Goal: Task Accomplishment & Management: Complete application form

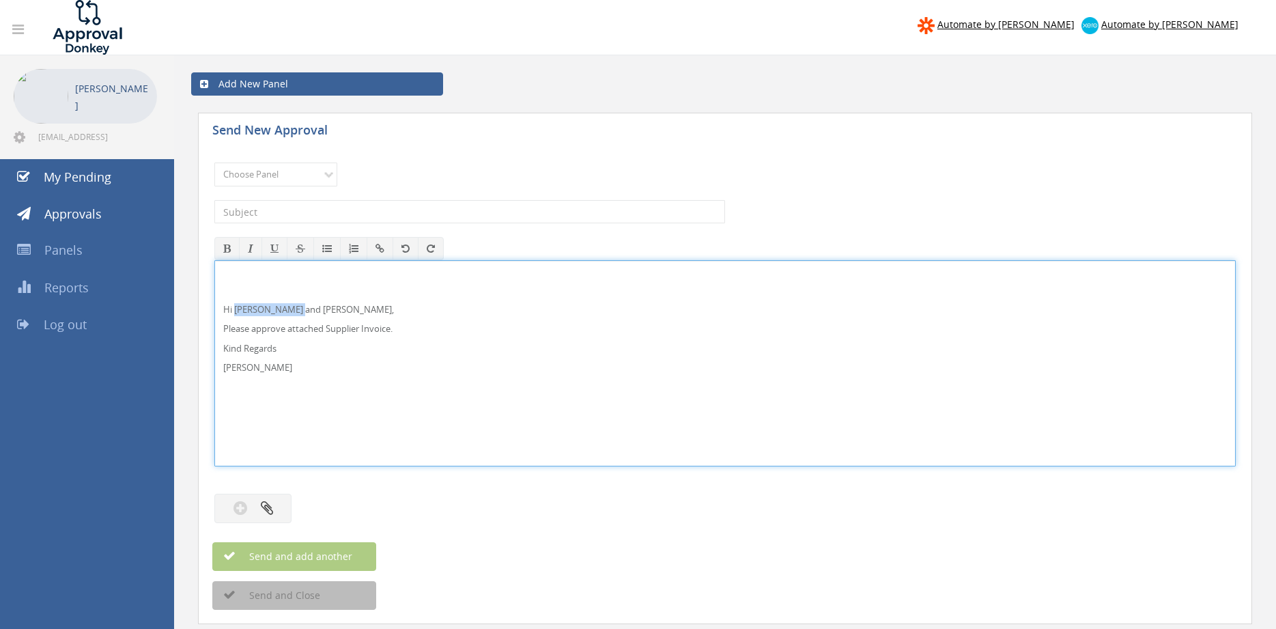
drag, startPoint x: 302, startPoint y: 310, endPoint x: 236, endPoint y: 307, distance: 65.6
click at [236, 307] on p "Hi Maddie and Ben," at bounding box center [725, 309] width 1004 height 13
drag, startPoint x: 280, startPoint y: 375, endPoint x: 218, endPoint y: 289, distance: 105.2
click at [218, 289] on div "Hi Rob, Please approve attached Supplier Invoice. Kind Regards Pam Walker" at bounding box center [725, 363] width 1020 height 205
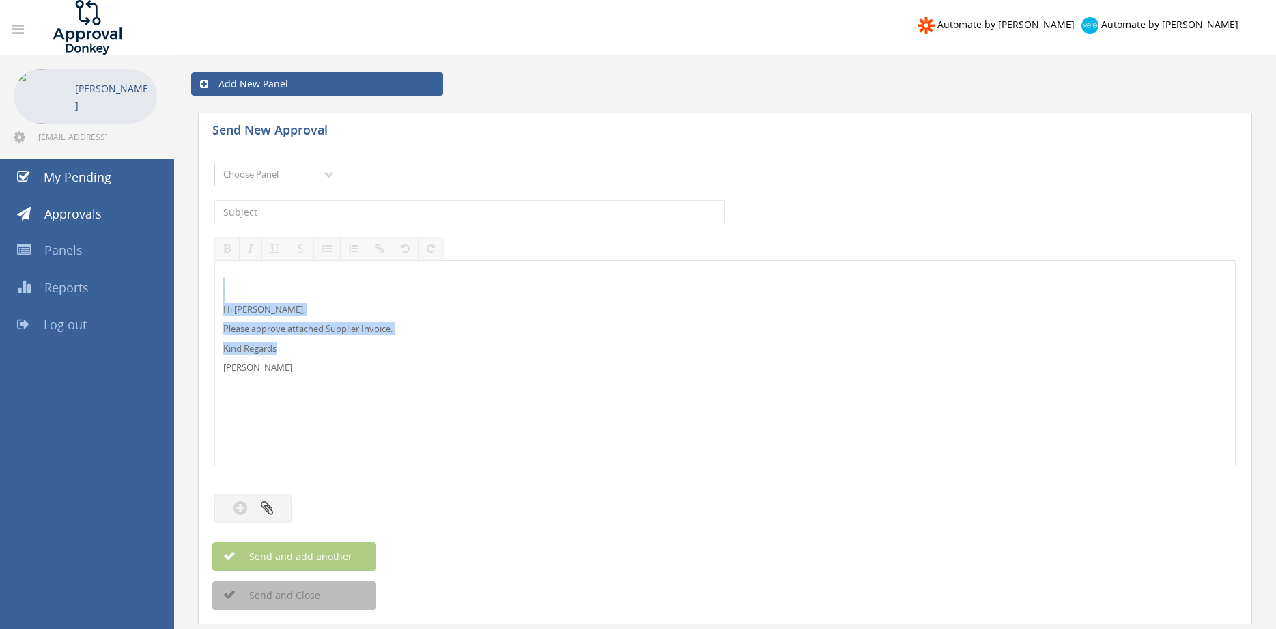
click at [214, 163] on select "Choose Panel Alarm Credits RG - 3 NZ Utilities Cable and SAI Global NZ Alarms-1…" at bounding box center [275, 175] width 123 height 24
select select "9680"
click option "Alarm Suppliers - 2" at bounding box center [0, 0] width 0 height 0
click at [371, 213] on input "text" at bounding box center [469, 211] width 511 height 23
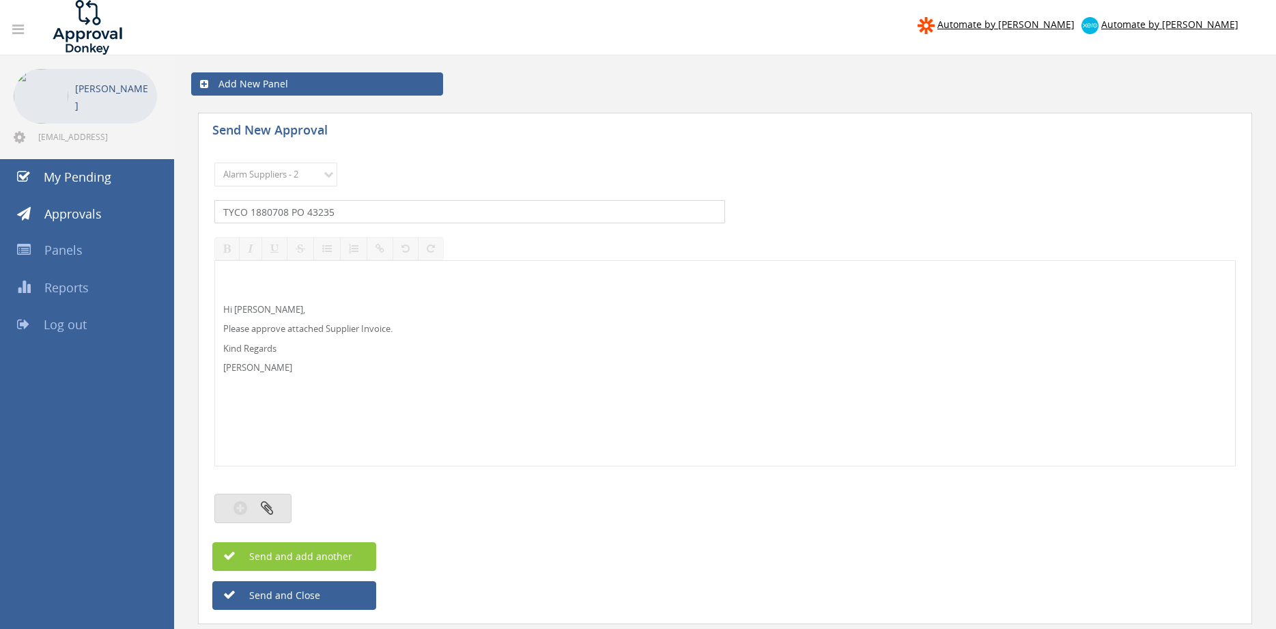
type input "TYCO 1880708 PO 43235"
click at [264, 509] on icon "button" at bounding box center [267, 508] width 12 height 16
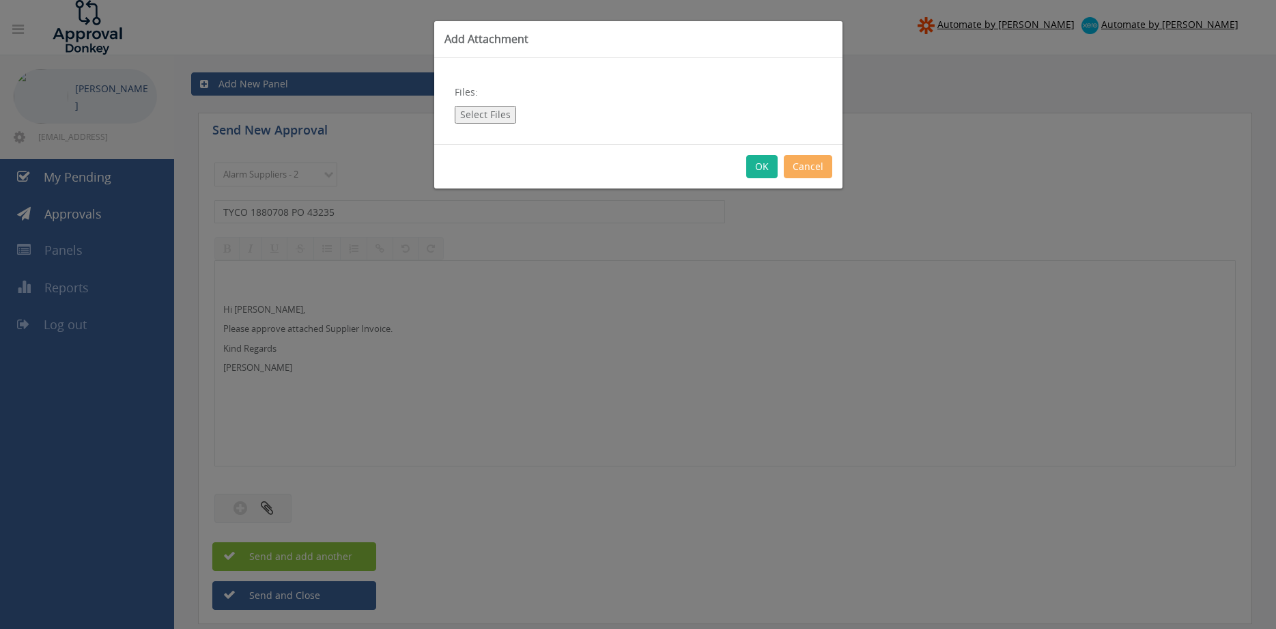
click at [483, 115] on button "Select Files" at bounding box center [485, 115] width 61 height 18
type input "C:\fakepath\TYCO 1880708 29.08.25 PO 43235.pdf"
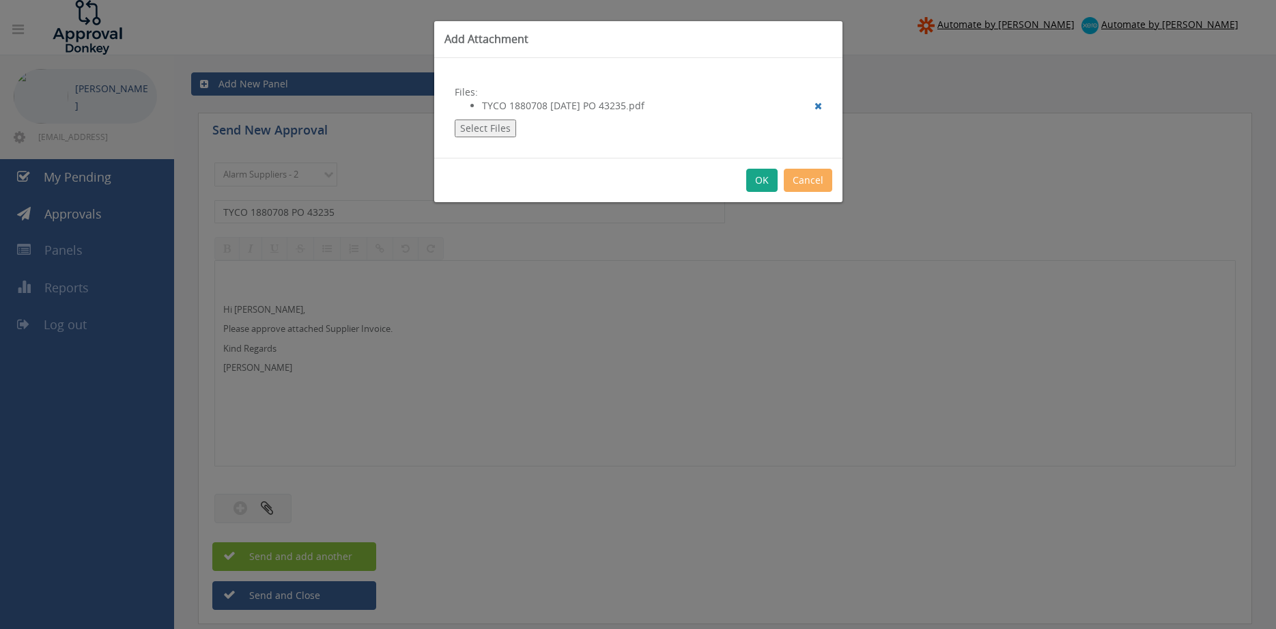
click at [752, 177] on button "OK" at bounding box center [761, 180] width 31 height 23
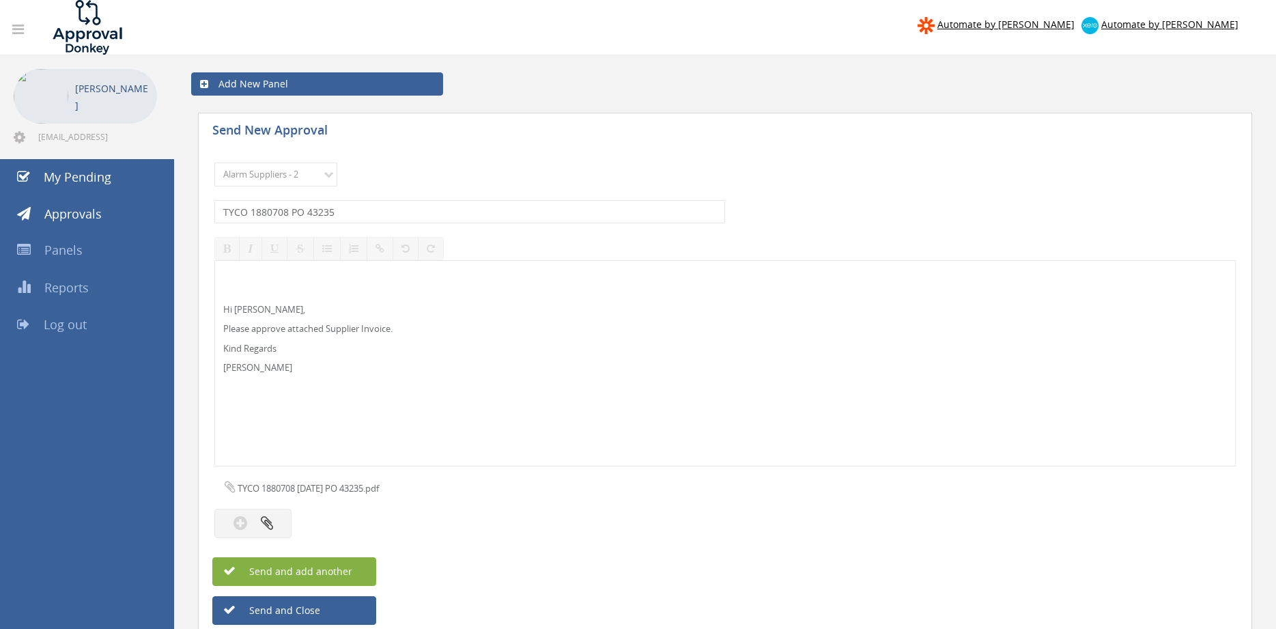
click at [362, 566] on button "Send and add another" at bounding box center [294, 571] width 164 height 29
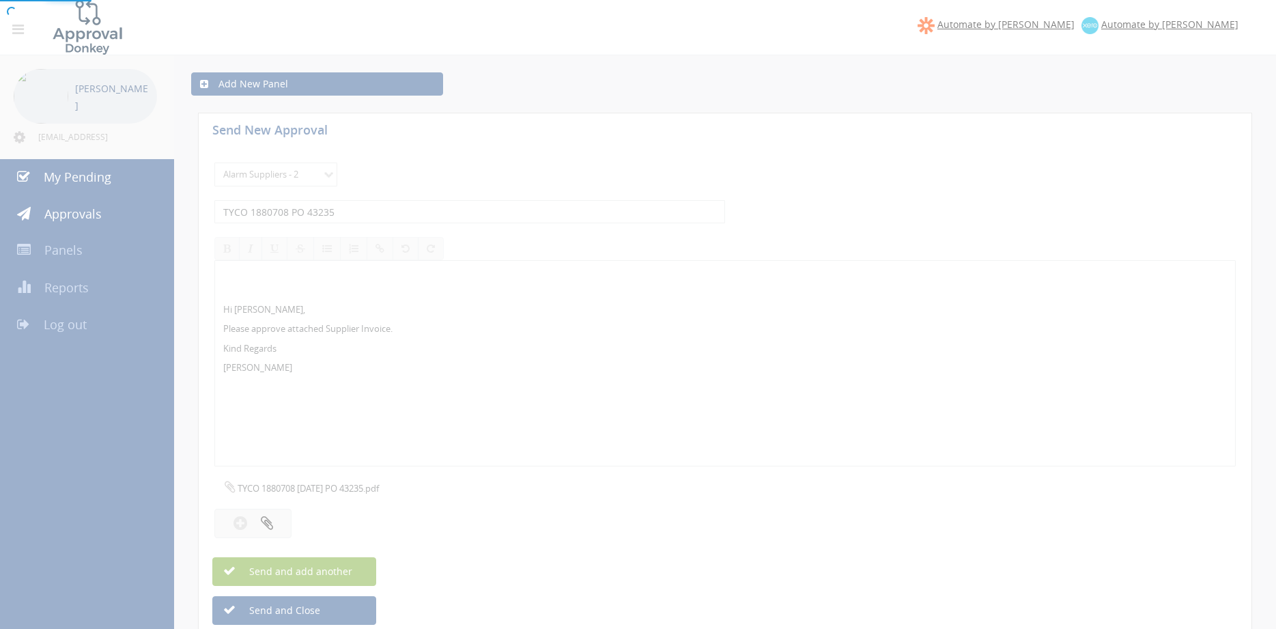
select select
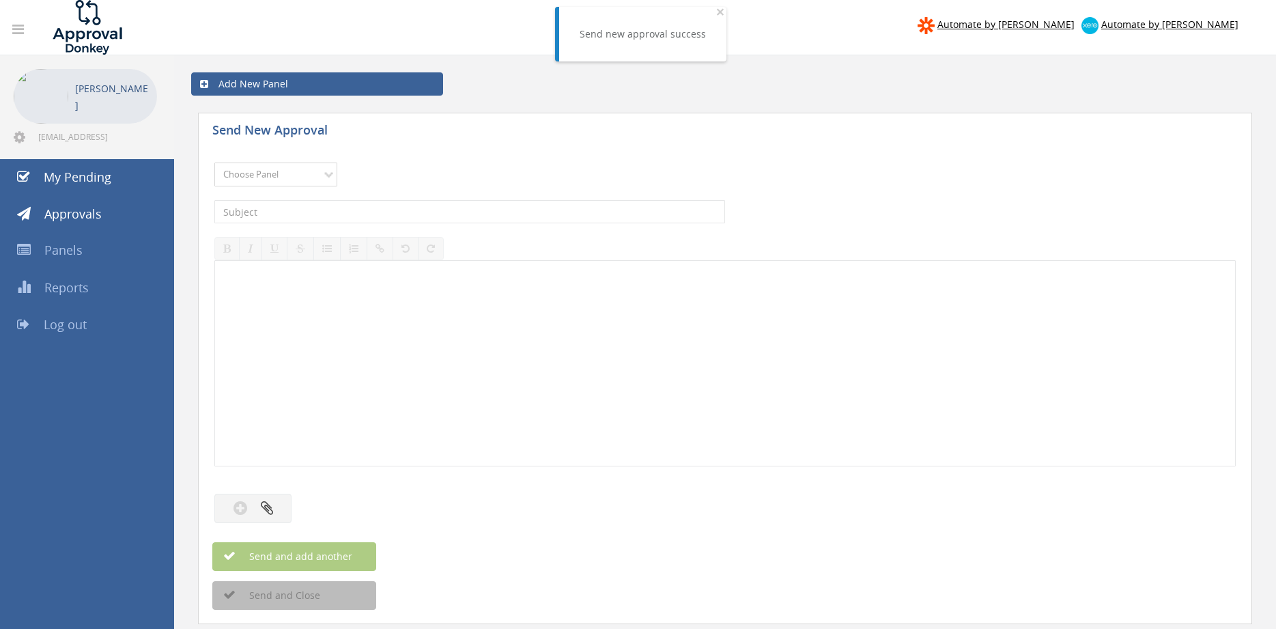
click at [308, 173] on select "Choose Panel Alarm Credits RG - 3 NZ Utilities Cable and SAI Global NZ Alarms-1…" at bounding box center [275, 175] width 123 height 24
select select "9680"
click option "Alarm Suppliers - 2" at bounding box center [0, 0] width 0 height 0
click at [356, 208] on input "text" at bounding box center [469, 211] width 511 height 23
type input "TYCO 1880688 PO 43232"
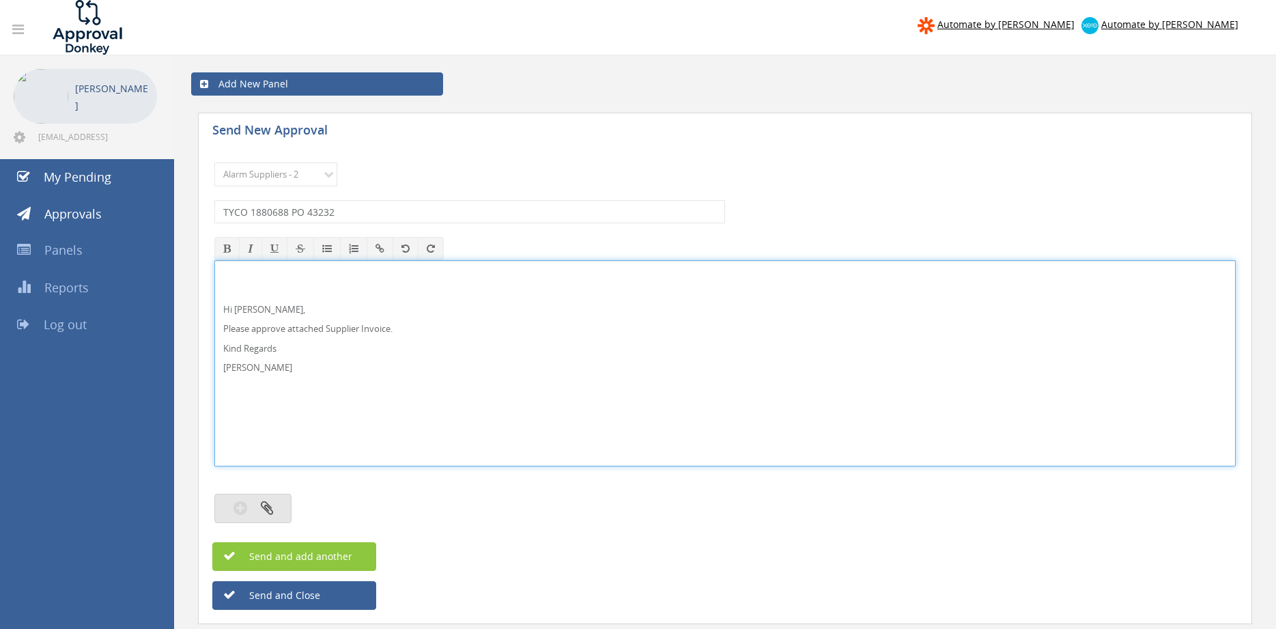
click at [266, 511] on icon "button" at bounding box center [267, 508] width 12 height 16
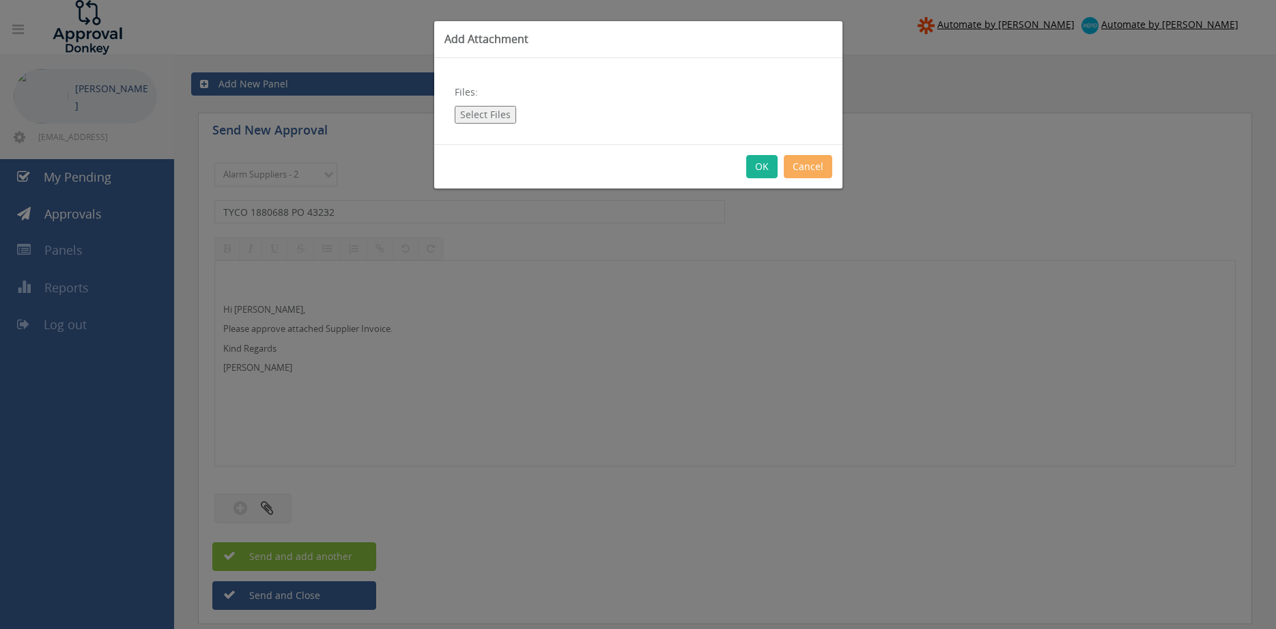
click at [495, 112] on button "Select Files" at bounding box center [485, 115] width 61 height 18
type input "C:\fakepath\TYCO 1880688 29.08.25 PO 43232.pdf"
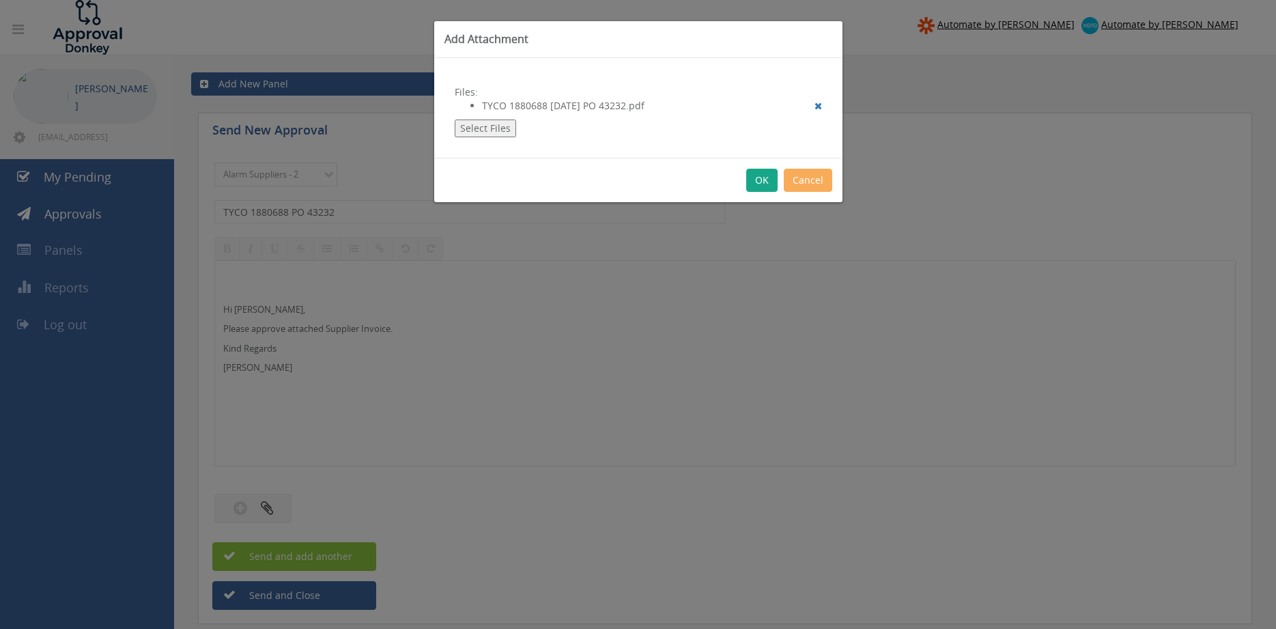
click at [757, 179] on button "OK" at bounding box center [761, 180] width 31 height 23
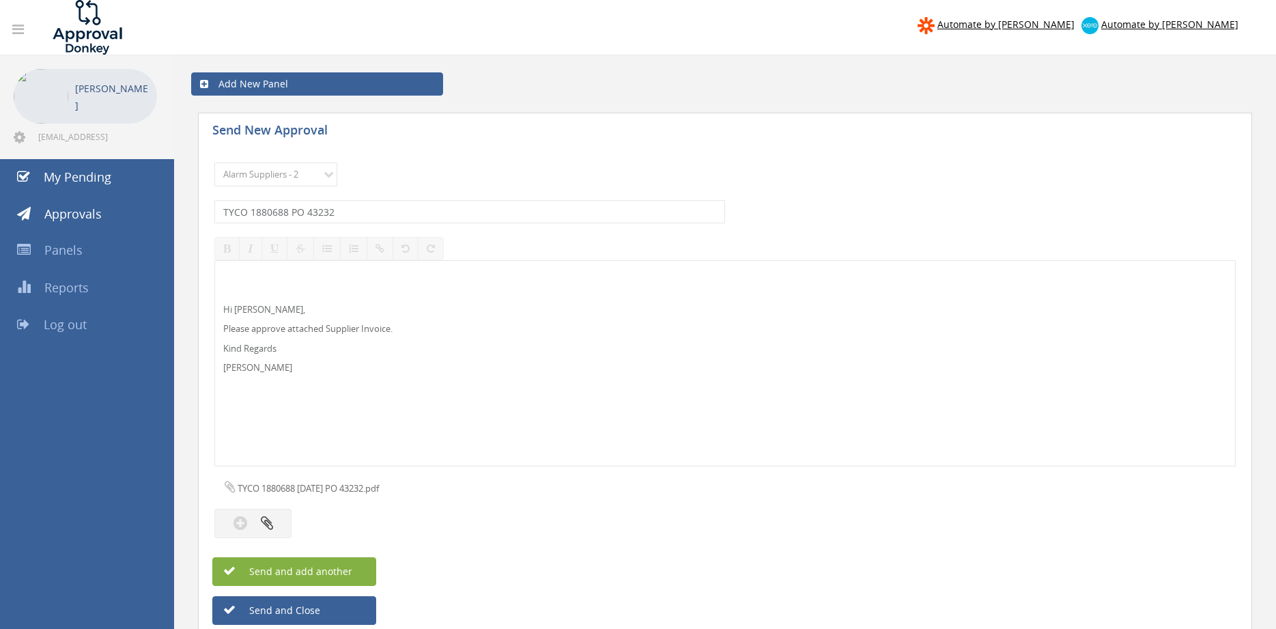
click at [356, 576] on button "Send and add another" at bounding box center [294, 571] width 164 height 29
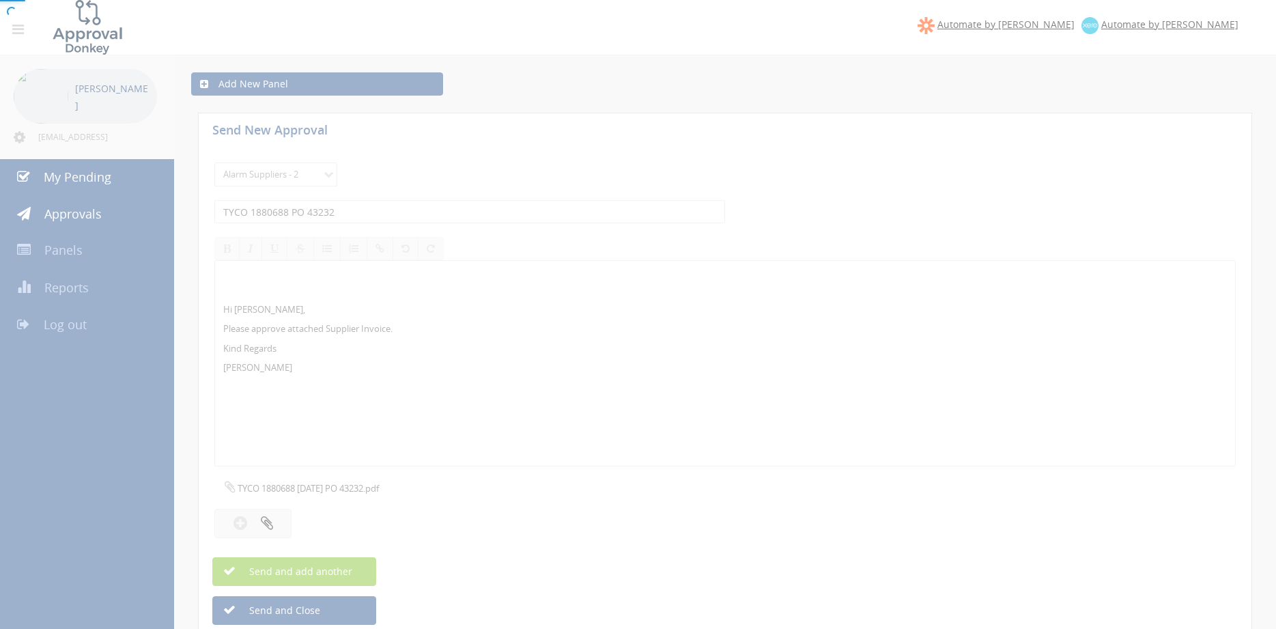
select select
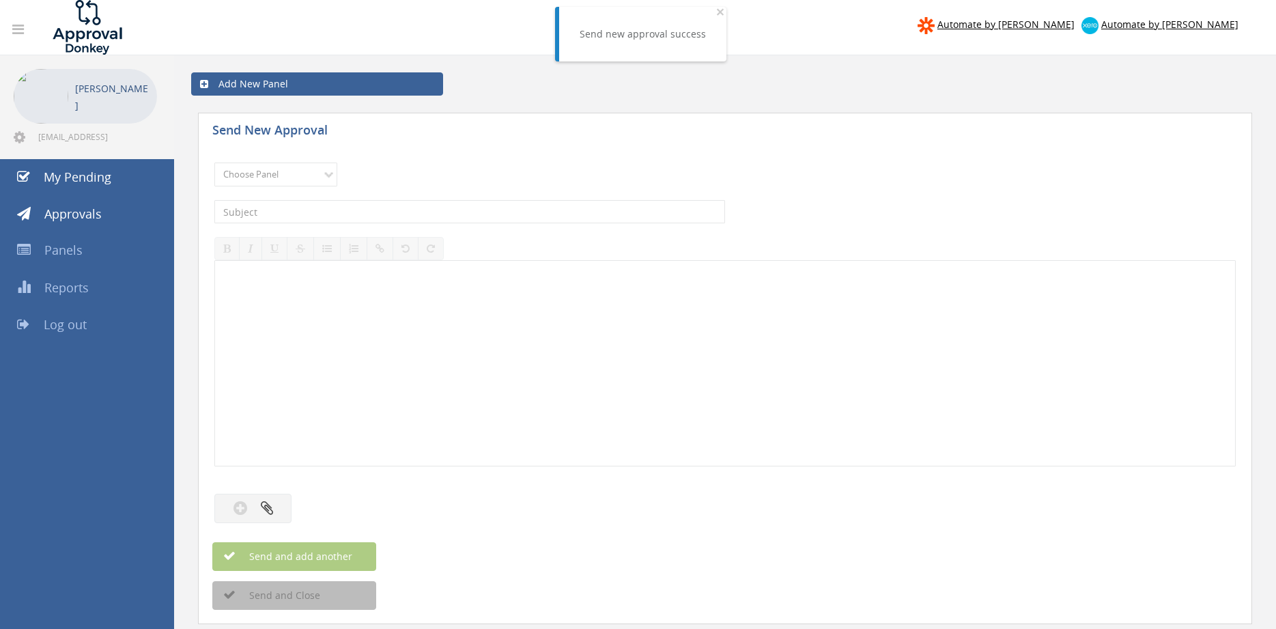
click at [276, 160] on div "Choose Panel Alarm Credits RG - 3 NZ Utilities Cable and SAI Global NZ Alarms-1…" at bounding box center [724, 175] width 1021 height 38
click at [214, 163] on select "Choose Panel Alarm Credits RG - 3 NZ Utilities Cable and SAI Global NZ Alarms-1…" at bounding box center [275, 175] width 123 height 24
select select "9680"
click option "Alarm Suppliers - 2" at bounding box center [0, 0] width 0 height 0
click at [371, 217] on input "text" at bounding box center [469, 211] width 511 height 23
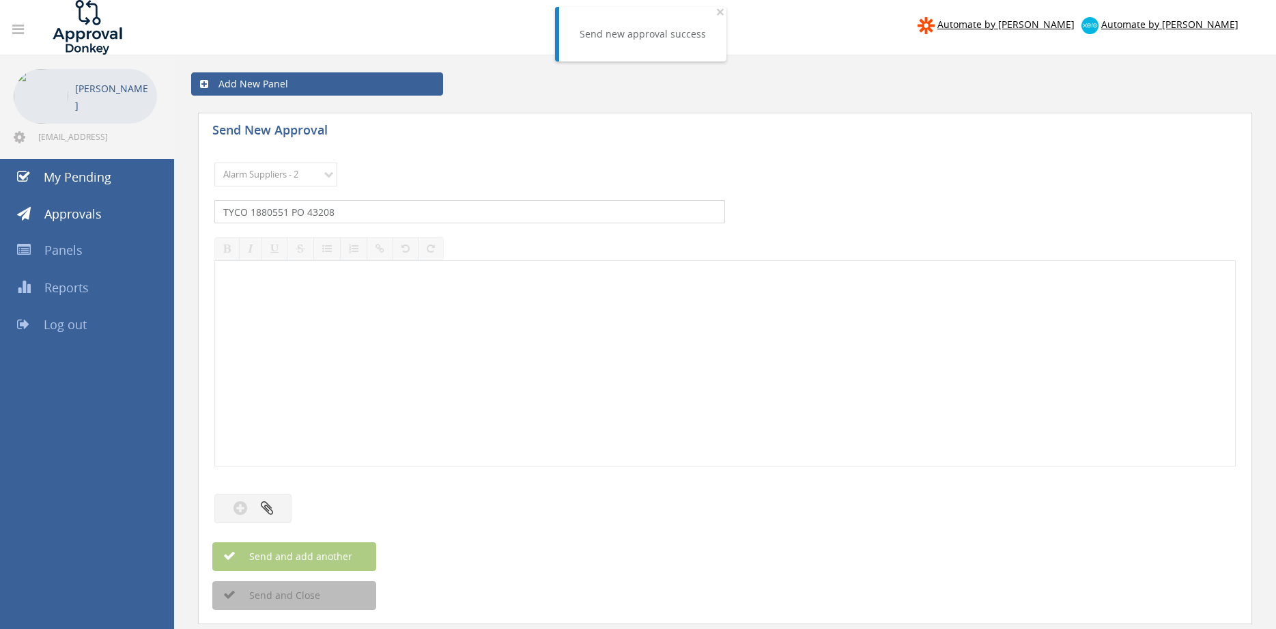
type input "TYCO 1880551 PO 43208"
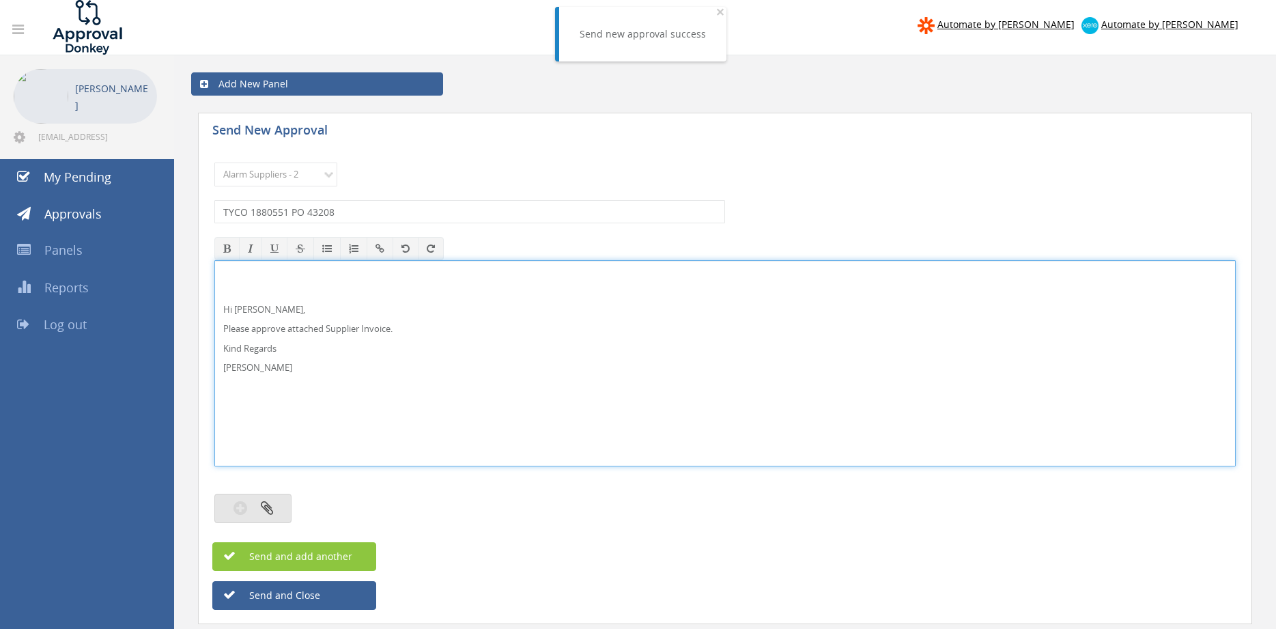
click at [284, 508] on button "button" at bounding box center [252, 508] width 77 height 29
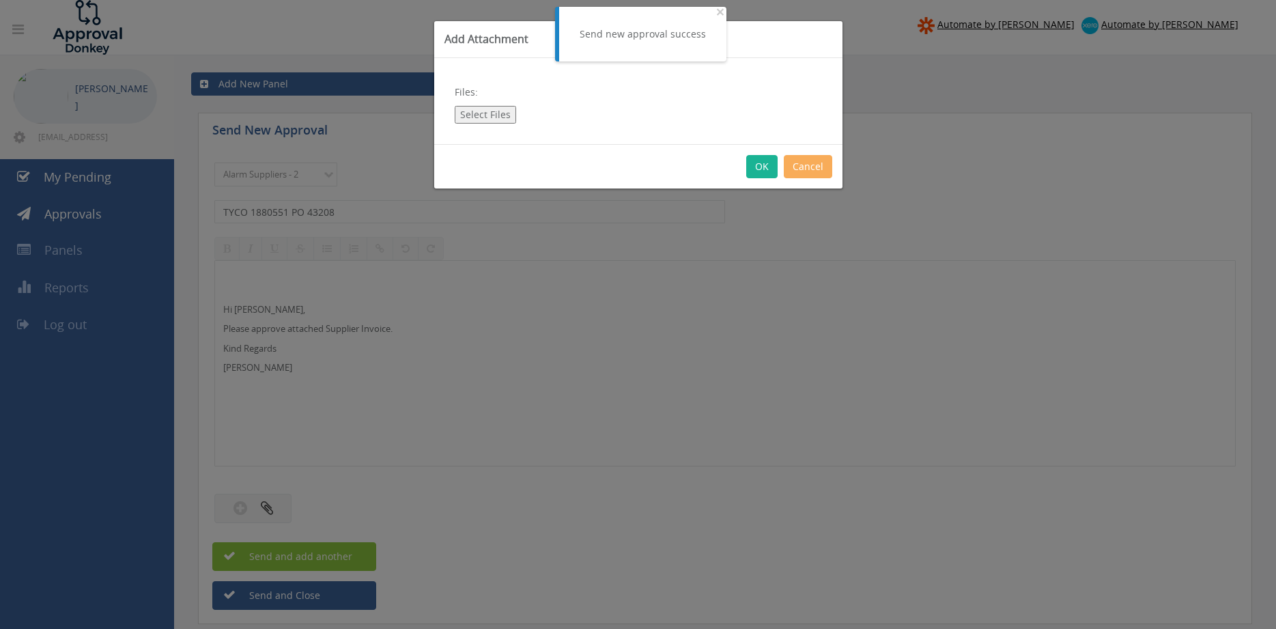
click at [496, 116] on button "Select Files" at bounding box center [485, 115] width 61 height 18
type input "C:\fakepath\TYCO 1880551 27.08.25 PO 43208.pdf"
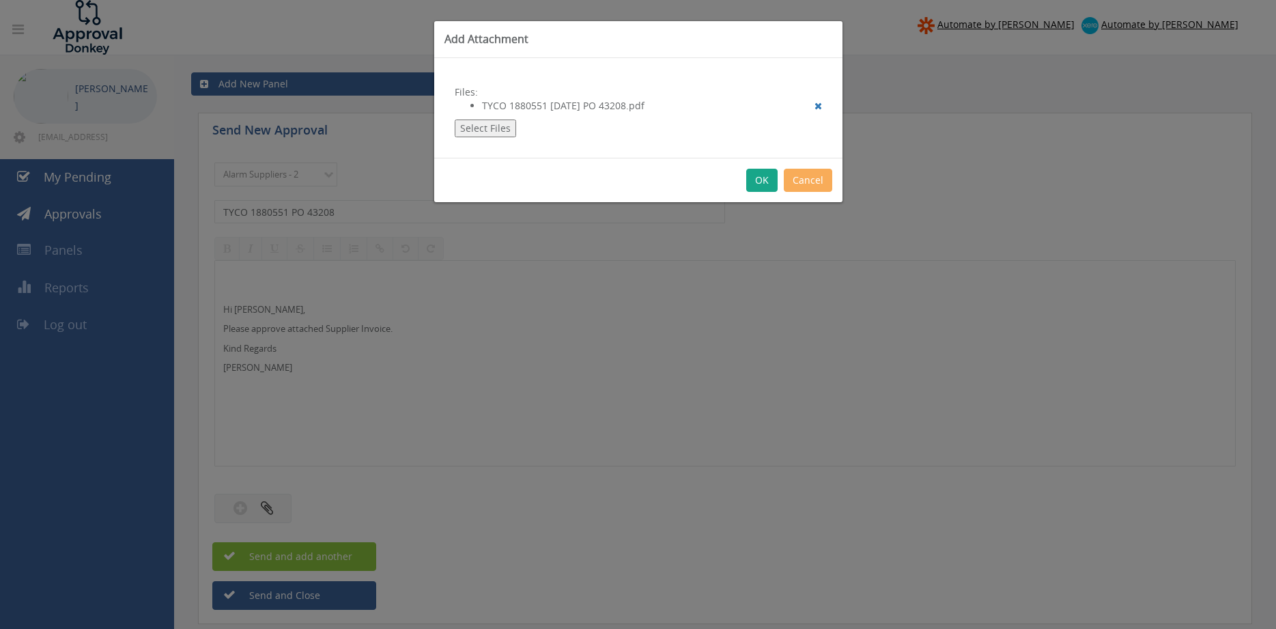
click at [760, 184] on button "OK" at bounding box center [761, 180] width 31 height 23
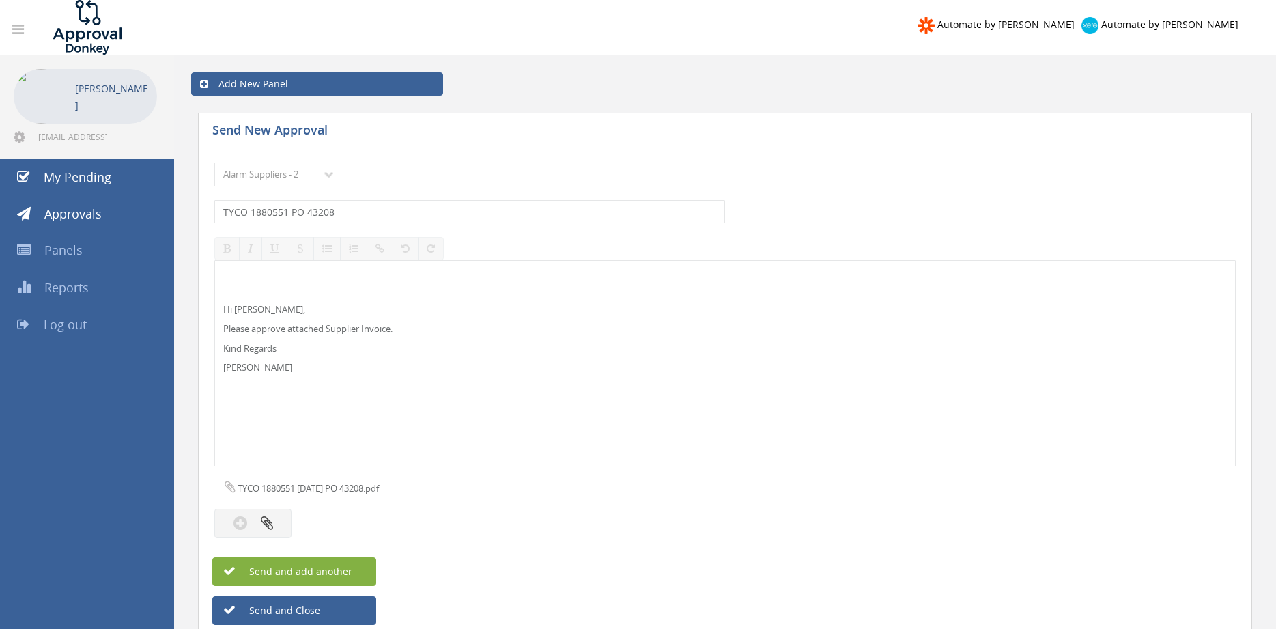
click at [355, 569] on button "Send and add another" at bounding box center [294, 571] width 164 height 29
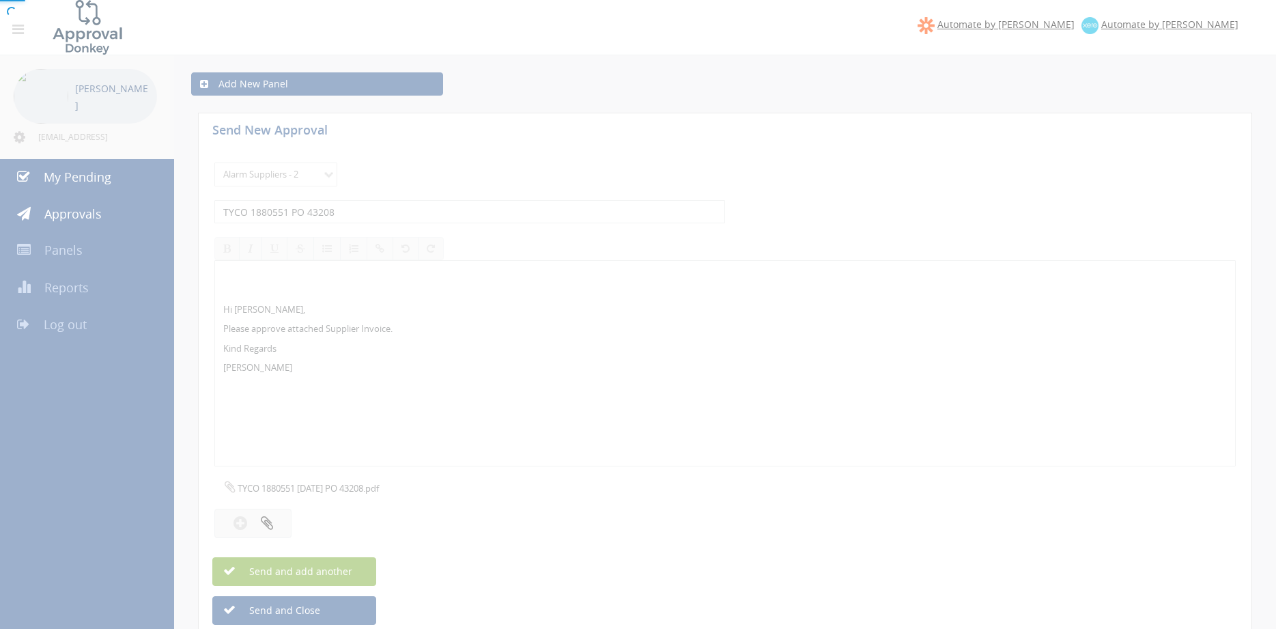
select select
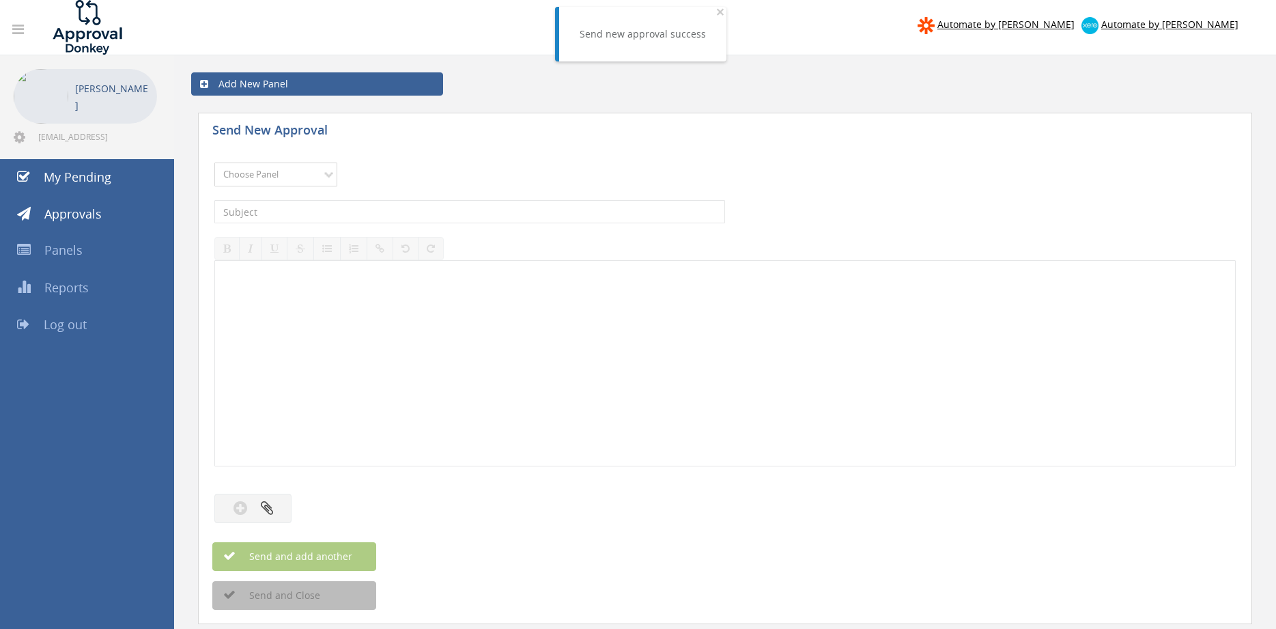
click at [214, 163] on select "Choose Panel Alarm Credits RG - 3 NZ Utilities Cable and SAI Global NZ Alarms-1…" at bounding box center [275, 175] width 123 height 24
select select "9680"
click option "Alarm Suppliers - 2" at bounding box center [0, 0] width 0 height 0
click at [365, 210] on input "text" at bounding box center [469, 211] width 511 height 23
type input "TYCO 1880521 PO 43202"
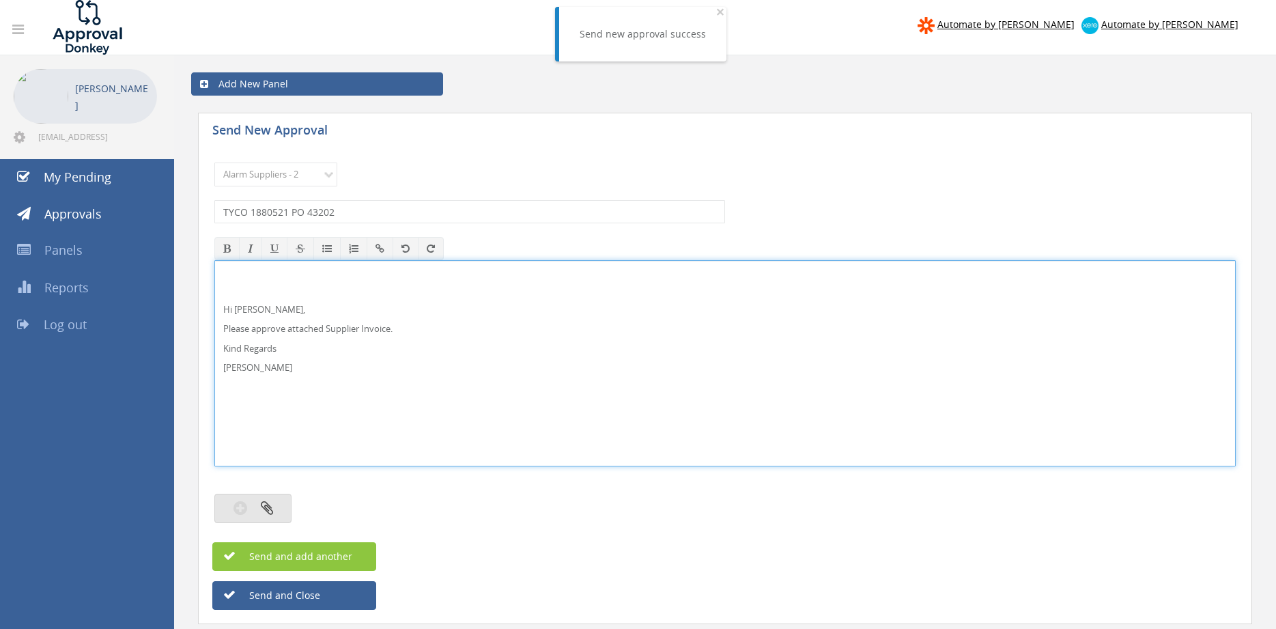
click at [276, 510] on button "button" at bounding box center [252, 508] width 77 height 29
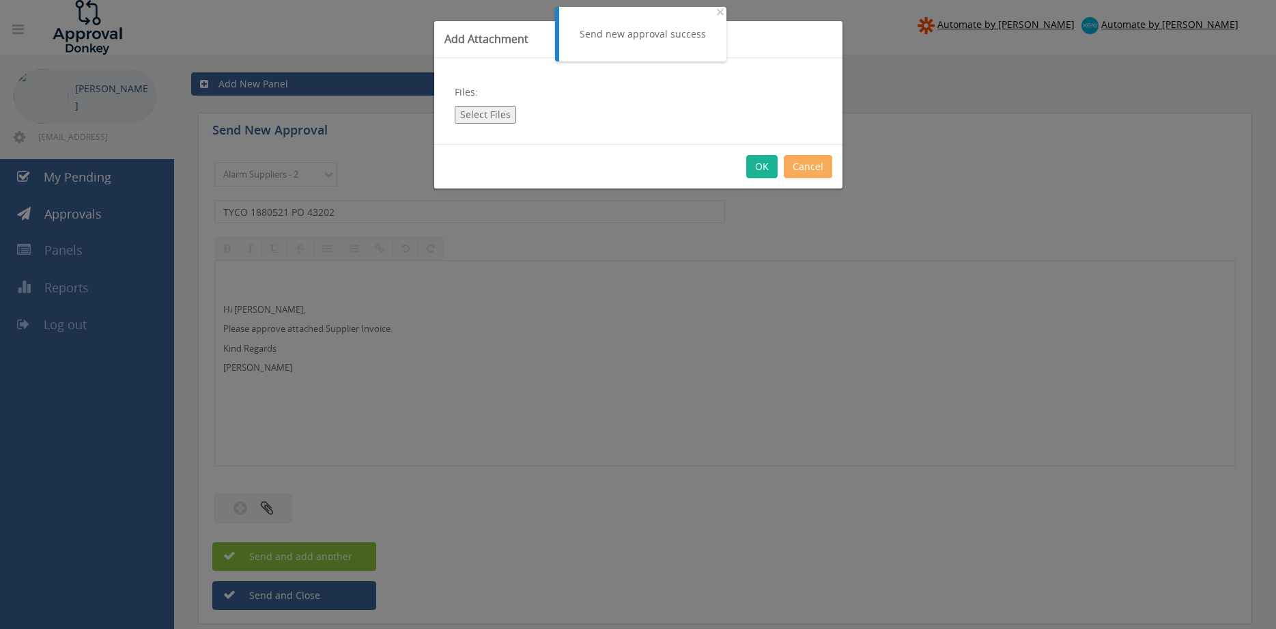
click at [492, 111] on button "Select Files" at bounding box center [485, 115] width 61 height 18
type input "C:\fakepath\TYCO 1880521 26.08.25 PO 43202.pdf"
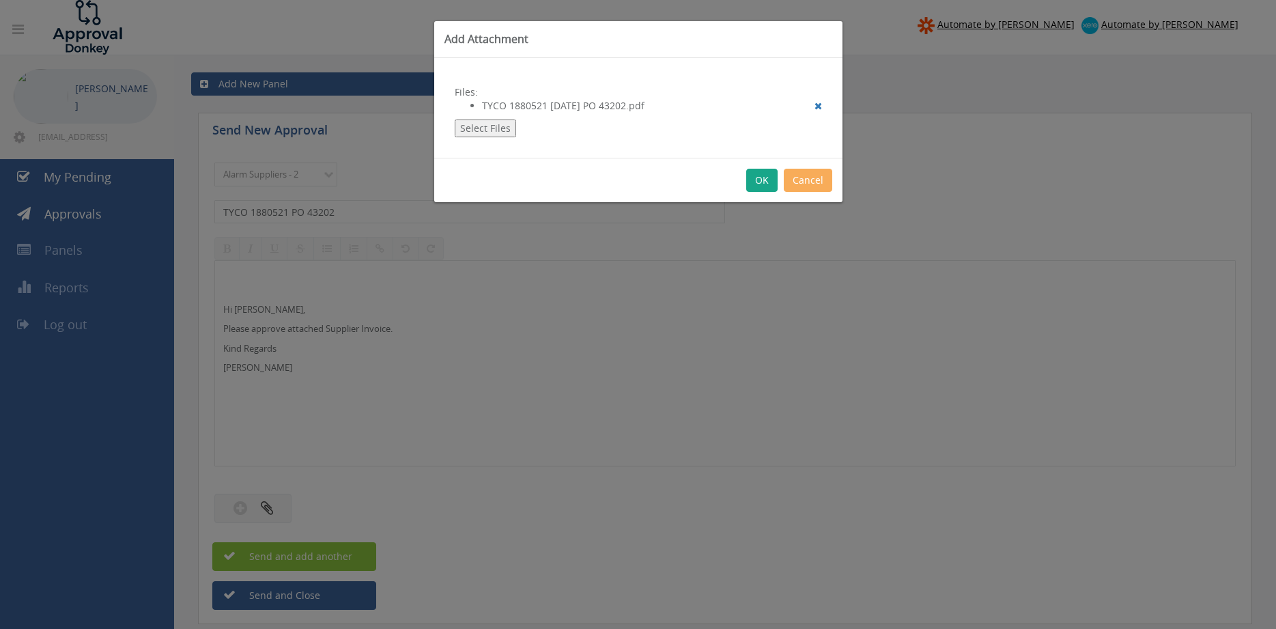
click at [763, 184] on button "OK" at bounding box center [761, 180] width 31 height 23
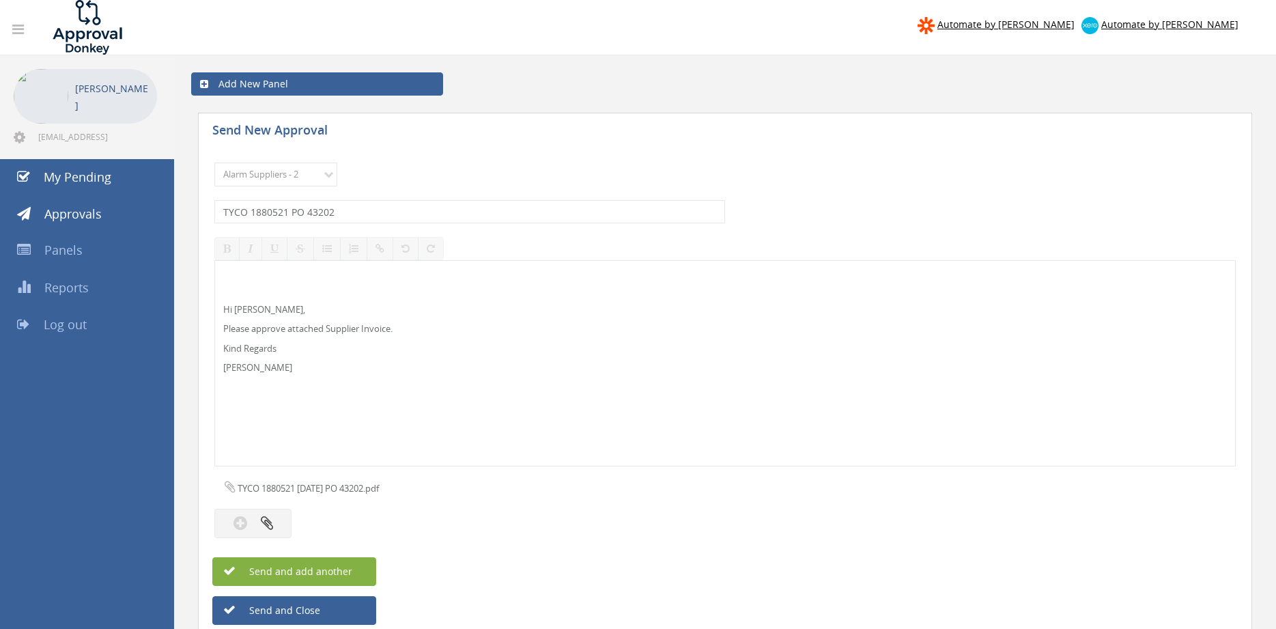
click at [345, 569] on span "Send and add another" at bounding box center [286, 571] width 132 height 13
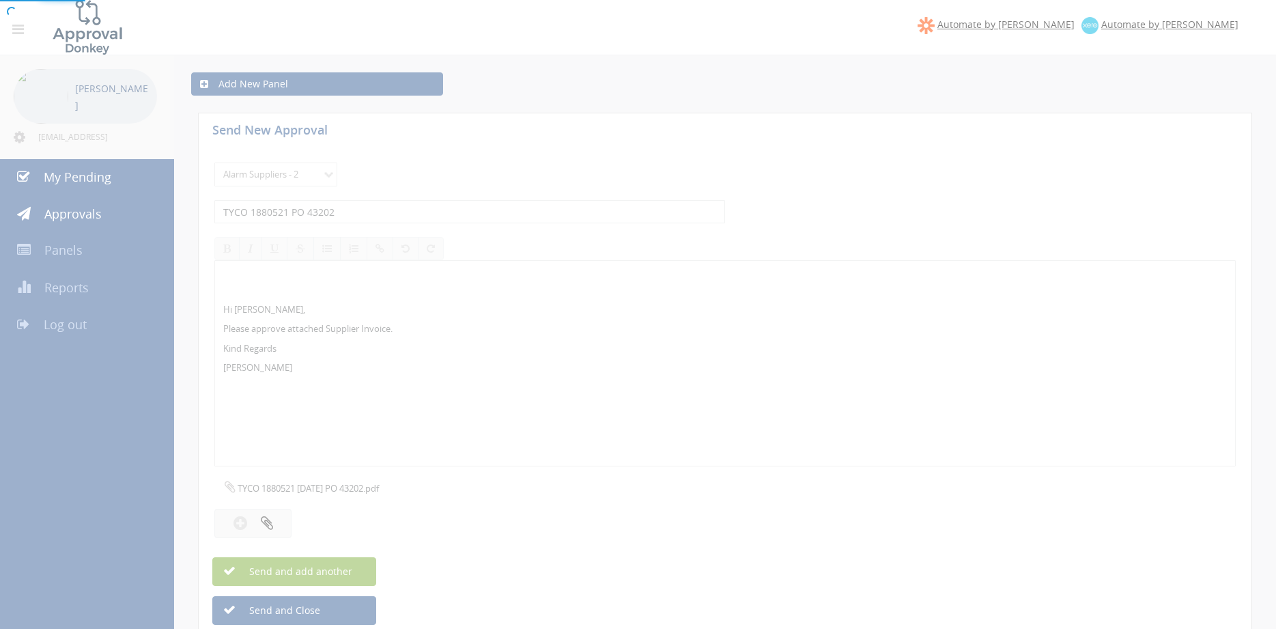
select select
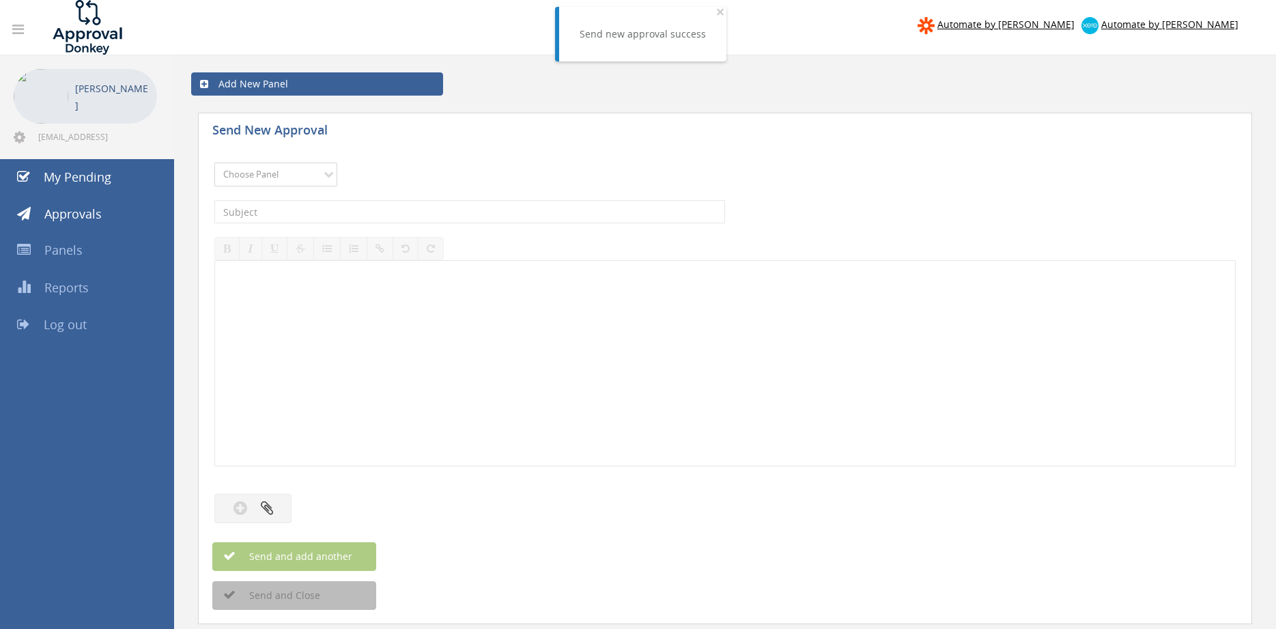
select select "9680"
click option "Alarm Suppliers - 2" at bounding box center [0, 0] width 0 height 0
click at [373, 217] on input "text" at bounding box center [469, 211] width 511 height 23
type input "TYCO 1880462 PO 43178"
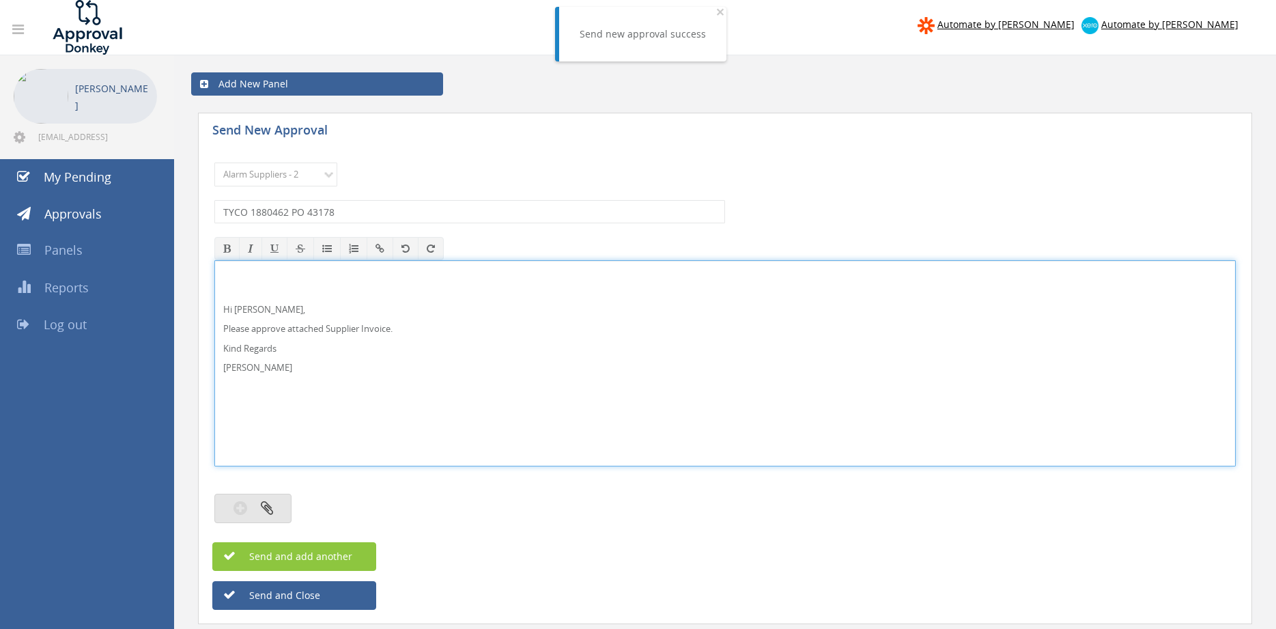
click at [264, 508] on icon "button" at bounding box center [267, 508] width 12 height 16
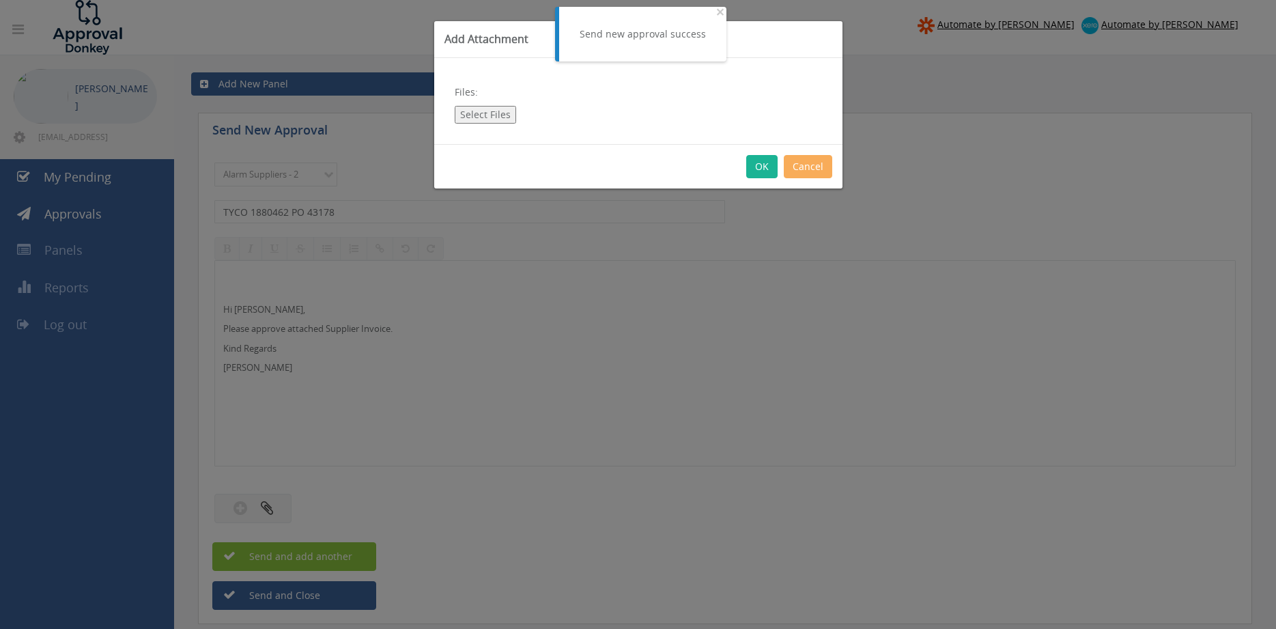
click at [499, 113] on button "Select Files" at bounding box center [485, 115] width 61 height 18
type input "C:\fakepath\TYCO 1880462 26.08.25 PO 43178.pdf"
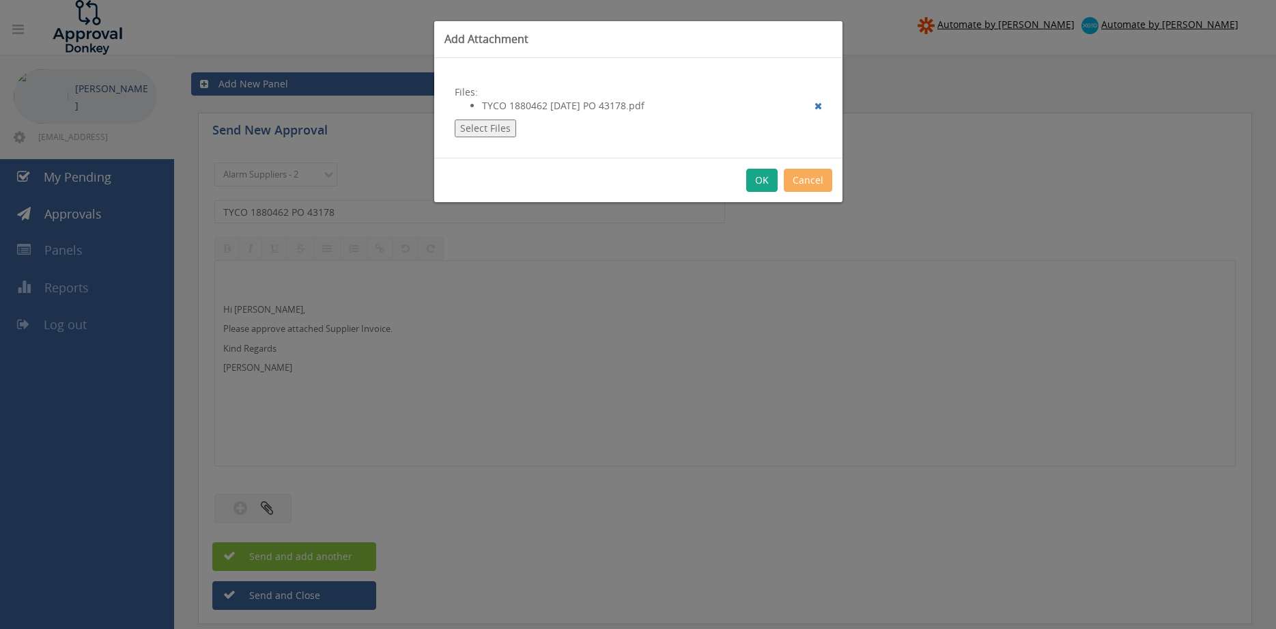
click at [759, 178] on button "OK" at bounding box center [761, 180] width 31 height 23
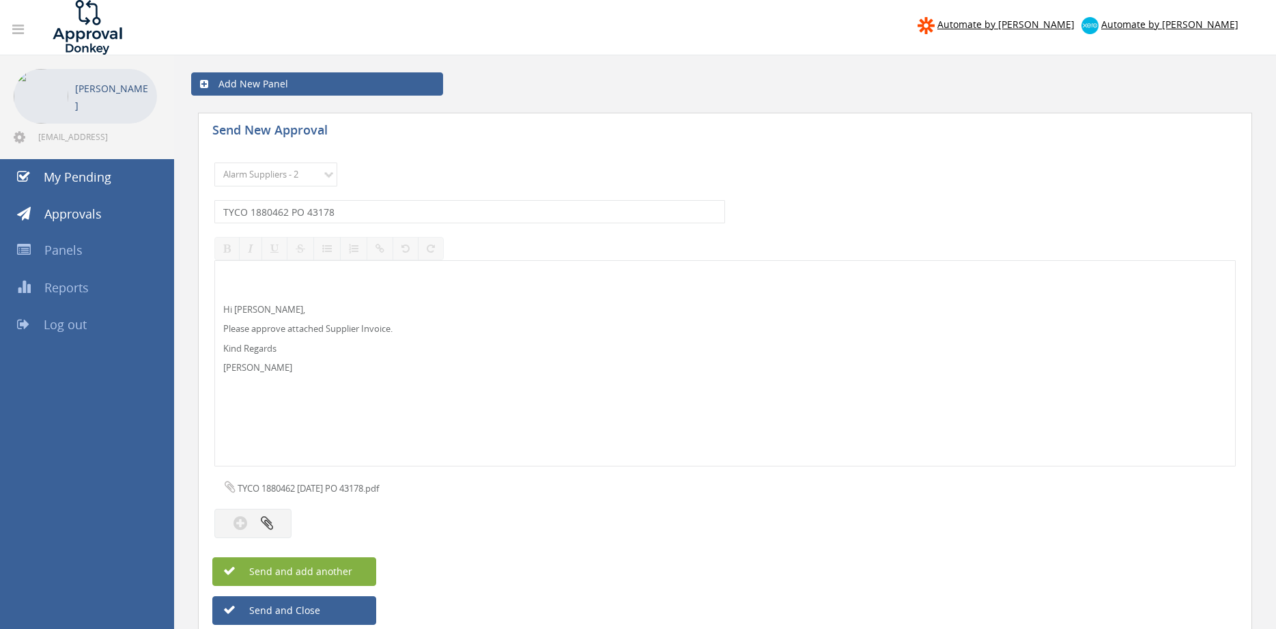
click at [363, 570] on button "Send and add another" at bounding box center [294, 571] width 164 height 29
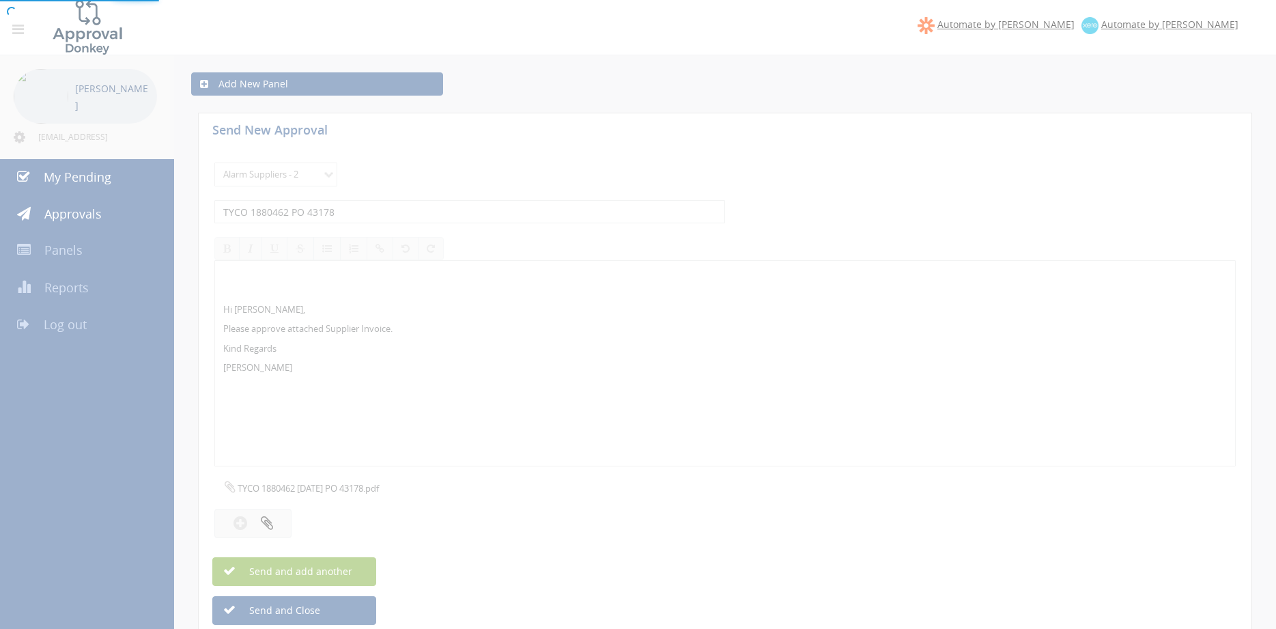
select select
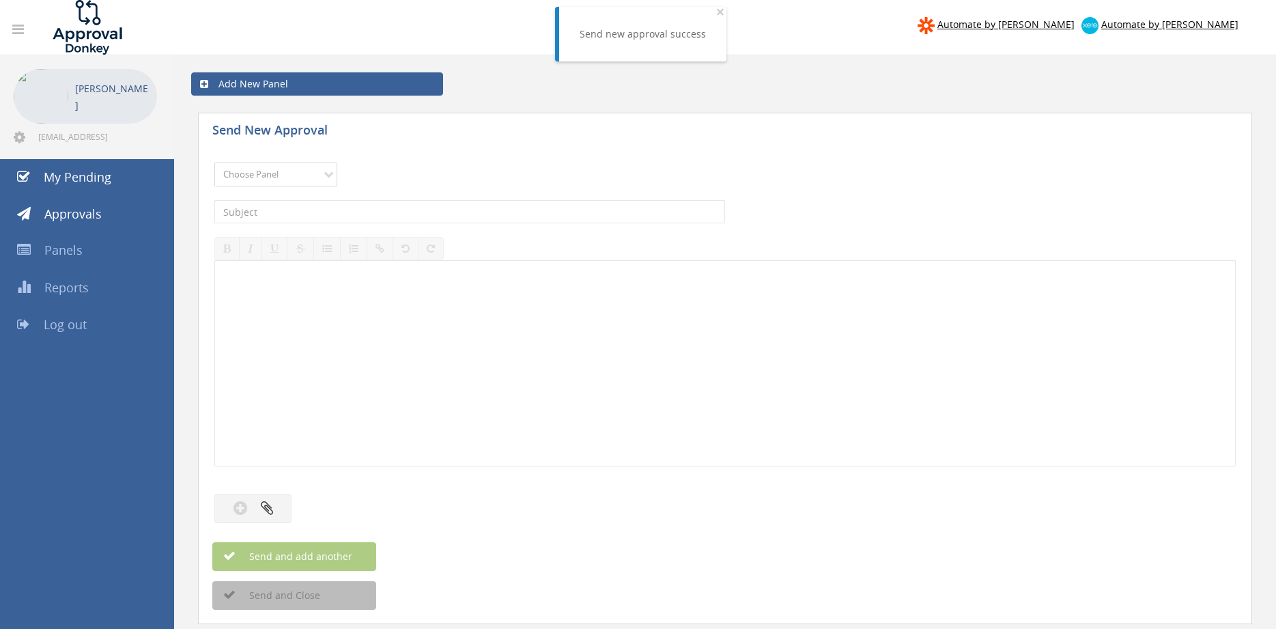
select select "9680"
click option "Alarm Suppliers - 2" at bounding box center [0, 0] width 0 height 0
click at [364, 211] on input "text" at bounding box center [469, 211] width 511 height 23
type input "TYCO 1880391 PO 43166"
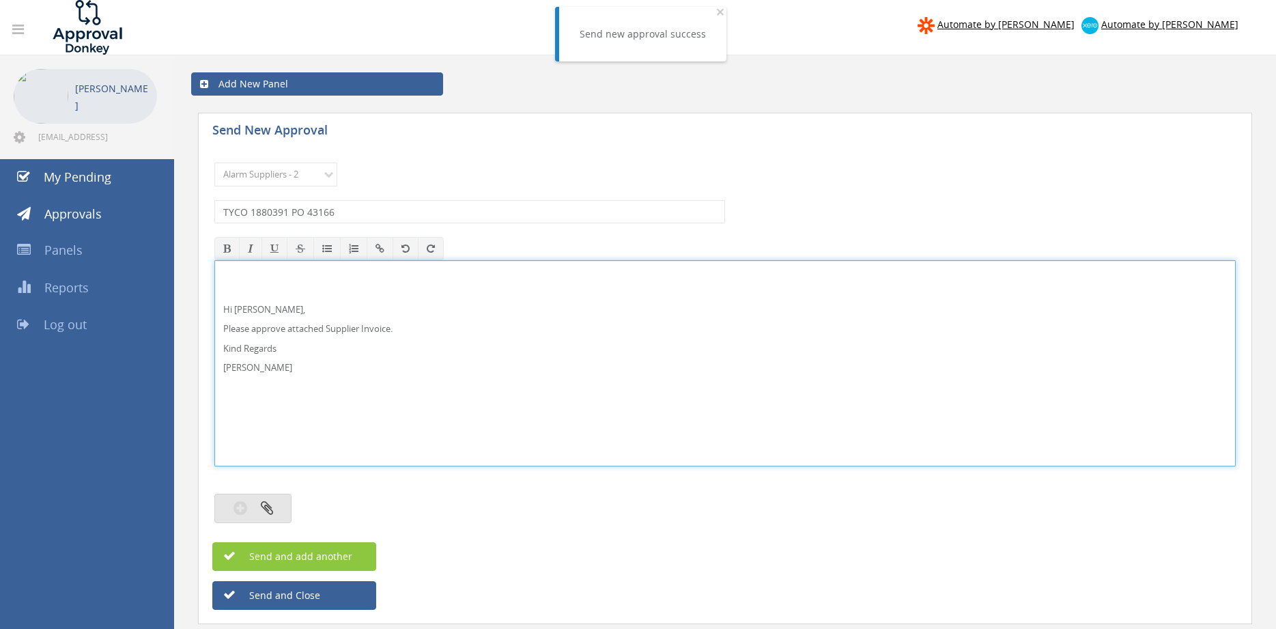
click at [283, 510] on button "button" at bounding box center [252, 508] width 77 height 29
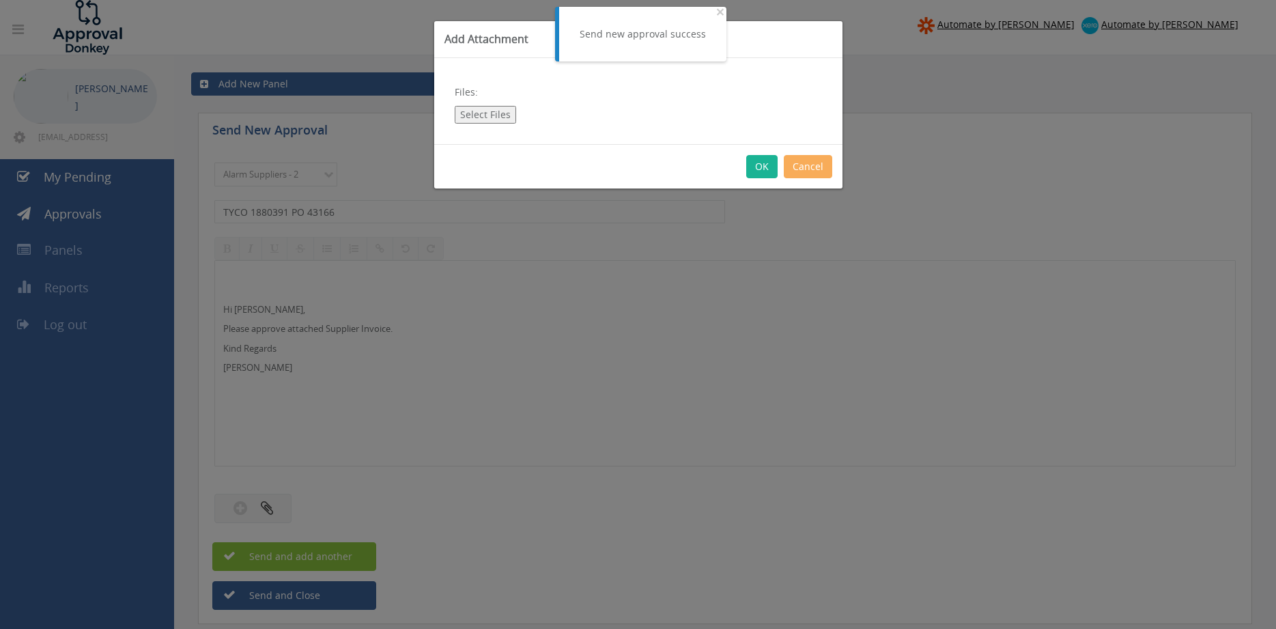
click at [472, 113] on button "Select Files" at bounding box center [485, 115] width 61 height 18
type input "C:\fakepath\TYCO 1880391 22.08.25 PO 43166.pdf"
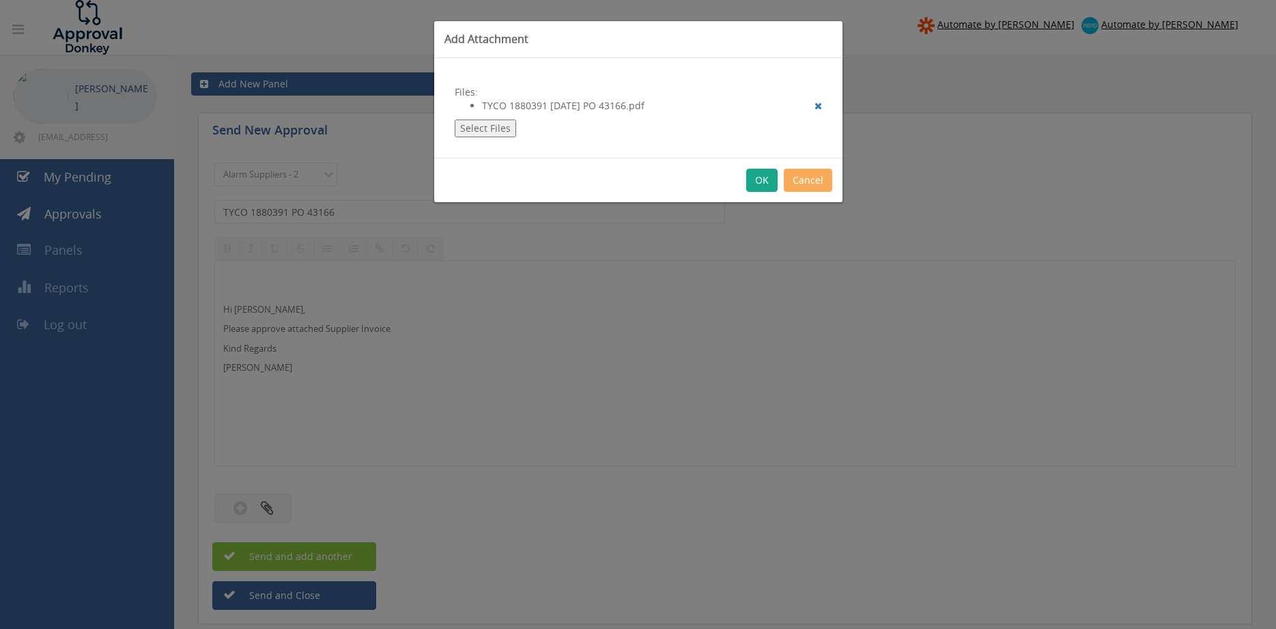
click at [764, 186] on button "OK" at bounding box center [761, 180] width 31 height 23
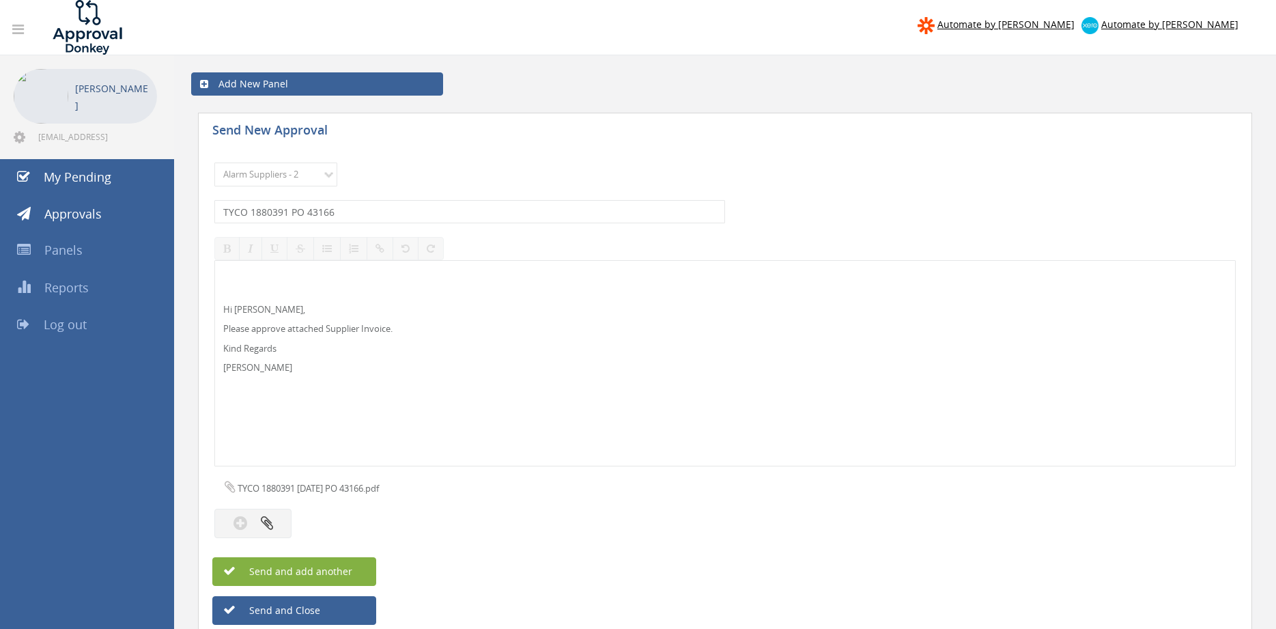
click at [348, 571] on span "Send and add another" at bounding box center [286, 571] width 132 height 13
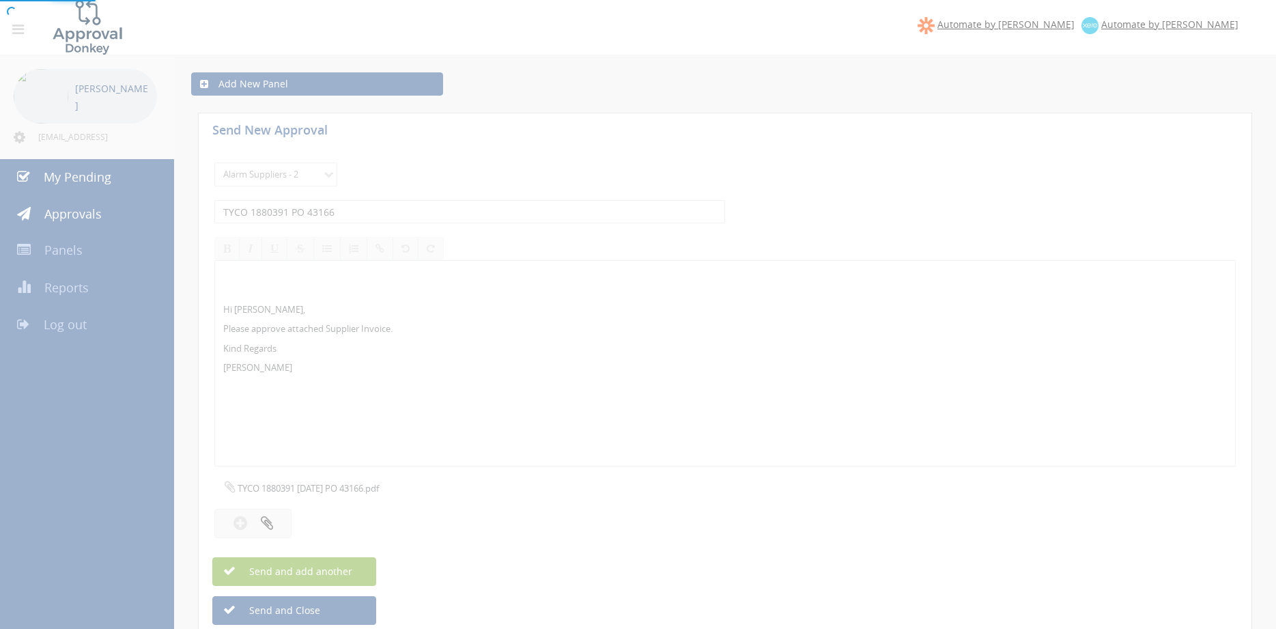
select select
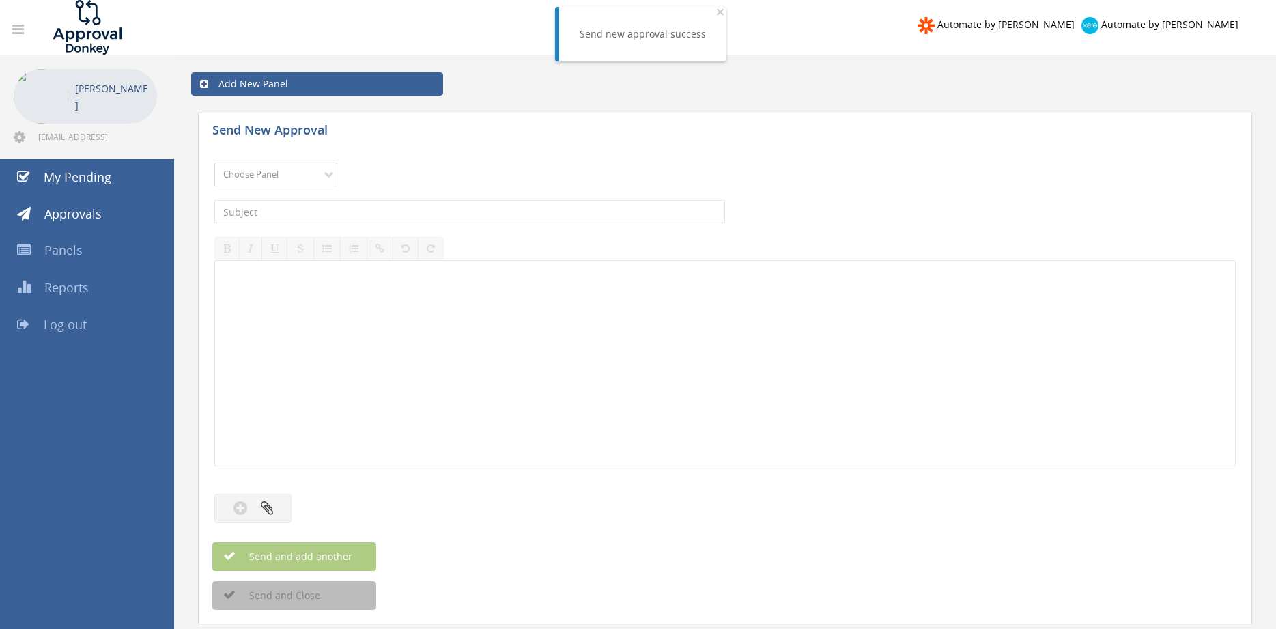
select select "9680"
click option "Alarm Suppliers - 2" at bounding box center [0, 0] width 0 height 0
click at [347, 205] on input "text" at bounding box center [469, 211] width 511 height 23
type input "TYCO 1880128A PO 43109"
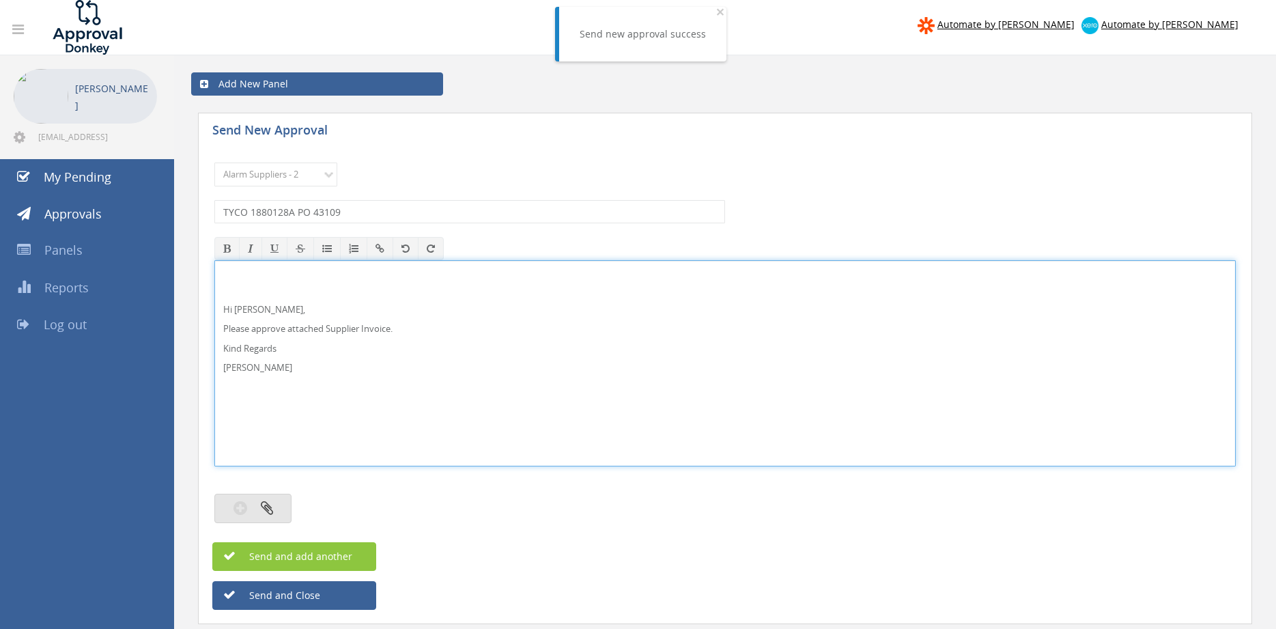
click at [273, 509] on button "button" at bounding box center [252, 508] width 77 height 29
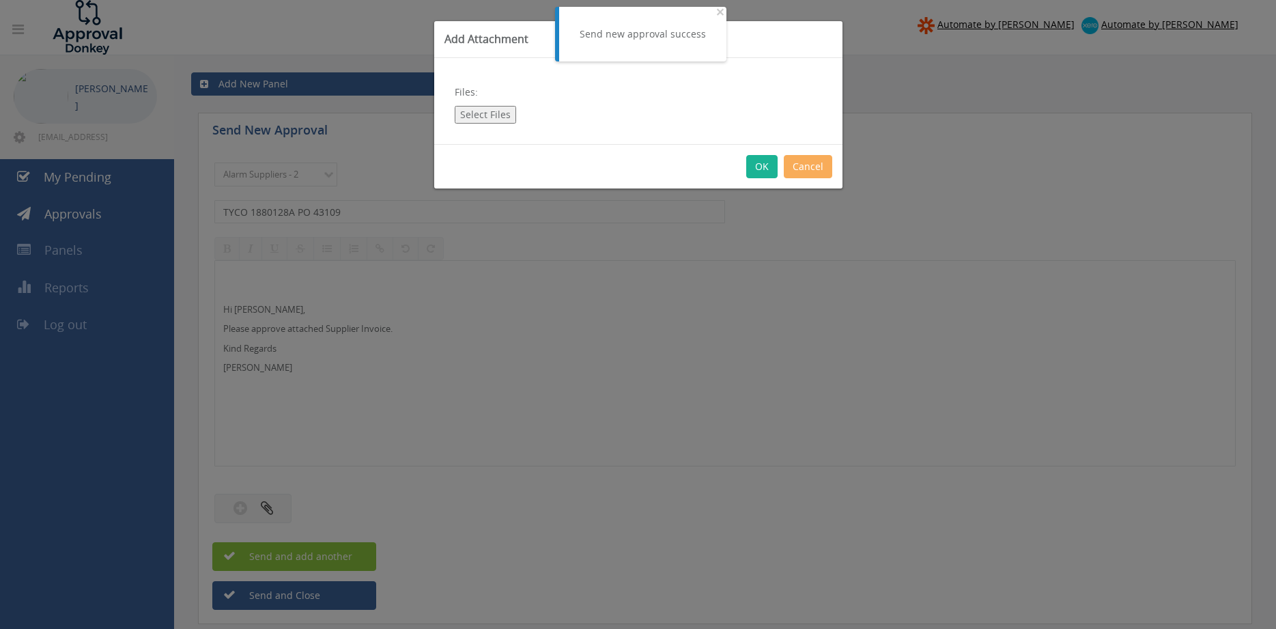
click at [485, 115] on button "Select Files" at bounding box center [485, 115] width 61 height 18
type input "C:\fakepath\TYCO 1880128A 28.08.25 PO 43109.pdf"
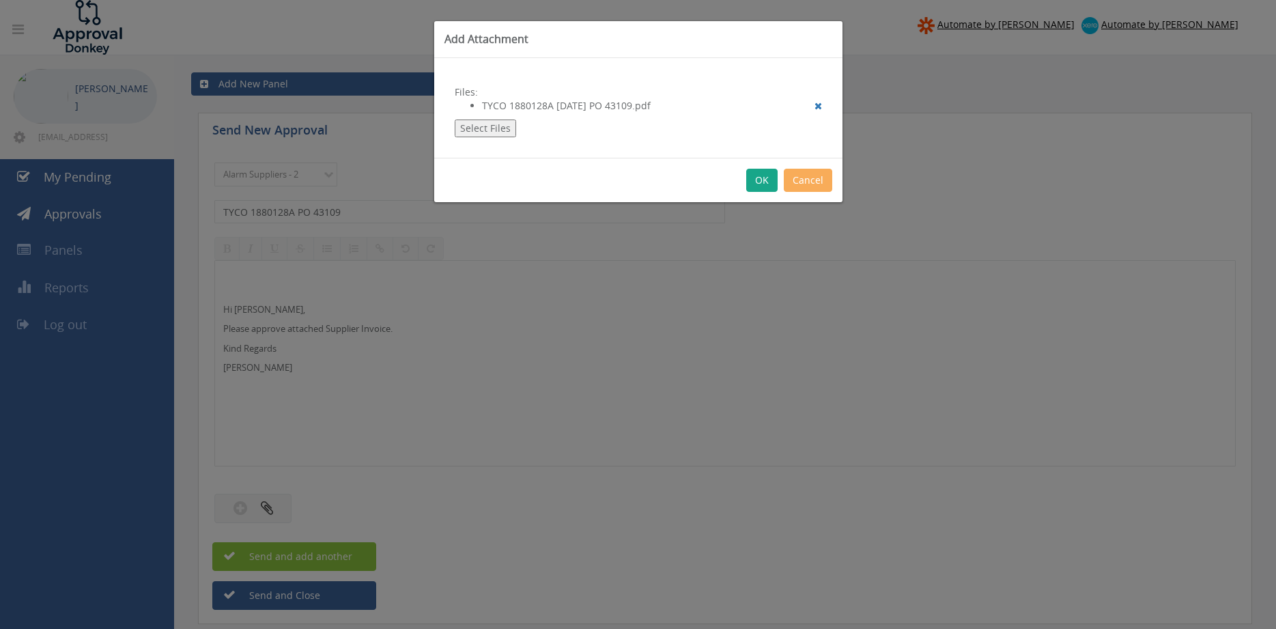
click at [763, 182] on button "OK" at bounding box center [761, 180] width 31 height 23
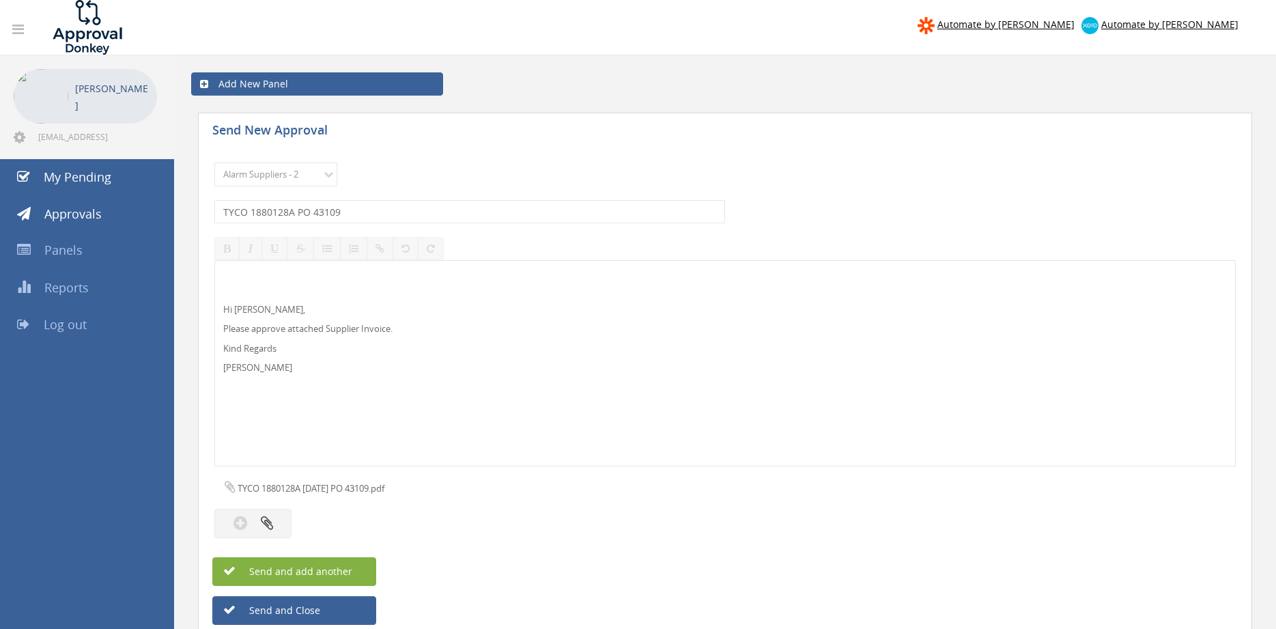
click at [354, 567] on button "Send and add another" at bounding box center [294, 571] width 164 height 29
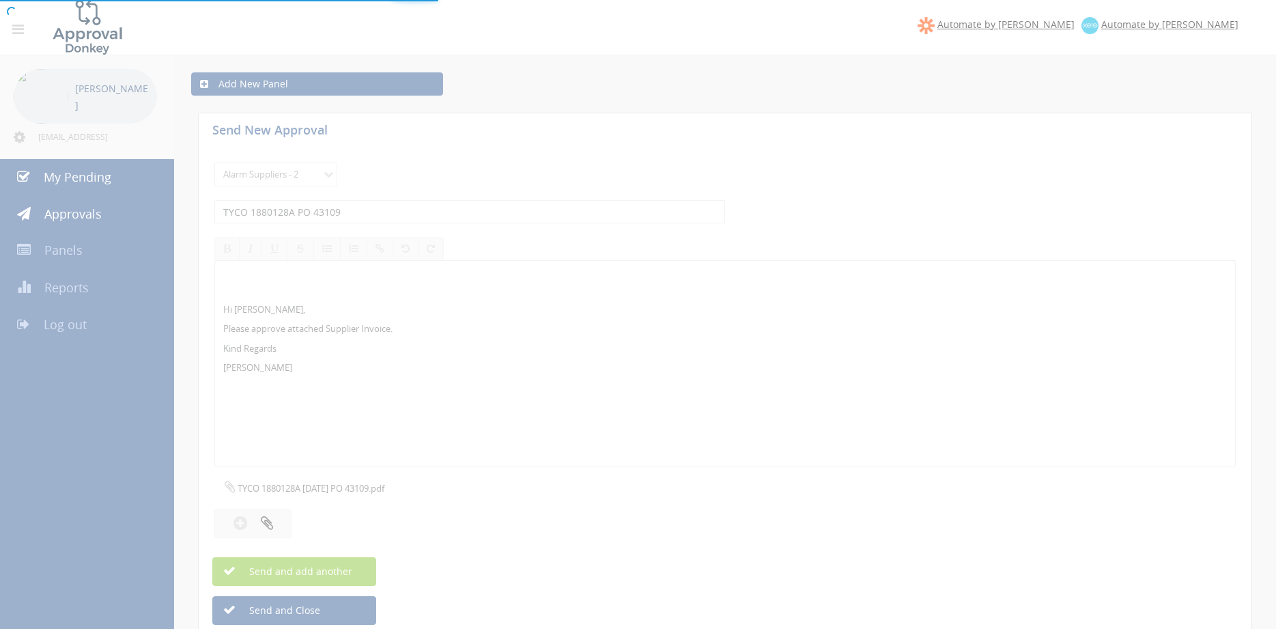
select select
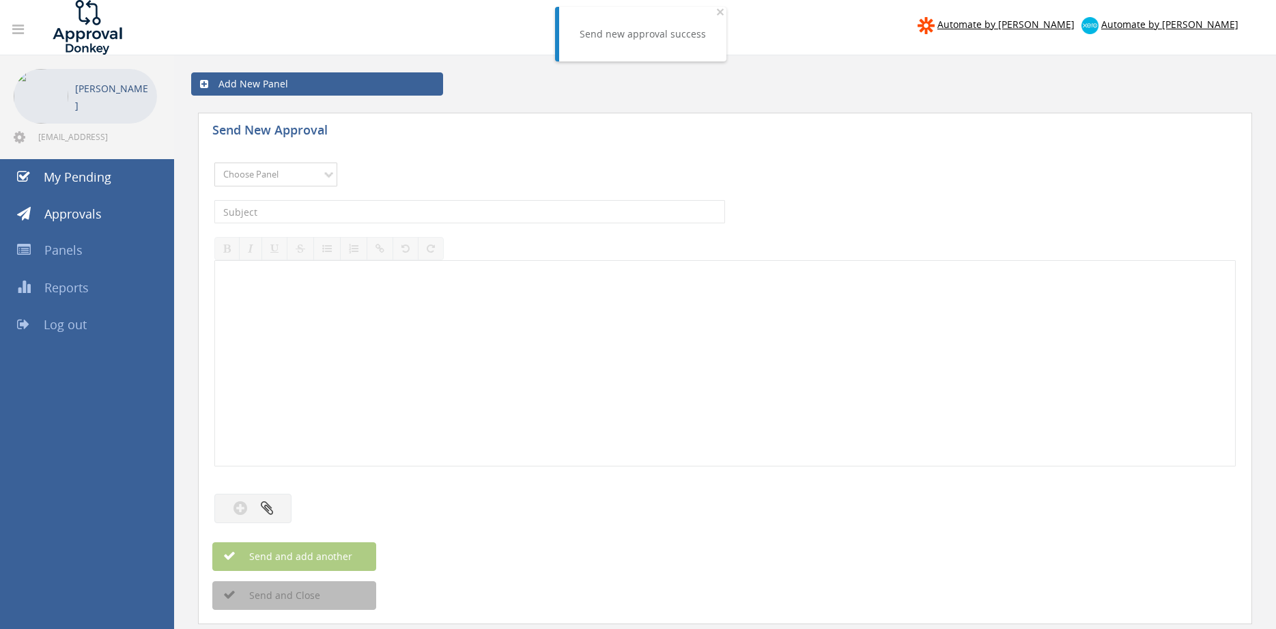
select select "9680"
click option "Alarm Suppliers - 2" at bounding box center [0, 0] width 0 height 0
click at [386, 210] on input "text" at bounding box center [469, 211] width 511 height 23
type input "TYCO 1879752 PO 43021"
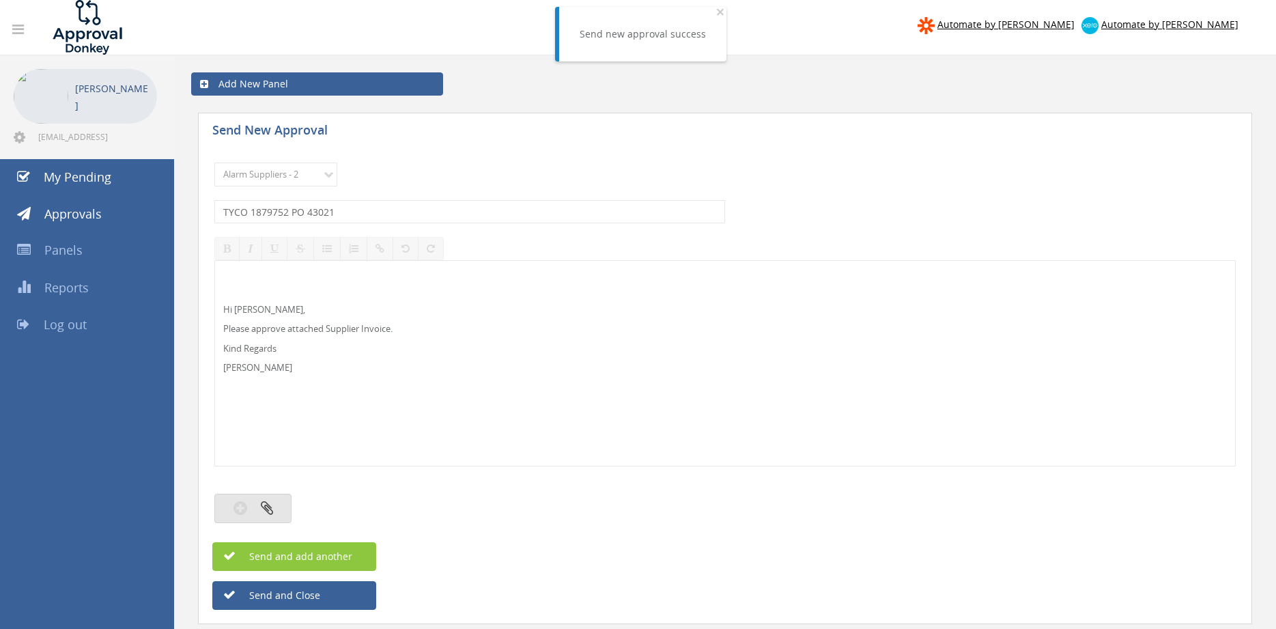
click at [266, 513] on icon "button" at bounding box center [267, 508] width 12 height 16
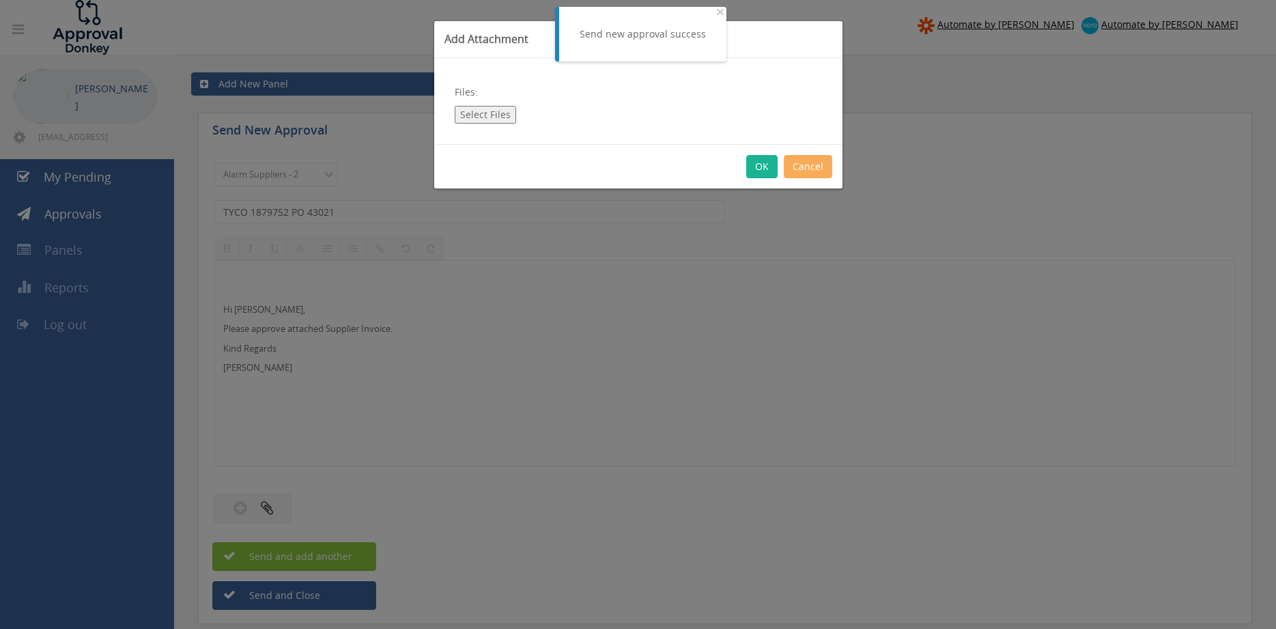
click at [486, 102] on div "Files: Select Files" at bounding box center [638, 101] width 408 height 86
click at [480, 113] on button "Select Files" at bounding box center [485, 115] width 61 height 18
type input "C:\fakepath\TYCO 1879752 15.08.25 PO 43021.pdf"
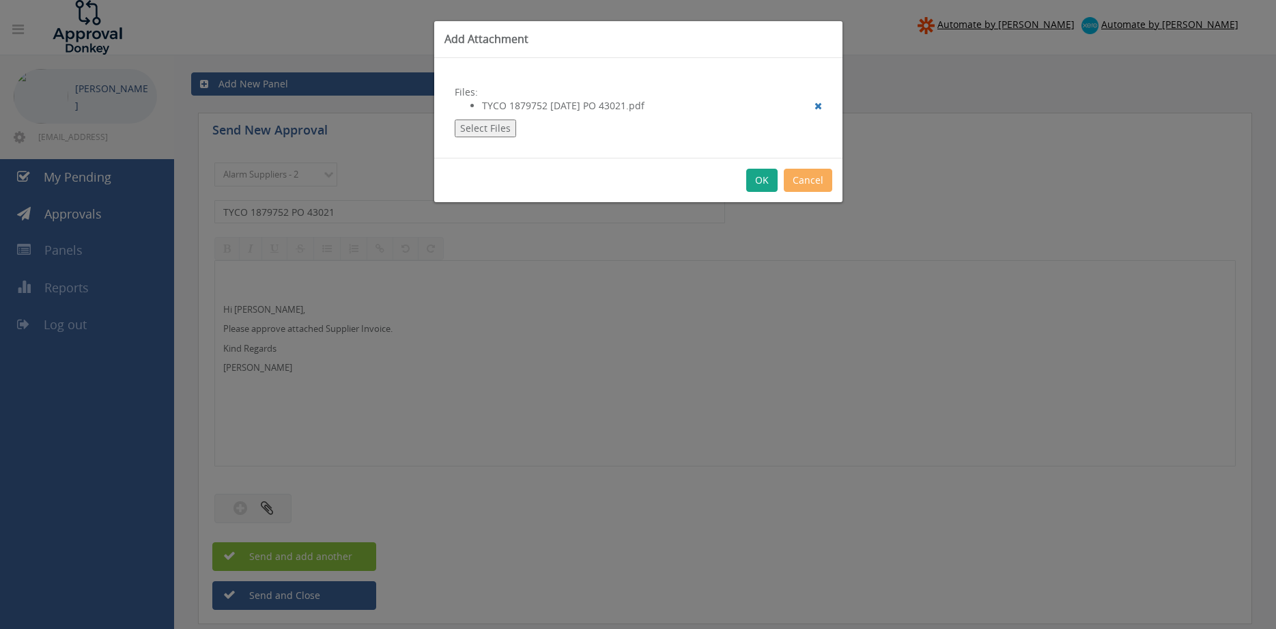
click at [759, 179] on button "OK" at bounding box center [761, 180] width 31 height 23
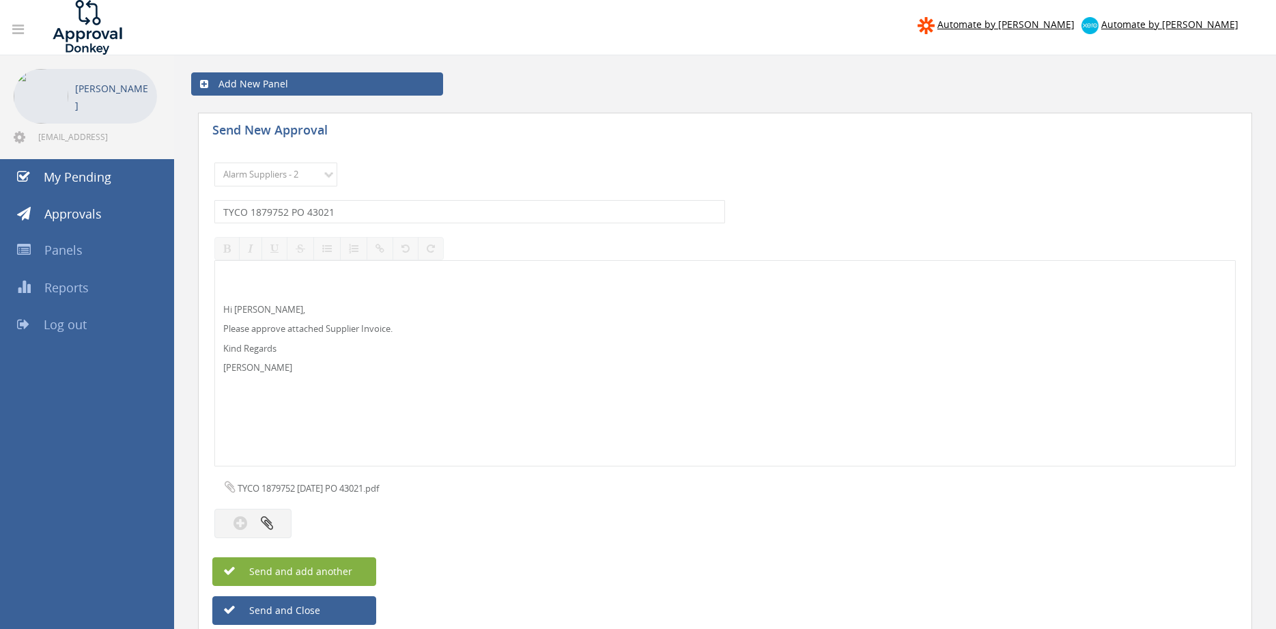
click at [354, 571] on button "Send and add another" at bounding box center [294, 571] width 164 height 29
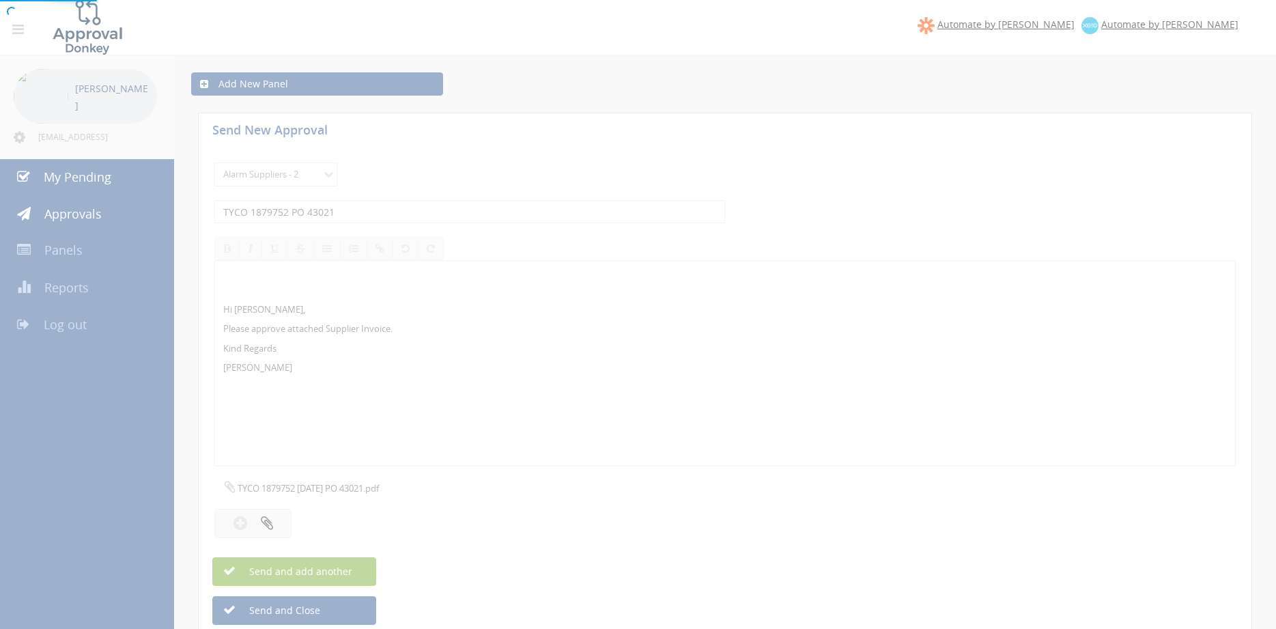
select select
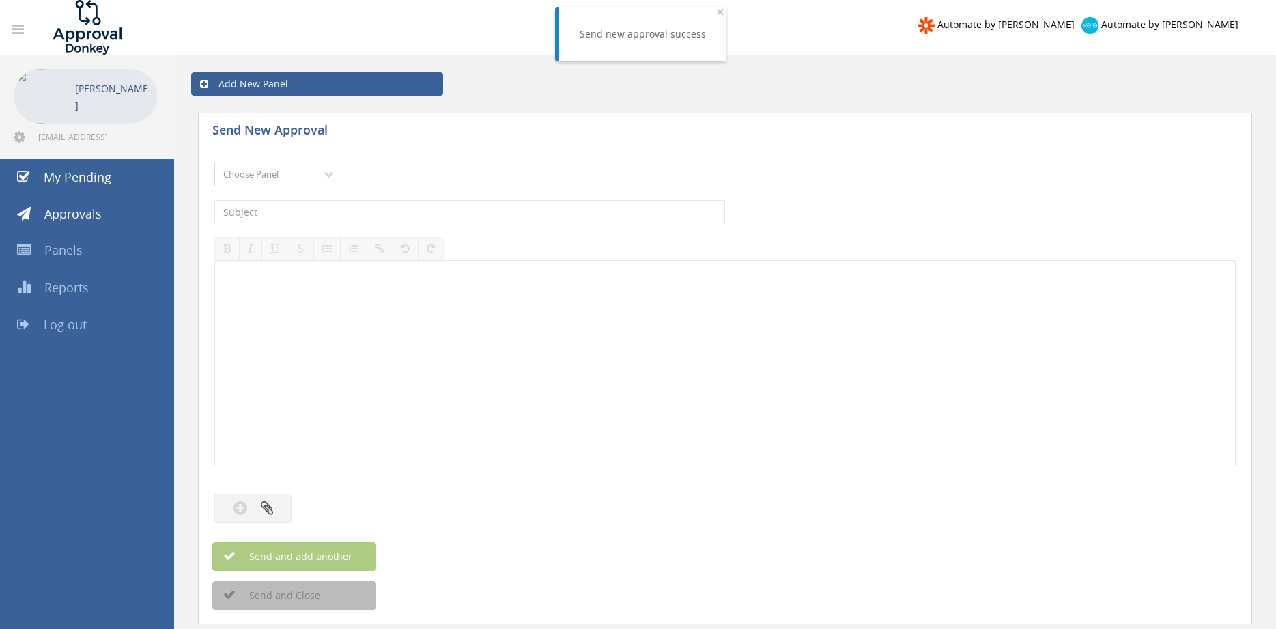
select select "9680"
click option "Alarm Suppliers - 2" at bounding box center [0, 0] width 0 height 0
click at [414, 214] on input "text" at bounding box center [469, 211] width 511 height 23
type input "TYCO 1879677A PO 43011"
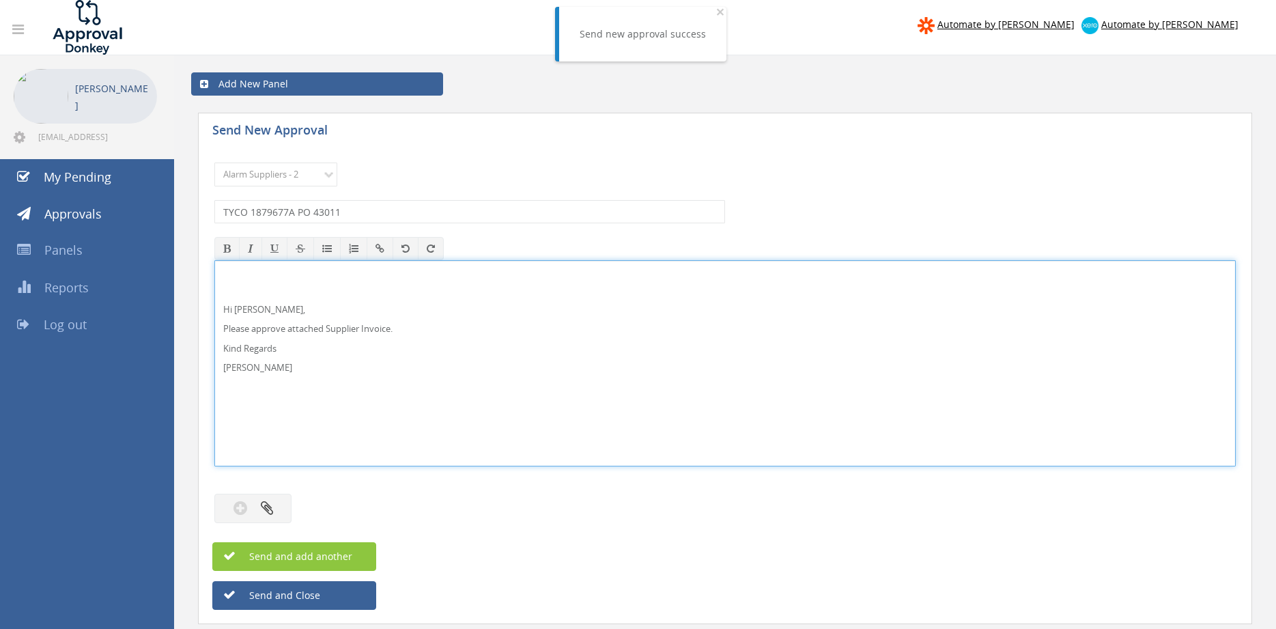
click at [268, 493] on div at bounding box center [724, 494] width 1021 height 14
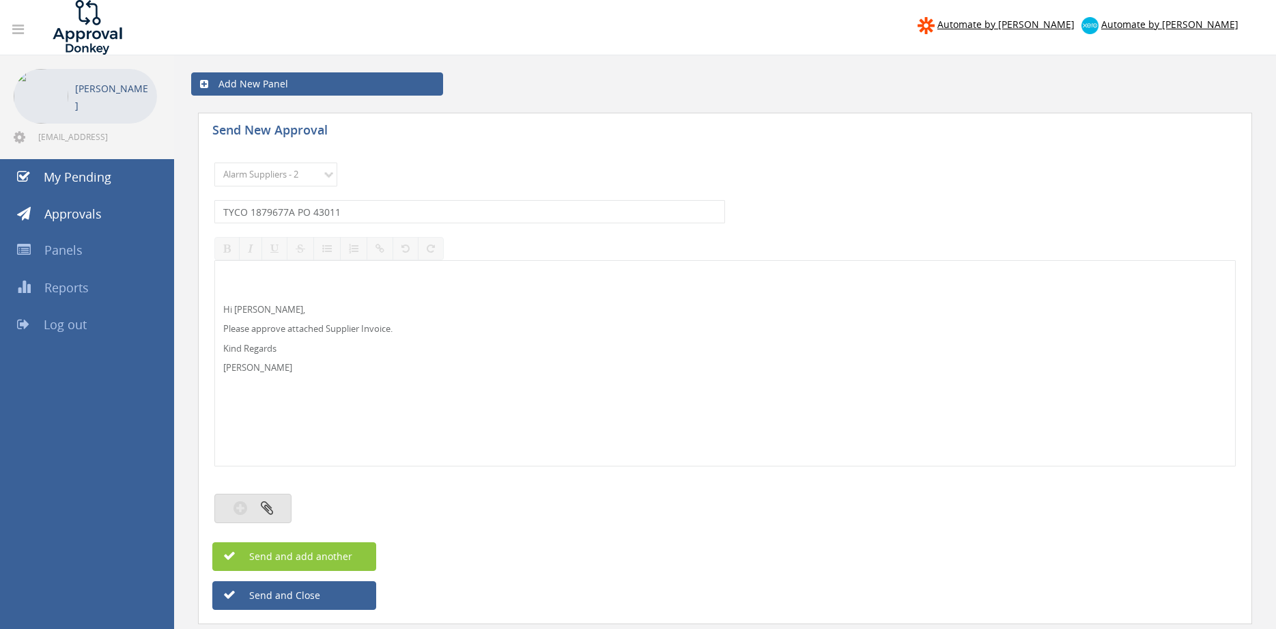
click at [270, 502] on icon "button" at bounding box center [267, 508] width 12 height 16
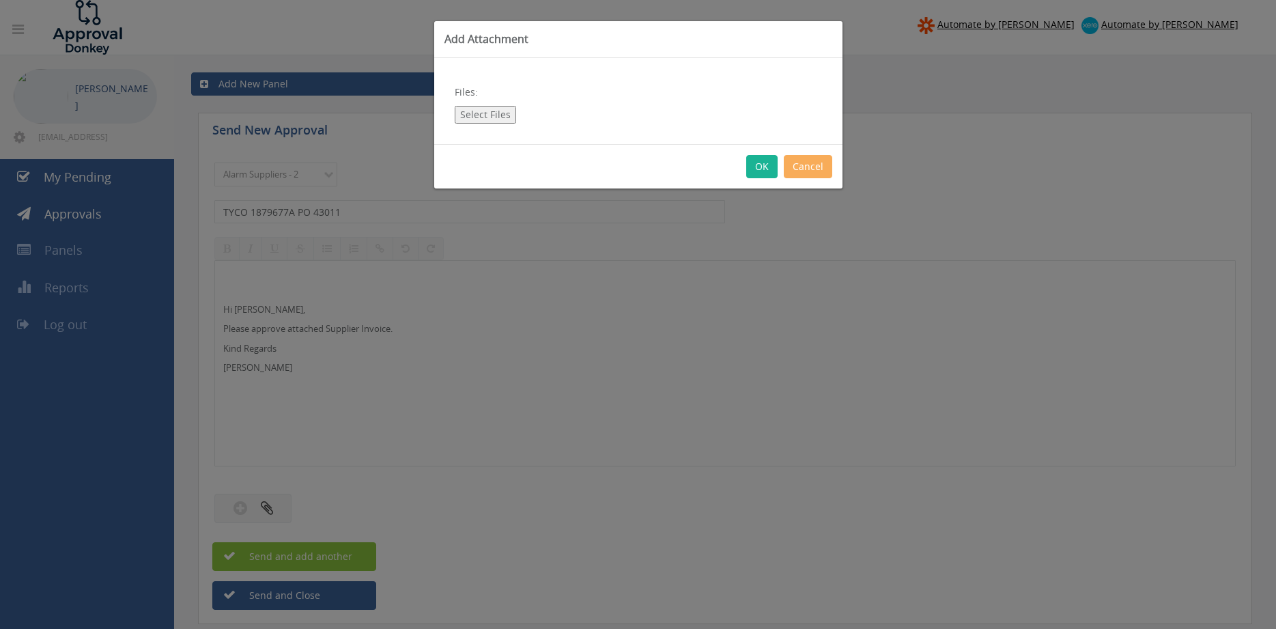
click at [476, 111] on button "Select Files" at bounding box center [485, 115] width 61 height 18
type input "C:\fakepath\TYCO 1879677A 28.08.25 PO 43011.pdf"
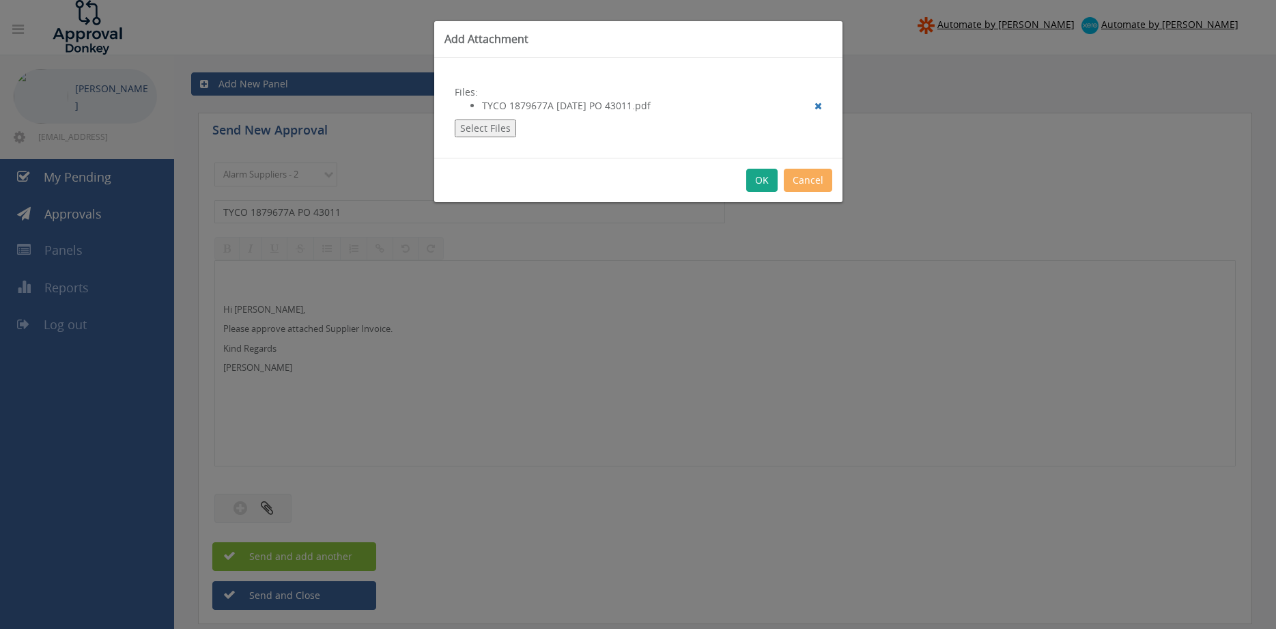
click at [759, 183] on button "OK" at bounding box center [761, 180] width 31 height 23
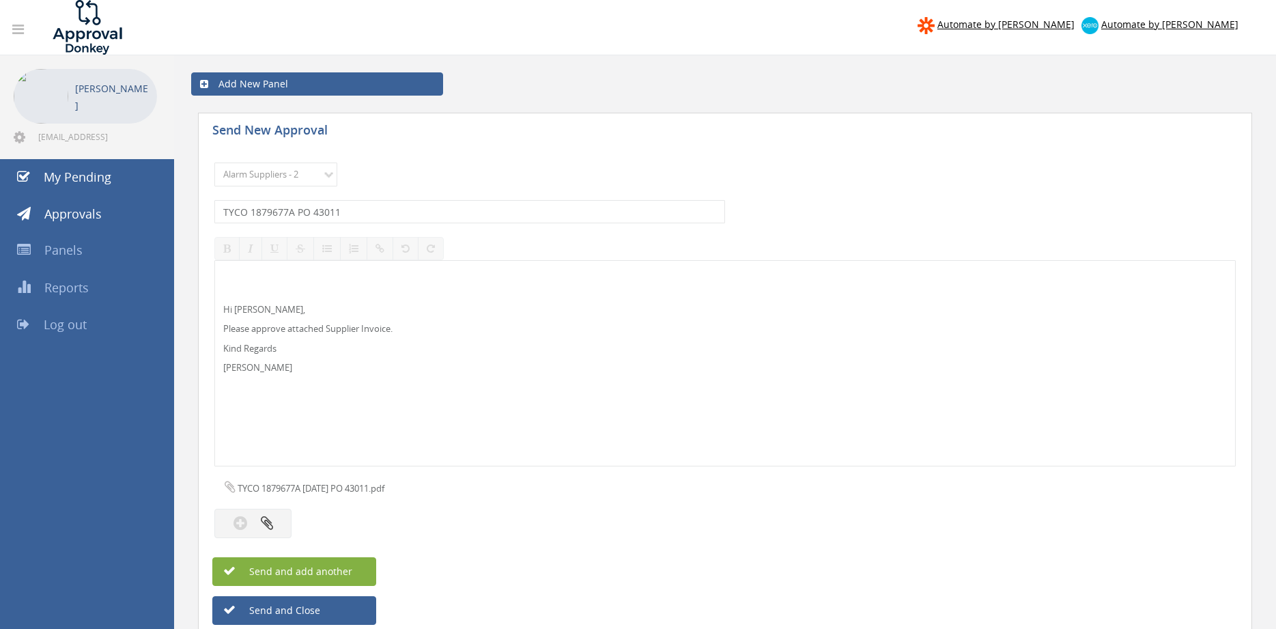
click at [333, 567] on span "Send and add another" at bounding box center [286, 571] width 132 height 13
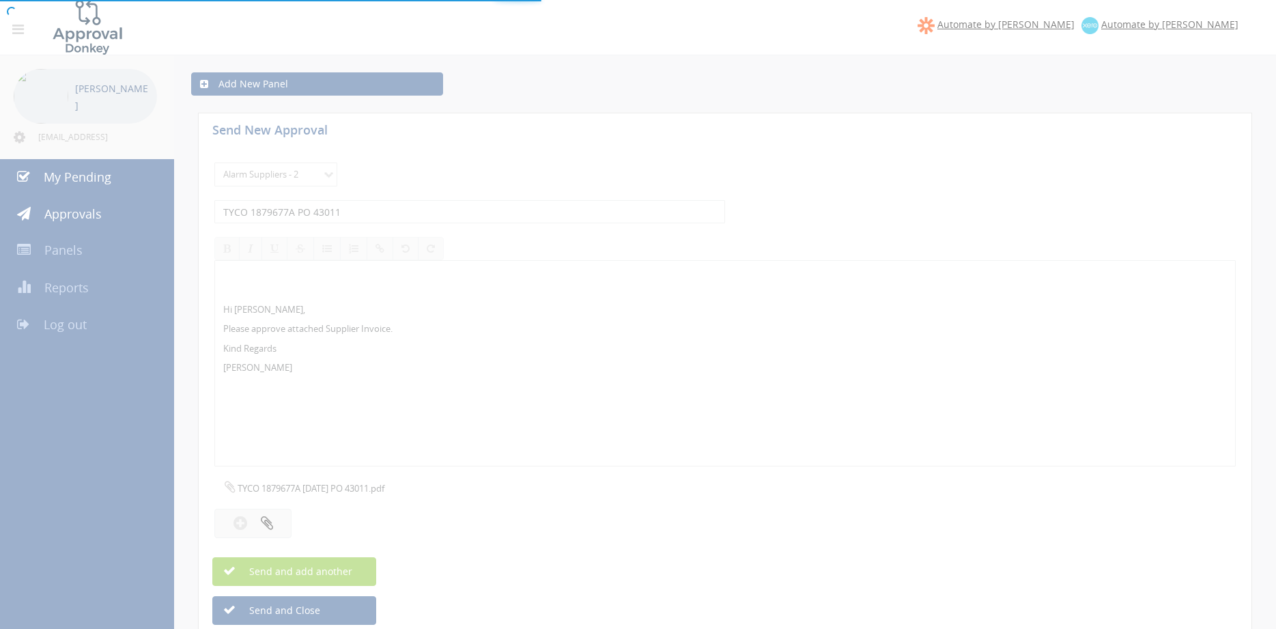
select select
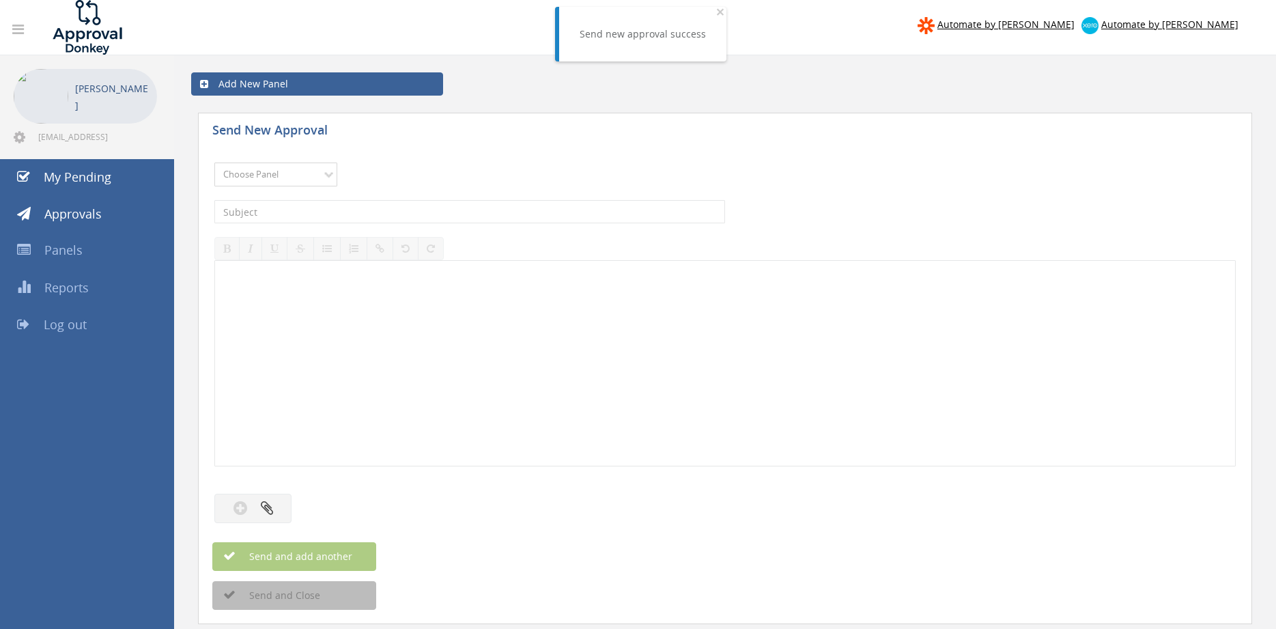
select select "9680"
click option "Alarm Suppliers - 2" at bounding box center [0, 0] width 0 height 0
click at [378, 216] on input "text" at bounding box center [469, 211] width 511 height 23
type input "TYCO 1879636A PO 42996"
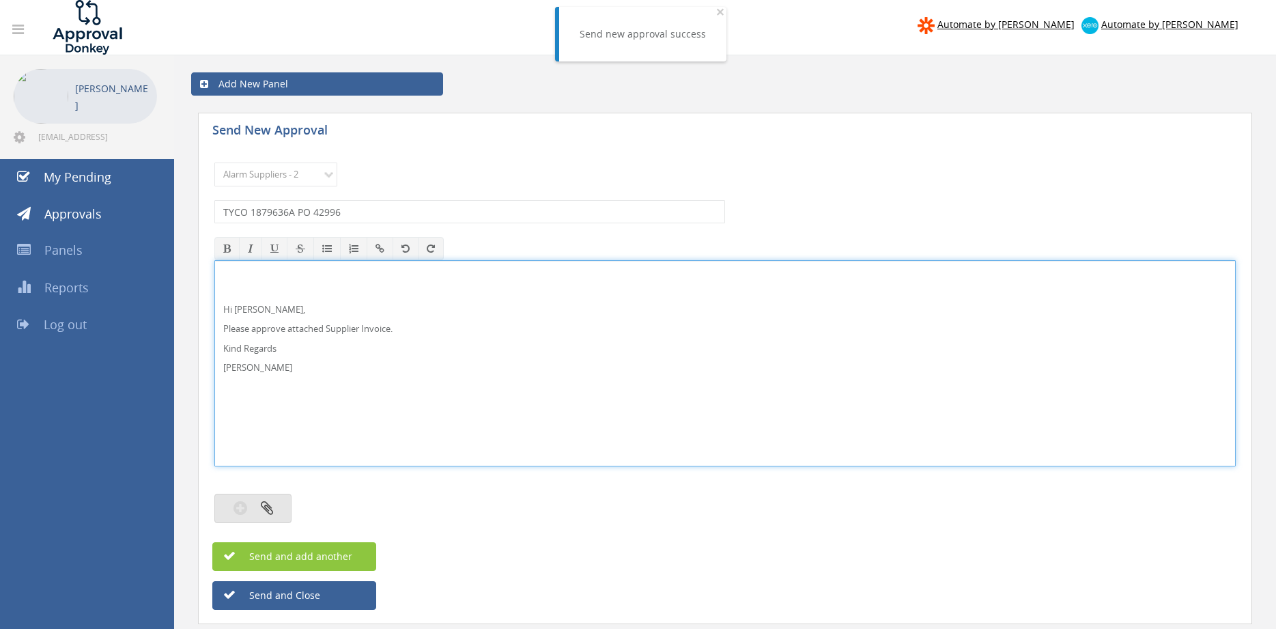
click at [268, 508] on icon "button" at bounding box center [267, 508] width 12 height 16
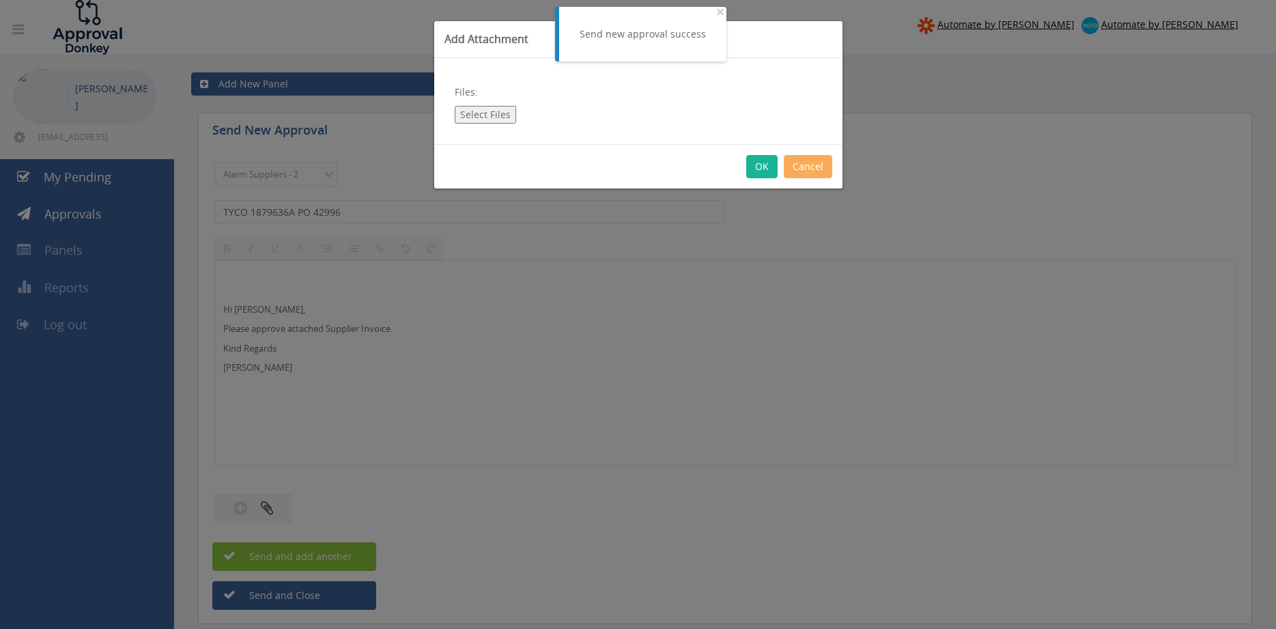
click at [500, 113] on button "Select Files" at bounding box center [485, 115] width 61 height 18
type input "C:\fakepath\TYCO 1879636A 28.08.25 PO 42996.pdf"
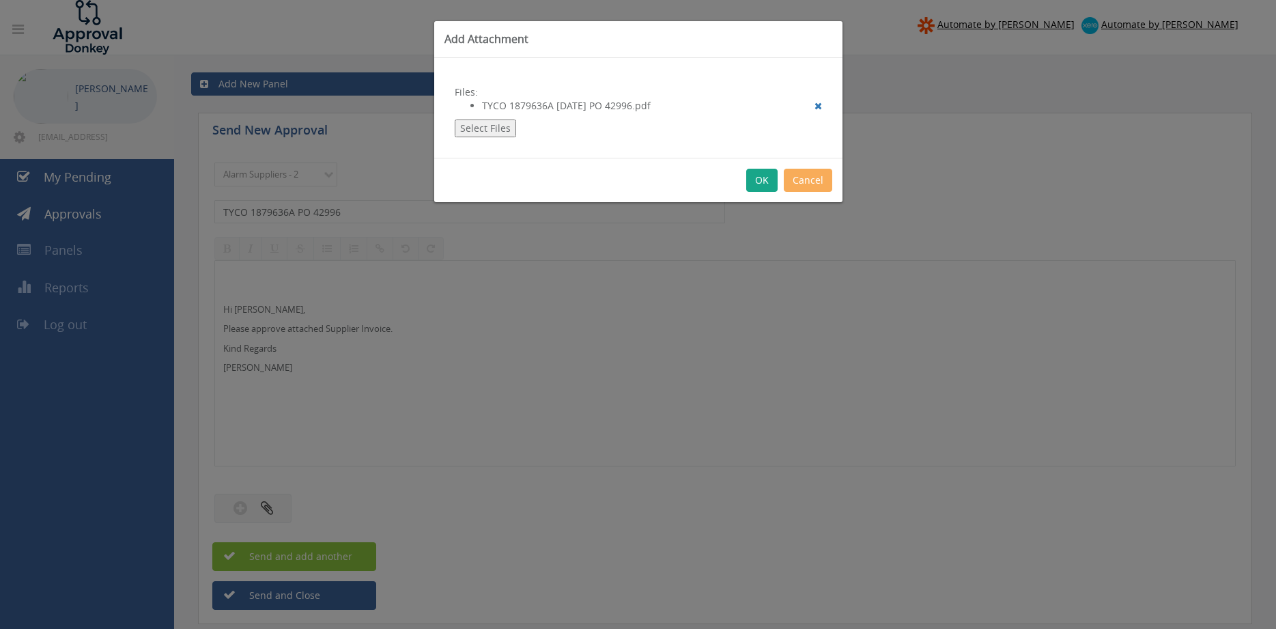
click at [761, 176] on button "OK" at bounding box center [761, 180] width 31 height 23
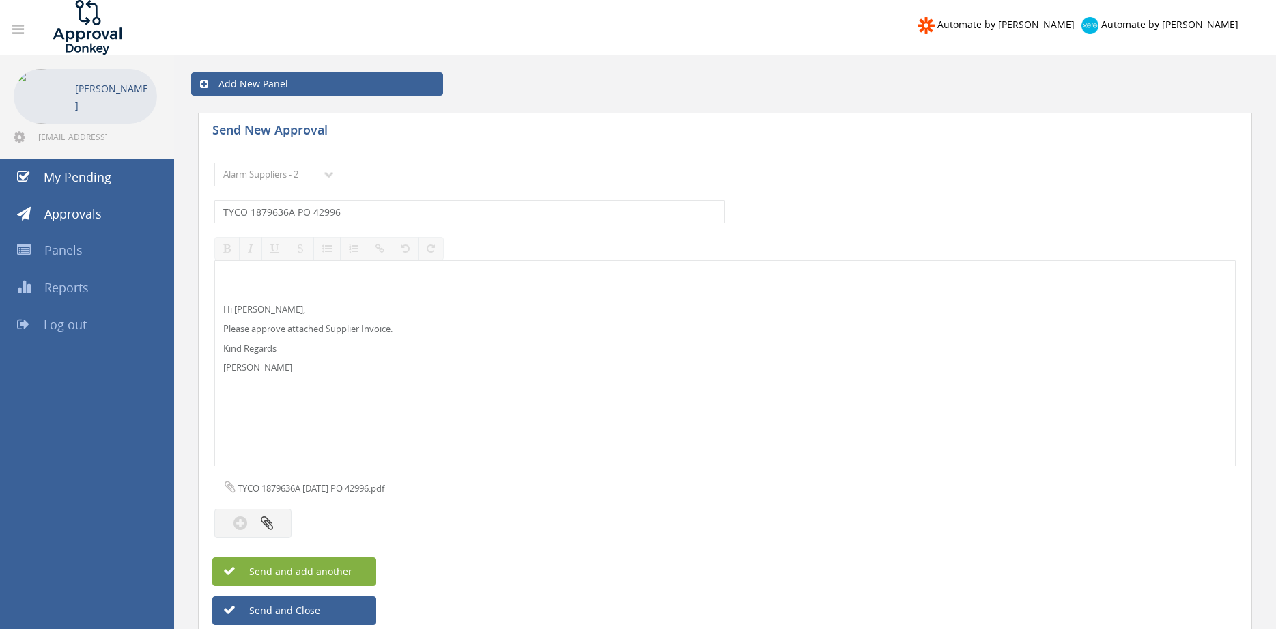
click at [360, 569] on button "Send and add another" at bounding box center [294, 571] width 164 height 29
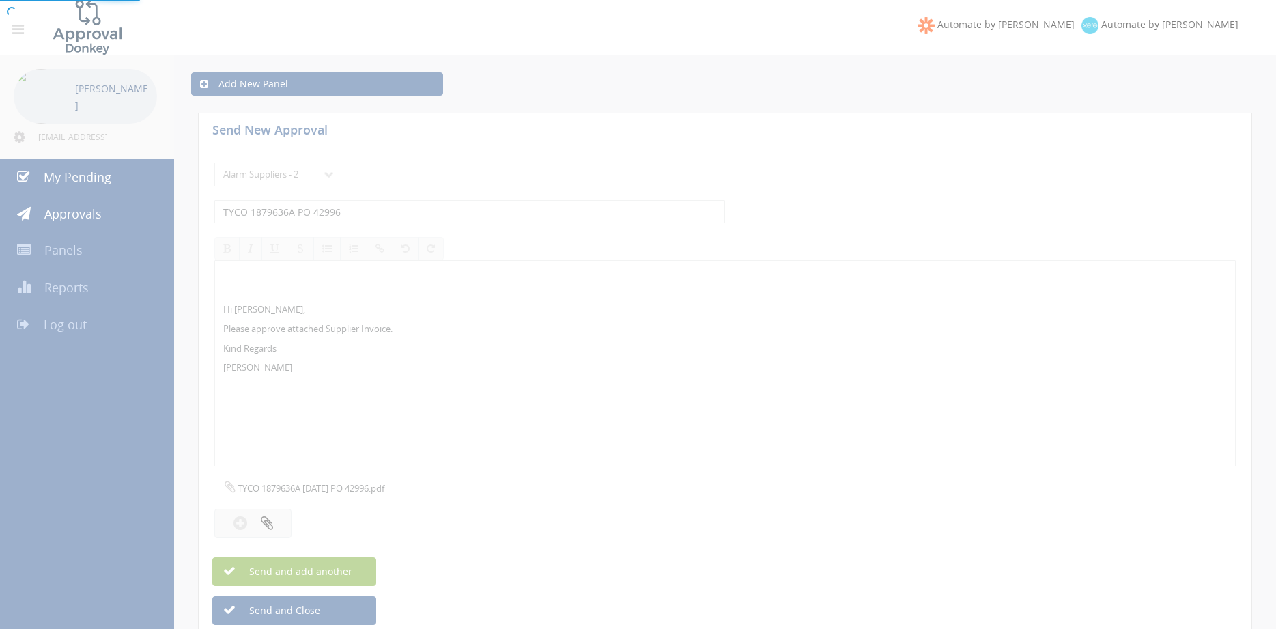
select select
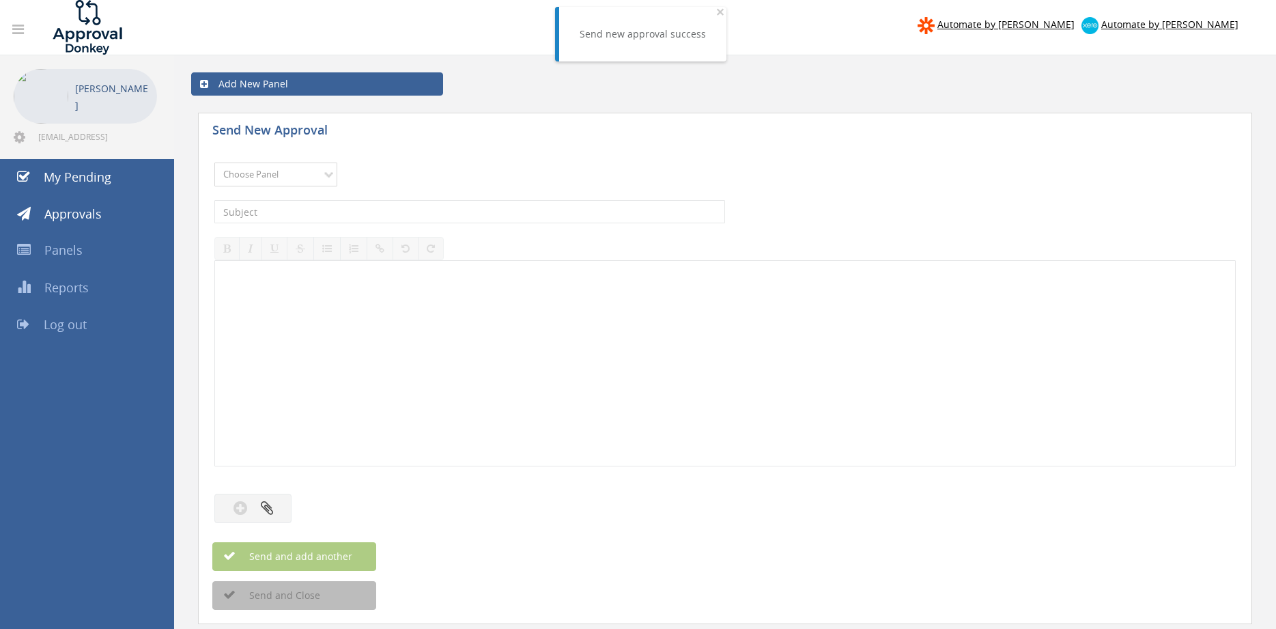
click at [214, 163] on select "Choose Panel Alarm Credits RG - 3 NZ Utilities Cable and SAI Global NZ Alarms-1…" at bounding box center [275, 175] width 123 height 24
select select "9680"
click option "Alarm Suppliers - 2" at bounding box center [0, 0] width 0 height 0
click at [401, 212] on input "text" at bounding box center [469, 211] width 511 height 23
type input "TYCO 1879574 PO 42981"
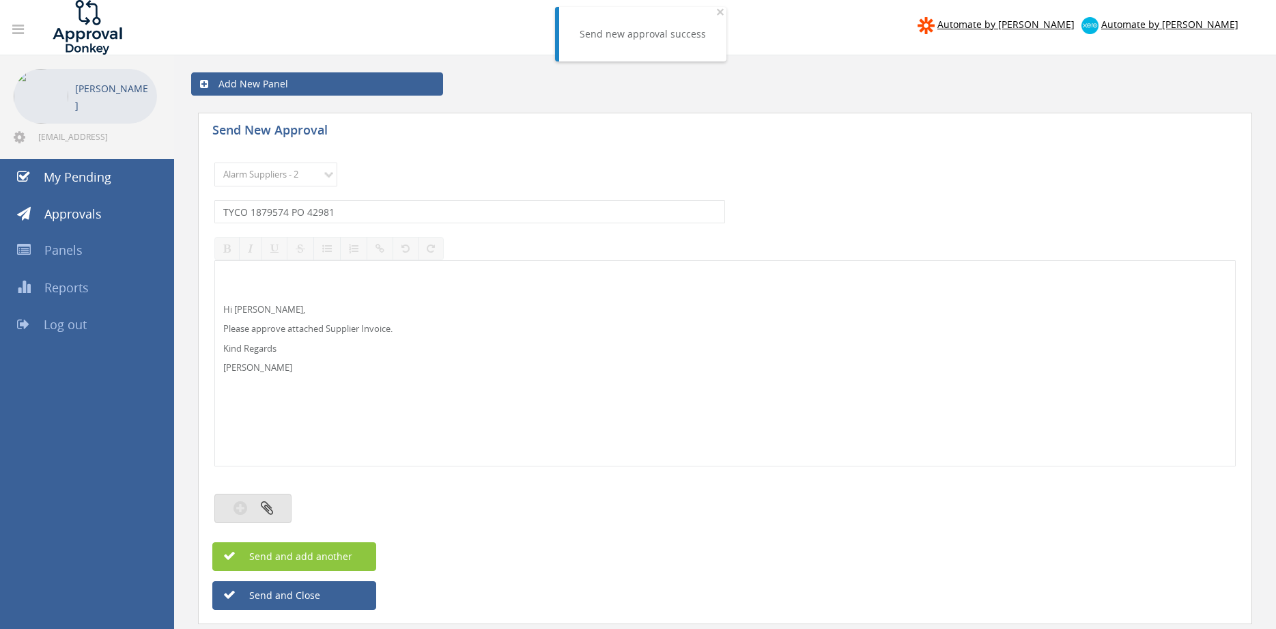
click at [271, 505] on icon "button" at bounding box center [267, 508] width 12 height 16
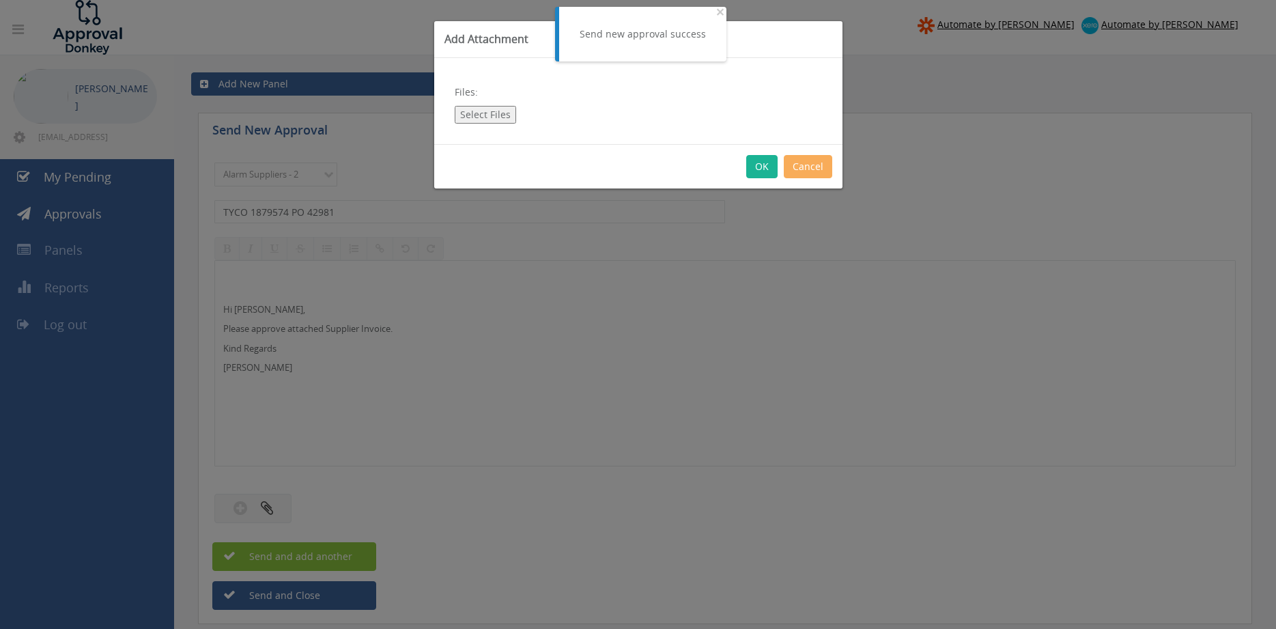
click at [492, 116] on button "Select Files" at bounding box center [485, 115] width 61 height 18
type input "C:\fakepath\TYCO 1879574 07.08.25 PO 42981.pdf"
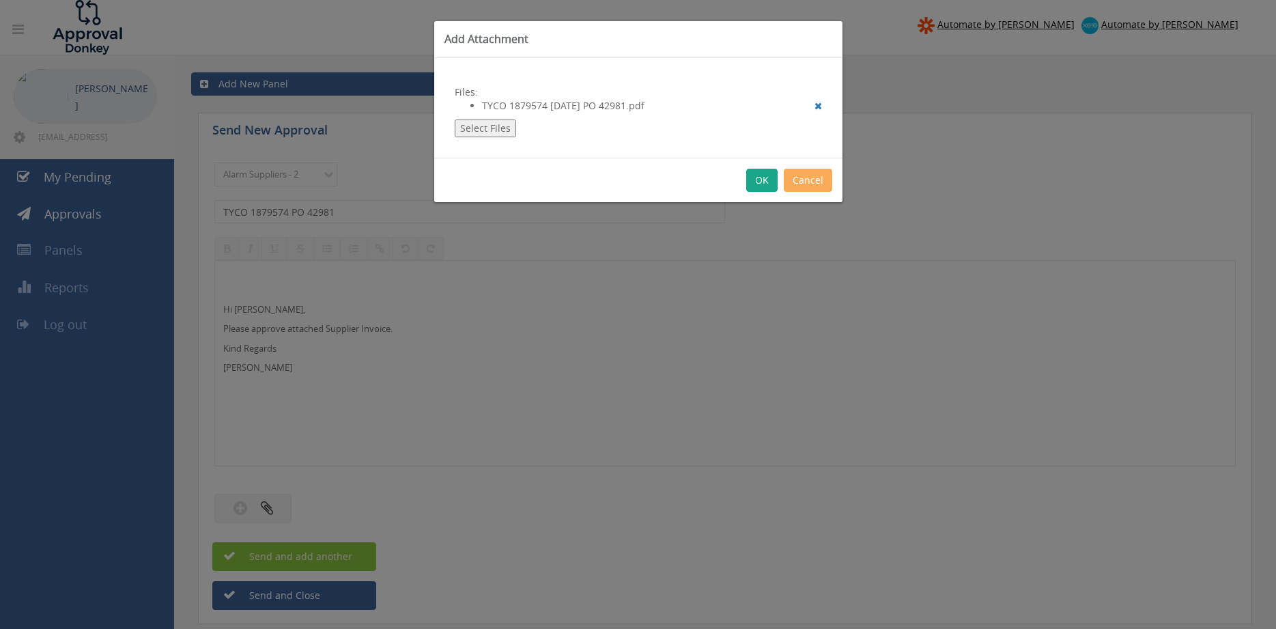
click at [759, 180] on button "OK" at bounding box center [761, 180] width 31 height 23
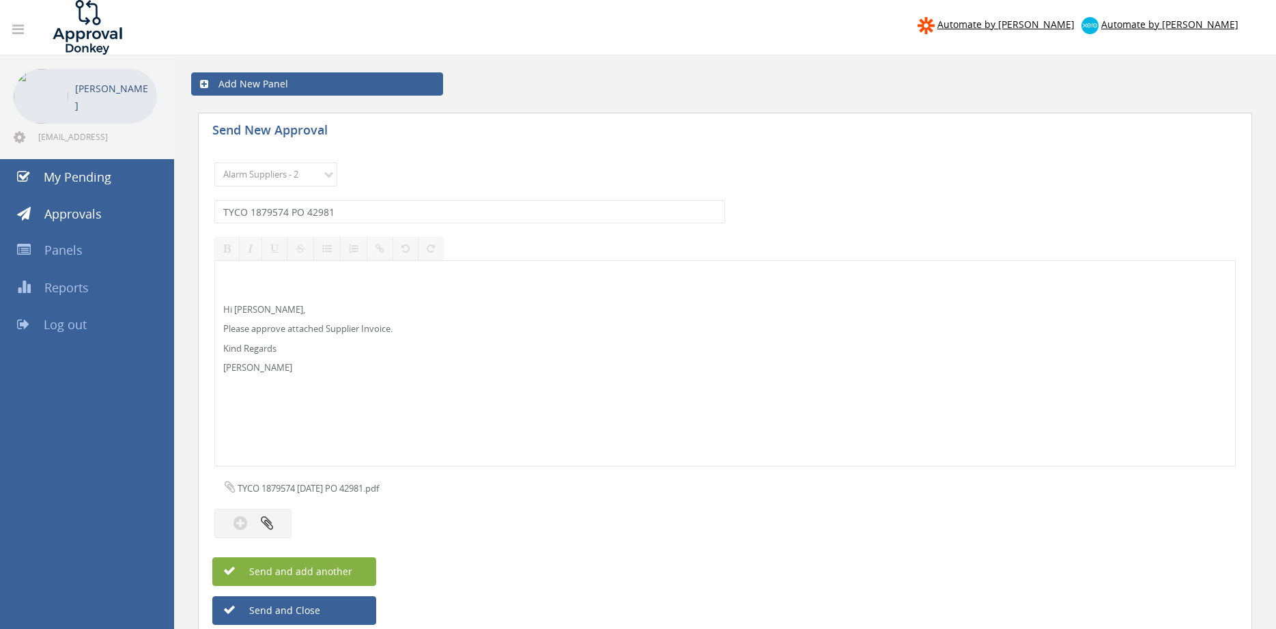
click at [345, 572] on span "Send and add another" at bounding box center [286, 571] width 132 height 13
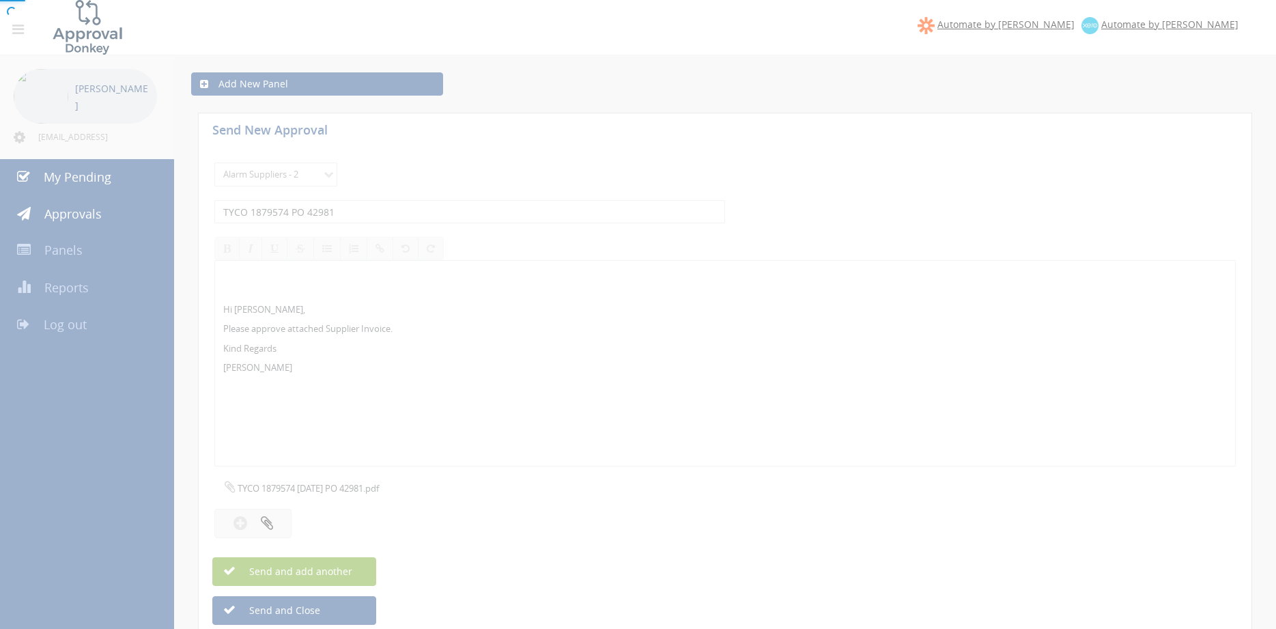
select select
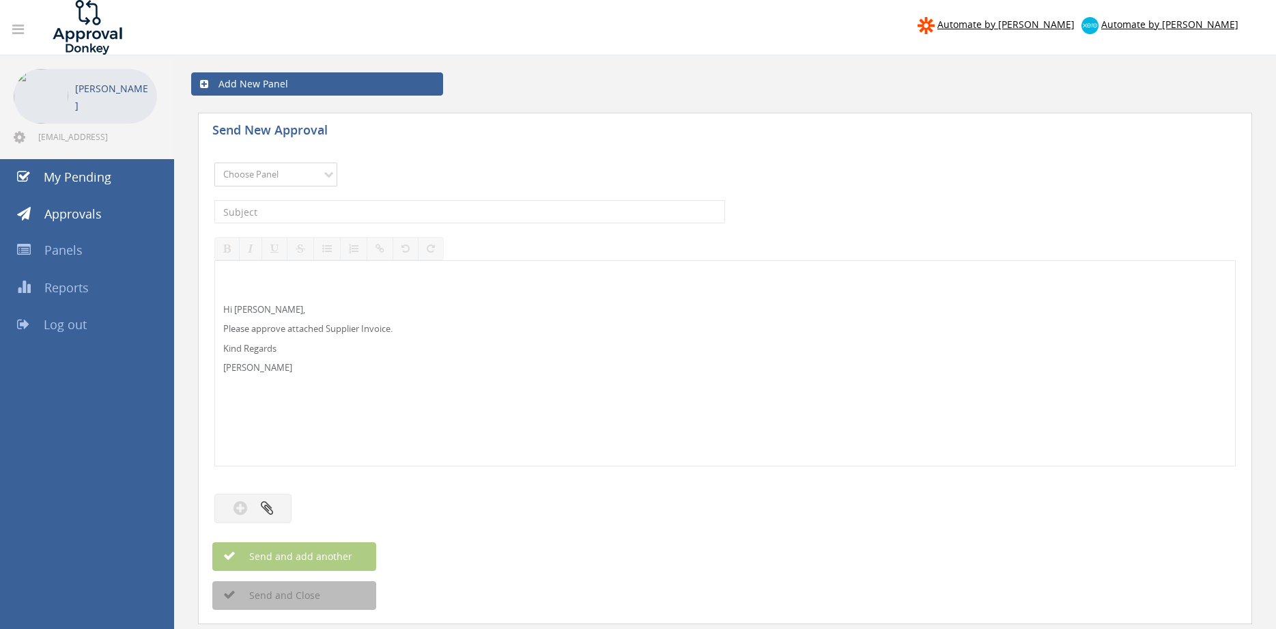
select select "9680"
click option "Alarm Suppliers - 2" at bounding box center [0, 0] width 0 height 0
click at [395, 210] on input "text" at bounding box center [469, 211] width 511 height 23
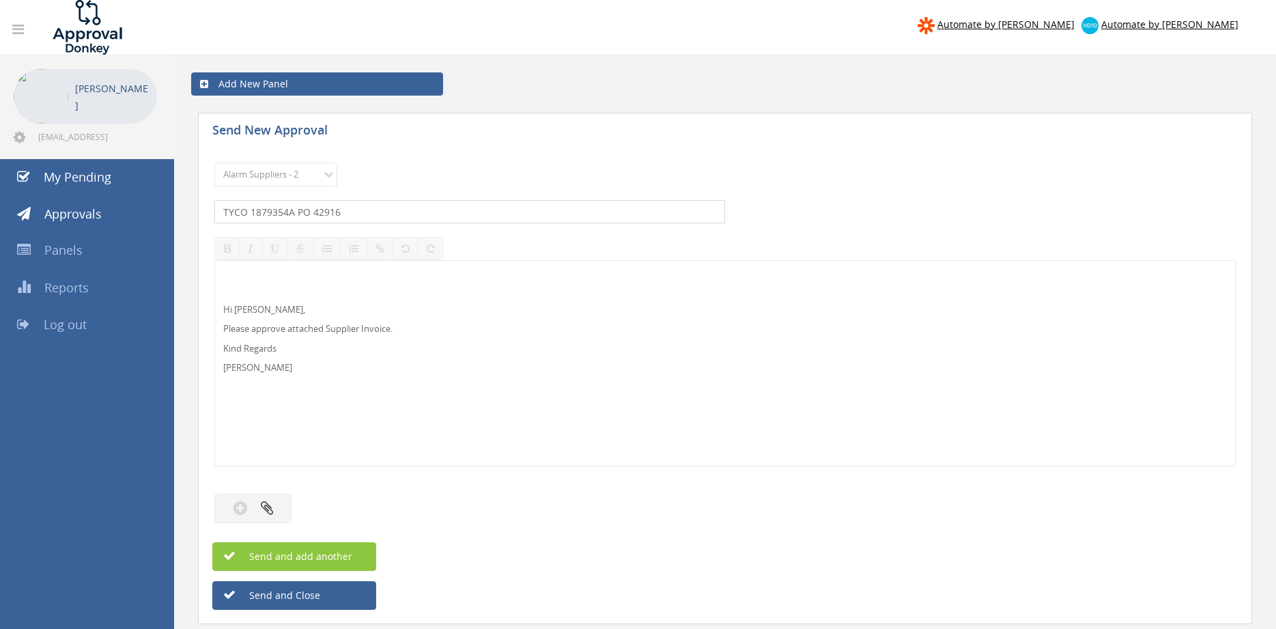
type input "TYCO 1879354A PO 42916"
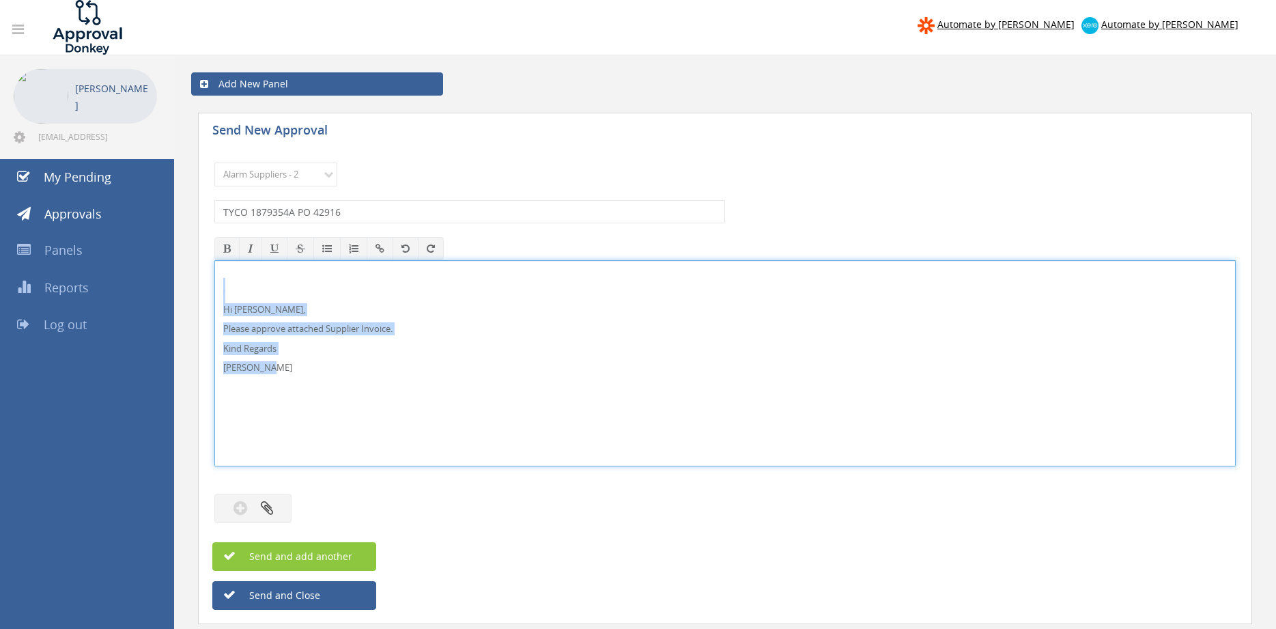
drag, startPoint x: 249, startPoint y: 363, endPoint x: 250, endPoint y: 318, distance: 45.1
click at [214, 273] on div "Hi Rob, Please approve attached Supplier Invoice. Kind Regards Pam Walker" at bounding box center [724, 363] width 1021 height 206
copy div "Hi Rob, Please approve attached Supplier Invoice. Kind Regards Pam Walker"
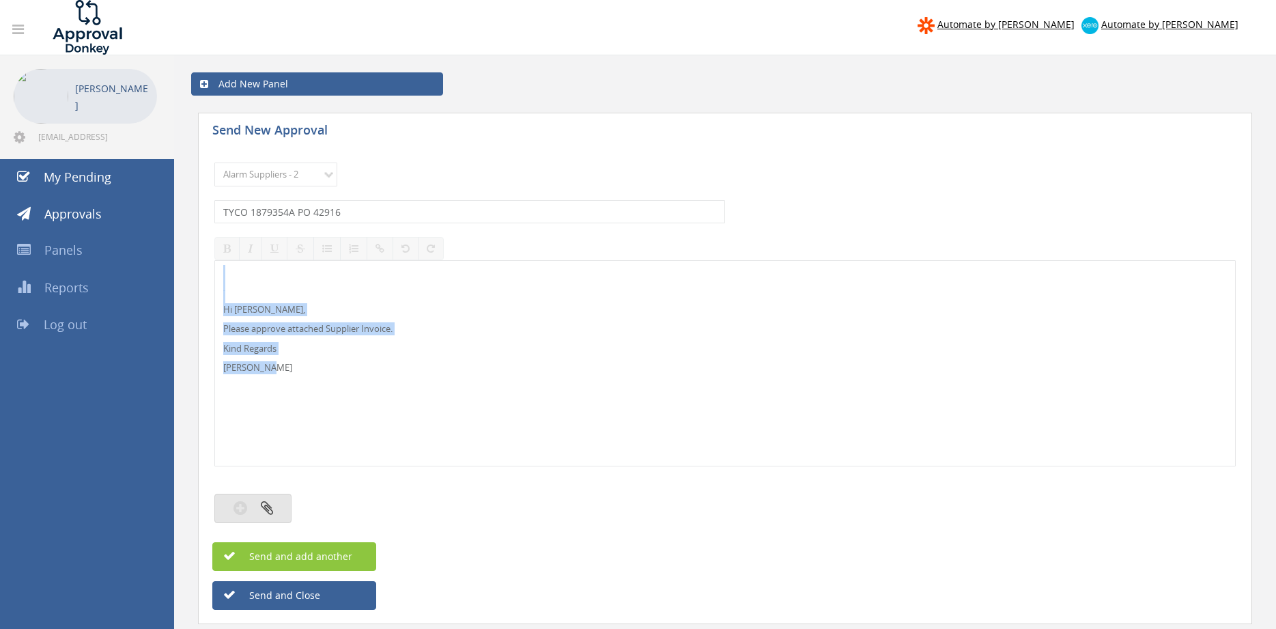
click at [279, 504] on button "button" at bounding box center [252, 508] width 77 height 29
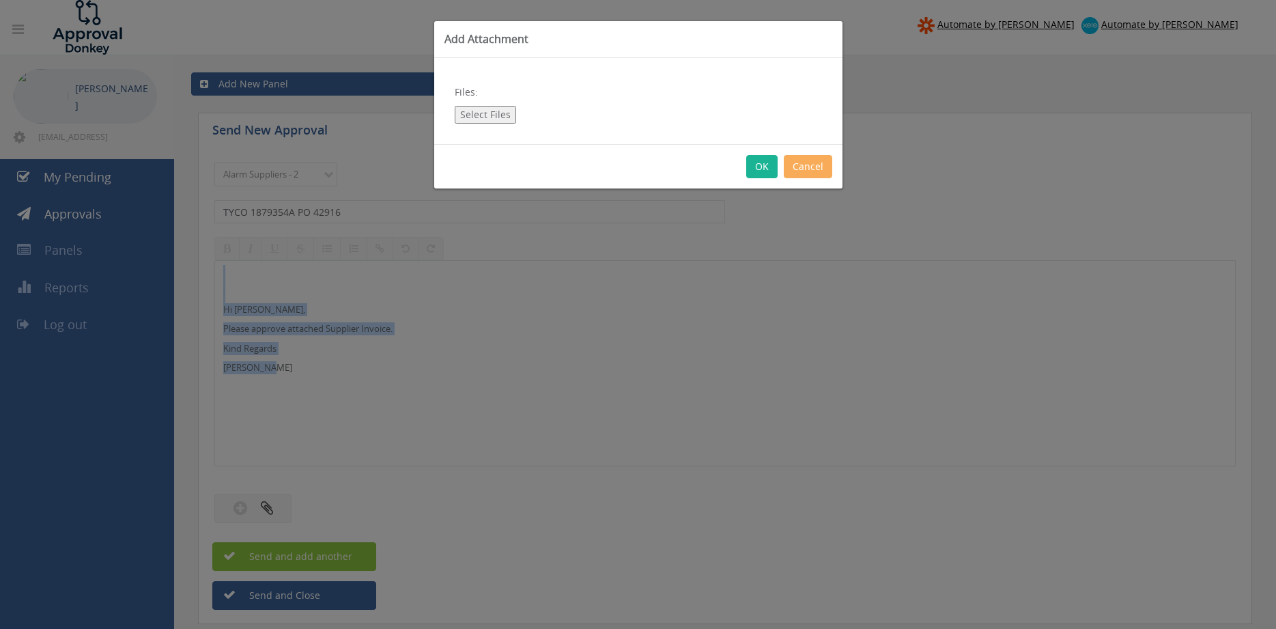
click at [488, 119] on button "Select Files" at bounding box center [485, 115] width 61 height 18
type input "C:\fakepath\TYCO 1879354A 05.08.25 PO 42916.pdf"
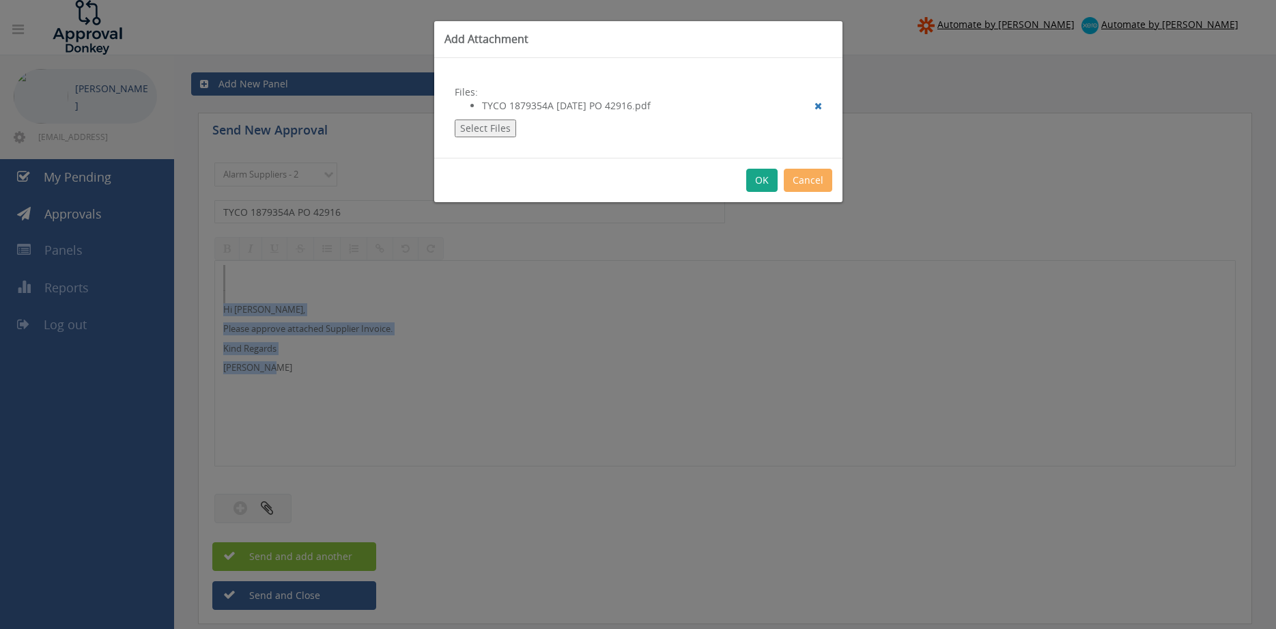
click at [761, 182] on button "OK" at bounding box center [761, 180] width 31 height 23
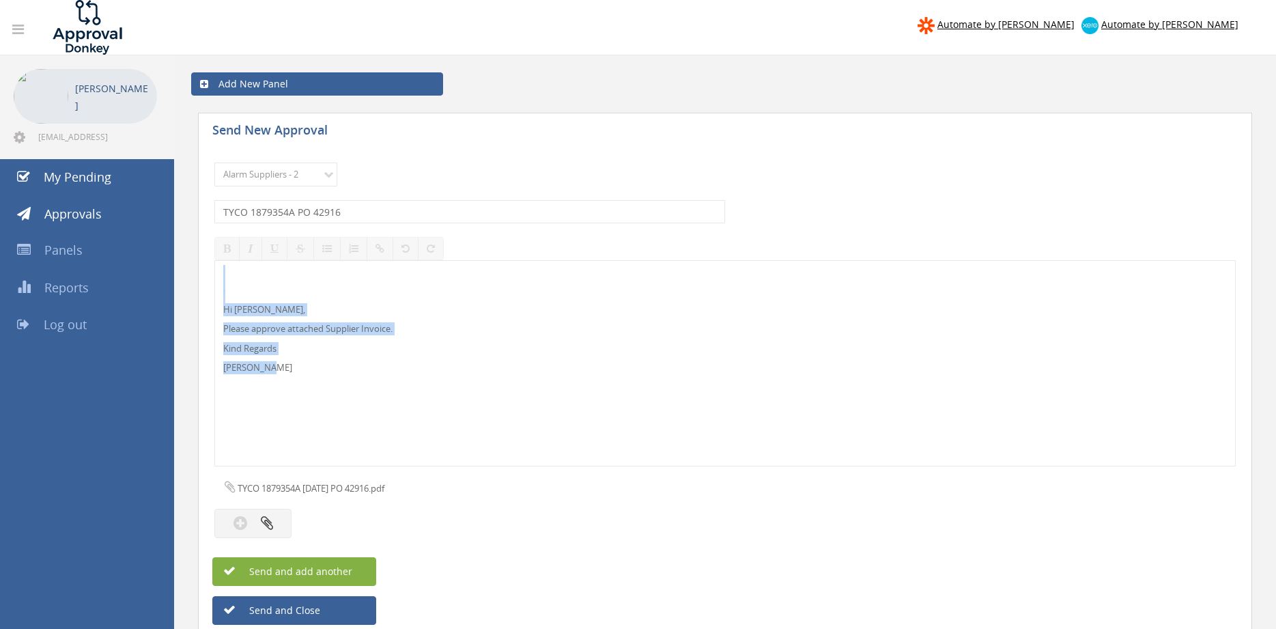
click at [352, 571] on button "Send and add another" at bounding box center [294, 571] width 164 height 29
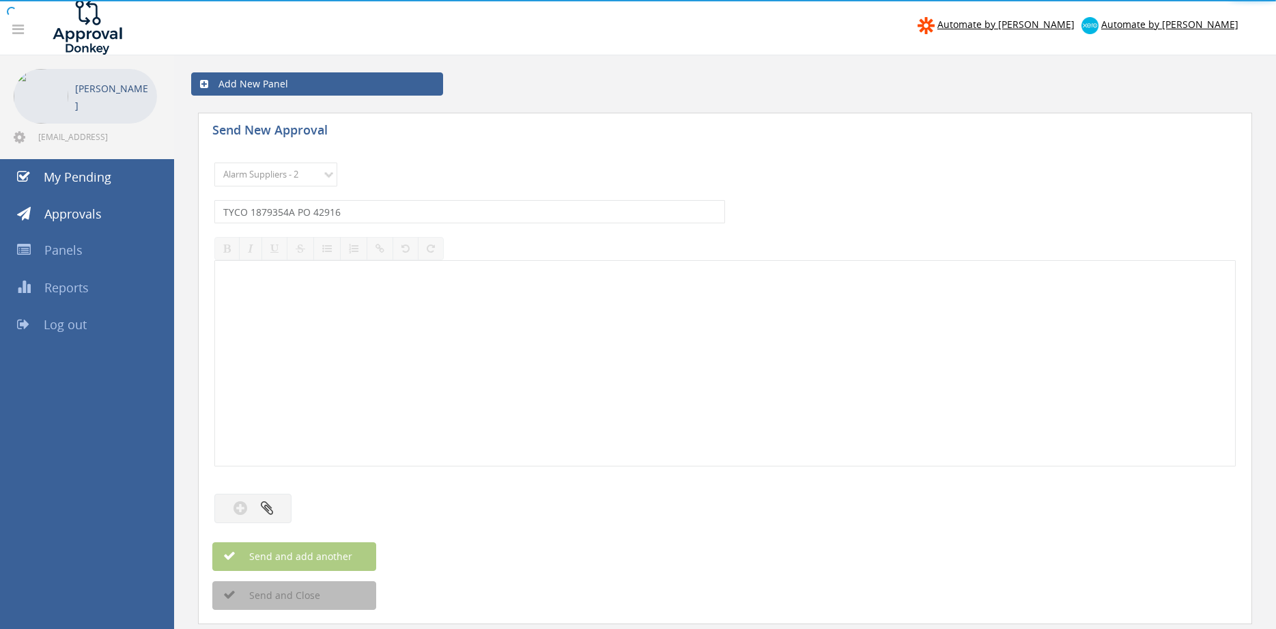
select select
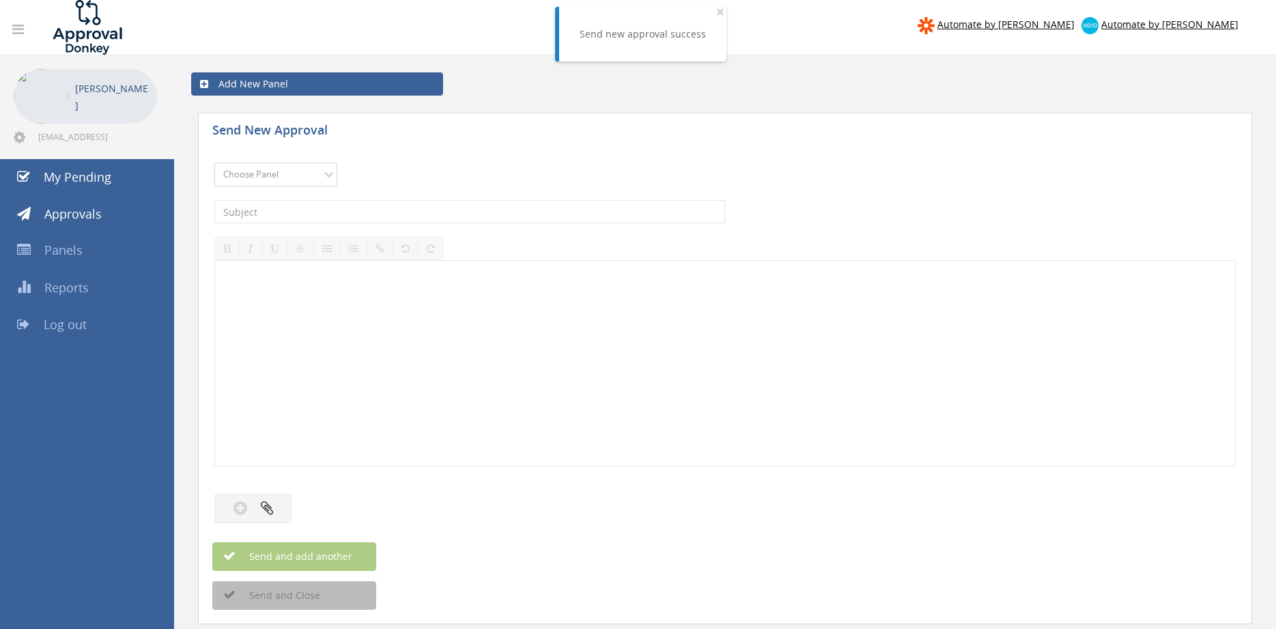
select select "9680"
click option "Alarm Suppliers - 2" at bounding box center [0, 0] width 0 height 0
click at [368, 212] on input "text" at bounding box center [469, 211] width 511 height 23
type input "TYCO 1879354 PO 42916"
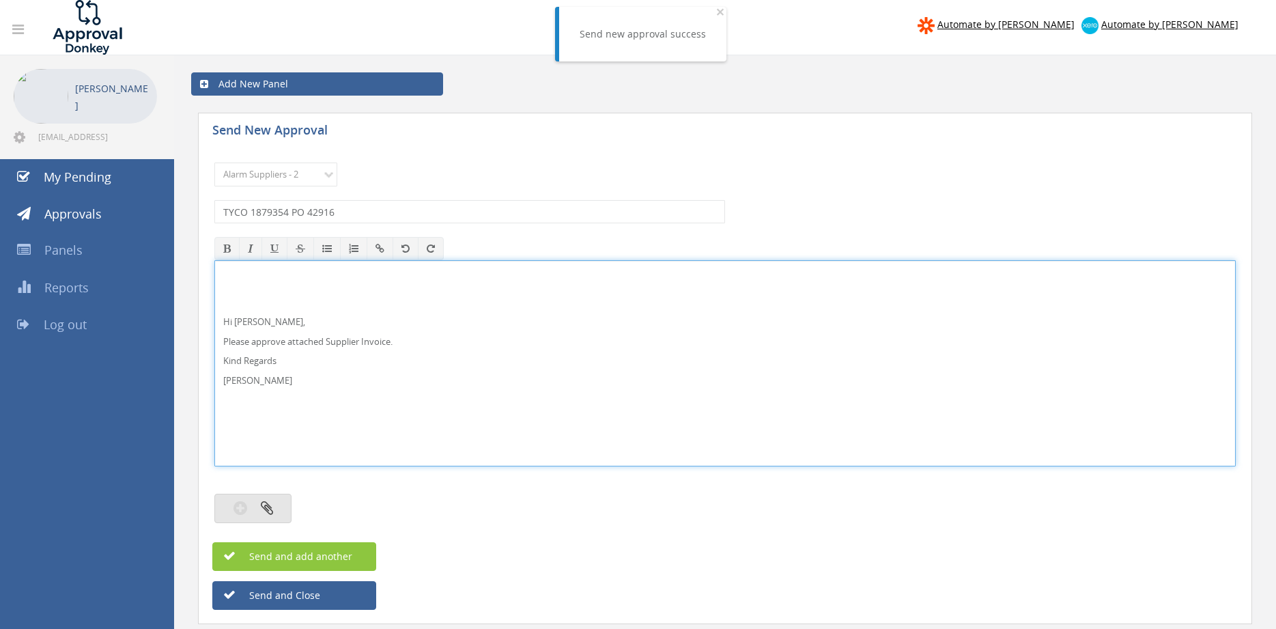
click at [288, 505] on button "button" at bounding box center [252, 508] width 77 height 29
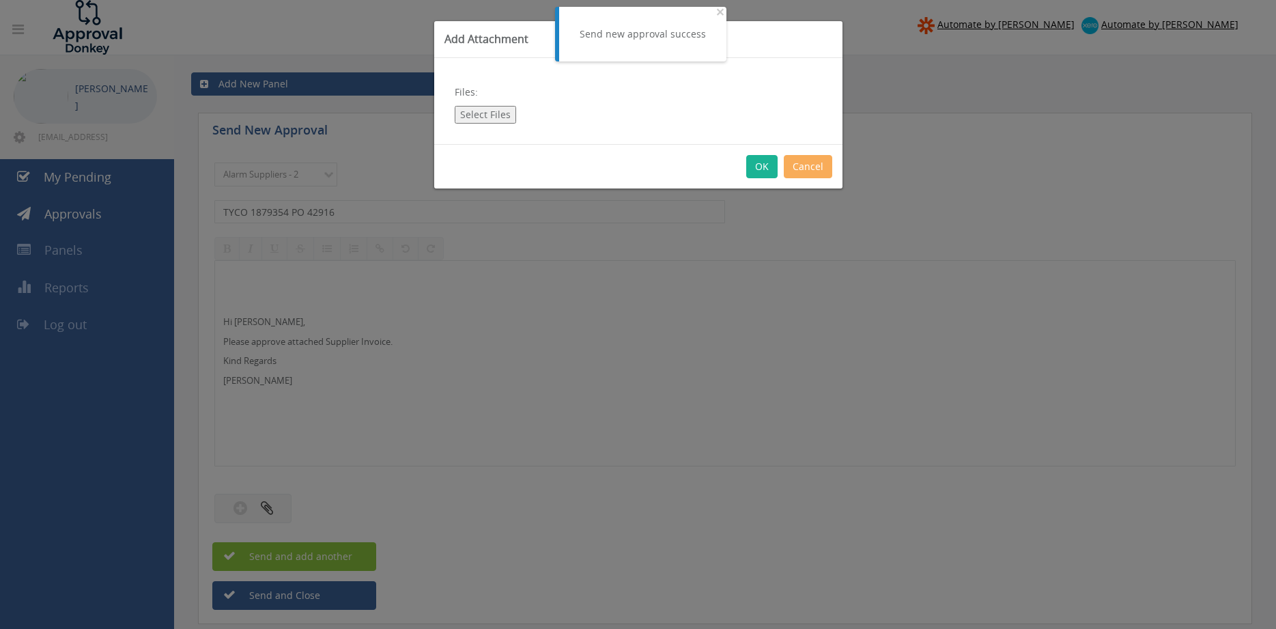
click at [478, 119] on button "Select Files" at bounding box center [485, 115] width 61 height 18
type input "C:\fakepath\TYCO 1879354 05.08.25 PO 42916.pdf"
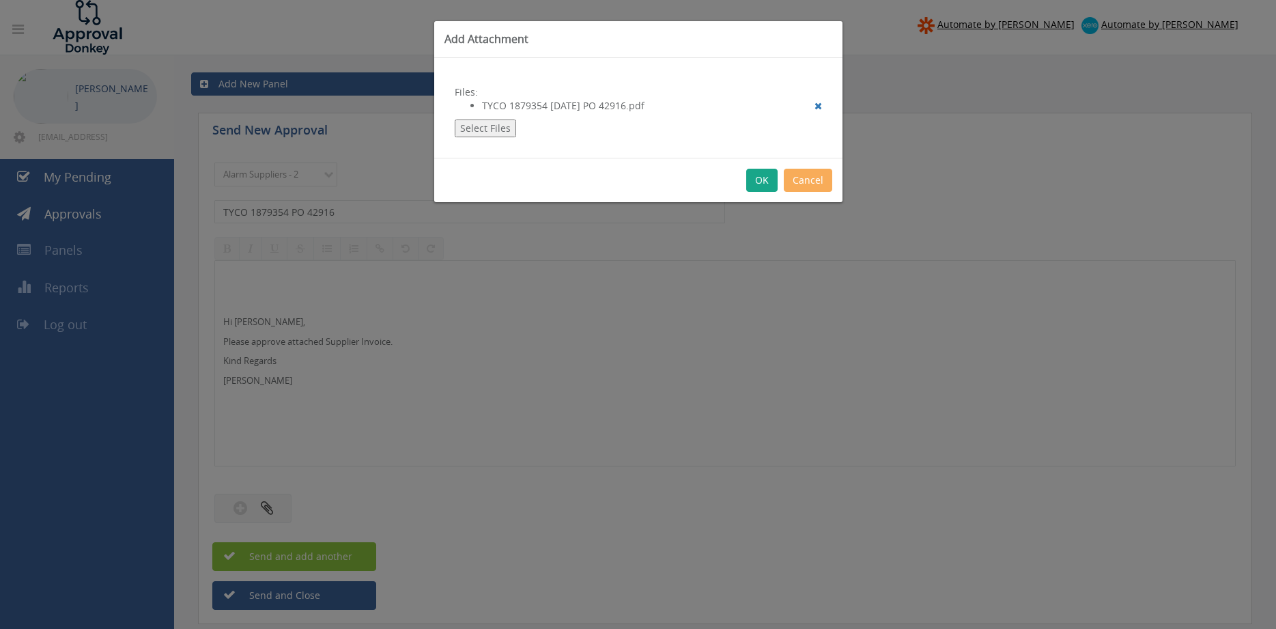
click at [760, 179] on button "OK" at bounding box center [761, 180] width 31 height 23
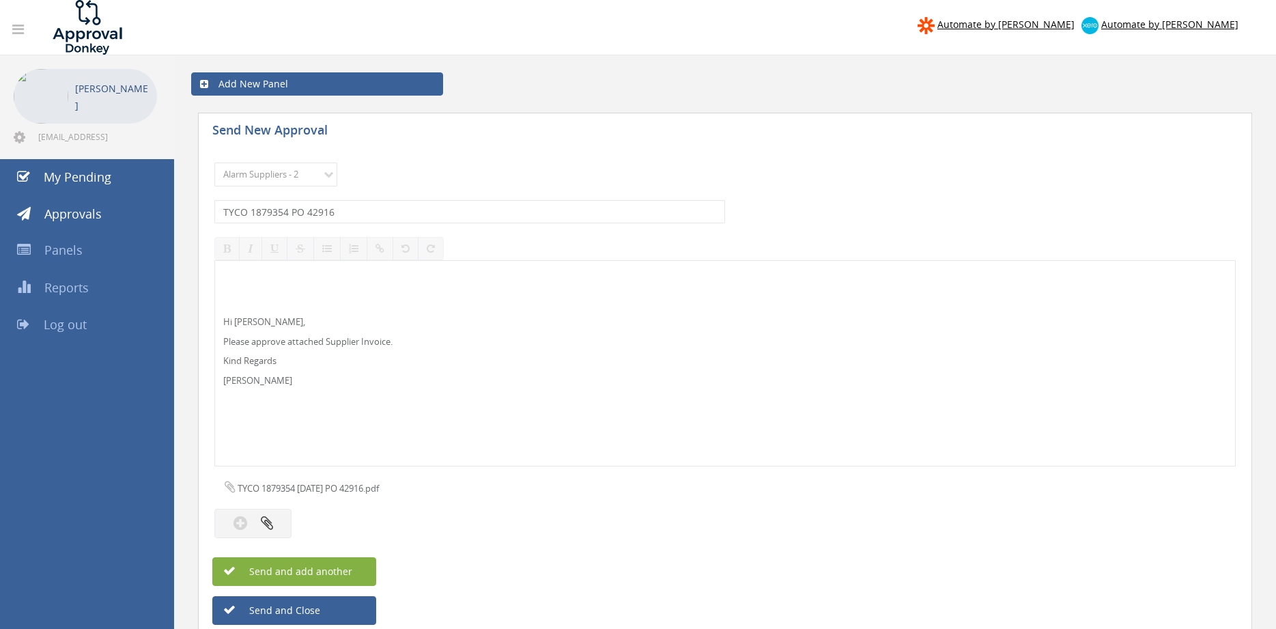
click at [325, 570] on span "Send and add another" at bounding box center [286, 571] width 132 height 13
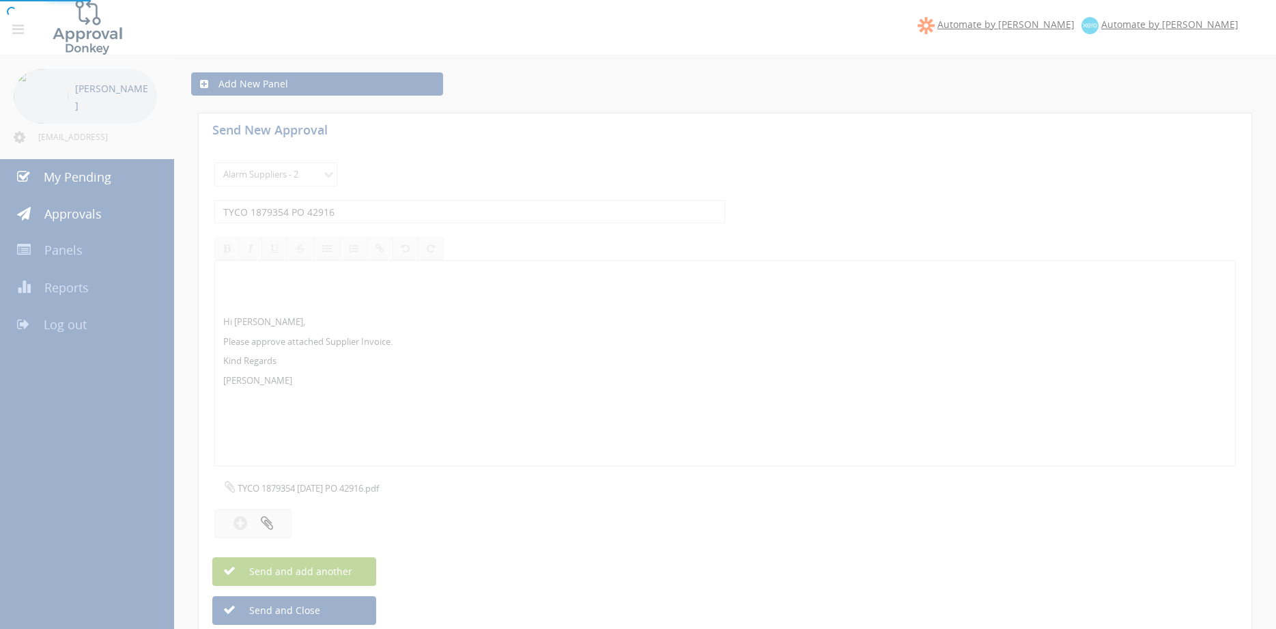
select select
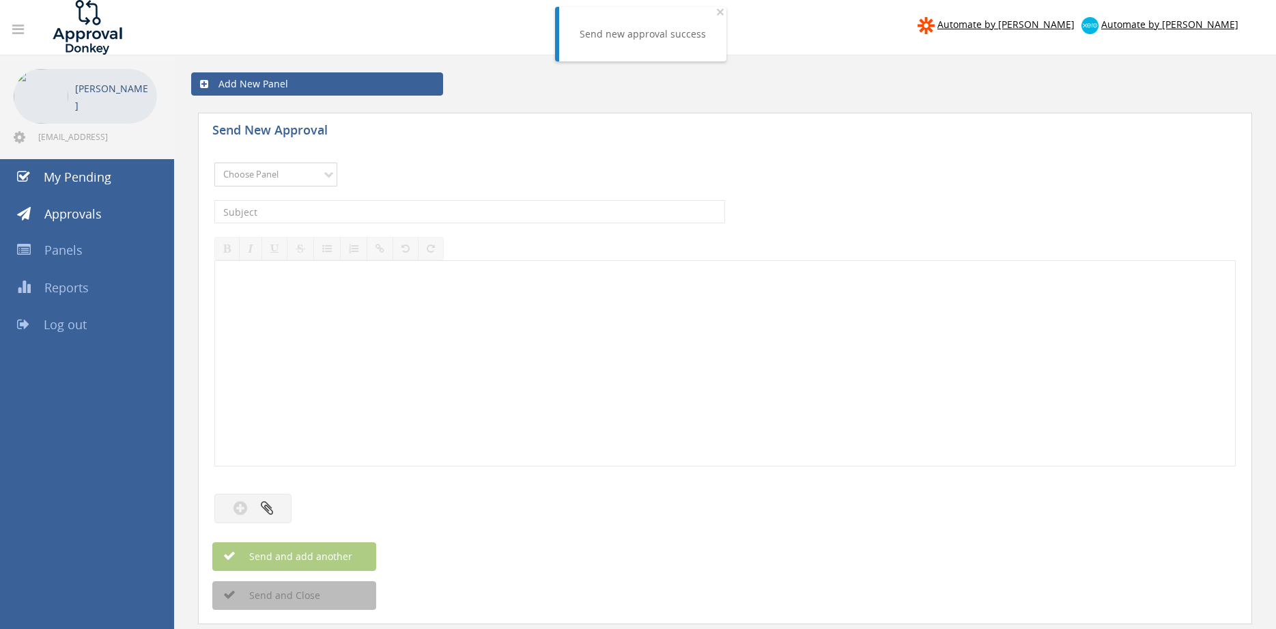
click at [309, 173] on select "Choose Panel Alarm Credits RG - 3 NZ Utilities Cable and SAI Global NZ Alarms-1…" at bounding box center [275, 175] width 123 height 24
select select "9680"
click option "Alarm Suppliers - 2" at bounding box center [0, 0] width 0 height 0
click at [397, 210] on input "text" at bounding box center [469, 211] width 511 height 23
type input "TYCO 1879340A PO 42911"
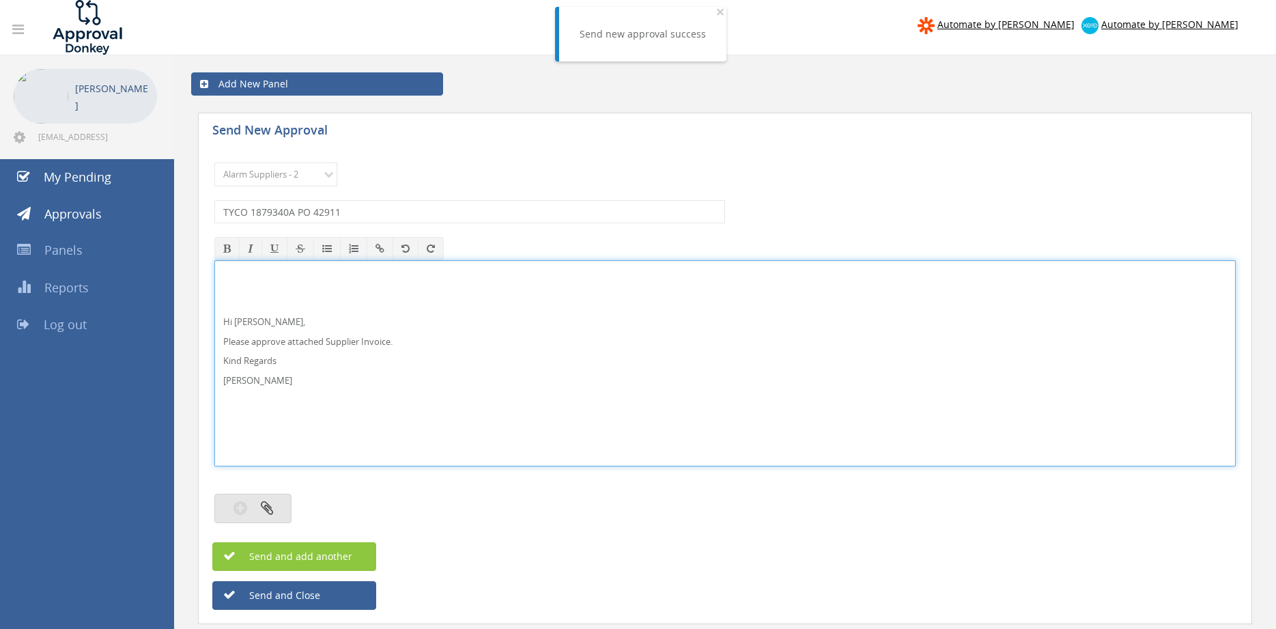
click at [272, 505] on icon "button" at bounding box center [267, 508] width 12 height 16
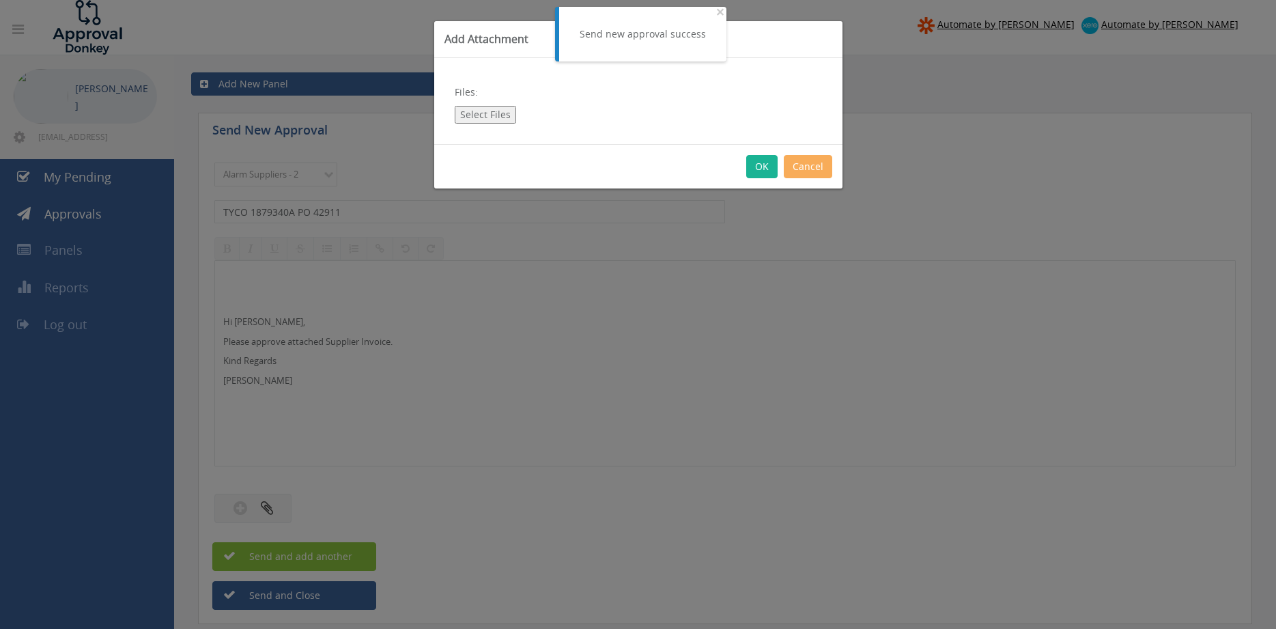
click at [491, 113] on button "Select Files" at bounding box center [485, 115] width 61 height 18
type input "C:\fakepath\TYCO 1879340A 28.08.25 PO 42911.pdf"
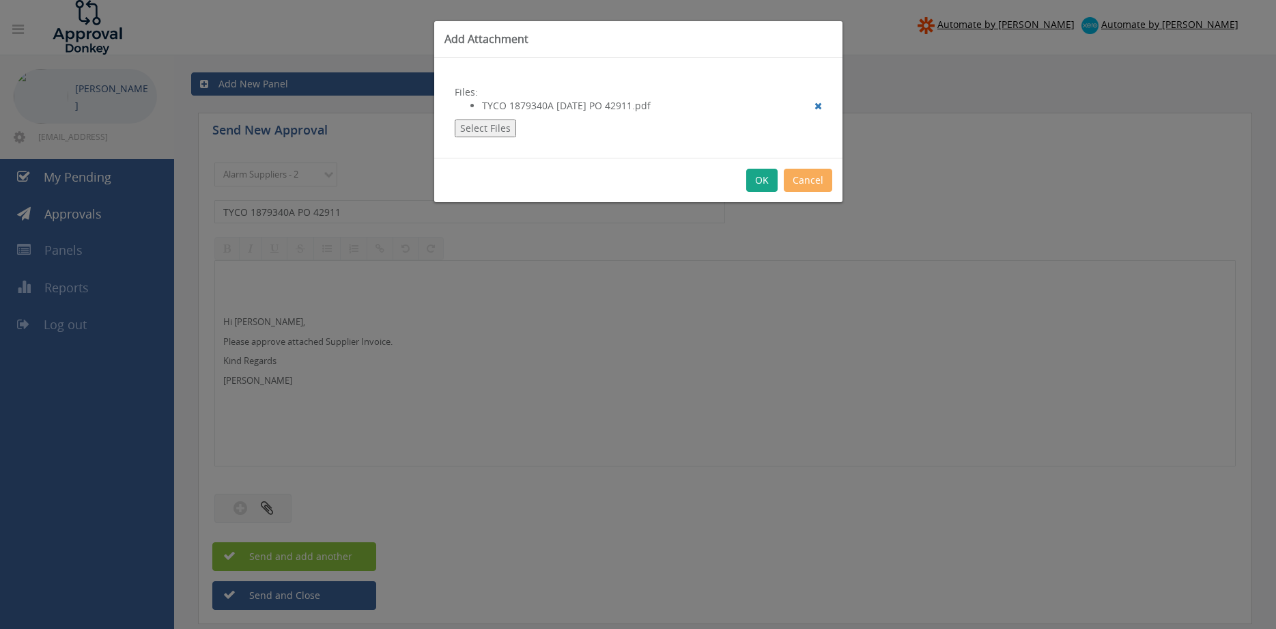
click at [758, 175] on button "OK" at bounding box center [761, 180] width 31 height 23
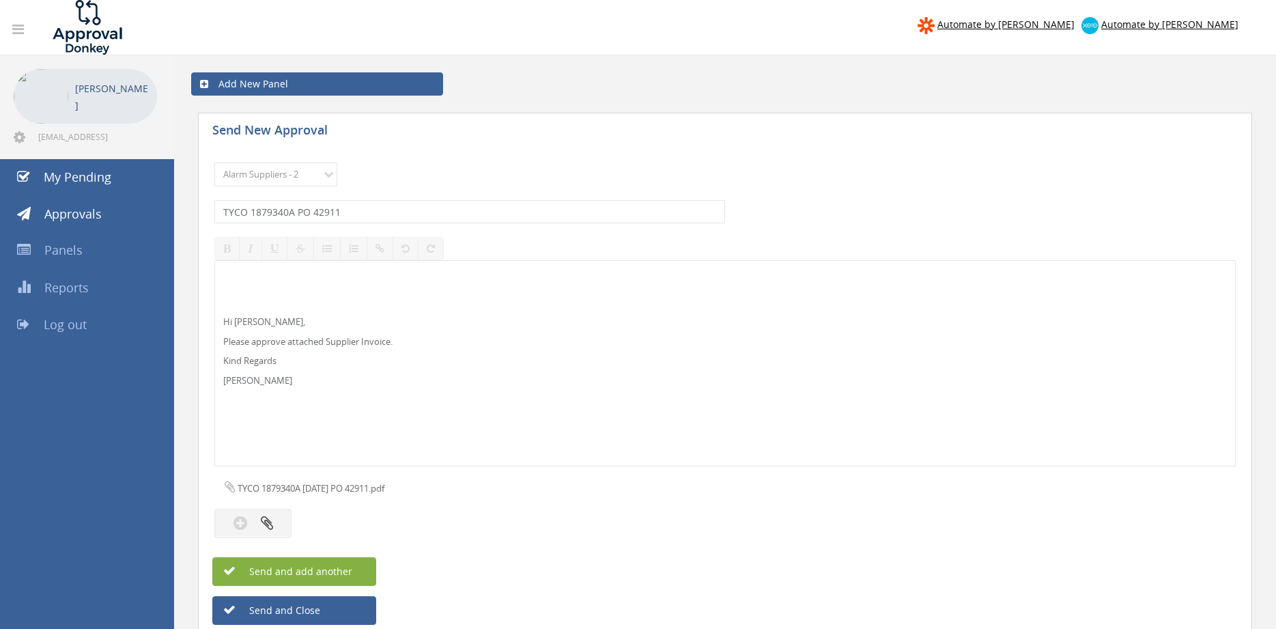
click at [342, 571] on span "Send and add another" at bounding box center [286, 571] width 132 height 13
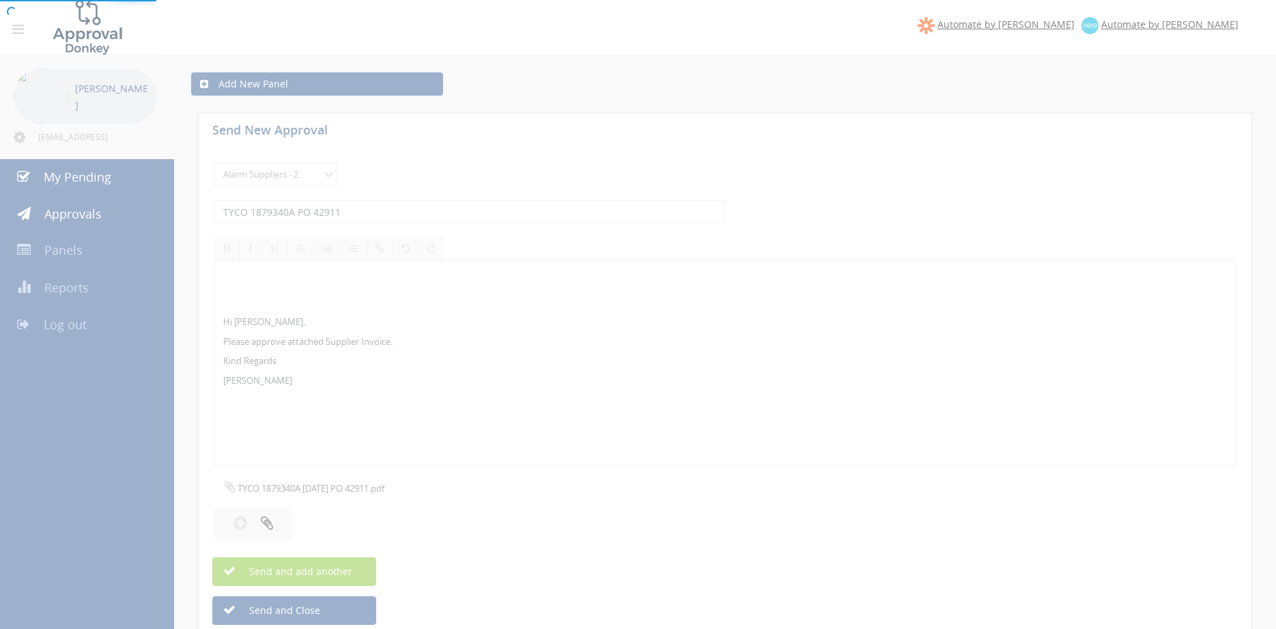
select select
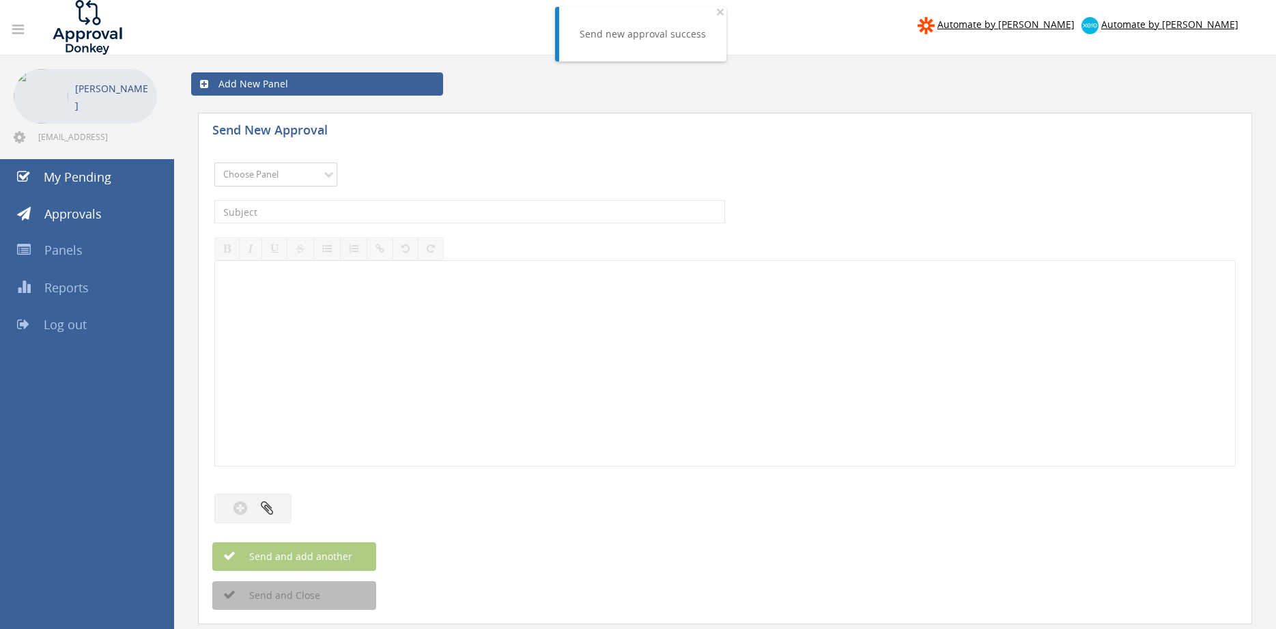
click at [291, 168] on select "Choose Panel Alarm Credits RG - 3 NZ Utilities Cable and SAI Global NZ Alarms-1…" at bounding box center [275, 175] width 123 height 24
select select "9680"
click option "Alarm Suppliers - 2" at bounding box center [0, 0] width 0 height 0
click at [380, 213] on input "text" at bounding box center [469, 211] width 511 height 23
type input "TYCO 1878736A PO 42758"
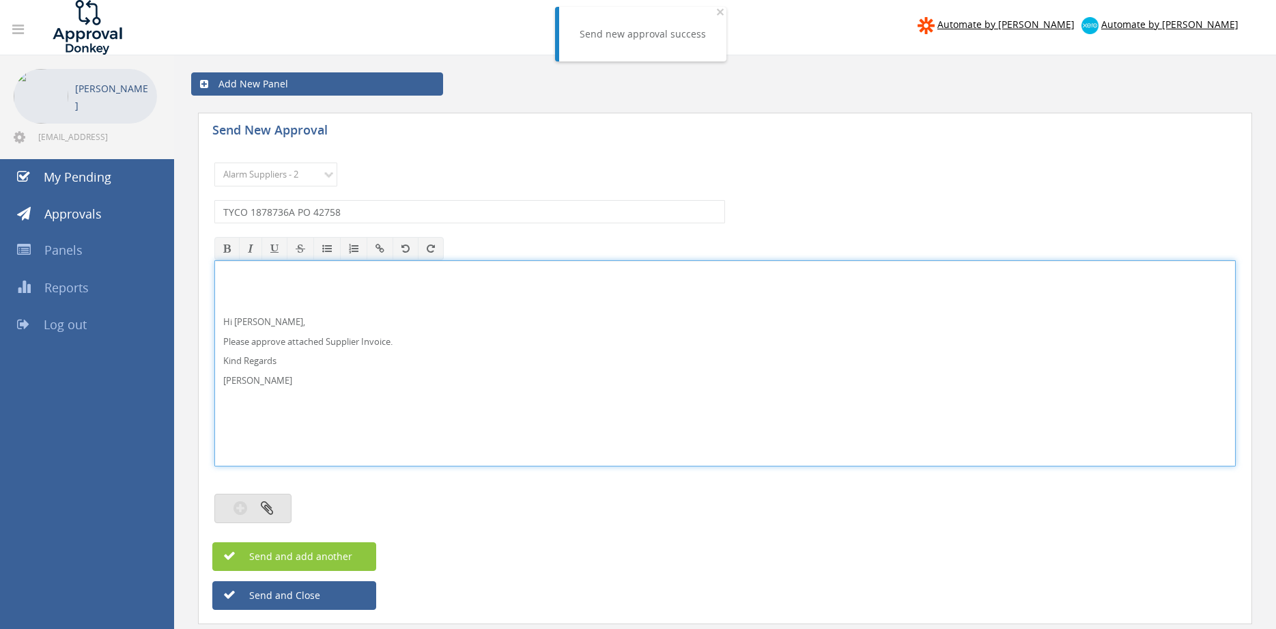
click at [279, 506] on button "button" at bounding box center [252, 508] width 77 height 29
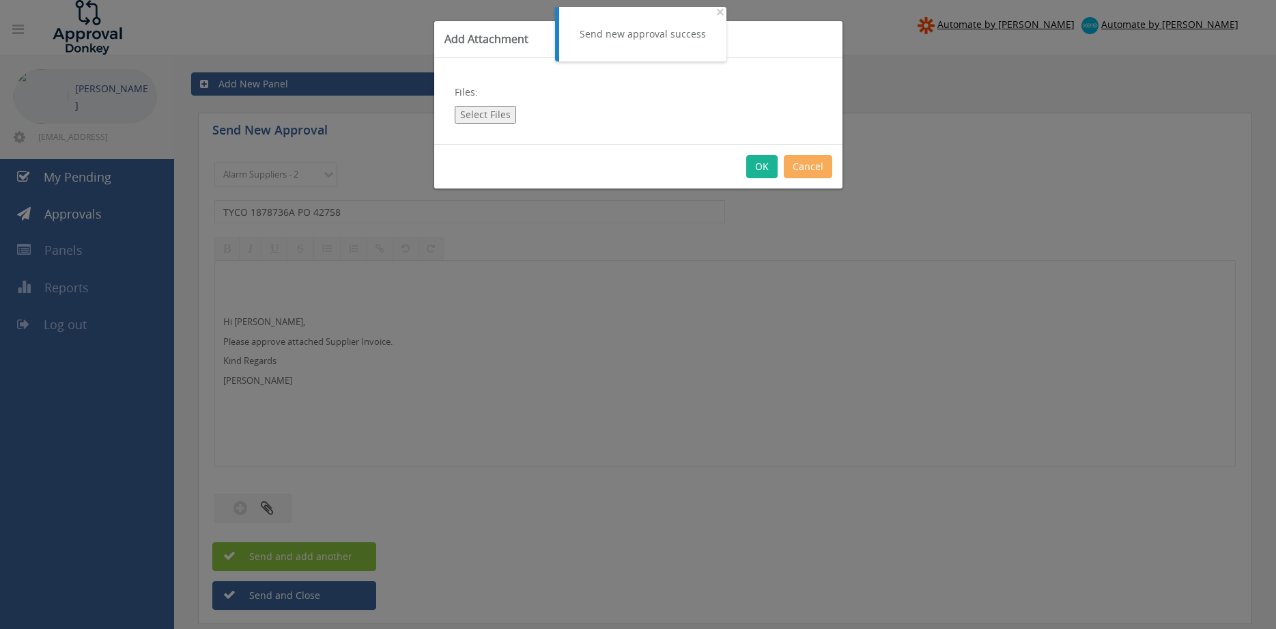
click at [483, 116] on button "Select Files" at bounding box center [485, 115] width 61 height 18
type input "C:\fakepath\TYCO 1878736A 28.08.25 PO 42758.pdf"
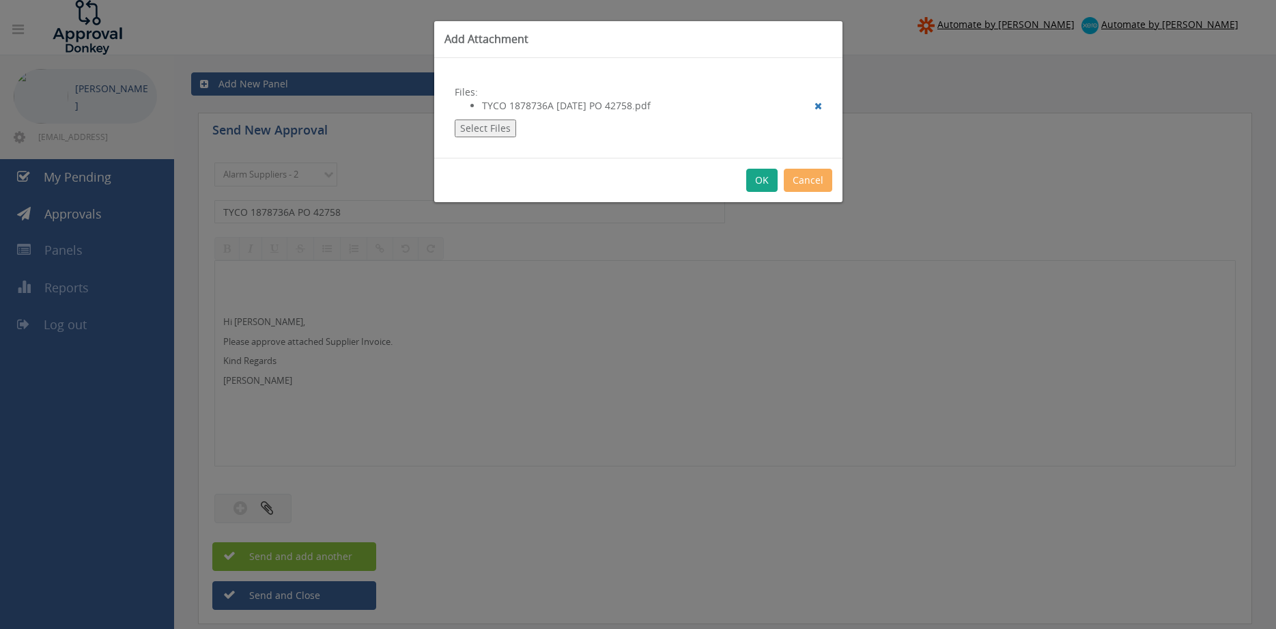
click at [760, 182] on button "OK" at bounding box center [761, 180] width 31 height 23
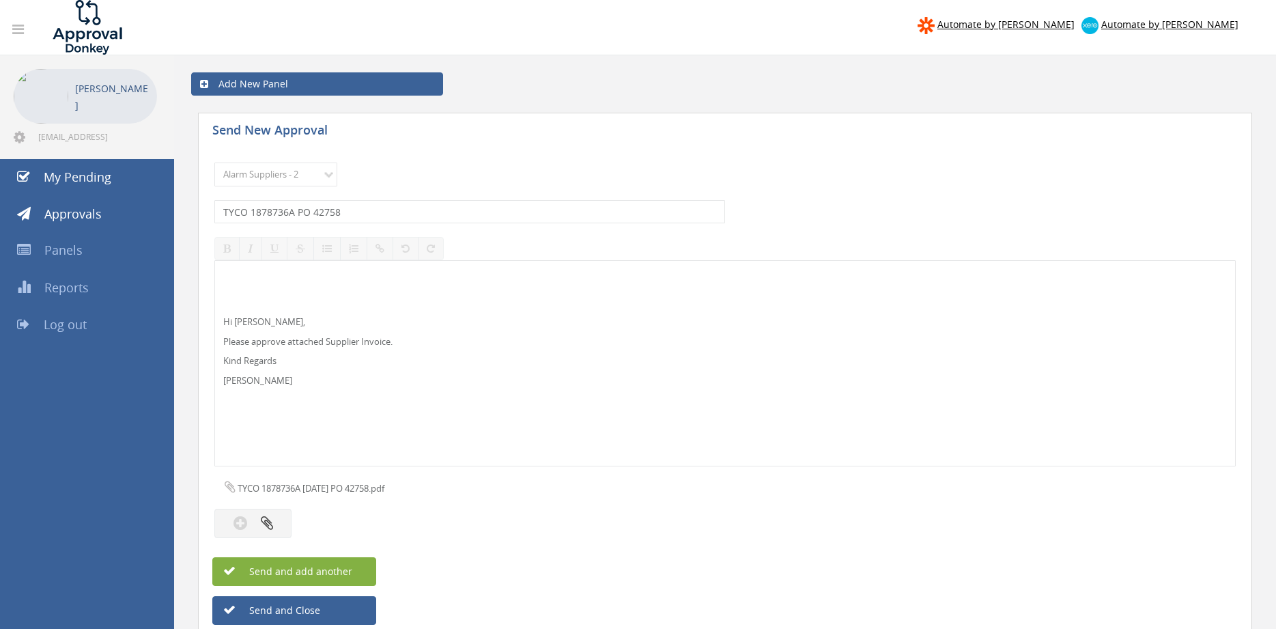
click at [350, 571] on span "Send and add another" at bounding box center [286, 571] width 132 height 13
select select
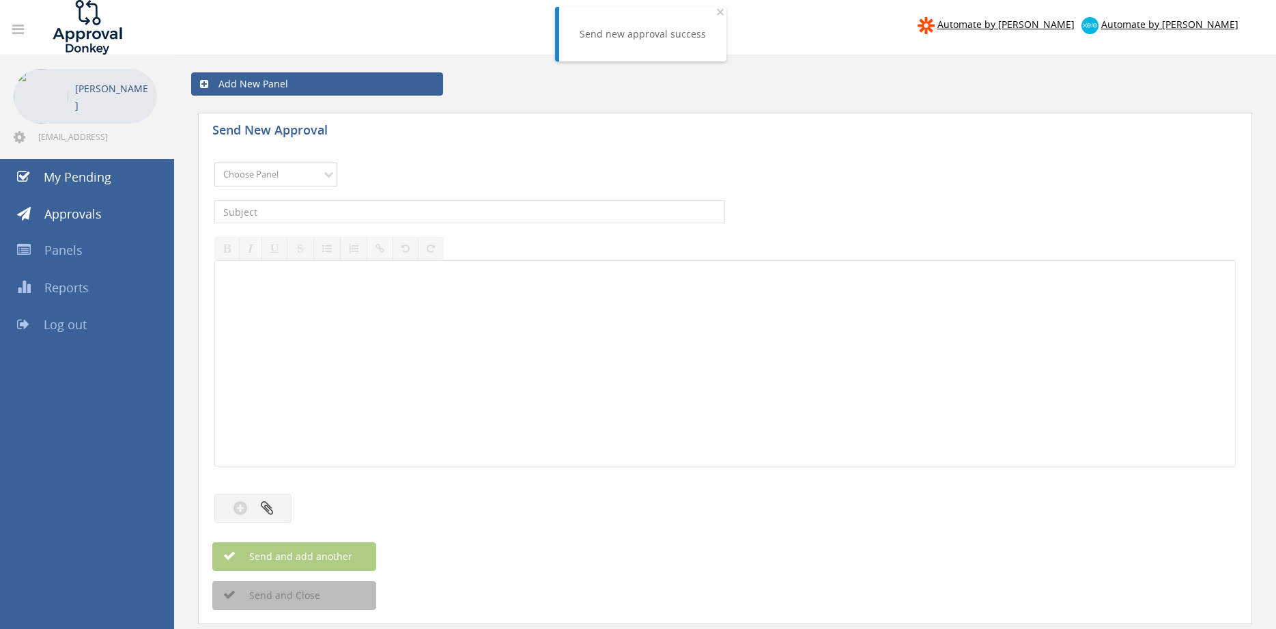
select select "9680"
click option "Alarm Suppliers - 2" at bounding box center [0, 0] width 0 height 0
click at [373, 207] on input "text" at bounding box center [469, 211] width 511 height 23
type input "TYCO 1878585A PO 42720"
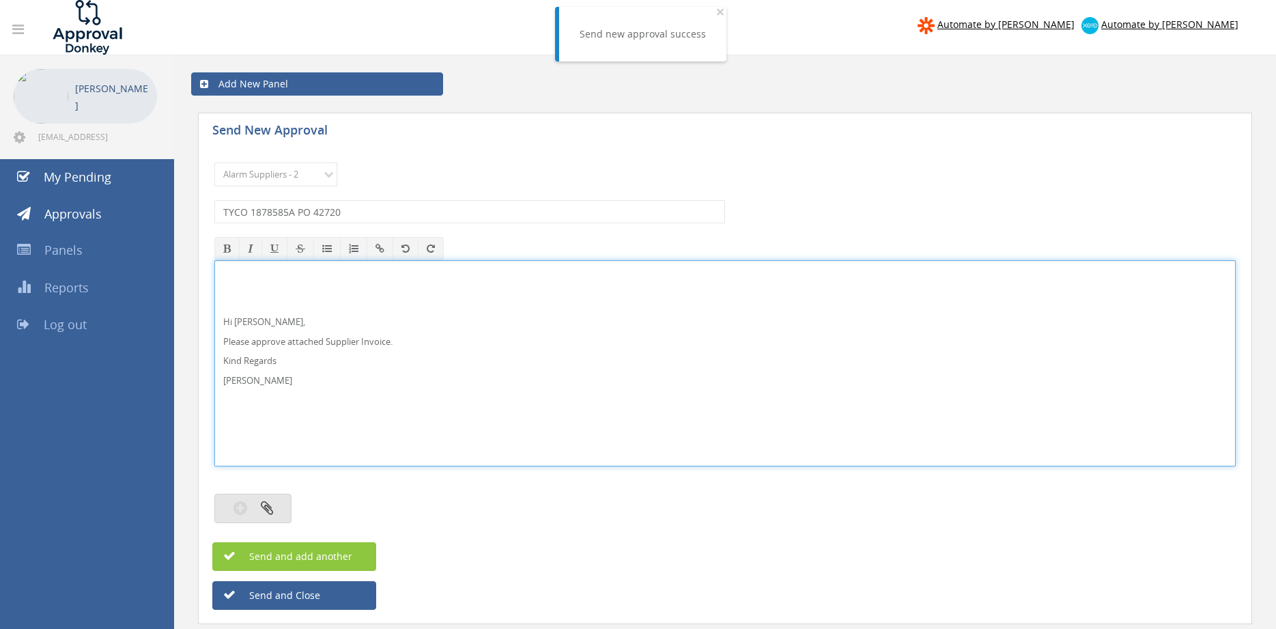
click at [269, 506] on icon "button" at bounding box center [267, 508] width 12 height 16
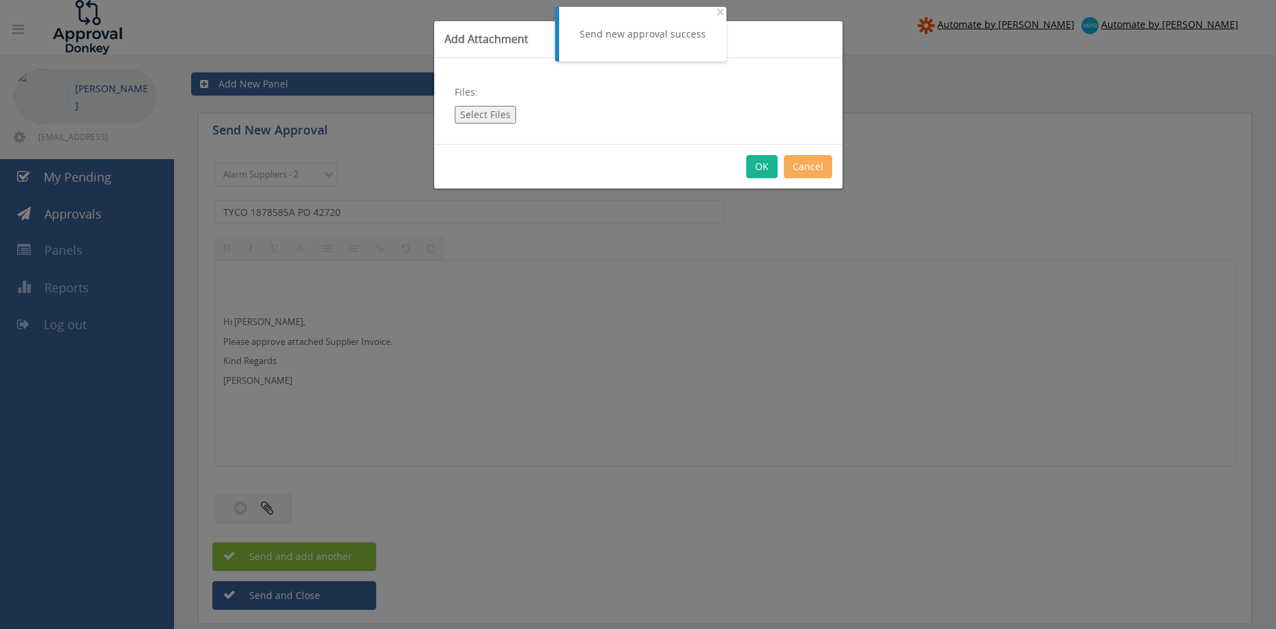
click at [479, 116] on button "Select Files" at bounding box center [485, 115] width 61 height 18
type input "C:\fakepath\TYCO 1878585A 28.08.25 PO 42720.pdf"
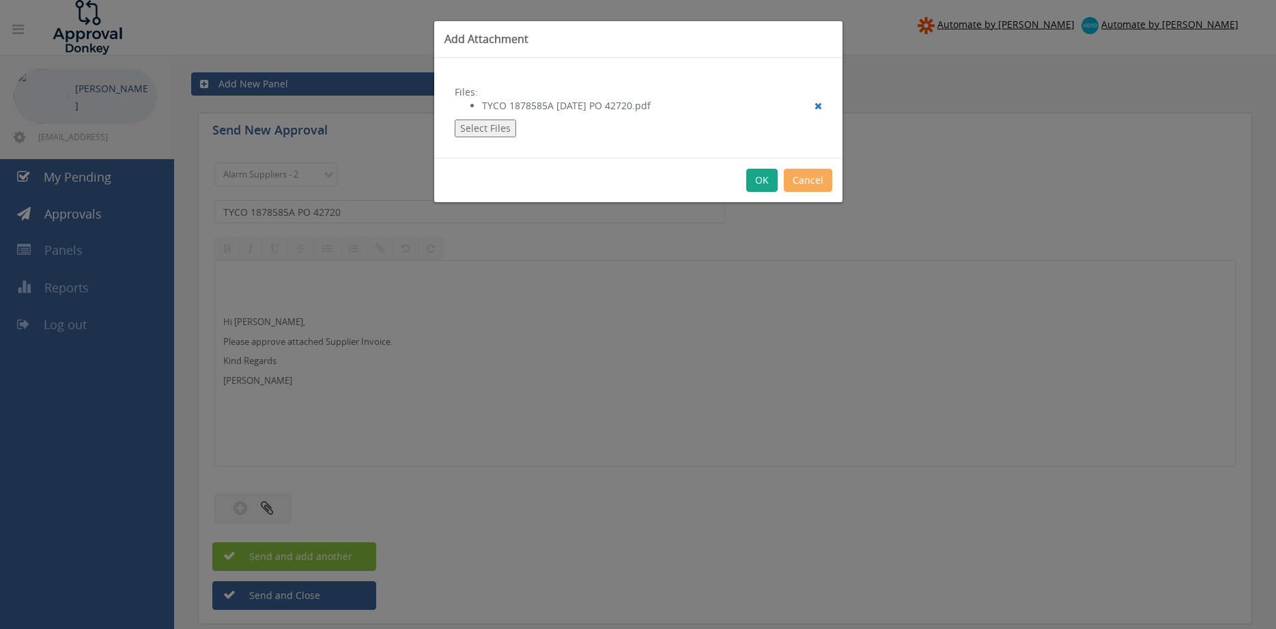
click at [759, 179] on button "OK" at bounding box center [761, 180] width 31 height 23
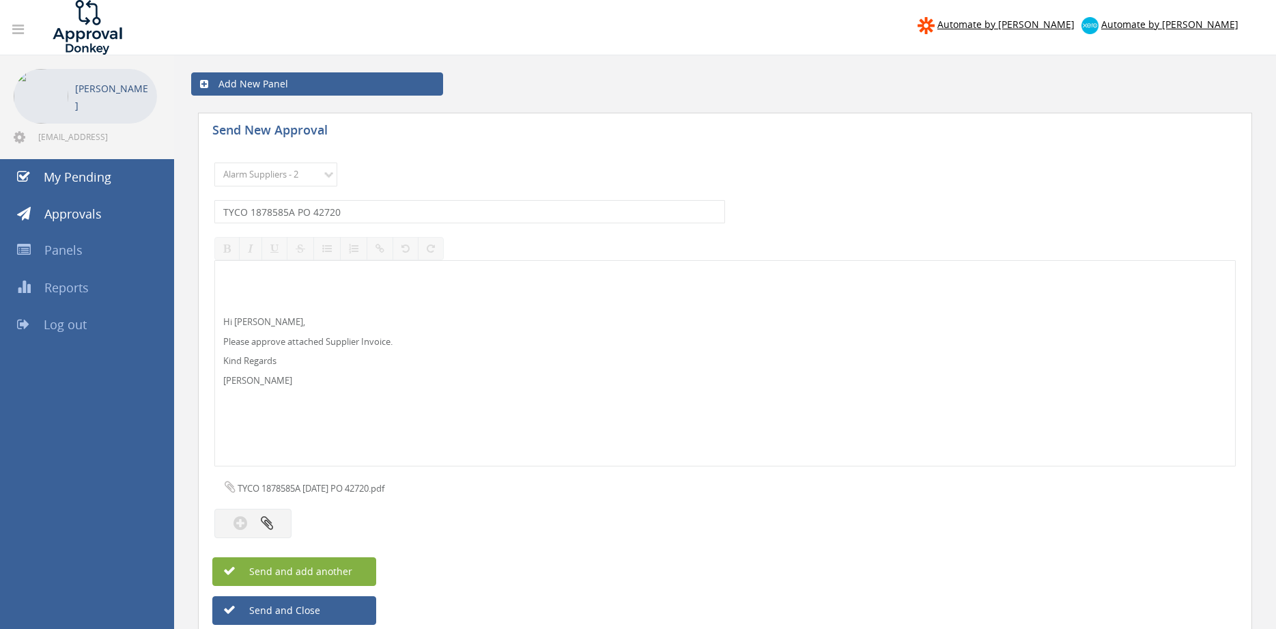
click at [355, 569] on button "Send and add another" at bounding box center [294, 571] width 164 height 29
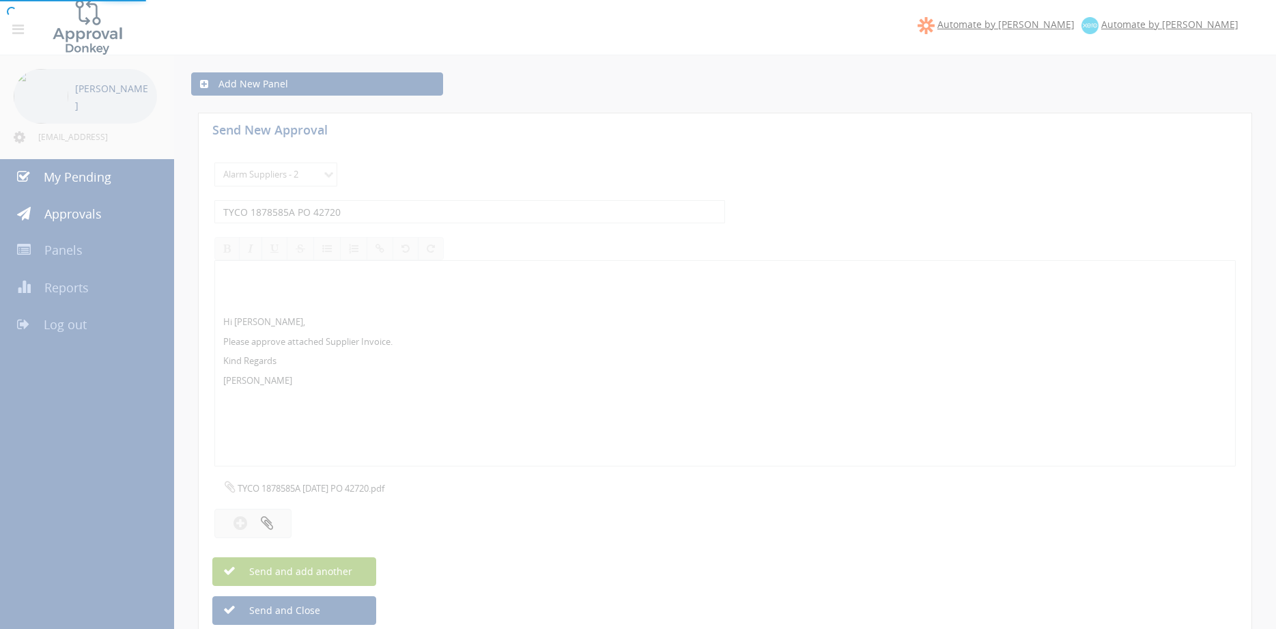
select select
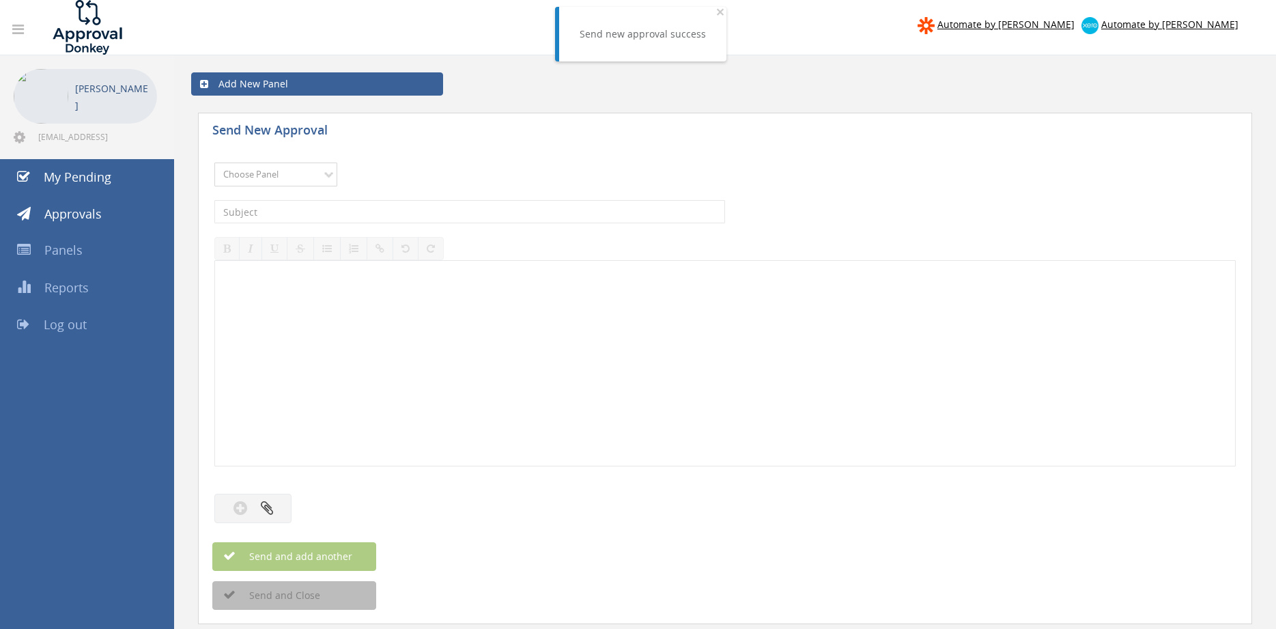
click at [266, 178] on select "Choose Panel Alarm Credits RG - 3 NZ Utilities Cable and SAI Global NZ Alarms-1…" at bounding box center [275, 175] width 123 height 24
select select "9680"
click option "Alarm Suppliers - 2" at bounding box center [0, 0] width 0 height 0
click at [367, 211] on input "text" at bounding box center [469, 211] width 511 height 23
type input "TYCO 1876659B PO 42283"
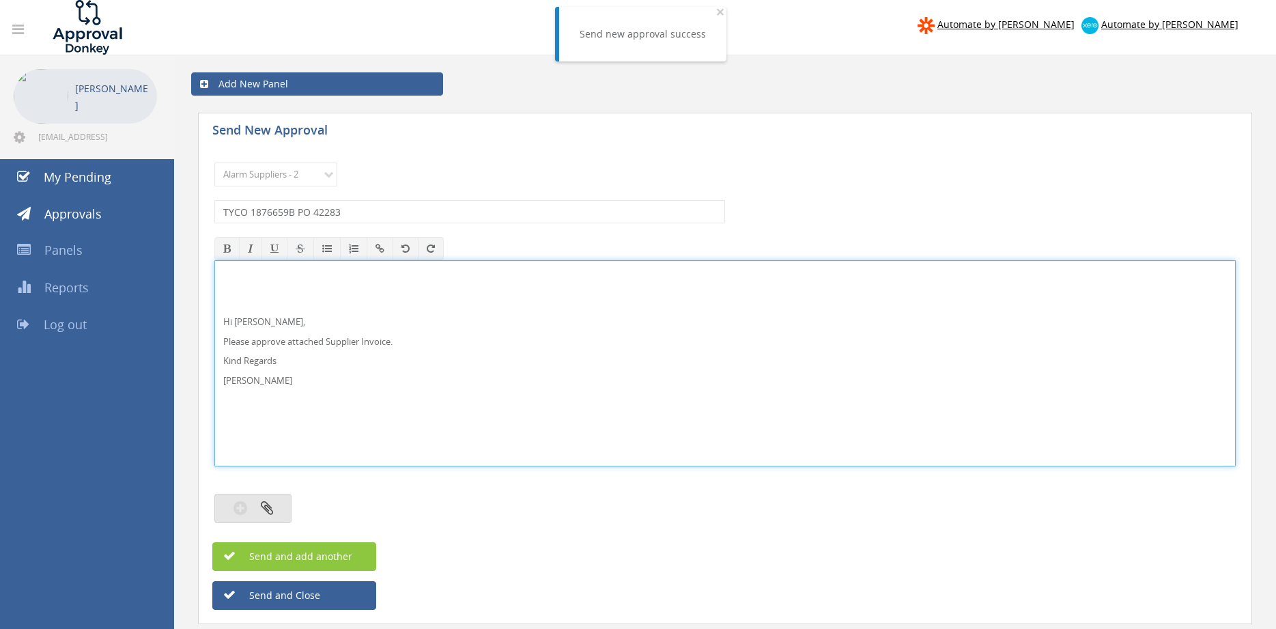
click at [274, 515] on button "button" at bounding box center [252, 508] width 77 height 29
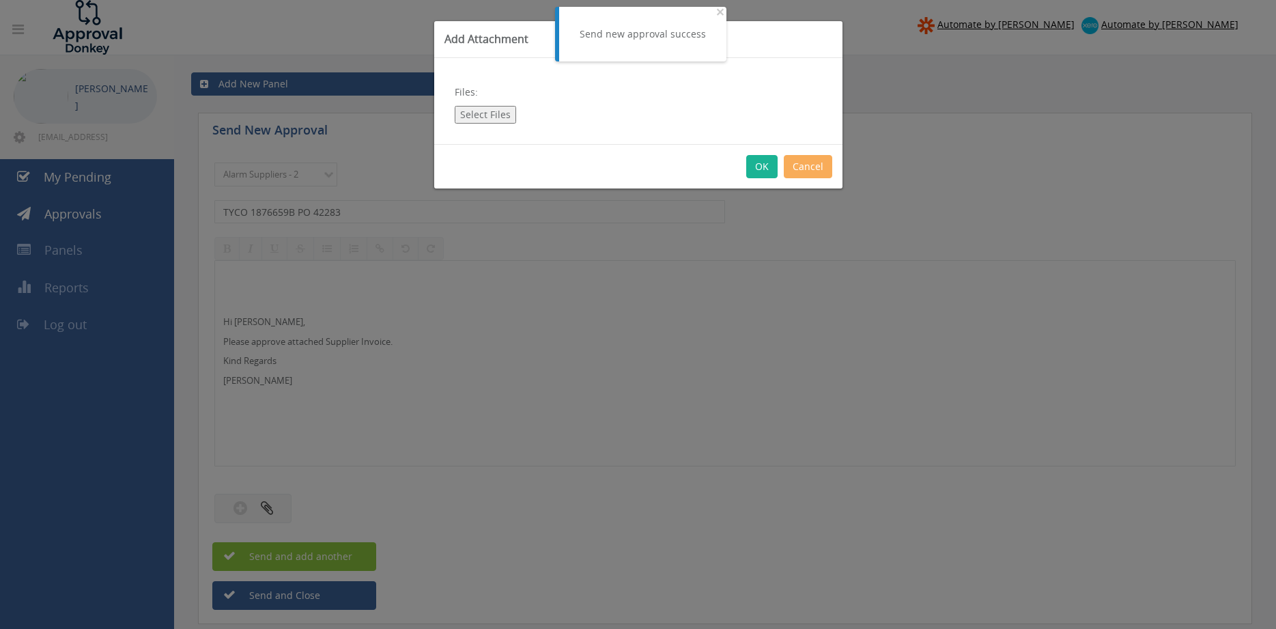
click at [484, 117] on button "Select Files" at bounding box center [485, 115] width 61 height 18
type input "C:\fakepath\TYCO 1876659B 28.08.25 PO 42283.pdf"
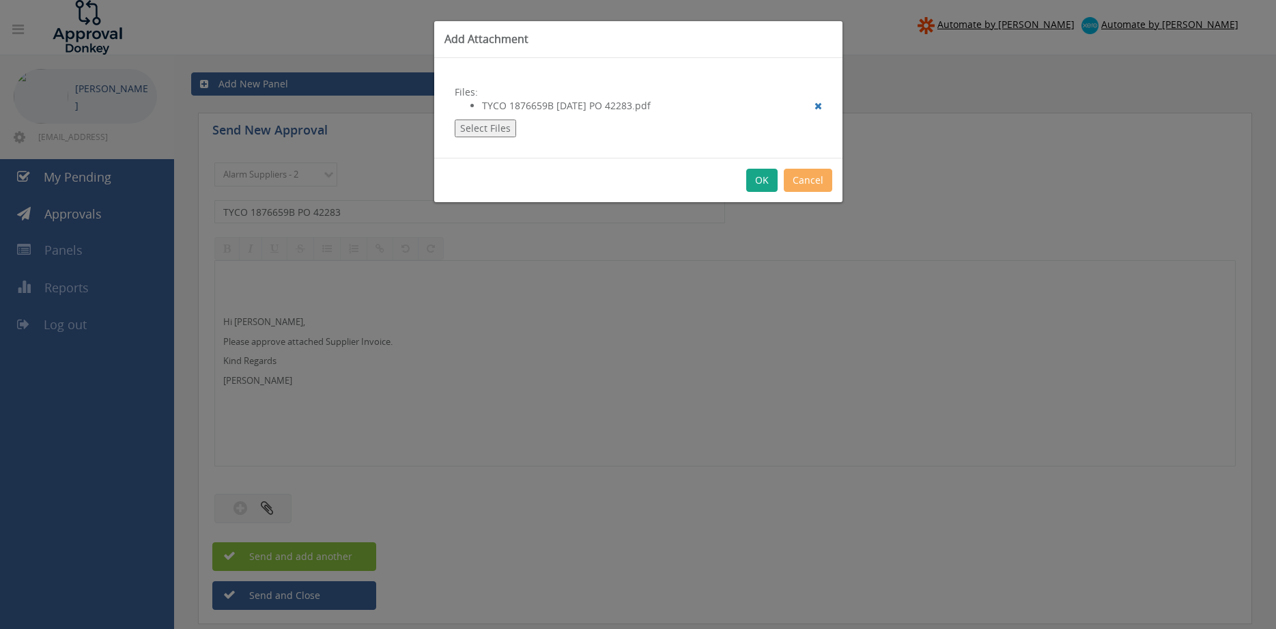
click at [759, 182] on button "OK" at bounding box center [761, 180] width 31 height 23
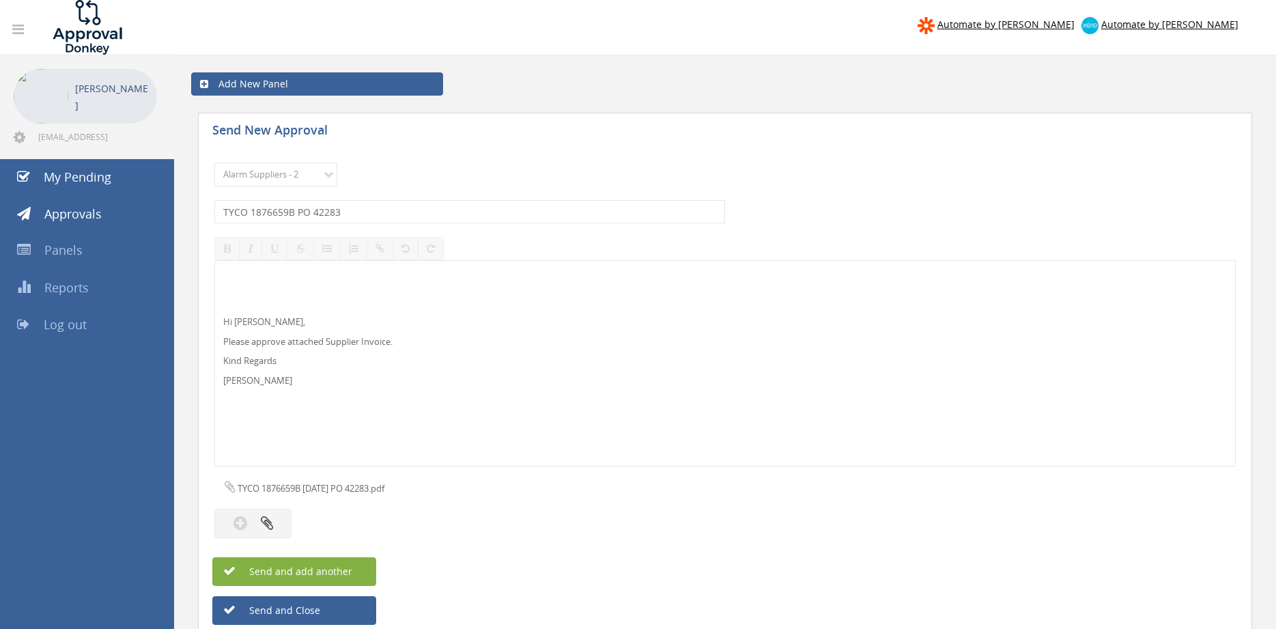
click at [352, 574] on button "Send and add another" at bounding box center [294, 571] width 164 height 29
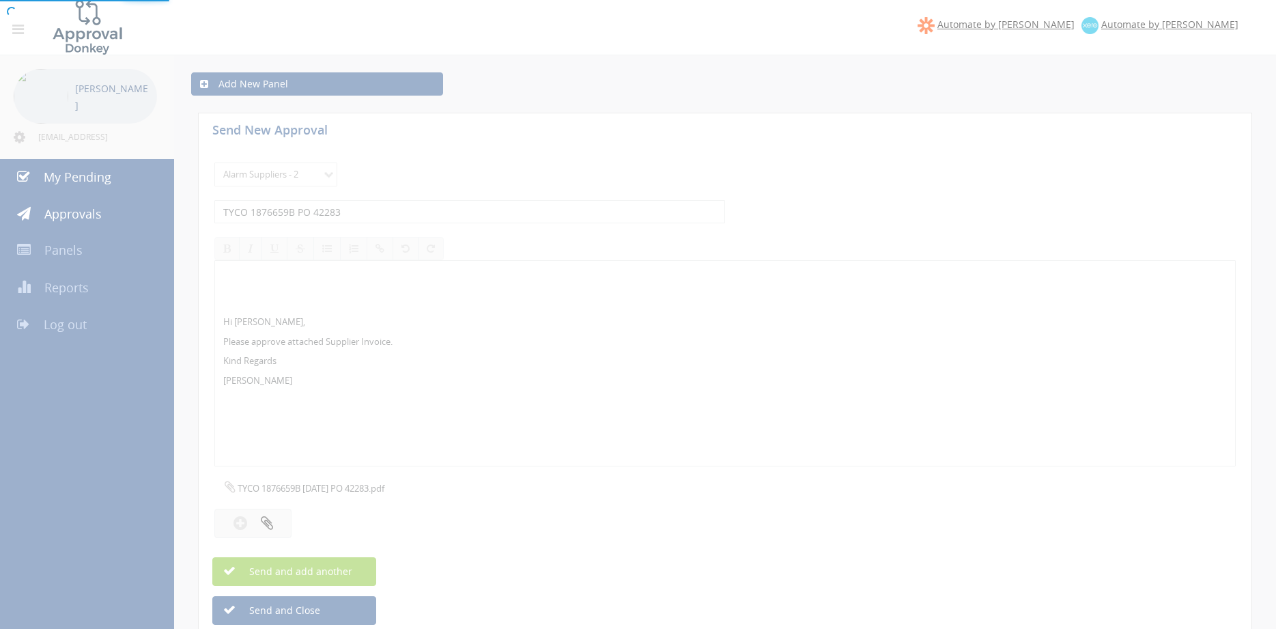
select select
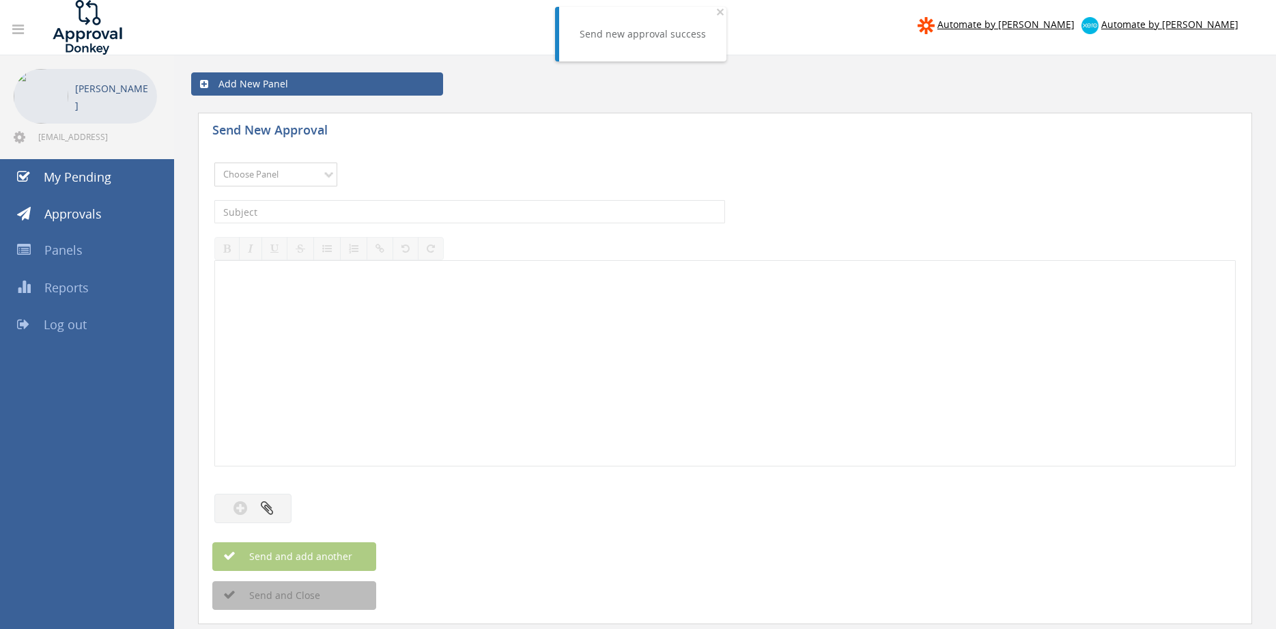
select select "9680"
click option "Alarm Suppliers - 2" at bounding box center [0, 0] width 0 height 0
click at [349, 213] on input "text" at bounding box center [469, 211] width 511 height 23
type input "TYCO 1876659A PO 42283"
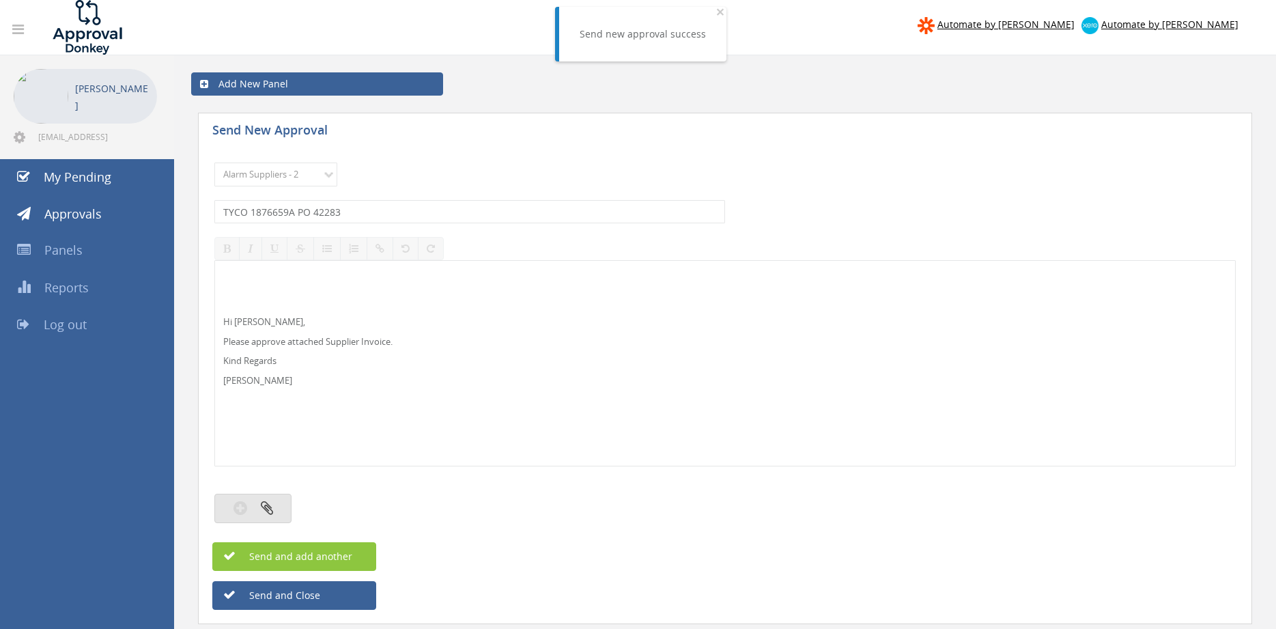
click at [264, 509] on icon "button" at bounding box center [267, 508] width 12 height 16
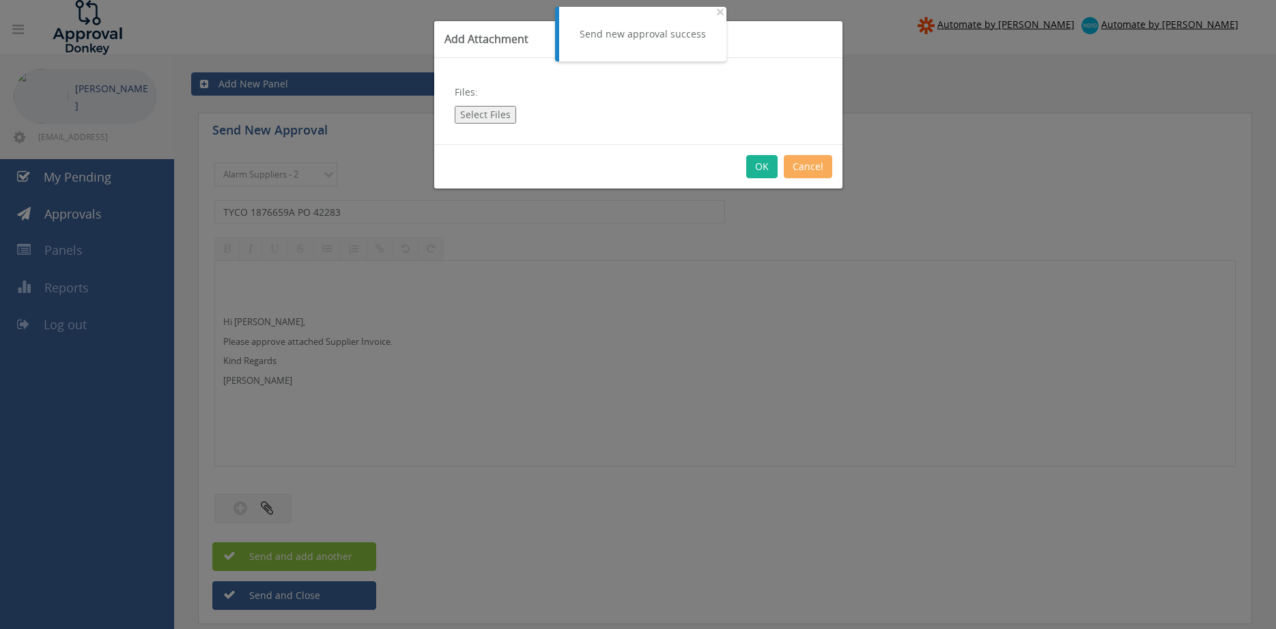
click at [488, 114] on button "Select Files" at bounding box center [485, 115] width 61 height 18
type input "C:\fakepath\TYCO 1876659A 28.08.25 PO 42283.pdf"
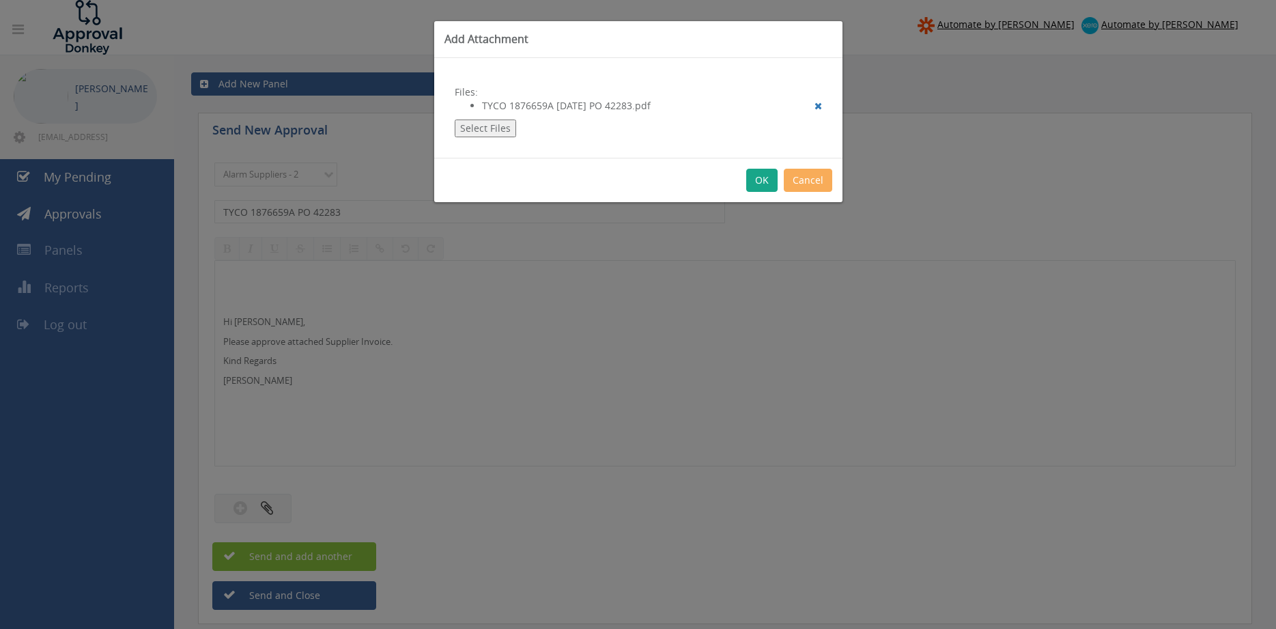
click at [763, 183] on button "OK" at bounding box center [761, 180] width 31 height 23
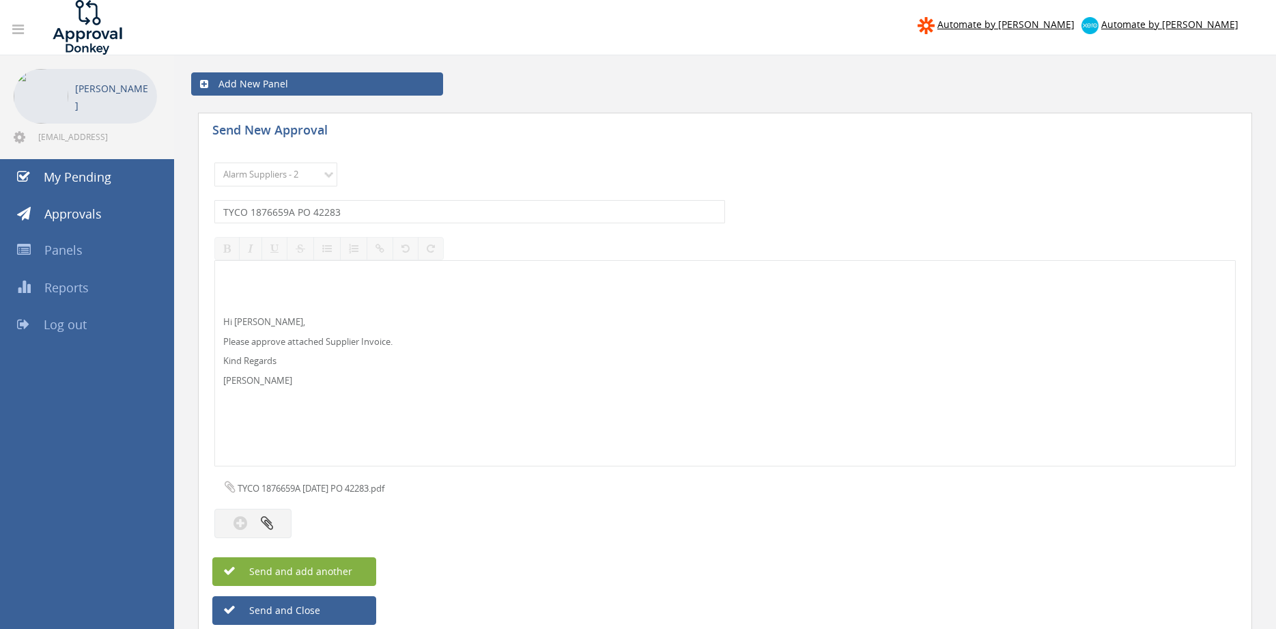
click at [360, 576] on button "Send and add another" at bounding box center [294, 571] width 164 height 29
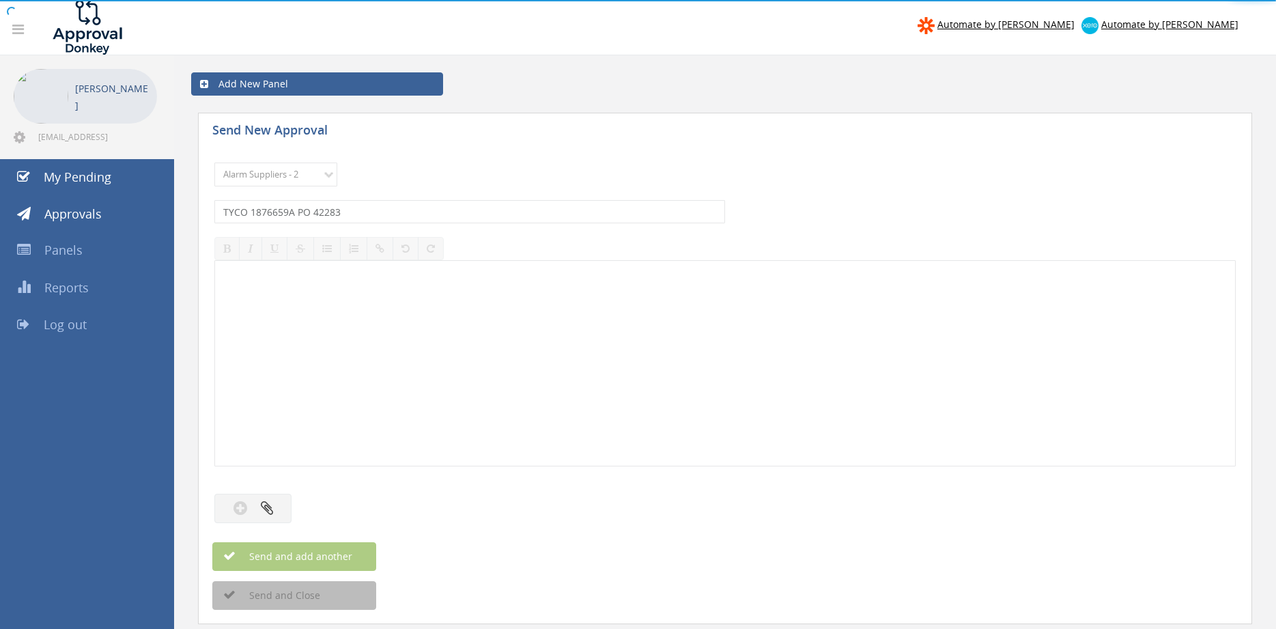
select select
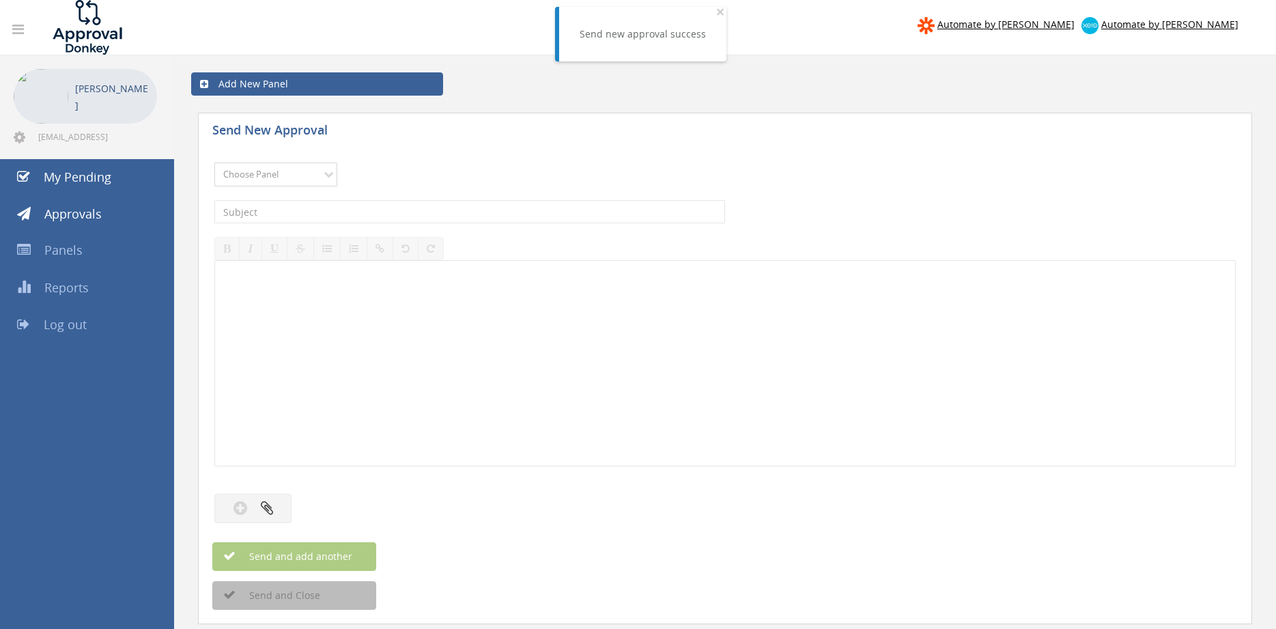
select select "9680"
click option "Alarm Suppliers - 2" at bounding box center [0, 0] width 0 height 0
click at [389, 214] on input "text" at bounding box center [469, 211] width 511 height 23
type input "TYCO 1872857A PO 41334"
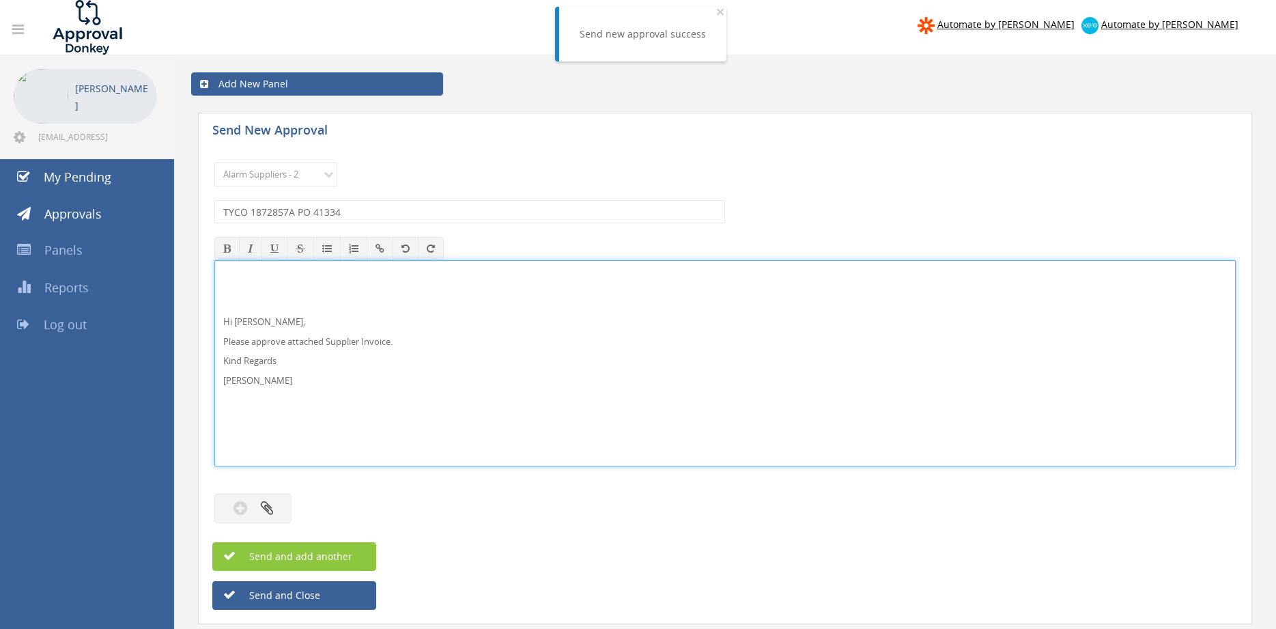
click at [295, 472] on div "Hi Rob, Please approve attached Supplier Invoice. Kind Regards Pam Walker <p><b…" at bounding box center [724, 351] width 1021 height 243
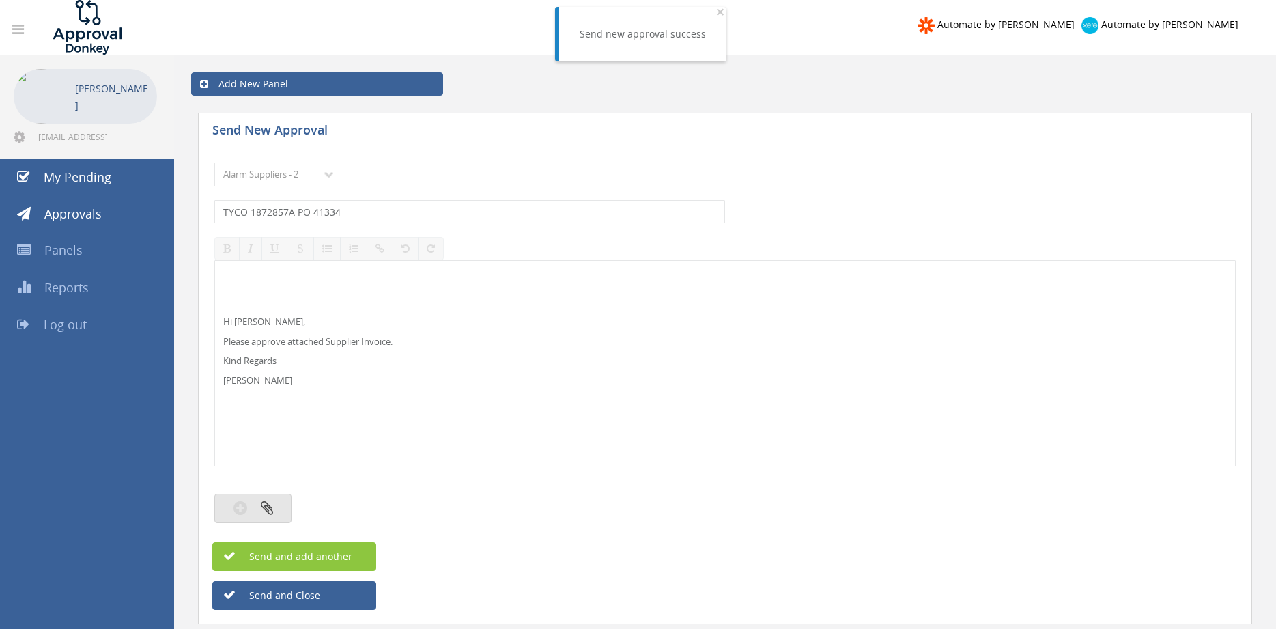
click at [272, 503] on icon "button" at bounding box center [267, 508] width 12 height 16
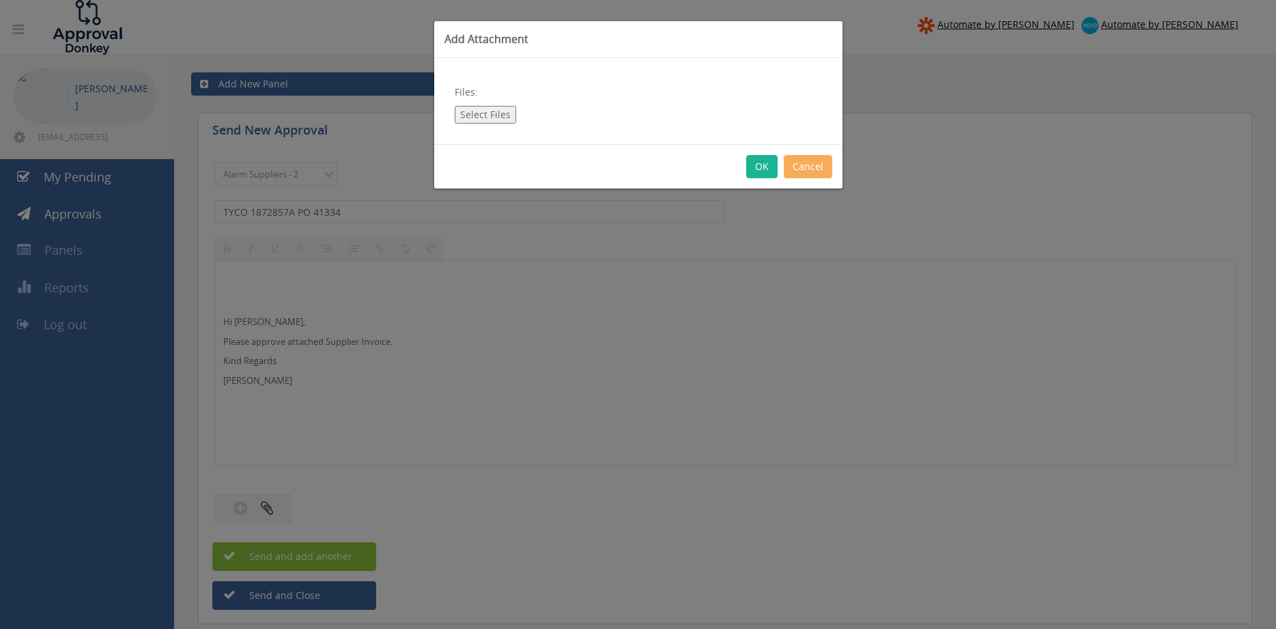
click at [497, 117] on button "Select Files" at bounding box center [485, 115] width 61 height 18
type input "C:\fakepath\TYCO 1872857A 22.08.25 PO 41334.pdf"
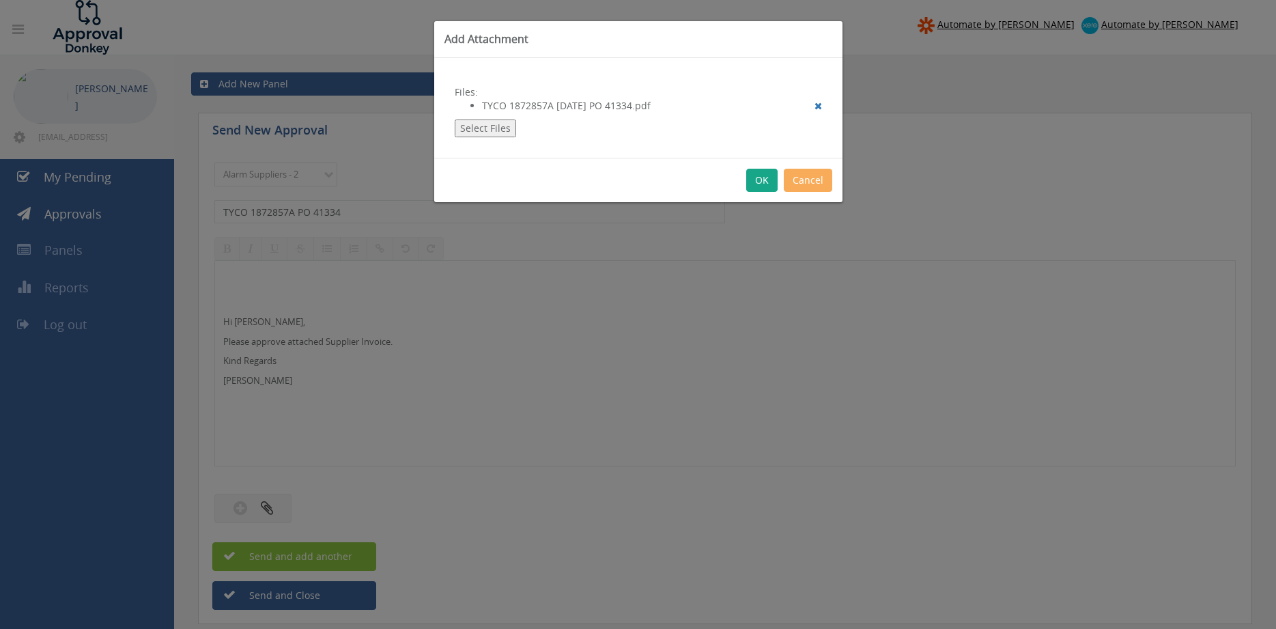
click at [760, 182] on button "OK" at bounding box center [761, 180] width 31 height 23
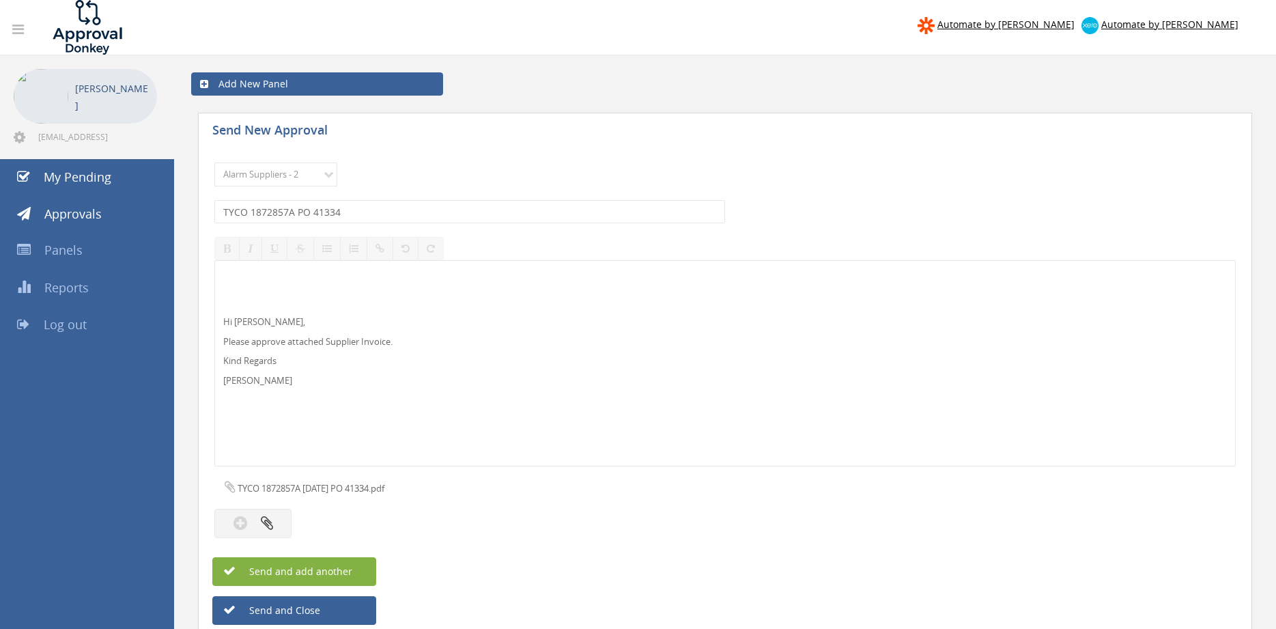
click at [352, 572] on button "Send and add another" at bounding box center [294, 571] width 164 height 29
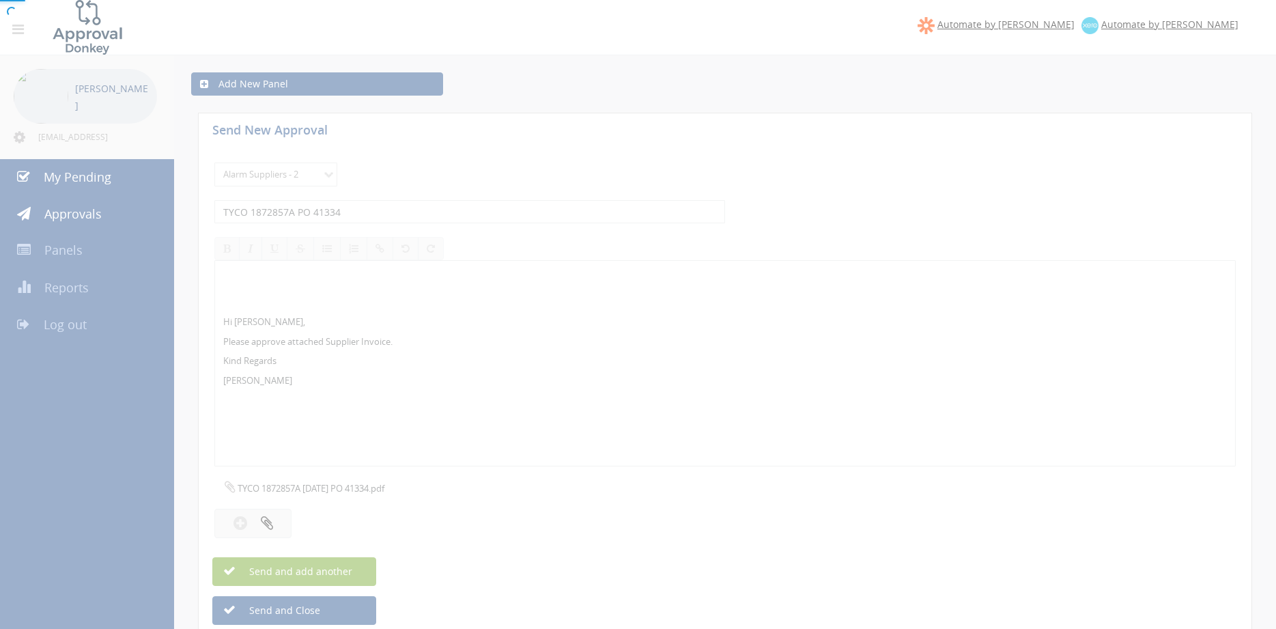
select select
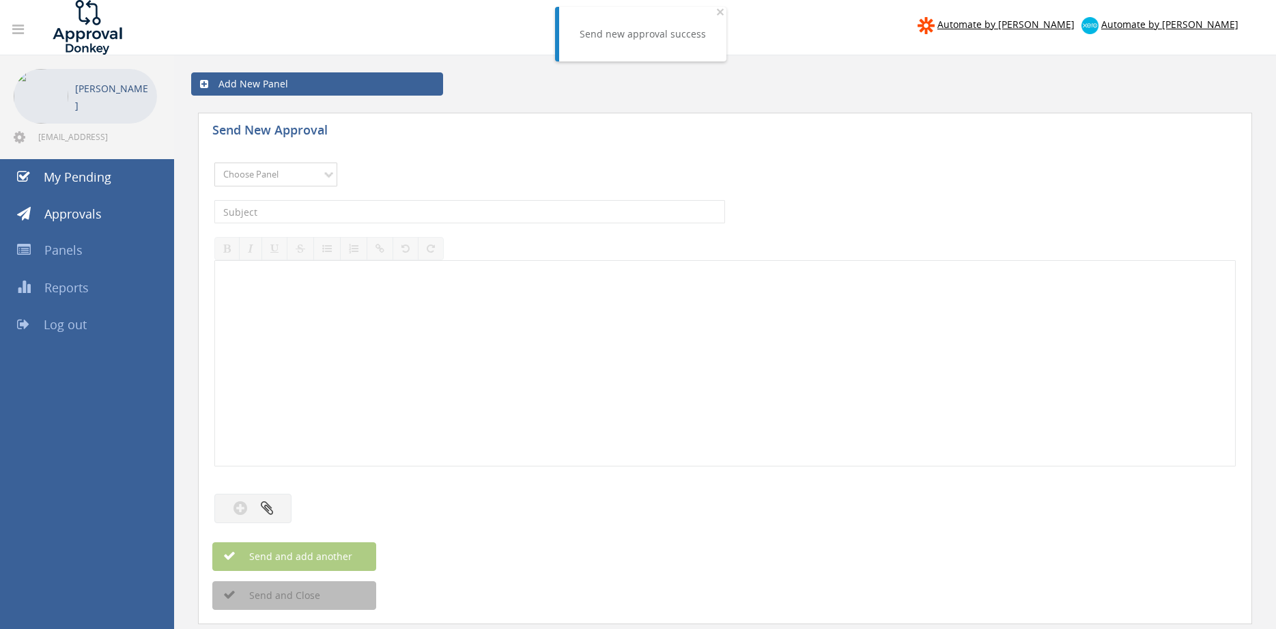
select select "9680"
click option "Alarm Suppliers - 2" at bounding box center [0, 0] width 0 height 0
drag, startPoint x: 353, startPoint y: 214, endPoint x: 361, endPoint y: 210, distance: 8.9
click at [353, 214] on input "text" at bounding box center [469, 211] width 511 height 23
type input "SPRINT 483683 PO 43085"
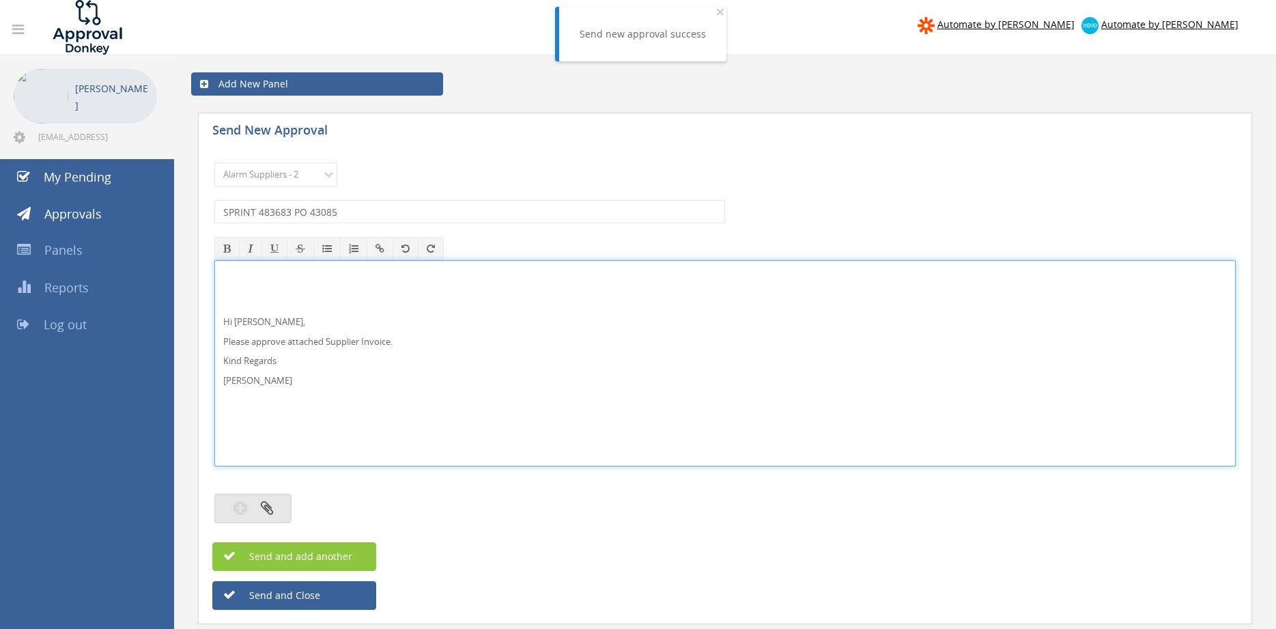
click at [268, 509] on icon "button" at bounding box center [267, 508] width 12 height 16
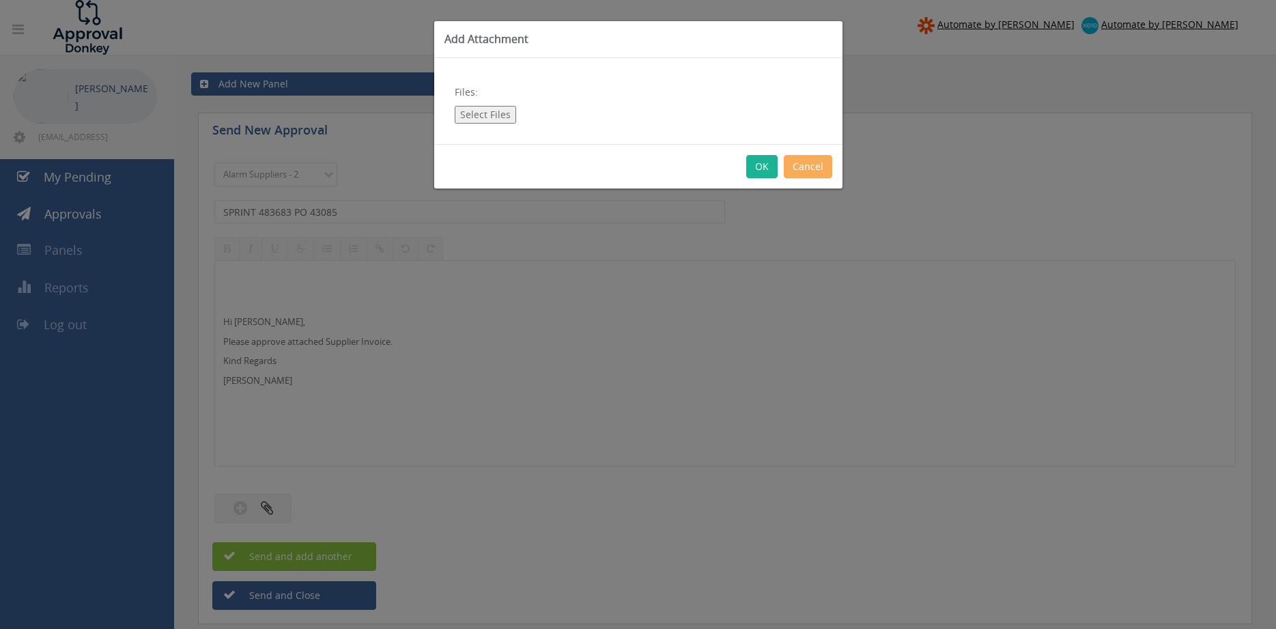
click at [481, 117] on button "Select Files" at bounding box center [485, 115] width 61 height 18
type input "C:\fakepath\SPRINT_483683 15.08.25 PO 43085.pdf"
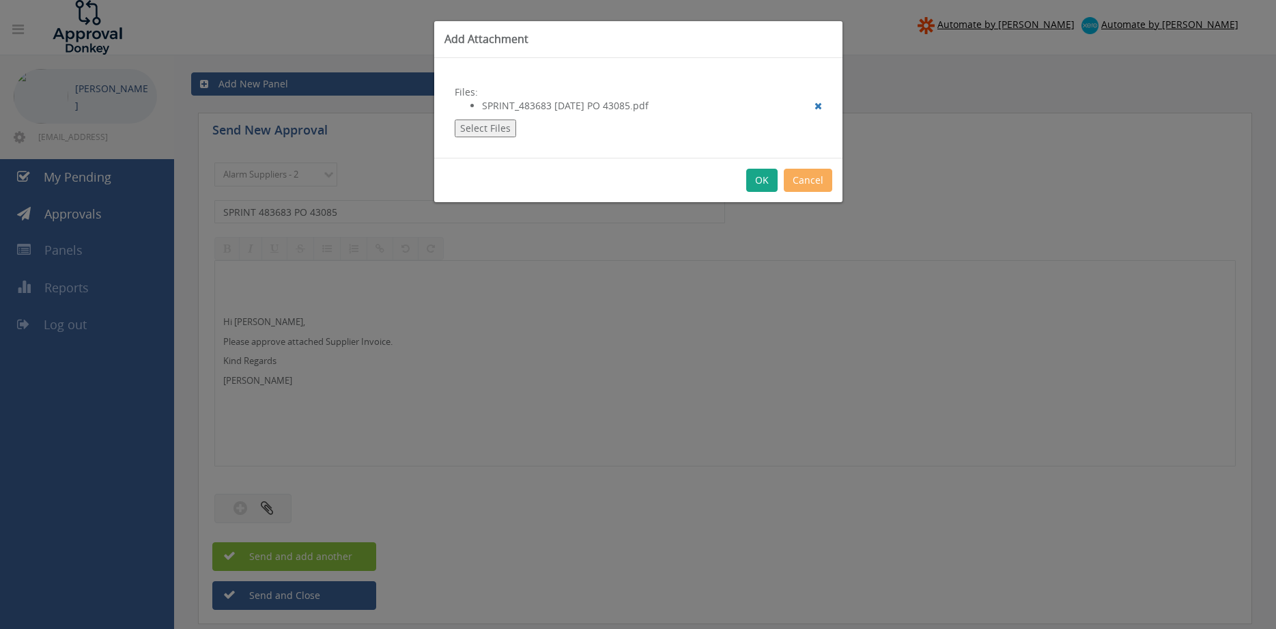
click at [764, 175] on button "OK" at bounding box center [761, 180] width 31 height 23
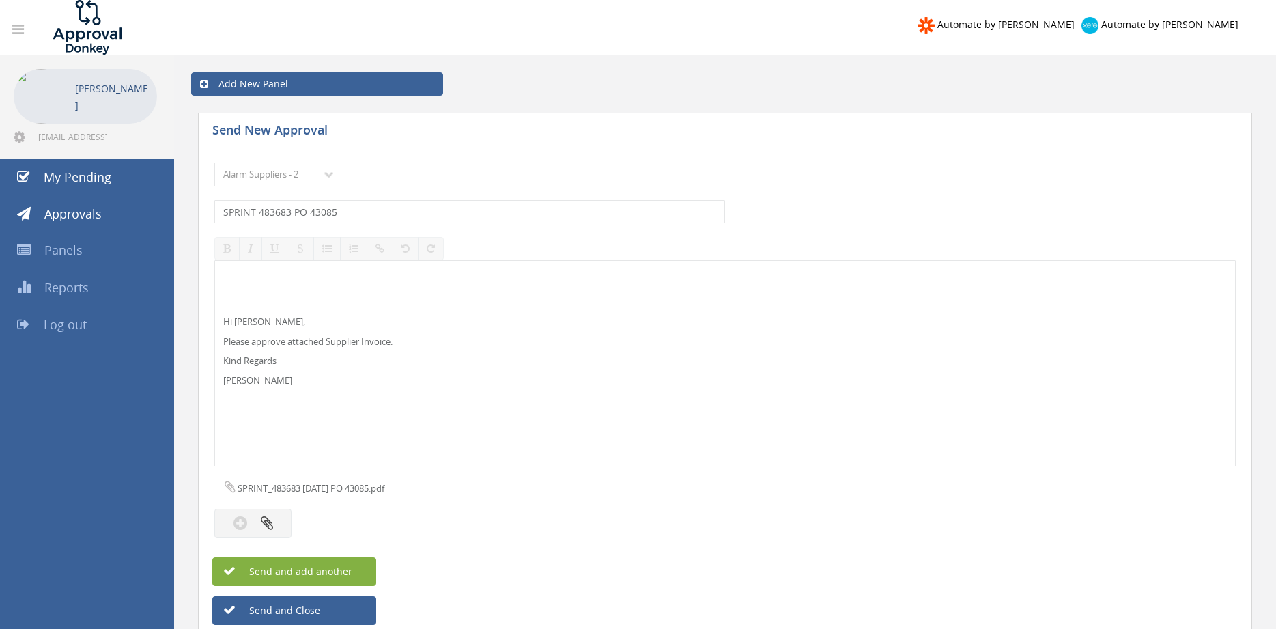
drag, startPoint x: 347, startPoint y: 574, endPoint x: 418, endPoint y: 571, distance: 71.1
click at [347, 574] on span "Send and add another" at bounding box center [286, 571] width 132 height 13
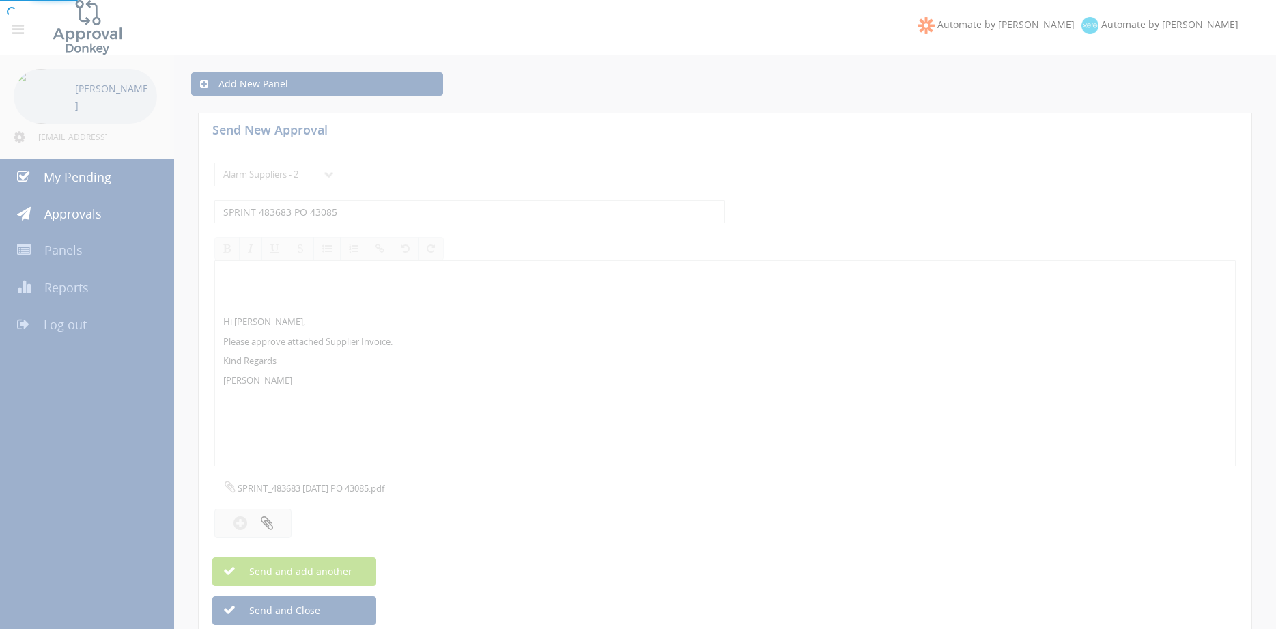
select select
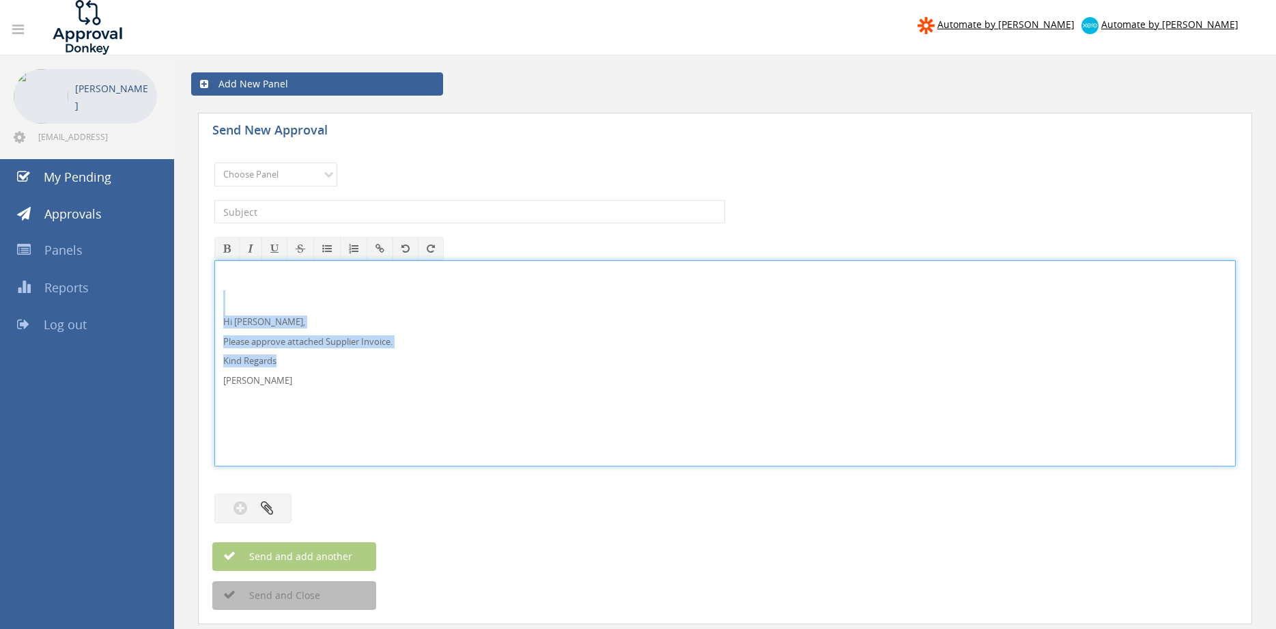
drag, startPoint x: 213, startPoint y: 363, endPoint x: 184, endPoint y: 293, distance: 75.6
click at [214, 293] on div "Hi Rob, Please approve attached Supplier Invoice. Kind Regards Pam Walker" at bounding box center [724, 363] width 1021 height 206
copy div "Hi Rob, Please approve attached Supplier Invoice. Kind Regards"
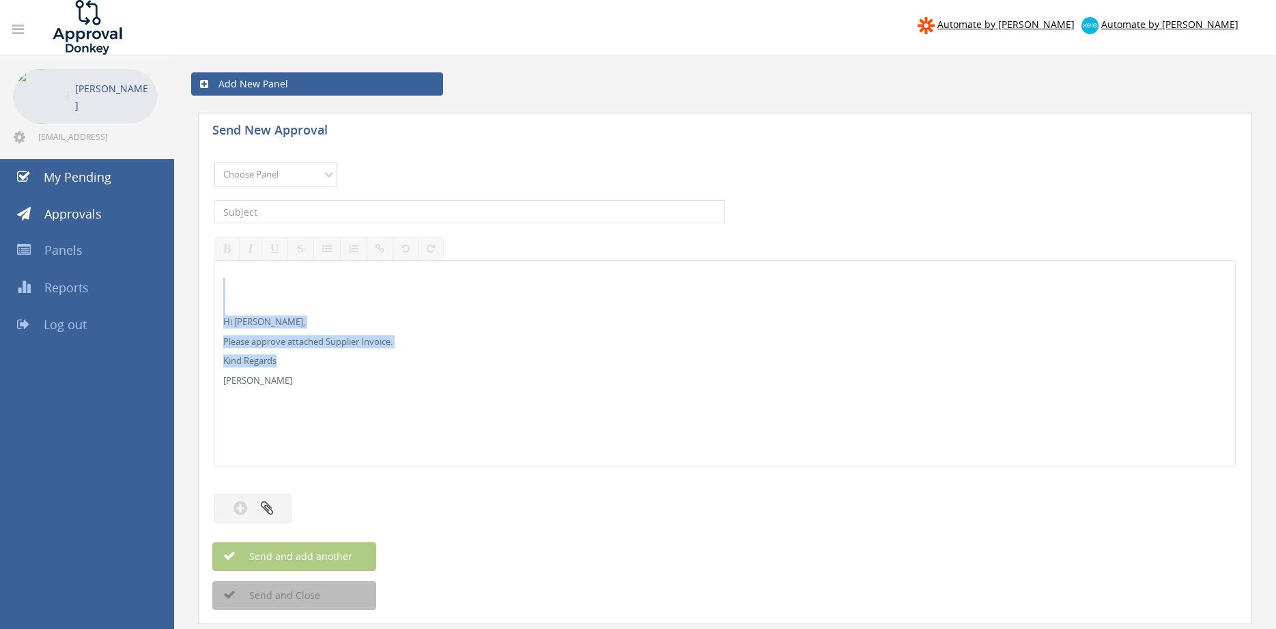
click at [214, 163] on select "Choose Panel Alarm Credits RG - 3 NZ Utilities Cable and SAI Global NZ Alarms-1…" at bounding box center [275, 175] width 123 height 24
select select "9680"
click option "Alarm Suppliers - 2" at bounding box center [0, 0] width 0 height 0
click at [368, 210] on input "text" at bounding box center [469, 211] width 511 height 23
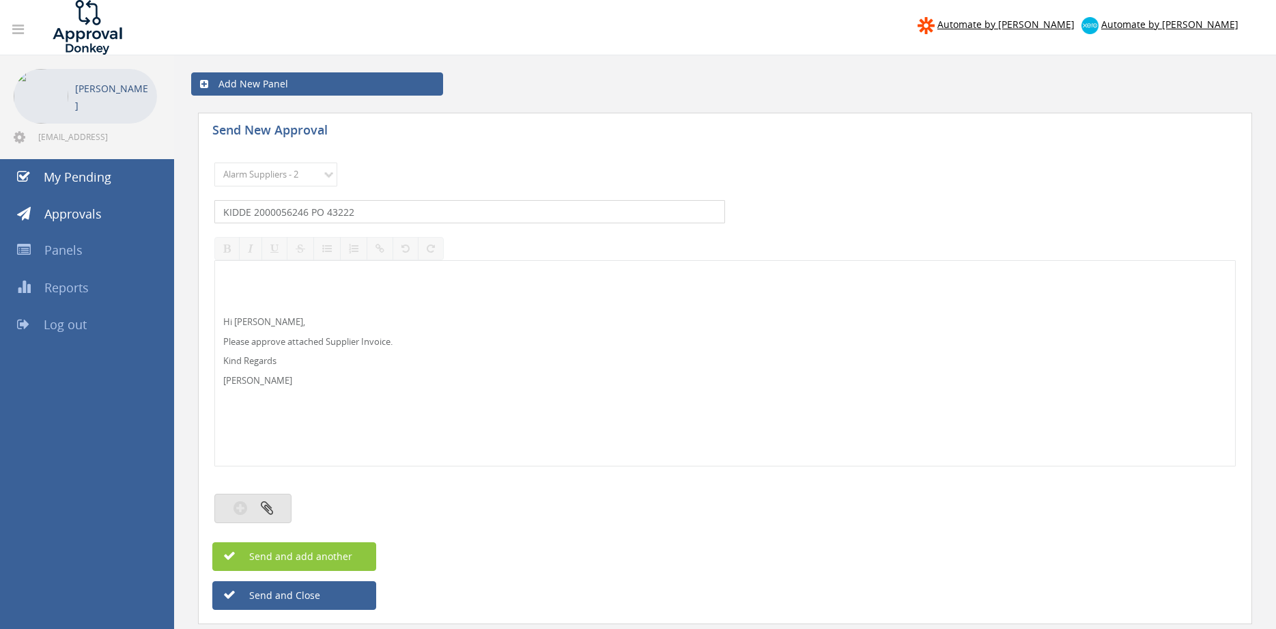
type input "KIDDE 2000056246 PO 43222"
click at [252, 507] on button "button" at bounding box center [252, 508] width 77 height 29
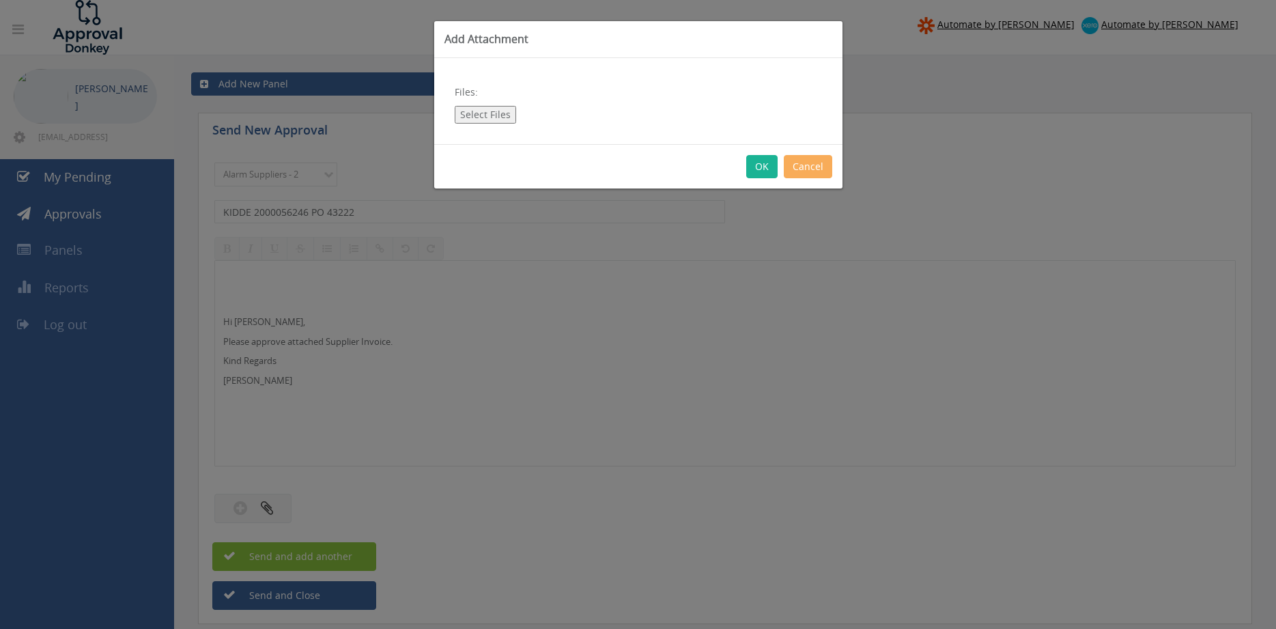
click at [481, 122] on button "Select Files" at bounding box center [485, 115] width 61 height 18
type input "C:\fakepath\KIDDE_2000056246 29.08.25 PO 43222.pdf"
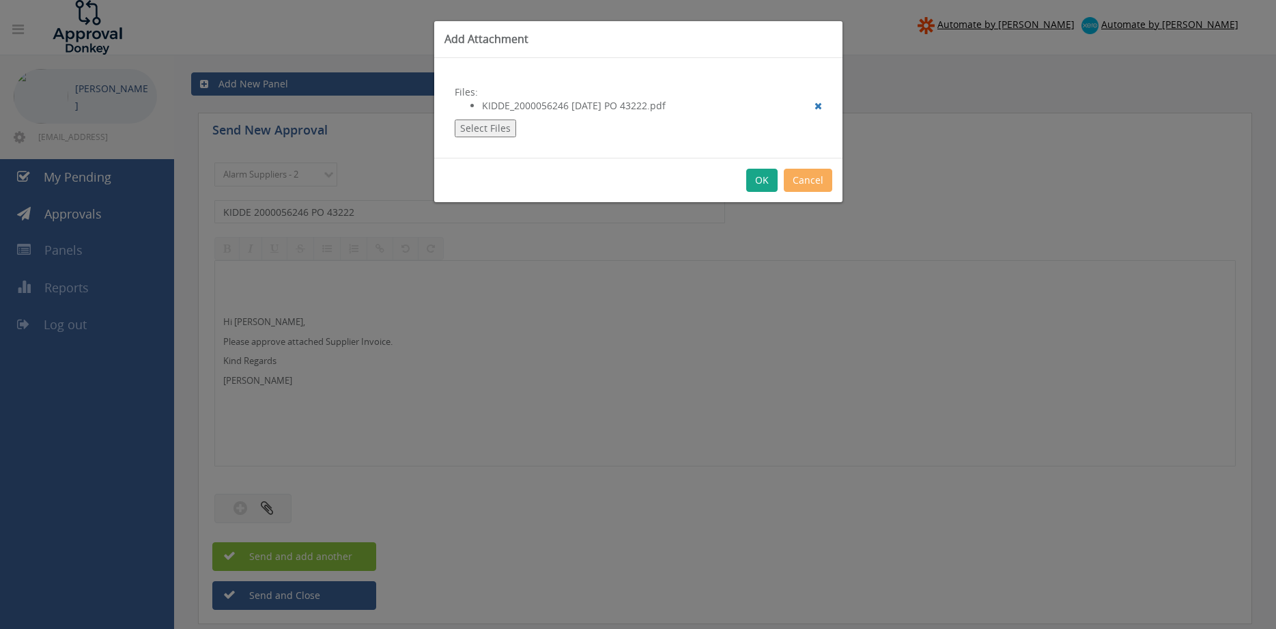
click at [765, 182] on button "OK" at bounding box center [761, 180] width 31 height 23
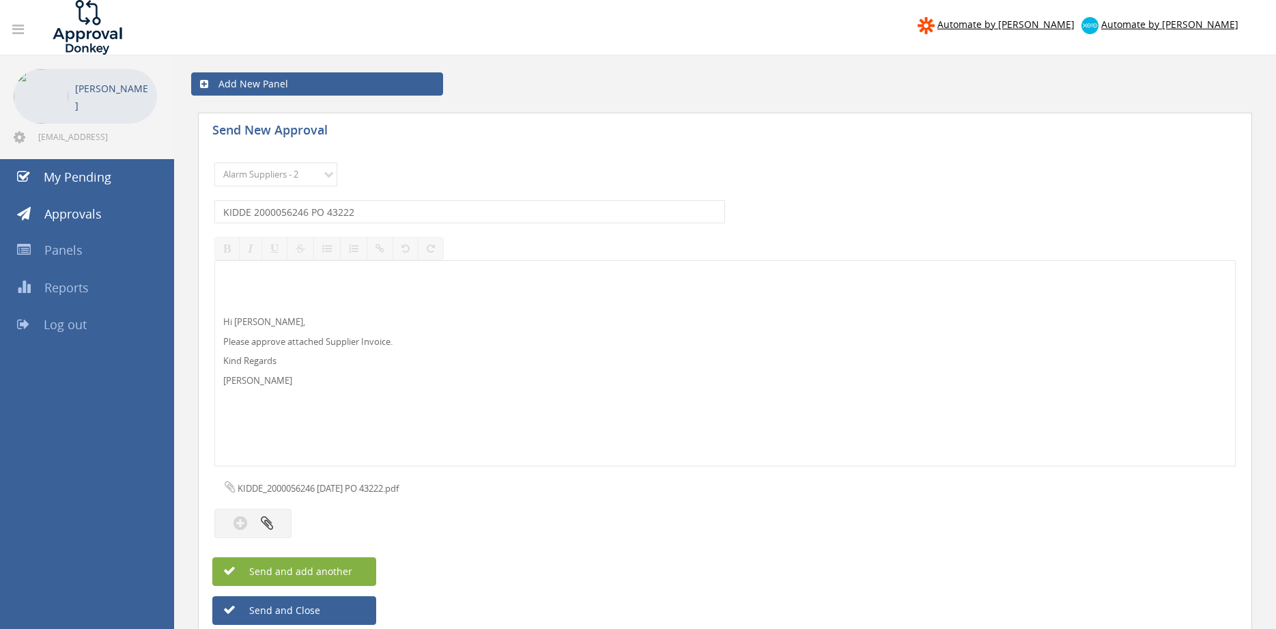
click at [337, 567] on span "Send and add another" at bounding box center [286, 571] width 132 height 13
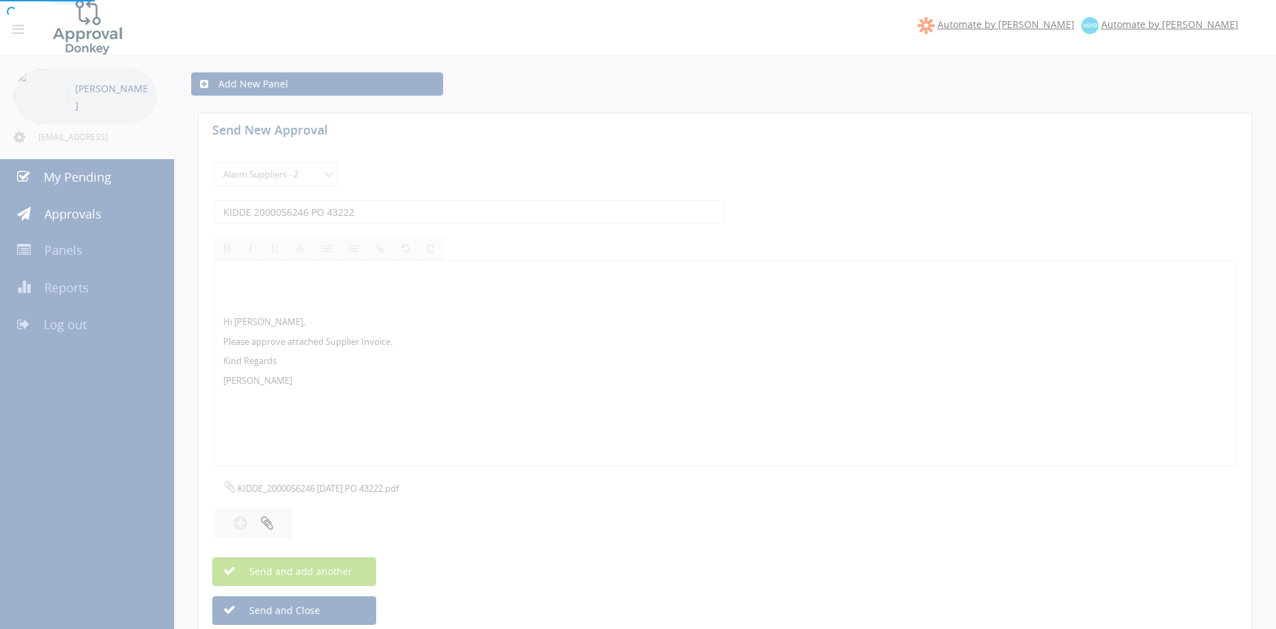
select select
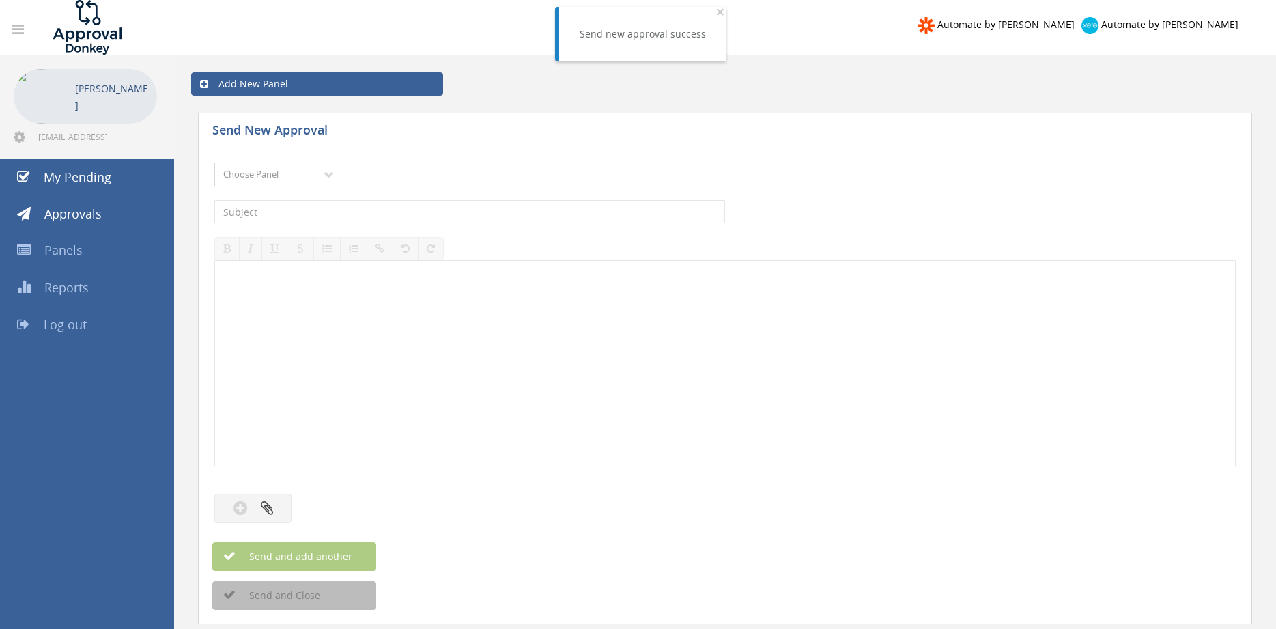
click at [214, 163] on select "Choose Panel Alarm Credits RG - 3 NZ Utilities Cable and SAI Global NZ Alarms-1…" at bounding box center [275, 175] width 123 height 24
select select "9680"
click option "Alarm Suppliers - 2" at bounding box center [0, 0] width 0 height 0
click at [376, 208] on input "text" at bounding box center [469, 211] width 511 height 23
type input "INCITE 697557 PO 43153"
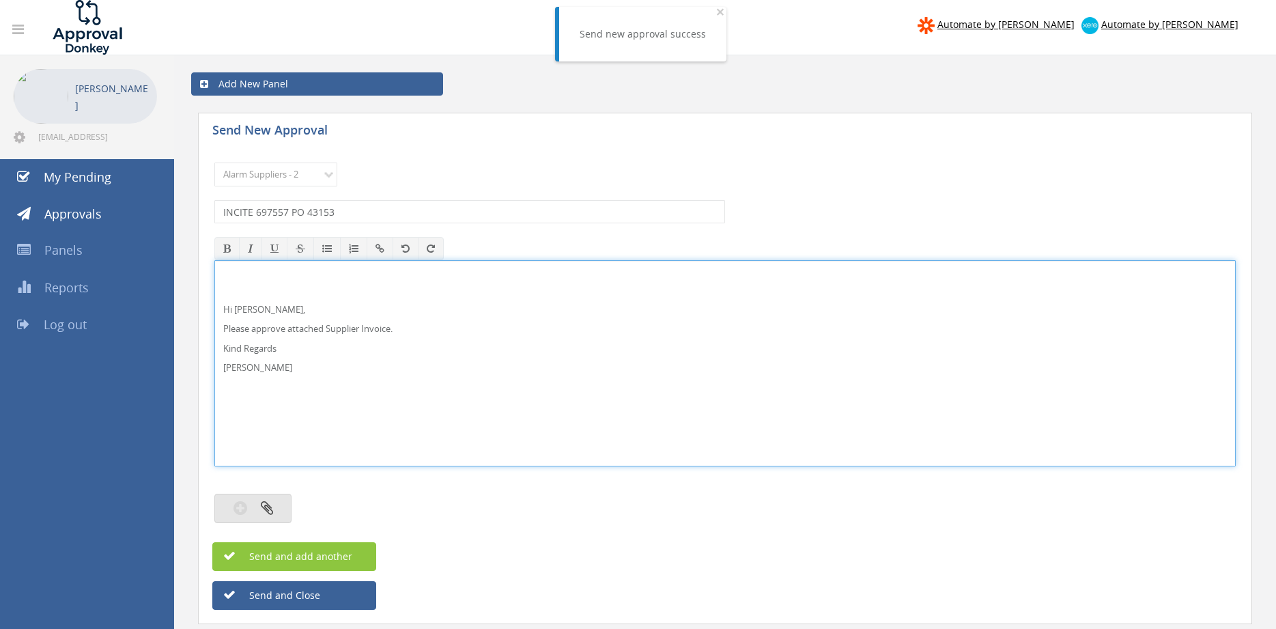
click at [280, 509] on button "button" at bounding box center [252, 508] width 77 height 29
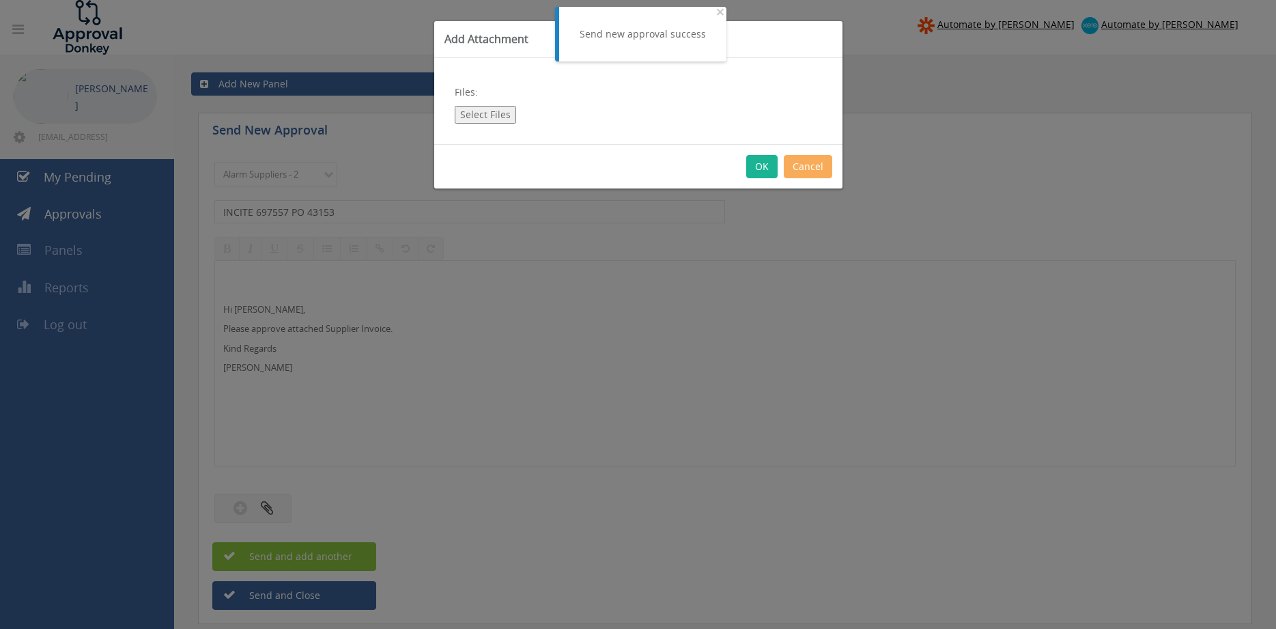
click at [494, 110] on button "Select Files" at bounding box center [485, 115] width 61 height 18
type input "C:\fakepath\INCITE 697557 22.08.25 PO 43153.pdf"
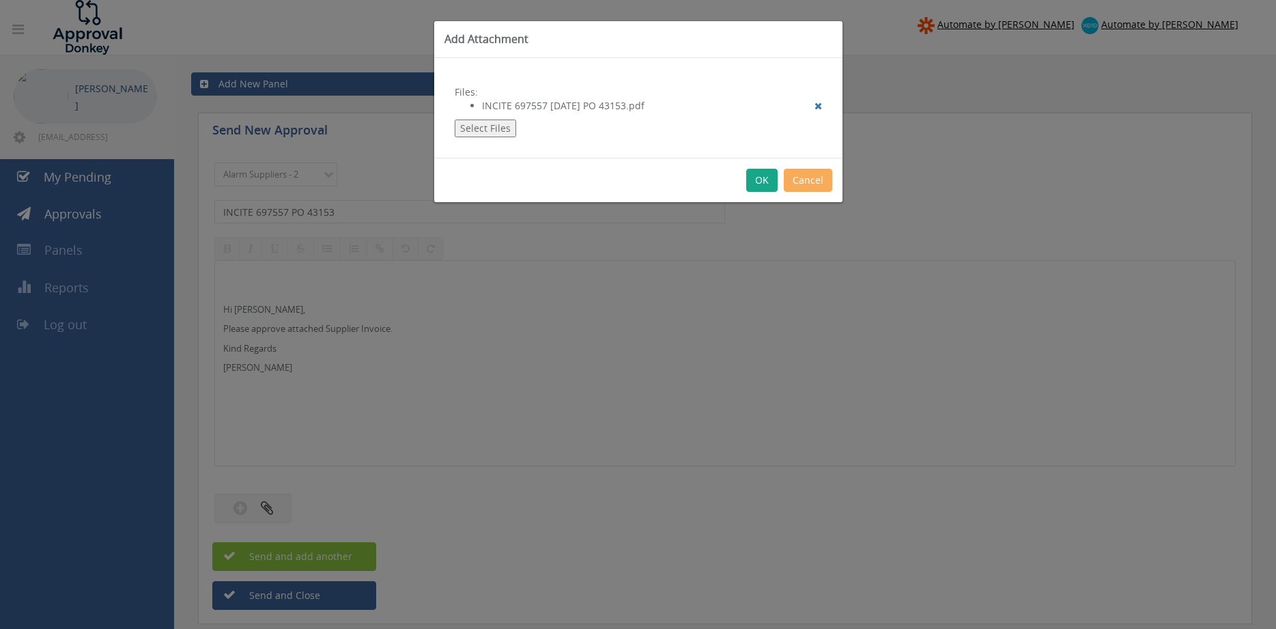
click at [759, 184] on button "OK" at bounding box center [761, 180] width 31 height 23
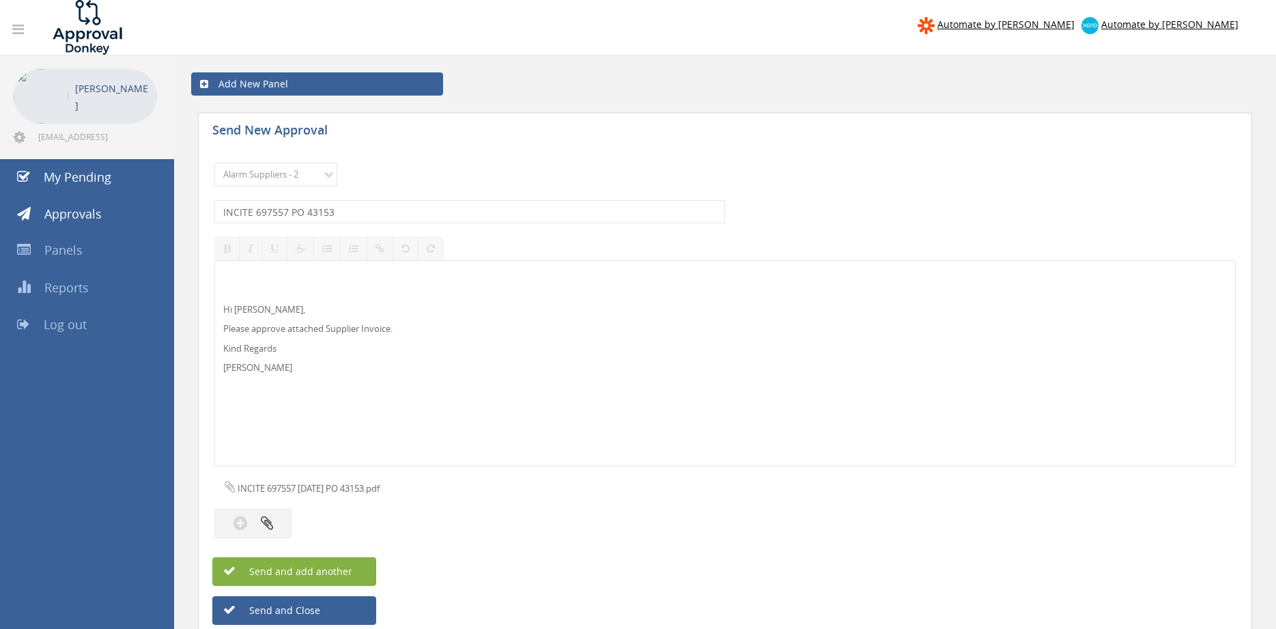
click at [346, 563] on button "Send and add another" at bounding box center [294, 571] width 164 height 29
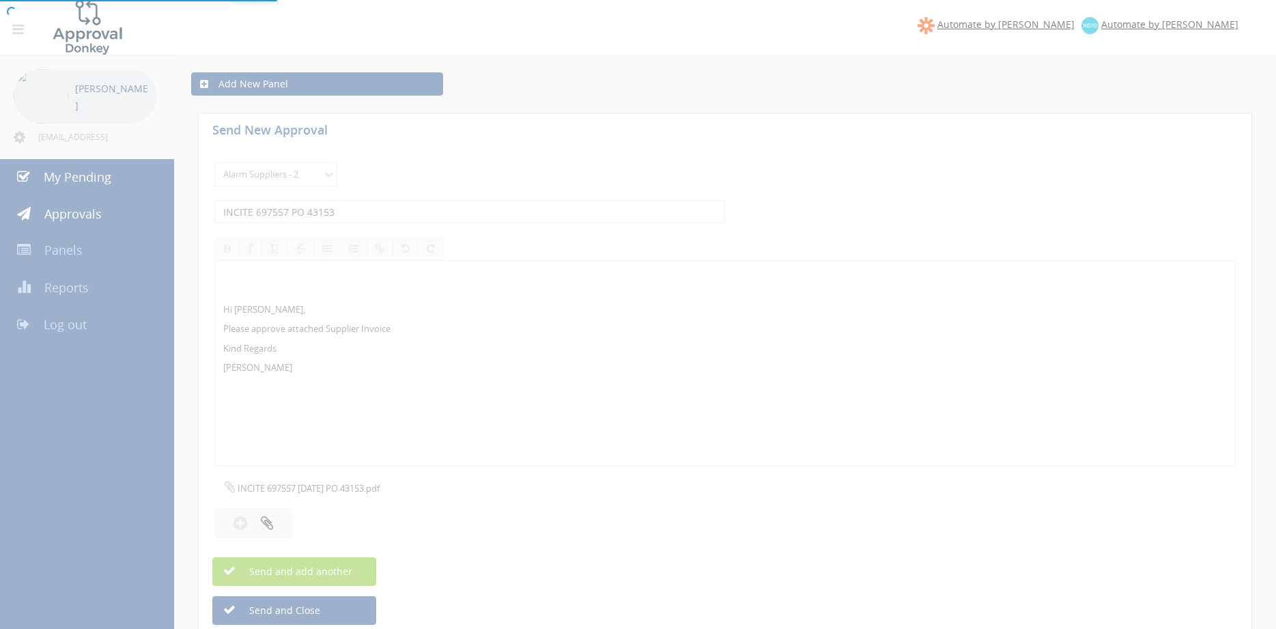
select select
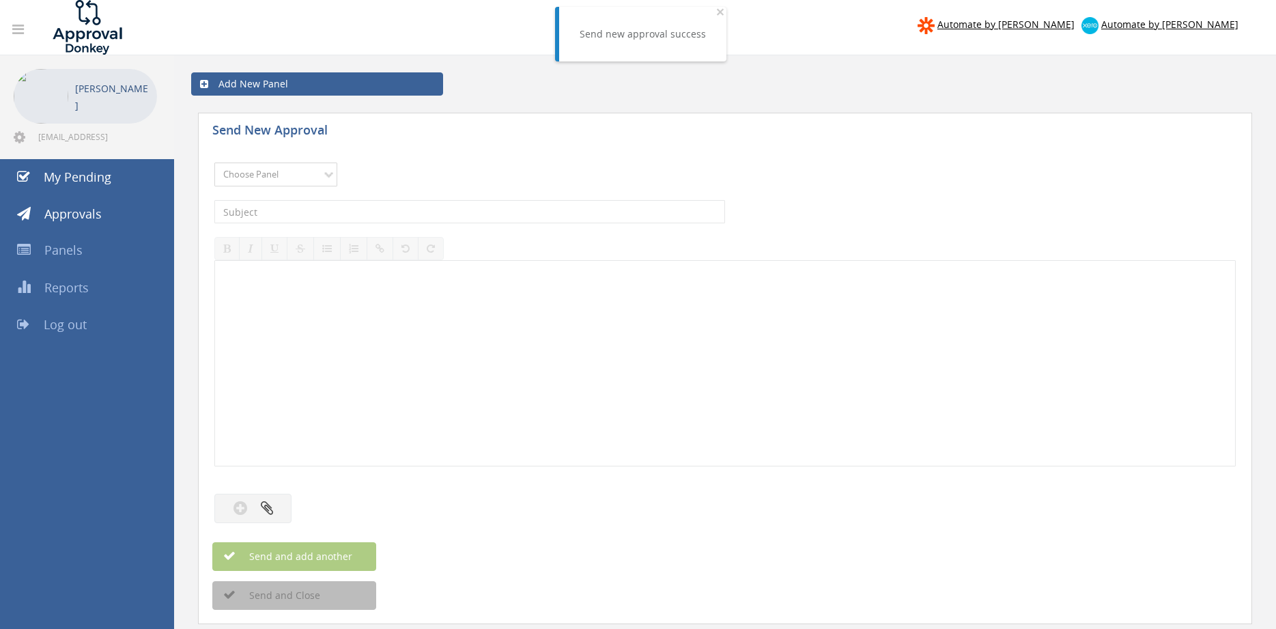
select select "9680"
click option "Alarm Suppliers - 2" at bounding box center [0, 0] width 0 height 0
click at [354, 211] on input "text" at bounding box center [469, 211] width 511 height 23
type input "ELECTRA 2369128 PO 43217"
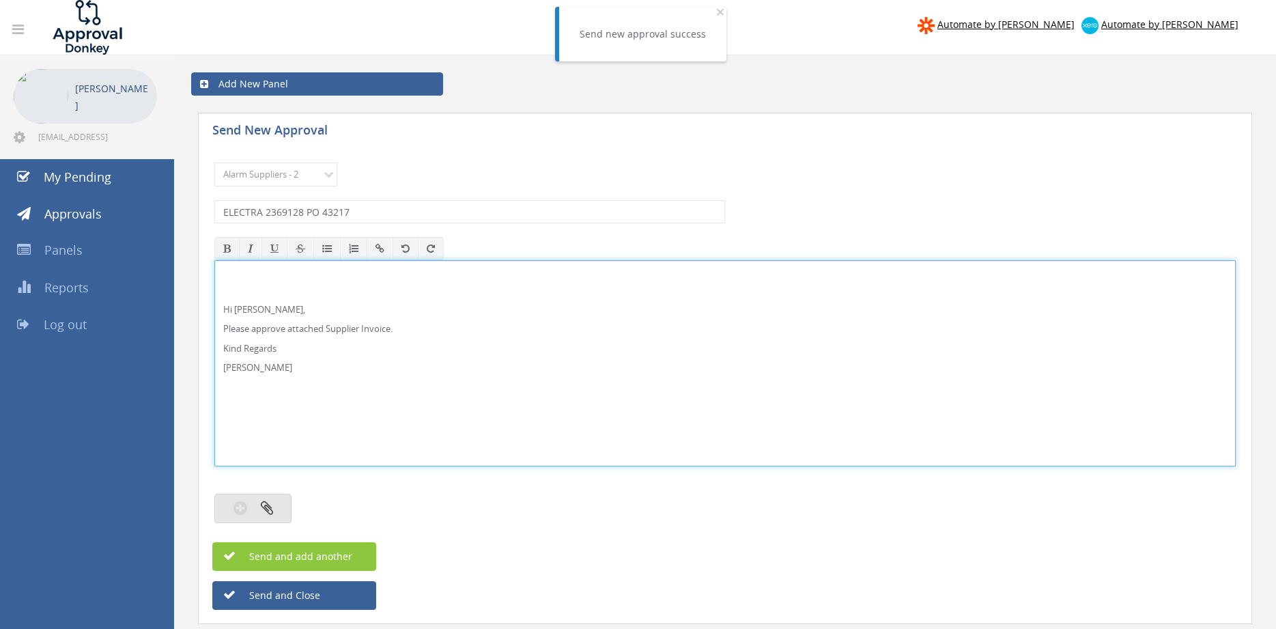
click at [281, 501] on button "button" at bounding box center [252, 508] width 77 height 29
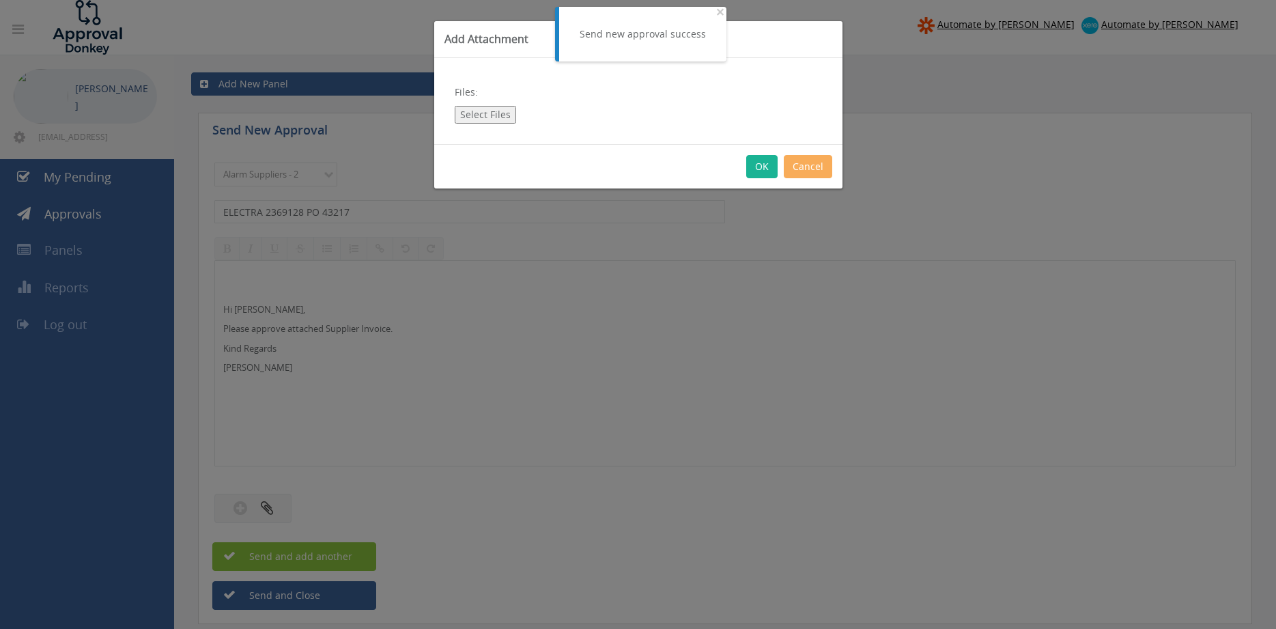
click at [493, 119] on button "Select Files" at bounding box center [485, 115] width 61 height 18
type input "C:\fakepath\ELECTRA 2369128 29.08.25 PO 43217.pdf"
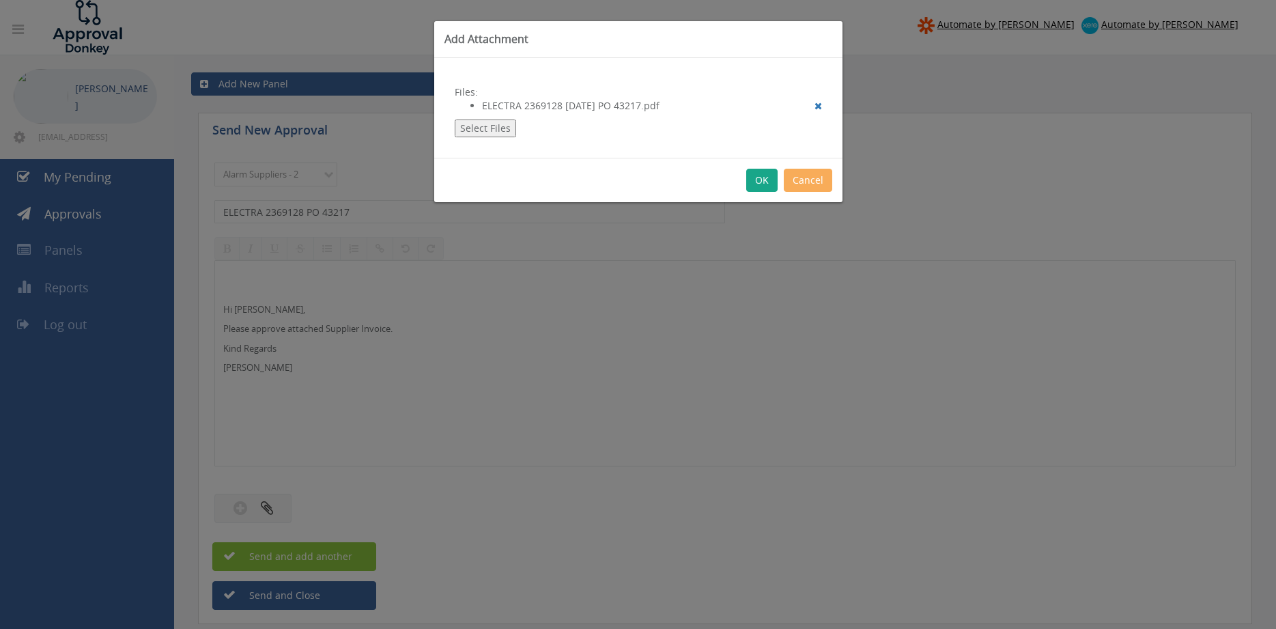
click at [763, 184] on button "OK" at bounding box center [761, 180] width 31 height 23
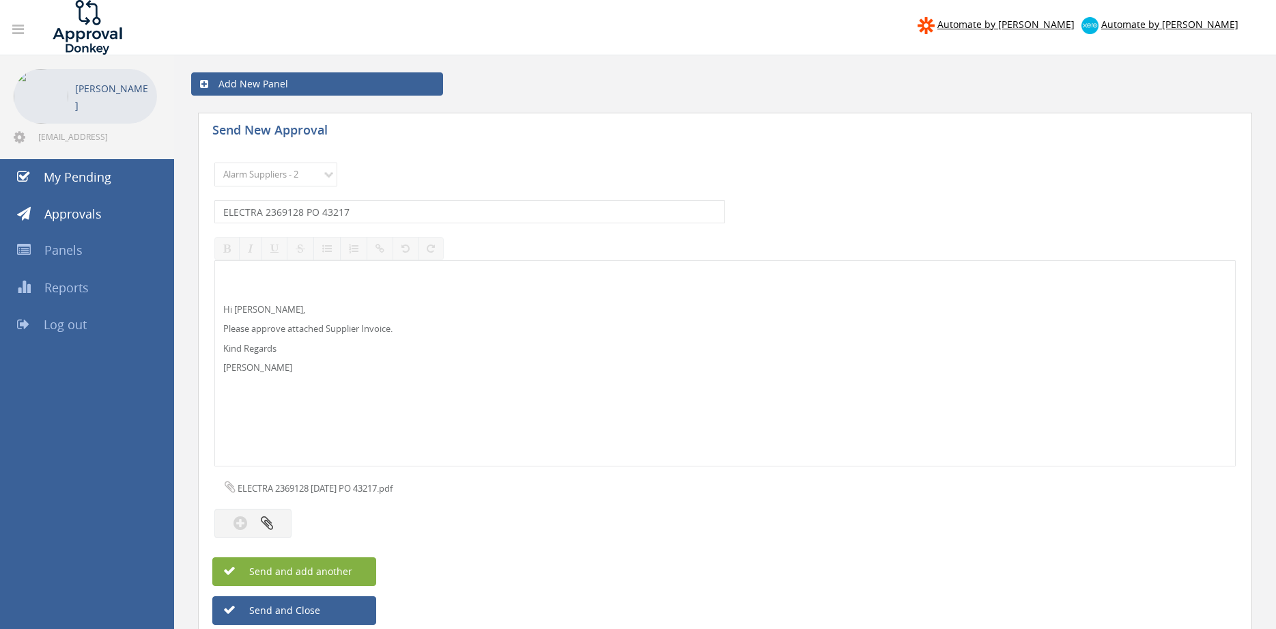
click at [350, 569] on span "Send and add another" at bounding box center [286, 571] width 132 height 13
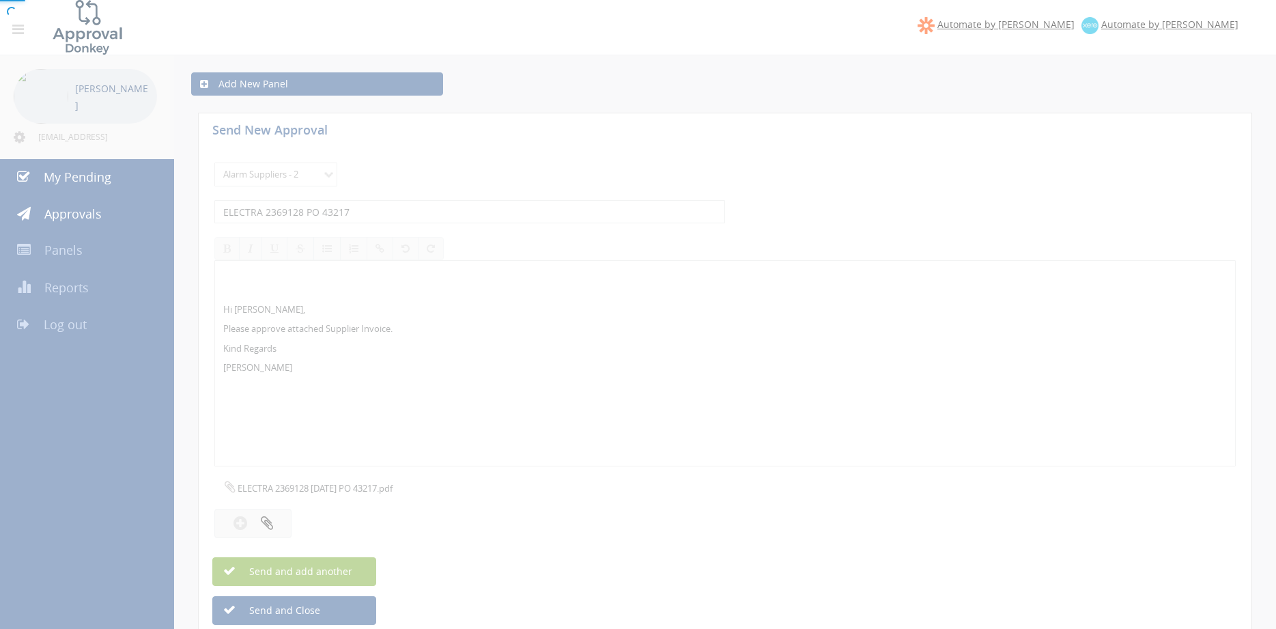
select select
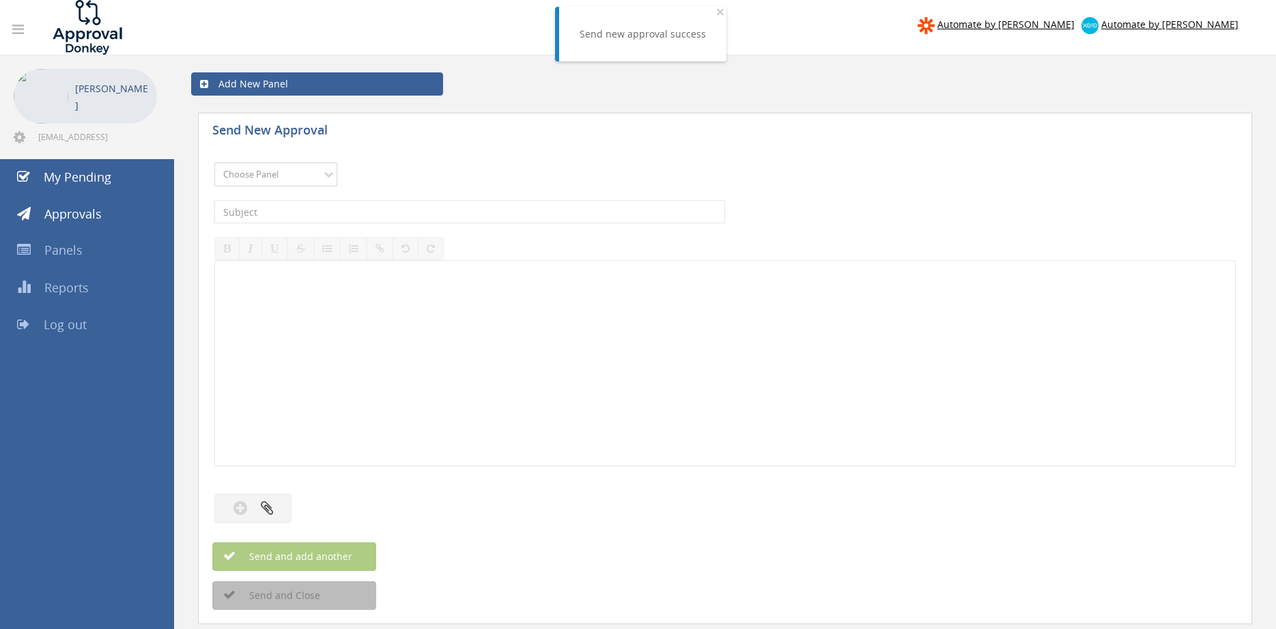
select select "9680"
click option "Alarm Suppliers - 2" at bounding box center [0, 0] width 0 height 0
click at [374, 212] on input "text" at bounding box center [469, 211] width 511 height 23
type input "ELECTRA 2366678 PO 43010"
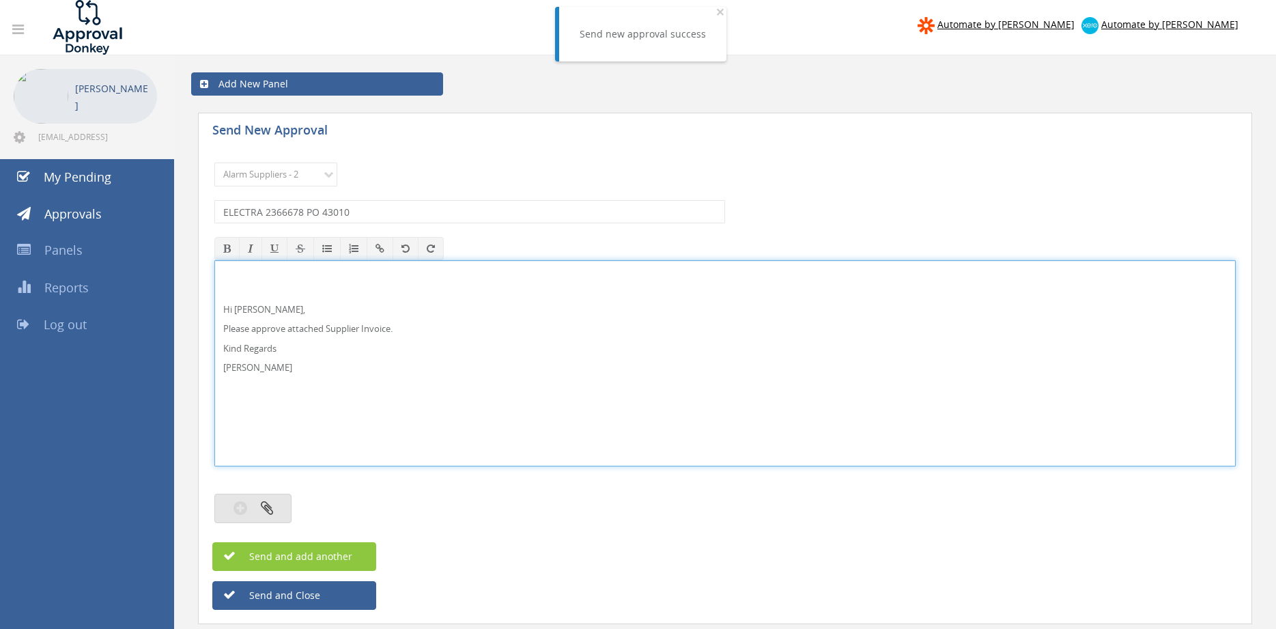
click at [281, 500] on button "button" at bounding box center [252, 508] width 77 height 29
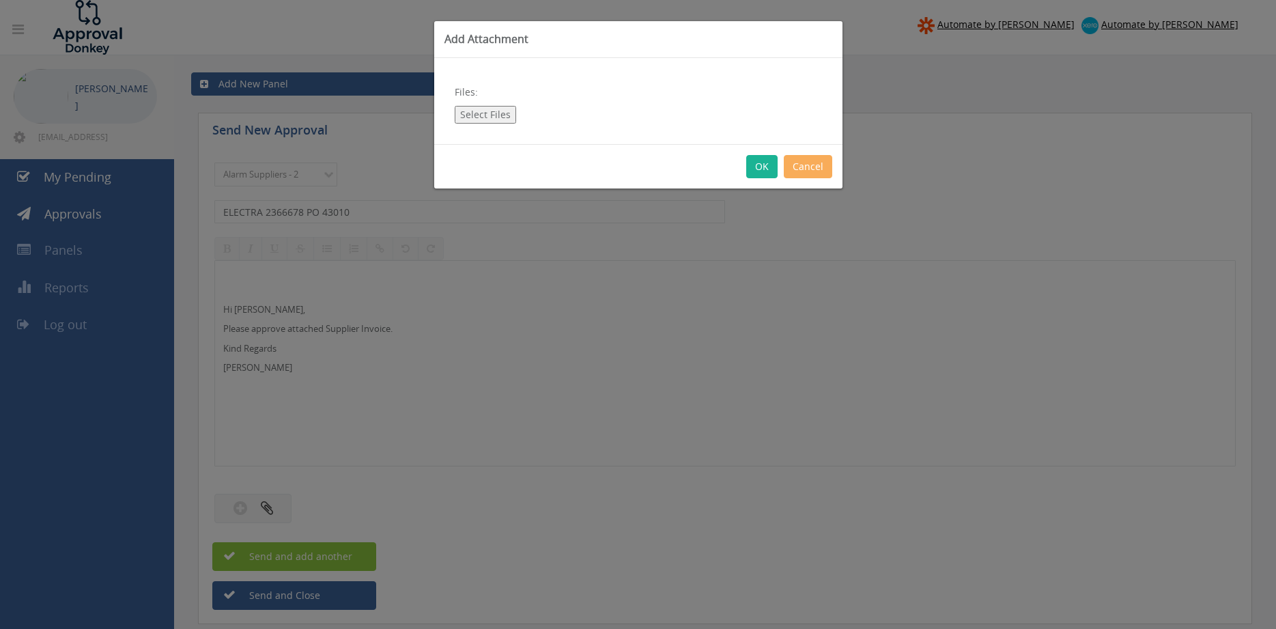
click at [492, 117] on button "Select Files" at bounding box center [485, 115] width 61 height 18
type input "C:\fakepath\ELECTRA 2366678 25.08.25 PO 43010.pdf"
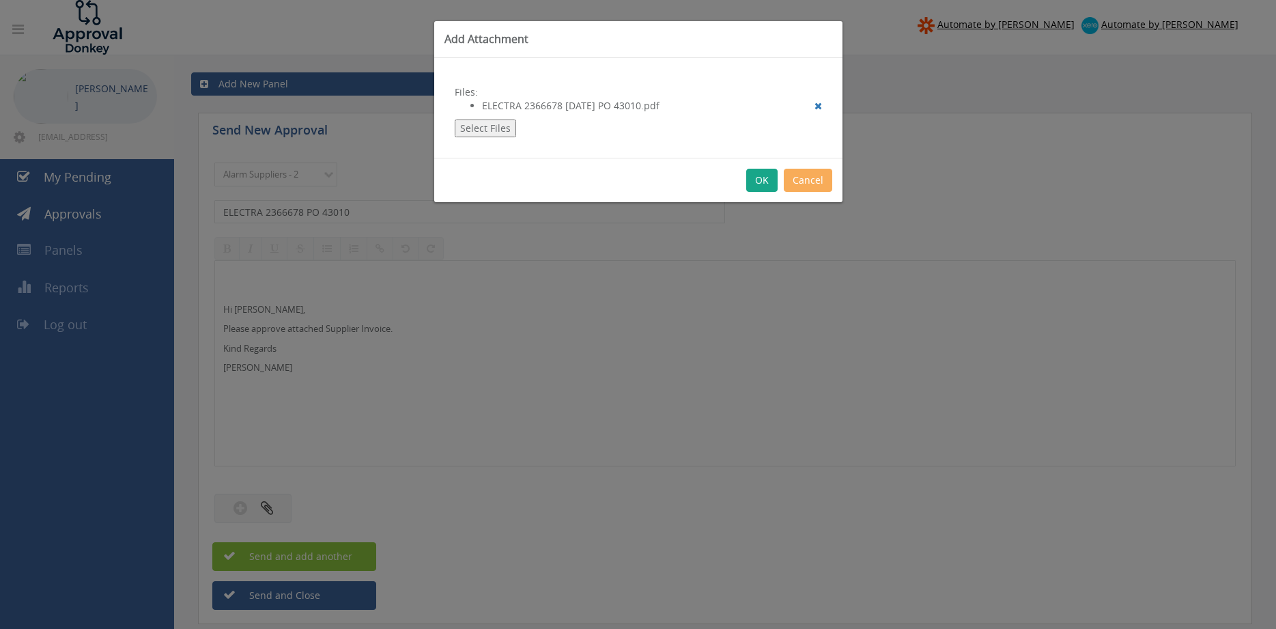
click at [759, 182] on button "OK" at bounding box center [761, 180] width 31 height 23
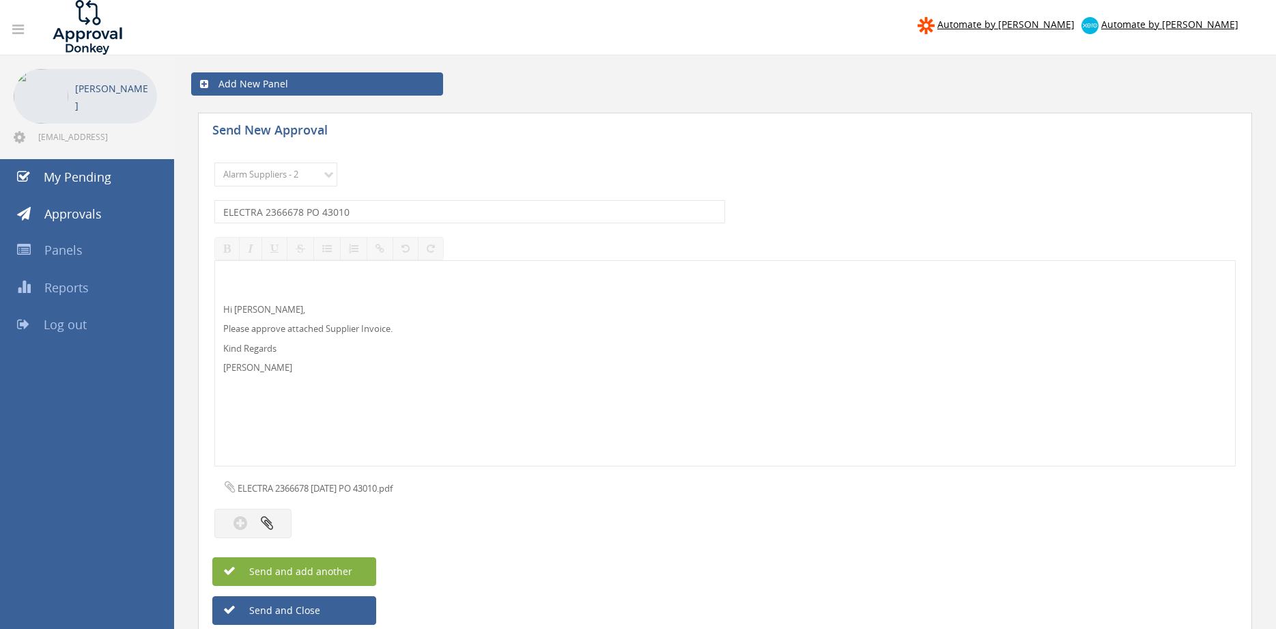
drag, startPoint x: 354, startPoint y: 569, endPoint x: 450, endPoint y: 552, distance: 97.7
click at [353, 568] on button "Send and add another" at bounding box center [294, 571] width 164 height 29
select select
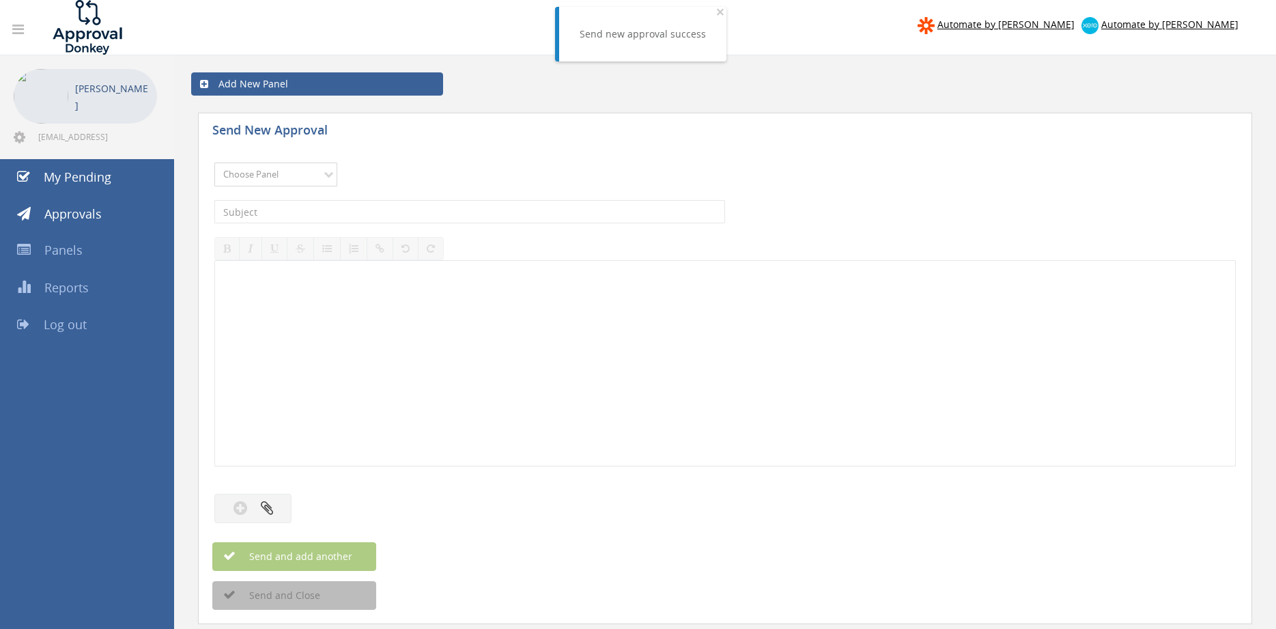
select select "9680"
click option "Alarm Suppliers - 2" at bounding box center [0, 0] width 0 height 0
click at [432, 219] on input "text" at bounding box center [469, 211] width 511 height 23
type input "EATON 955691002 PO 42318"
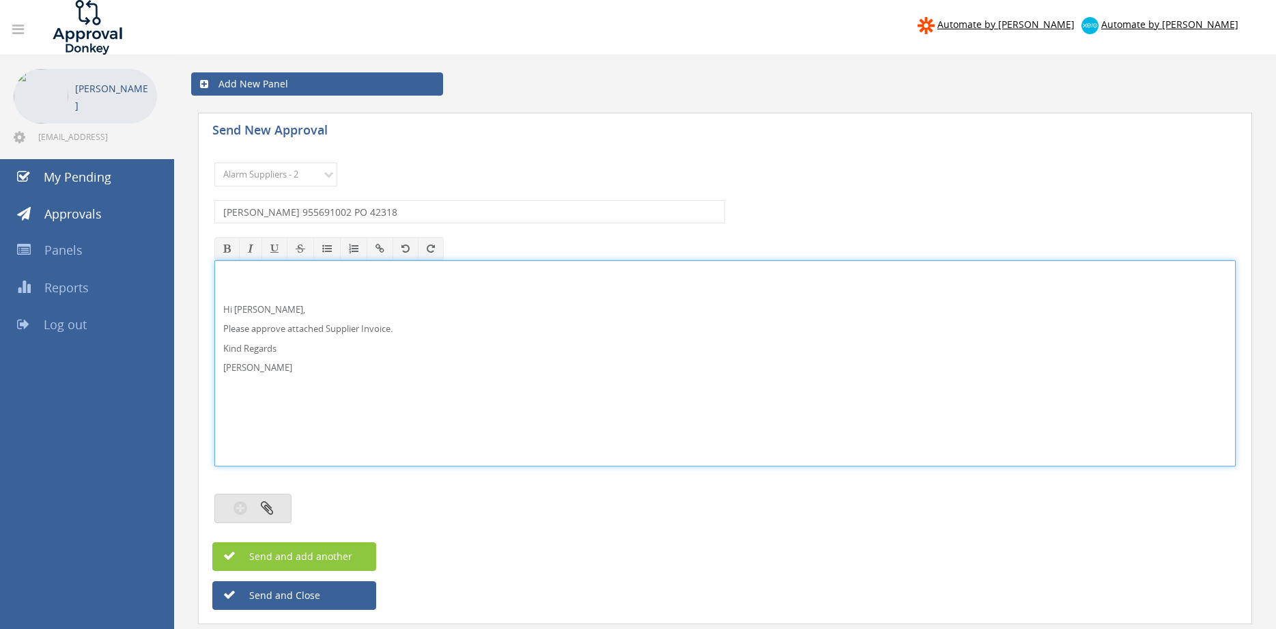
click at [269, 502] on icon "button" at bounding box center [267, 508] width 12 height 16
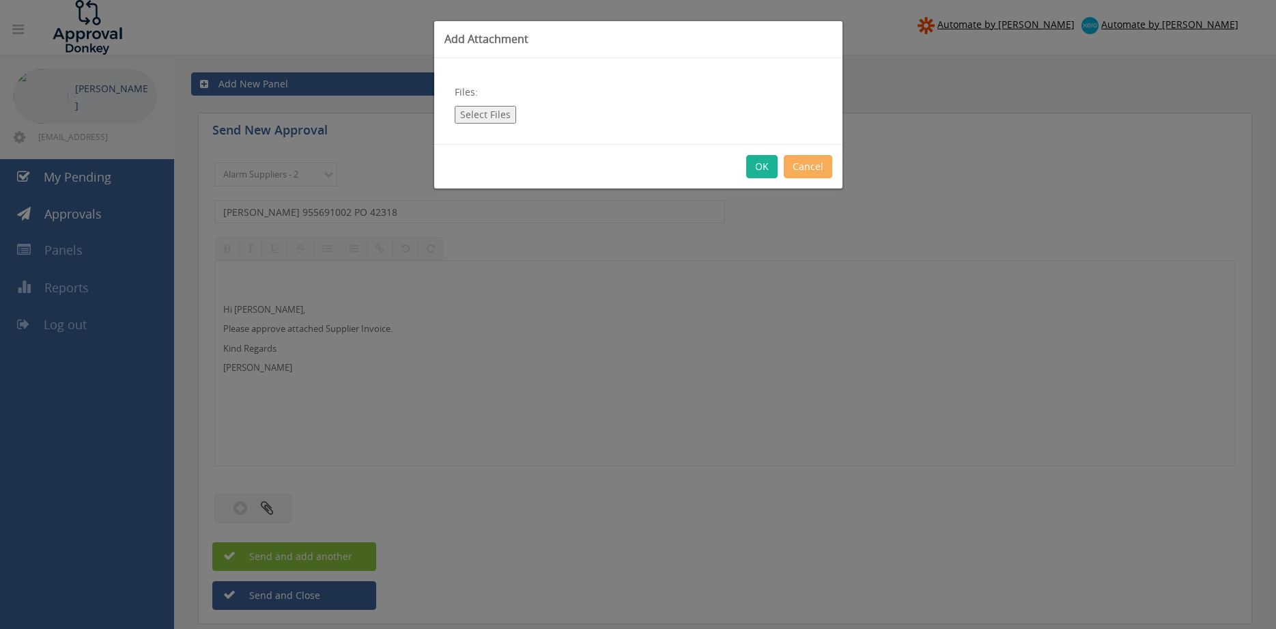
click at [469, 107] on button "Select Files" at bounding box center [485, 115] width 61 height 18
type input "C:\fakepath\EATON 955691002 21.08.2025 PO 42318.pdf"
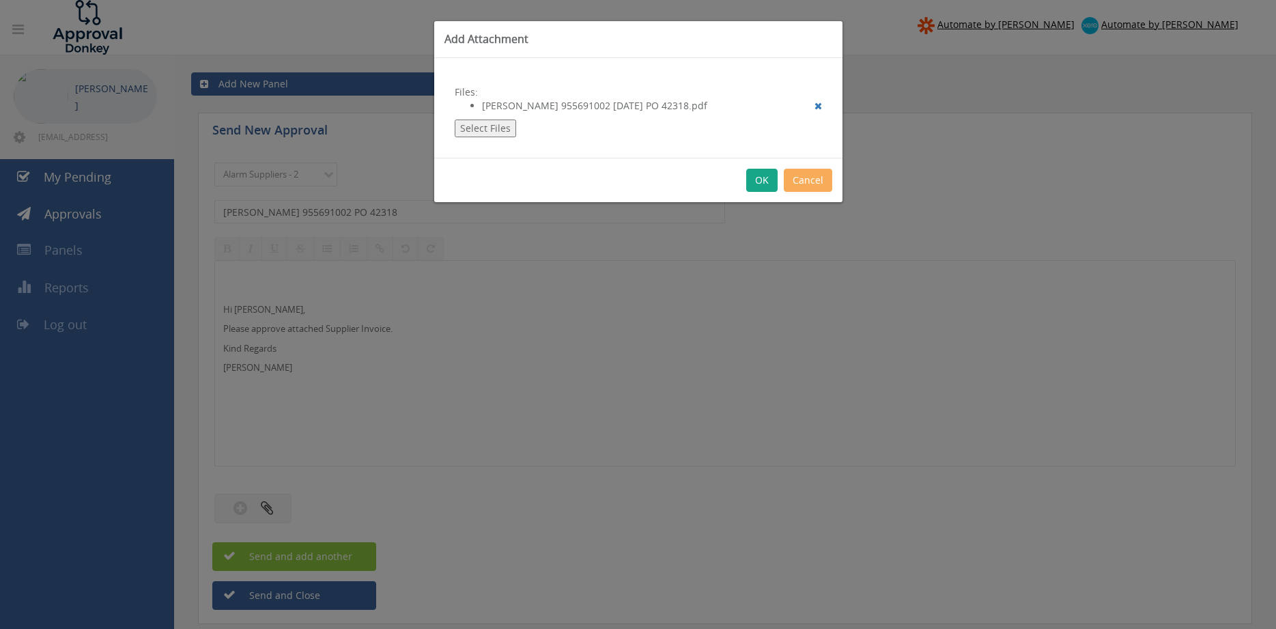
click at [755, 178] on button "OK" at bounding box center [761, 180] width 31 height 23
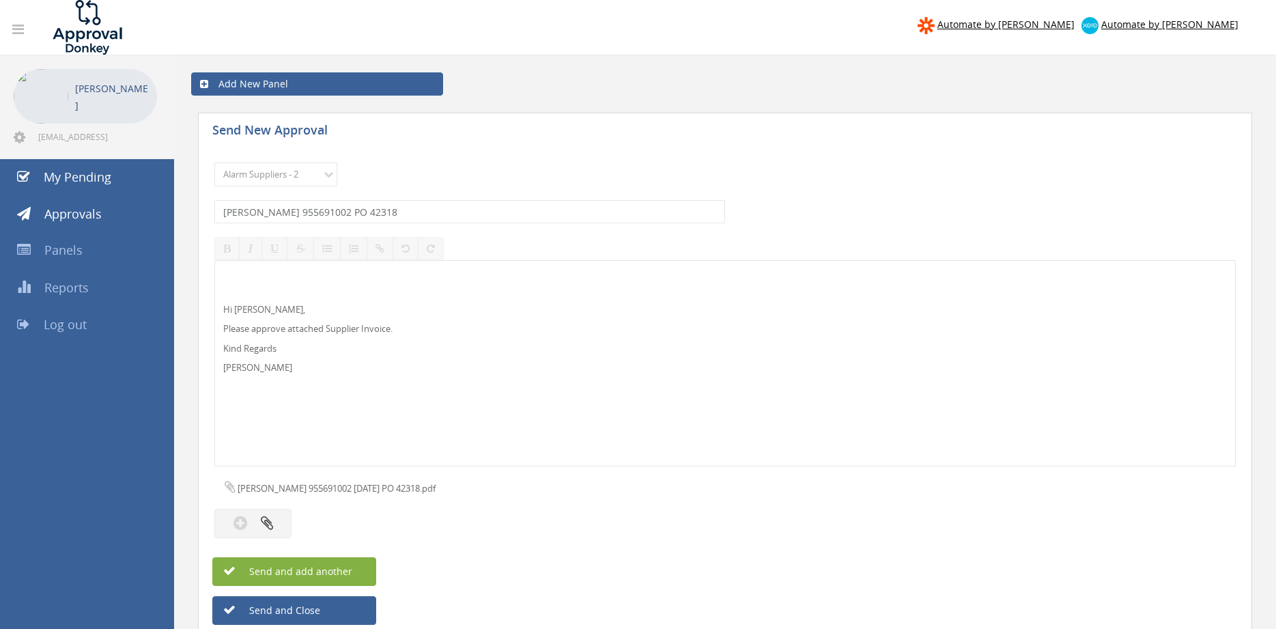
click at [342, 570] on span "Send and add another" at bounding box center [286, 571] width 132 height 13
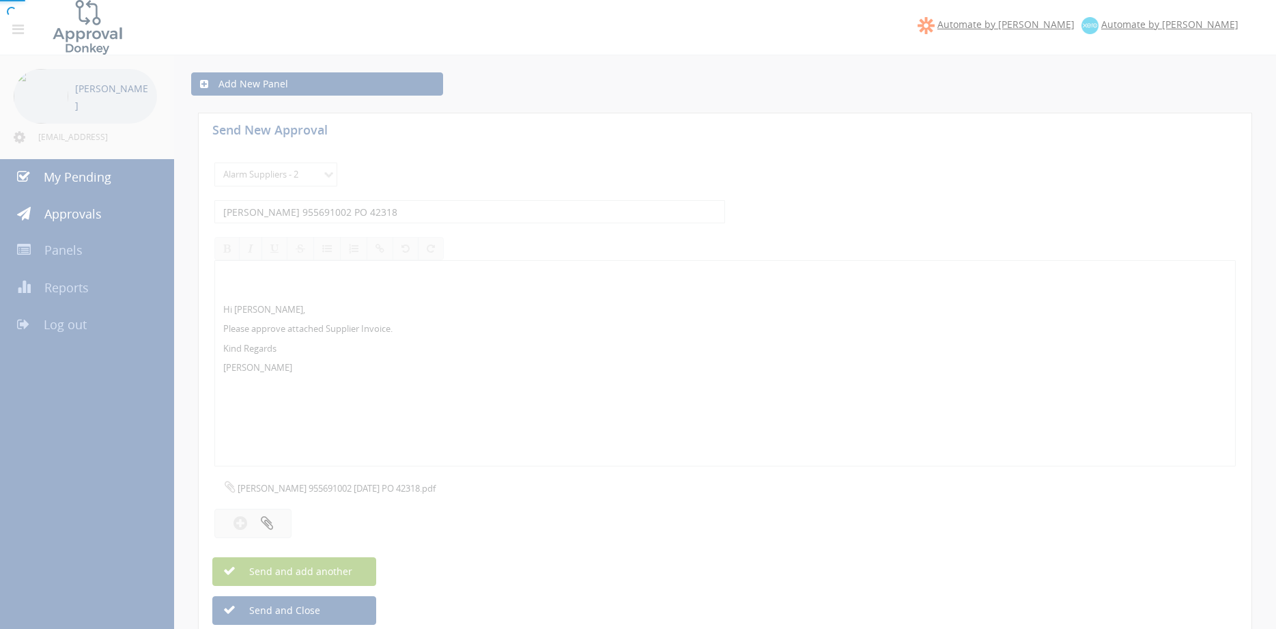
select select
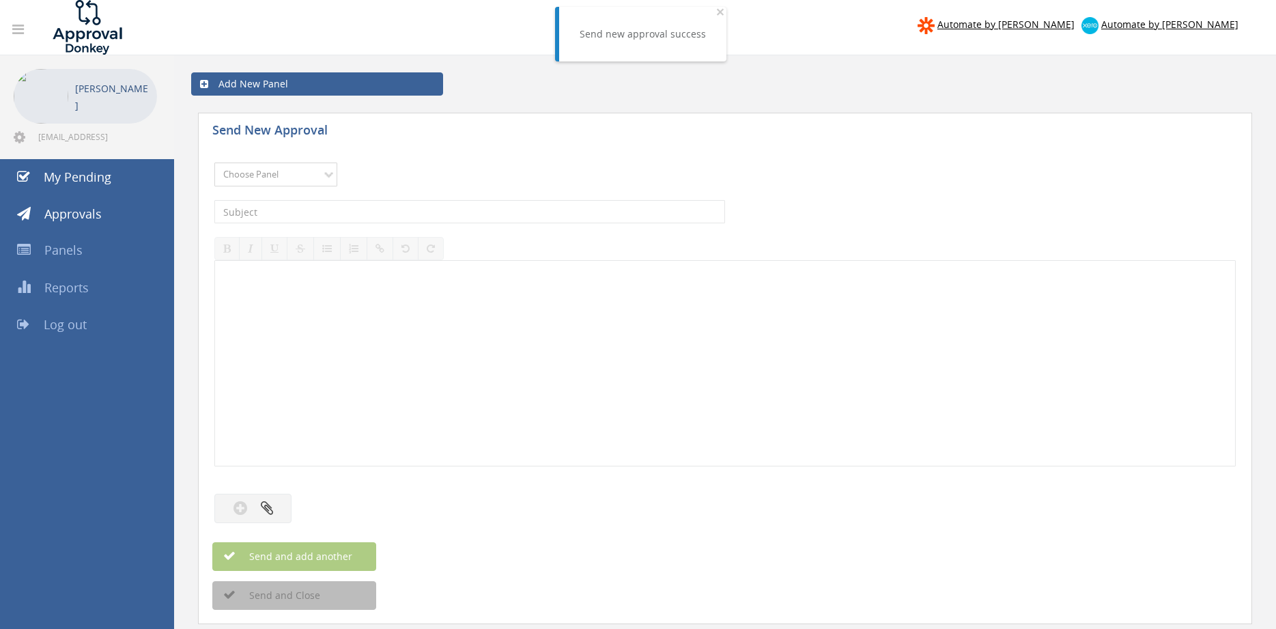
select select "9680"
click option "Alarm Suppliers - 2" at bounding box center [0, 0] width 0 height 0
click at [324, 206] on input "text" at bounding box center [469, 211] width 511 height 23
type input "EATON 955546476 PO 42875"
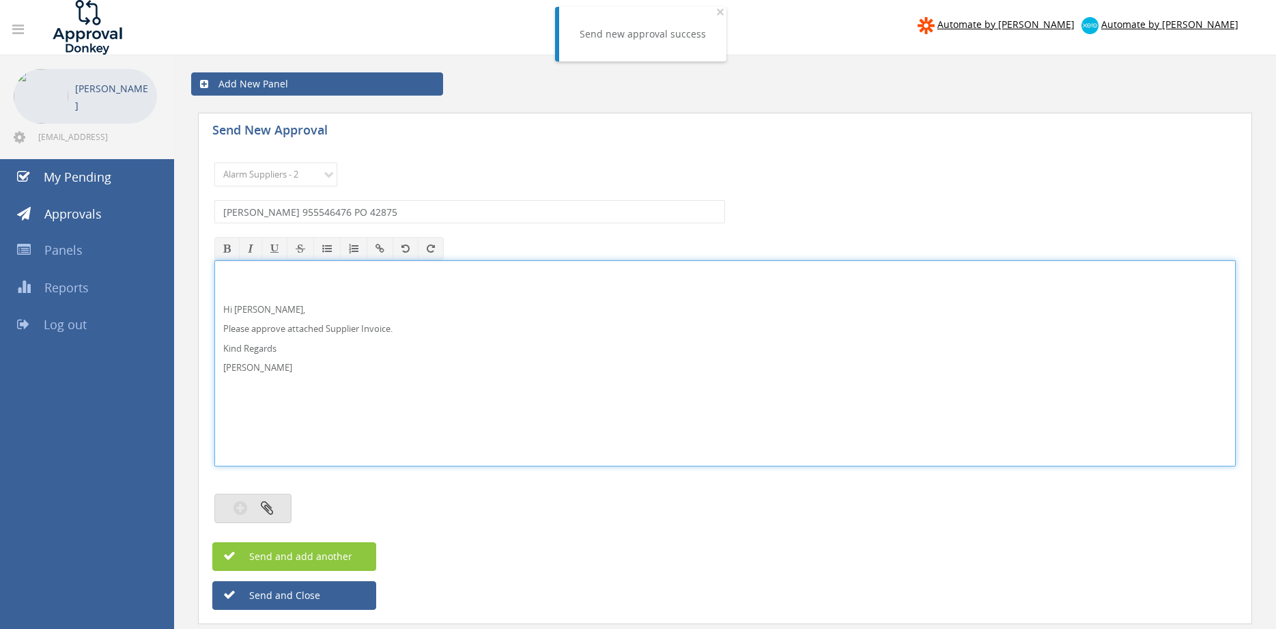
click at [271, 509] on icon "button" at bounding box center [267, 508] width 12 height 16
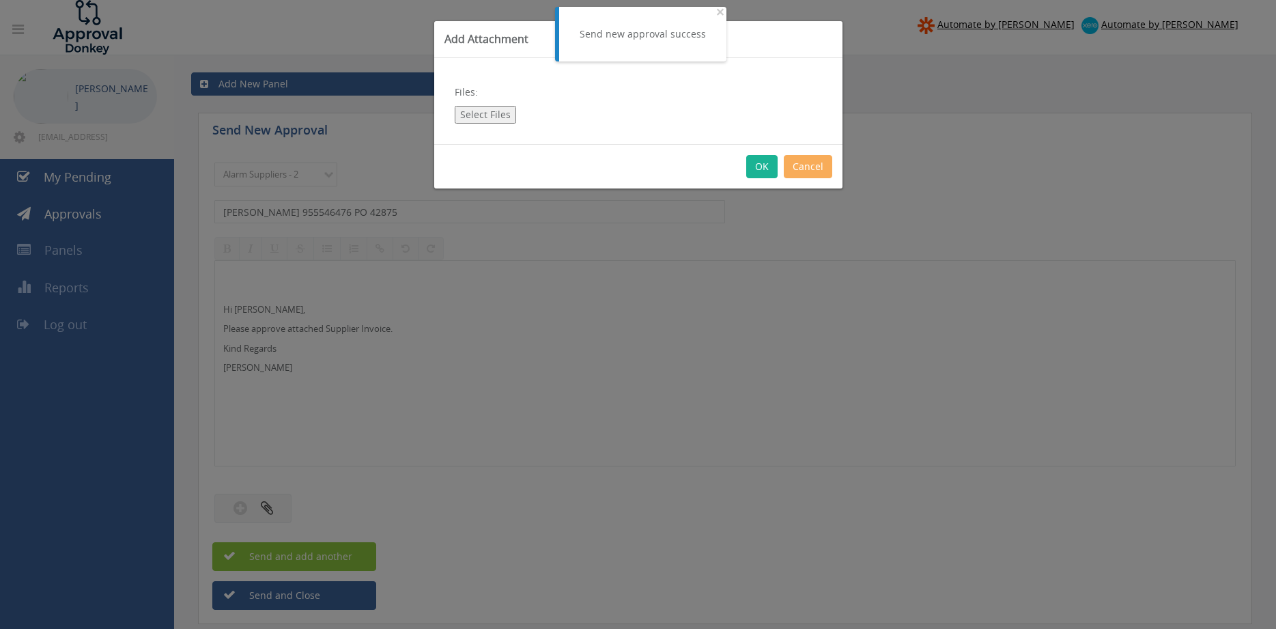
click at [490, 115] on button "Select Files" at bounding box center [485, 115] width 61 height 18
type input "C:\fakepath\EATON 955546476 01.08.2025 PO 42875.pdf"
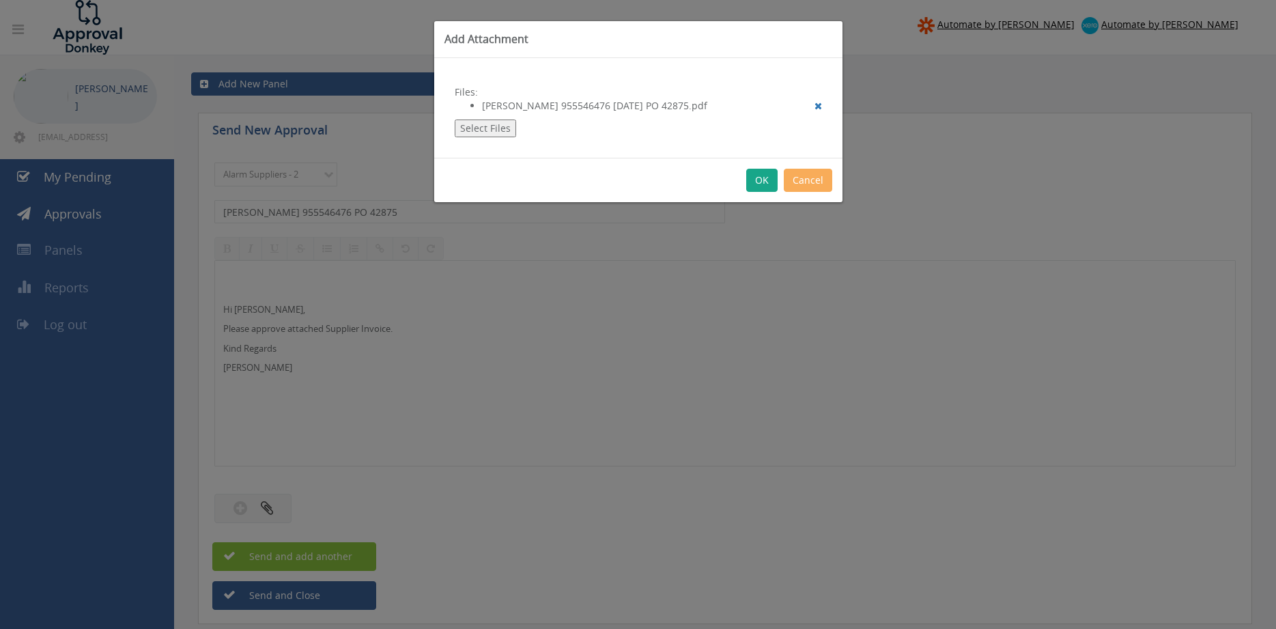
click at [761, 177] on button "OK" at bounding box center [761, 180] width 31 height 23
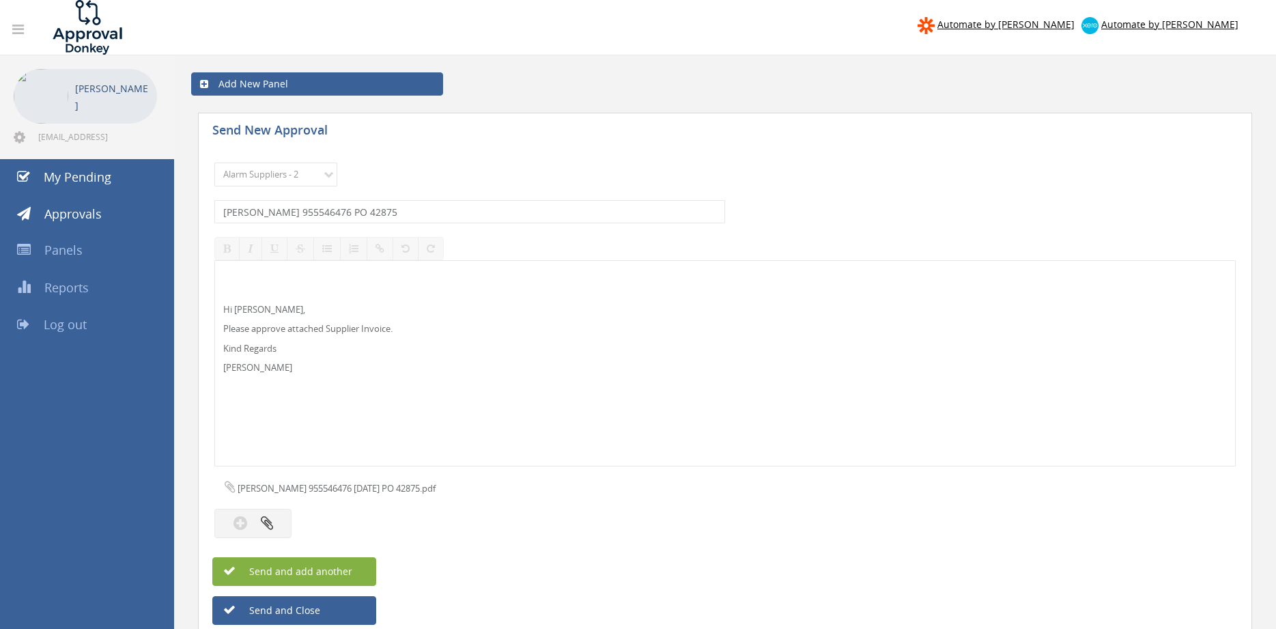
click at [369, 569] on button "Send and add another" at bounding box center [294, 571] width 164 height 29
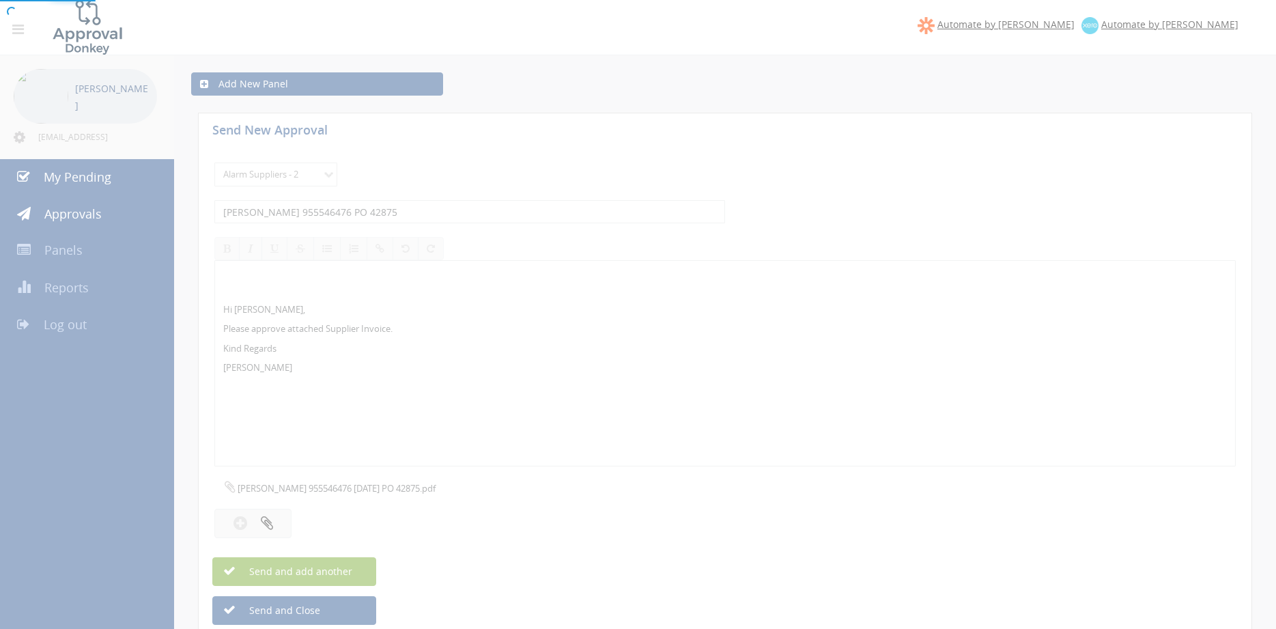
select select
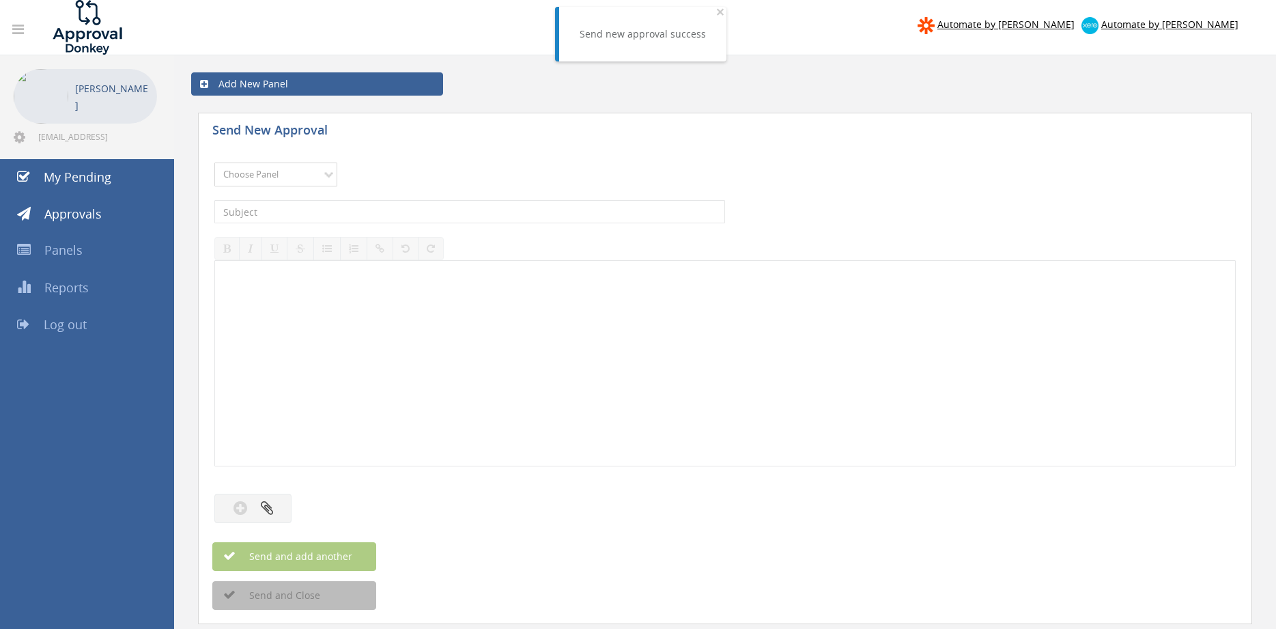
select select "9680"
click option "Alarm Suppliers - 2" at bounding box center [0, 0] width 0 height 0
click at [348, 205] on input "text" at bounding box center [469, 211] width 511 height 23
type input "ALTRONIC 1805236 PO 43186"
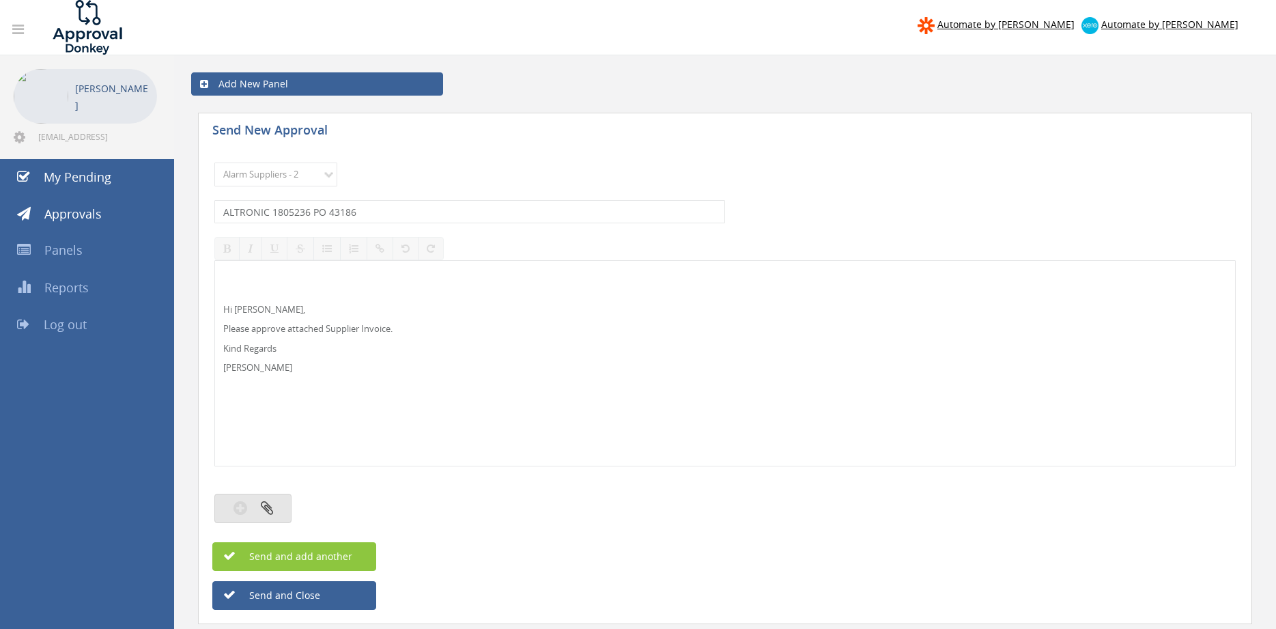
click at [271, 511] on icon "button" at bounding box center [267, 508] width 12 height 16
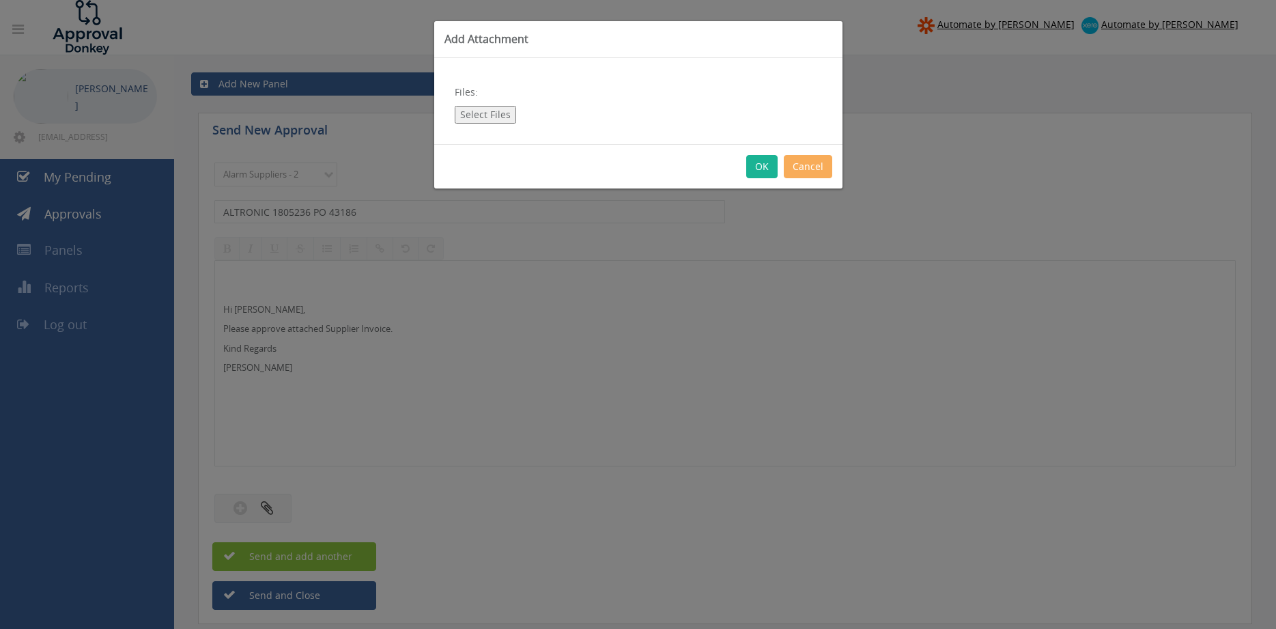
click at [488, 115] on button "Select Files" at bounding box center [485, 115] width 61 height 18
type input "C:\fakepath\ALTRONIC 1805236 26.08.25 PO 43186.pdf"
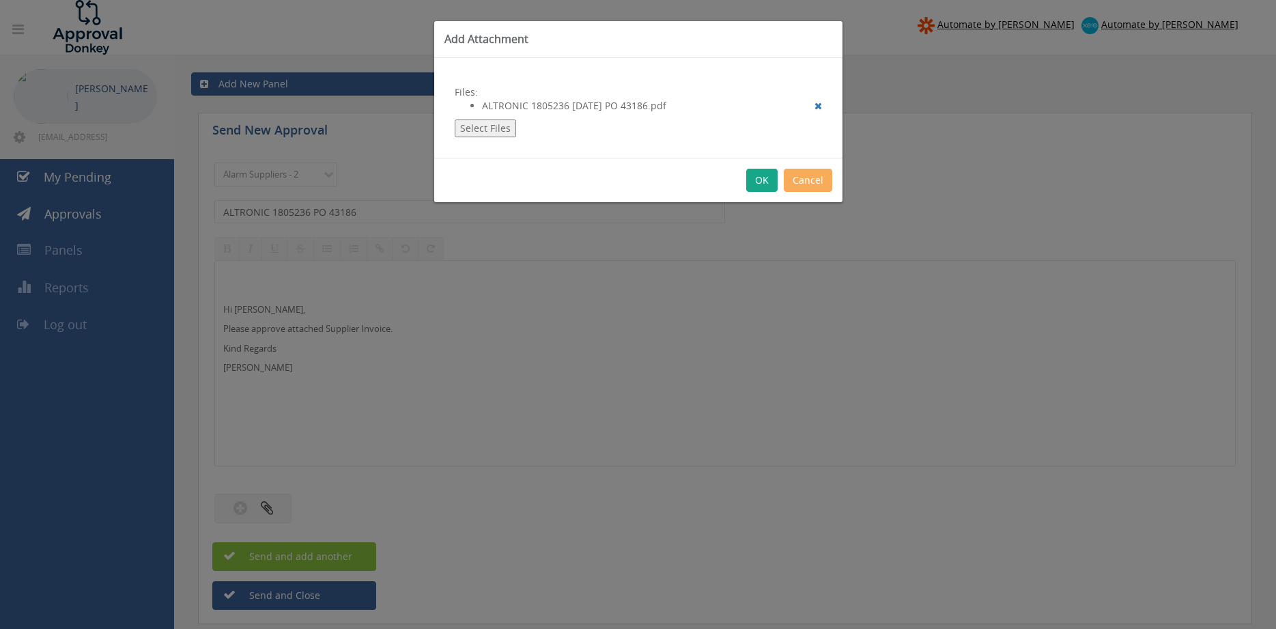
click at [765, 181] on button "OK" at bounding box center [761, 180] width 31 height 23
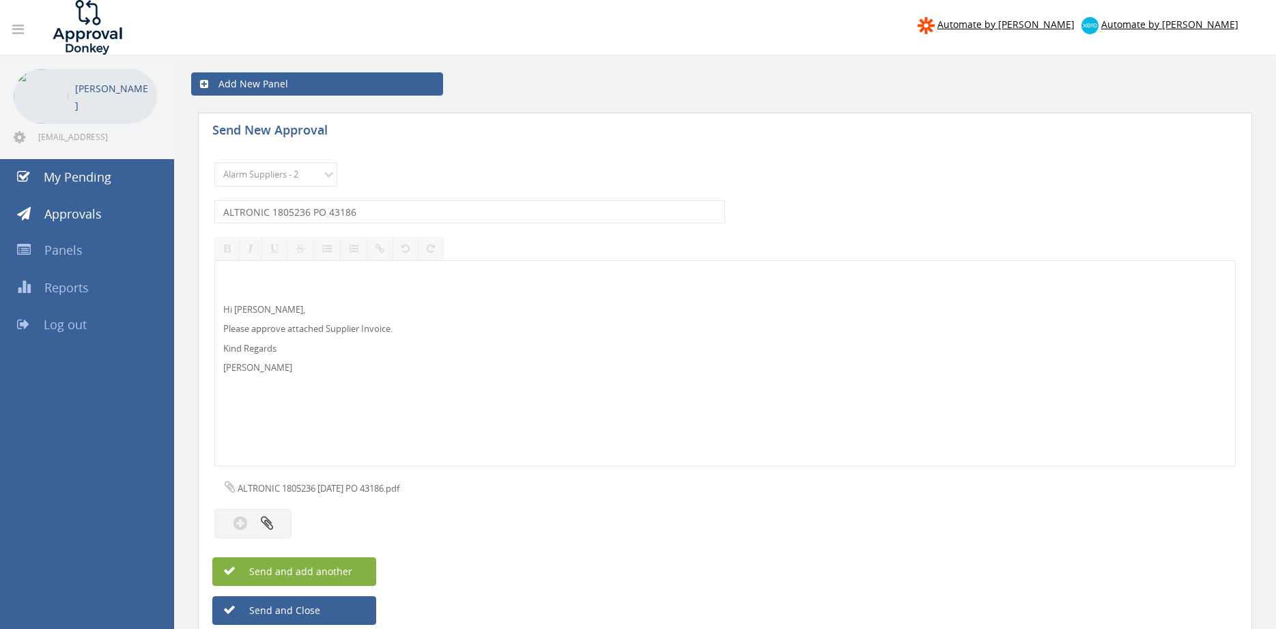
click at [341, 571] on span "Send and add another" at bounding box center [286, 571] width 132 height 13
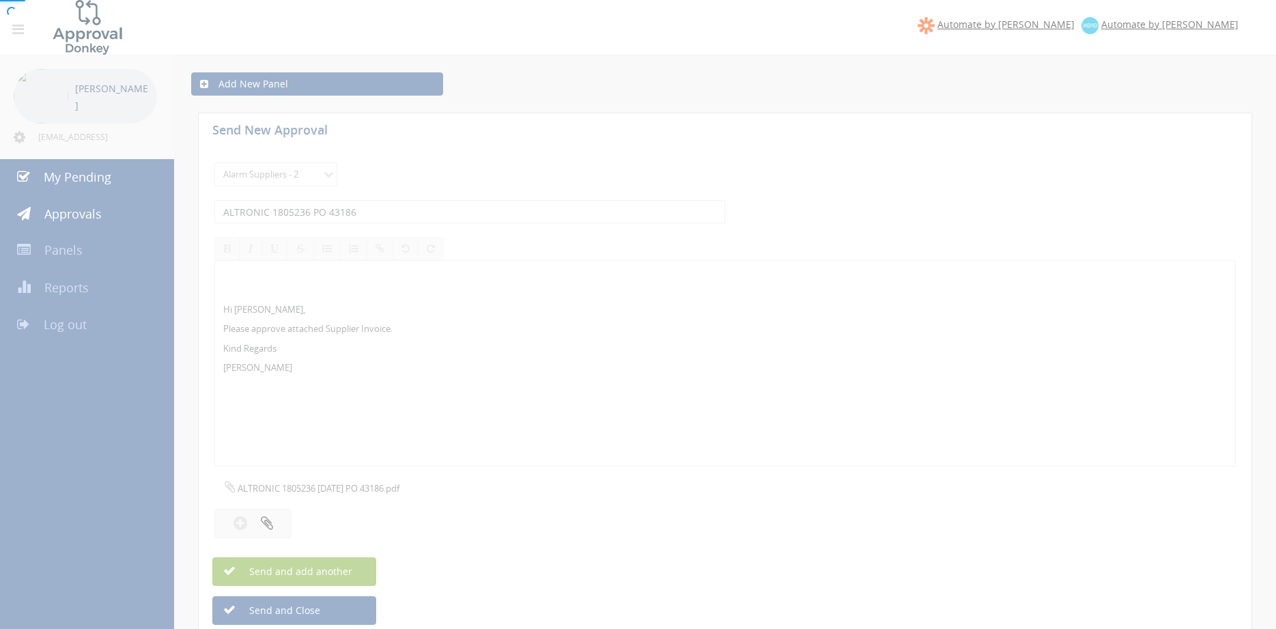
select select
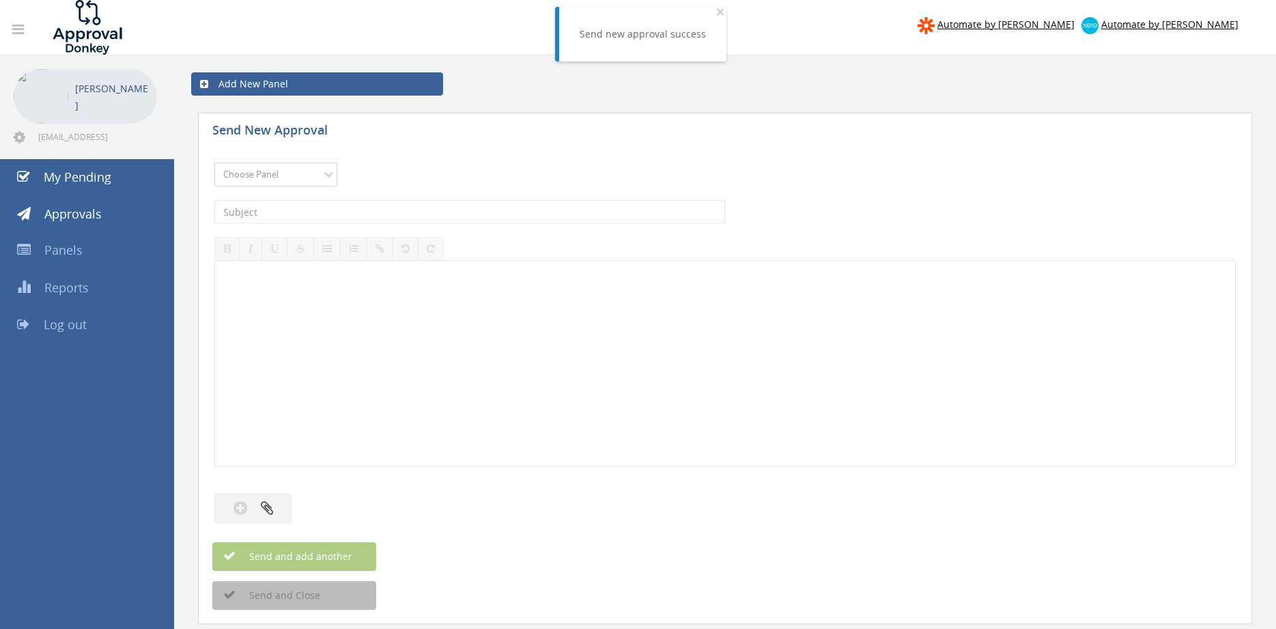
select select "9680"
click option "Alarm Suppliers - 2" at bounding box center [0, 0] width 0 height 0
click at [367, 206] on input "text" at bounding box center [469, 211] width 511 height 23
type input "ALTRONIC 1805234 PO 43186"
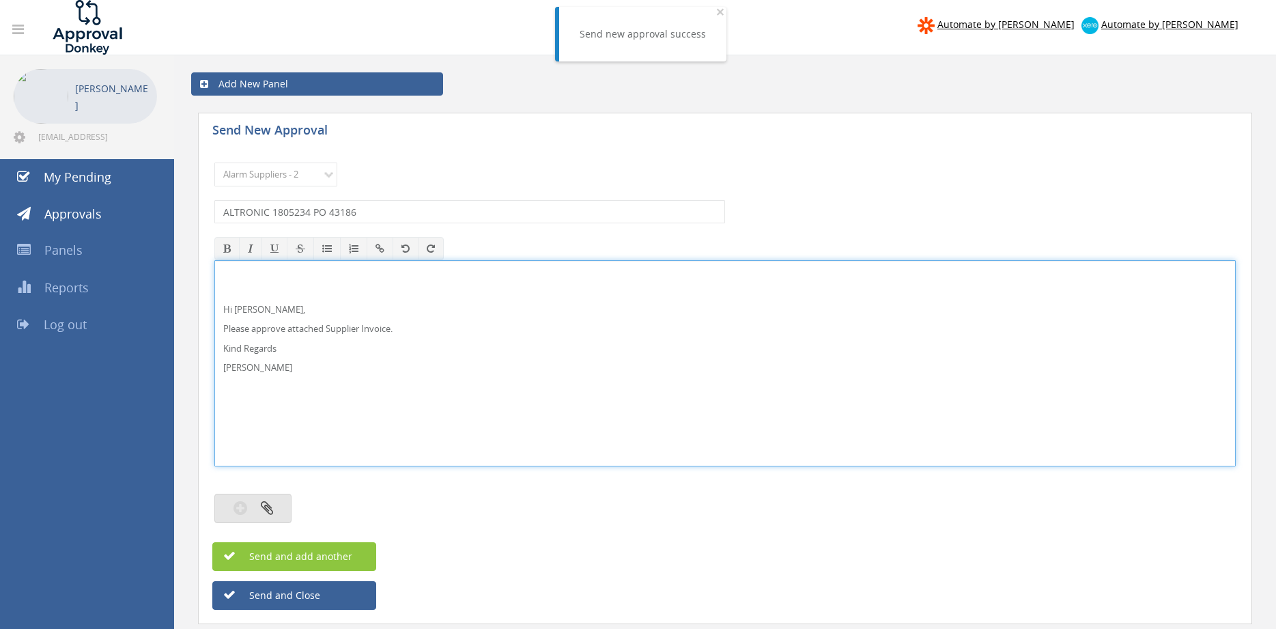
click at [280, 503] on button "button" at bounding box center [252, 508] width 77 height 29
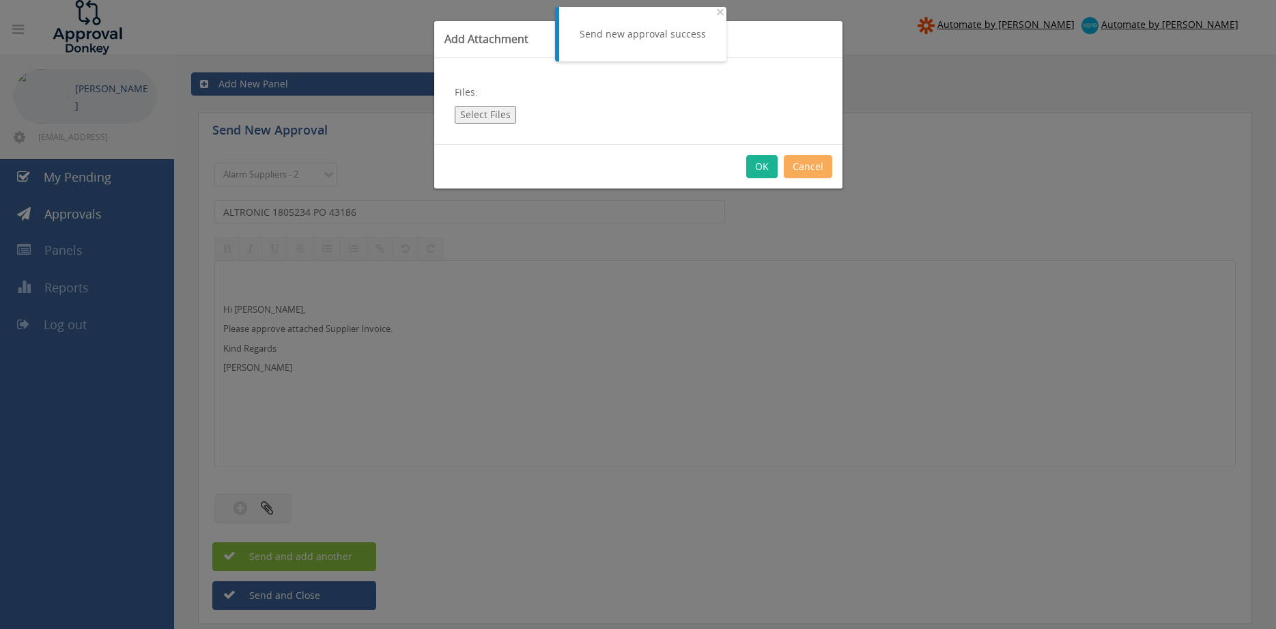
click at [494, 113] on button "Select Files" at bounding box center [485, 115] width 61 height 18
type input "C:\fakepath\ALTRONIC 1805234 26.08.25 PO 43186.pdf"
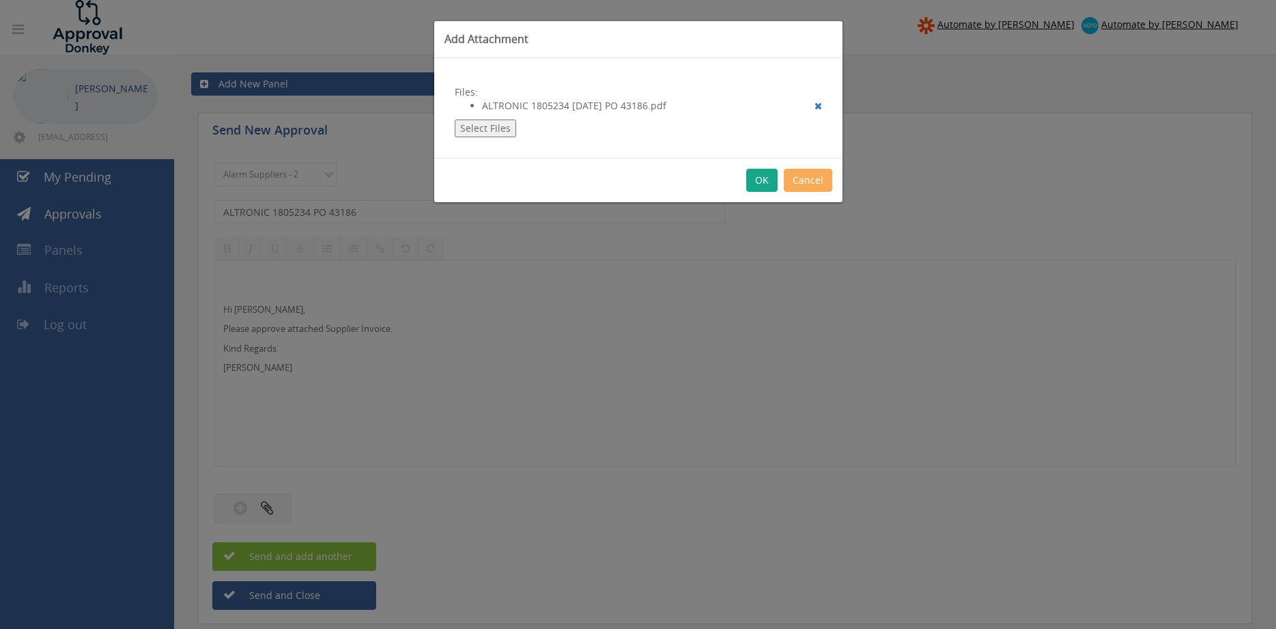
click at [767, 183] on button "OK" at bounding box center [761, 180] width 31 height 23
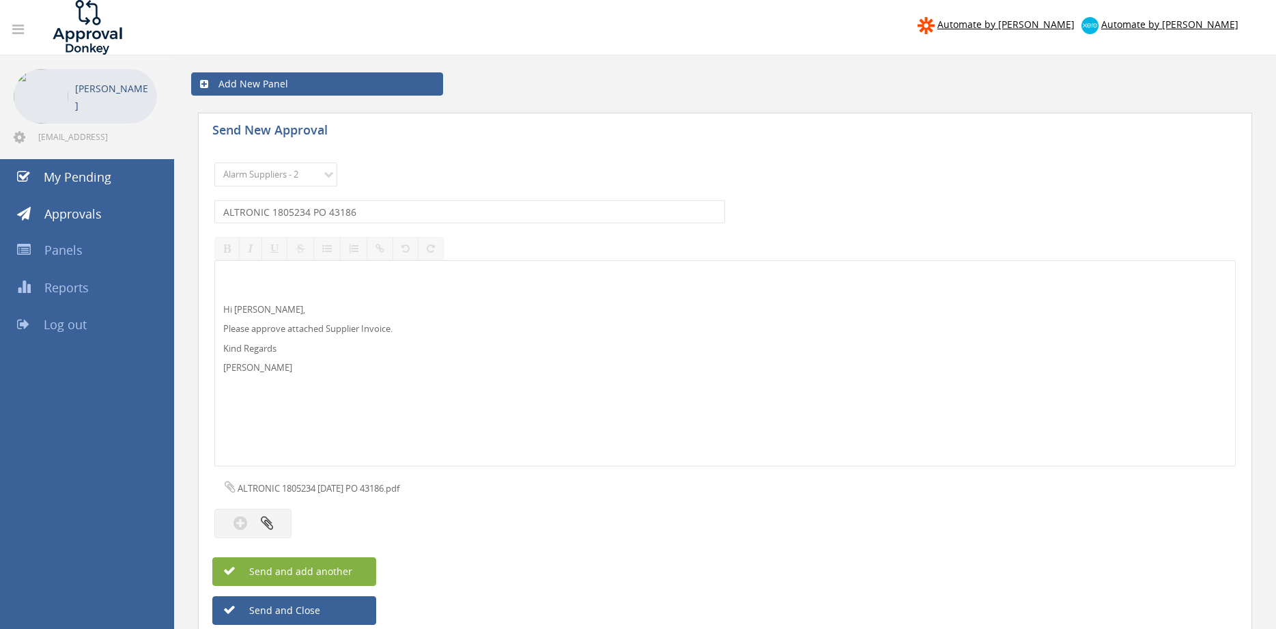
click at [350, 570] on span "Send and add another" at bounding box center [286, 571] width 132 height 13
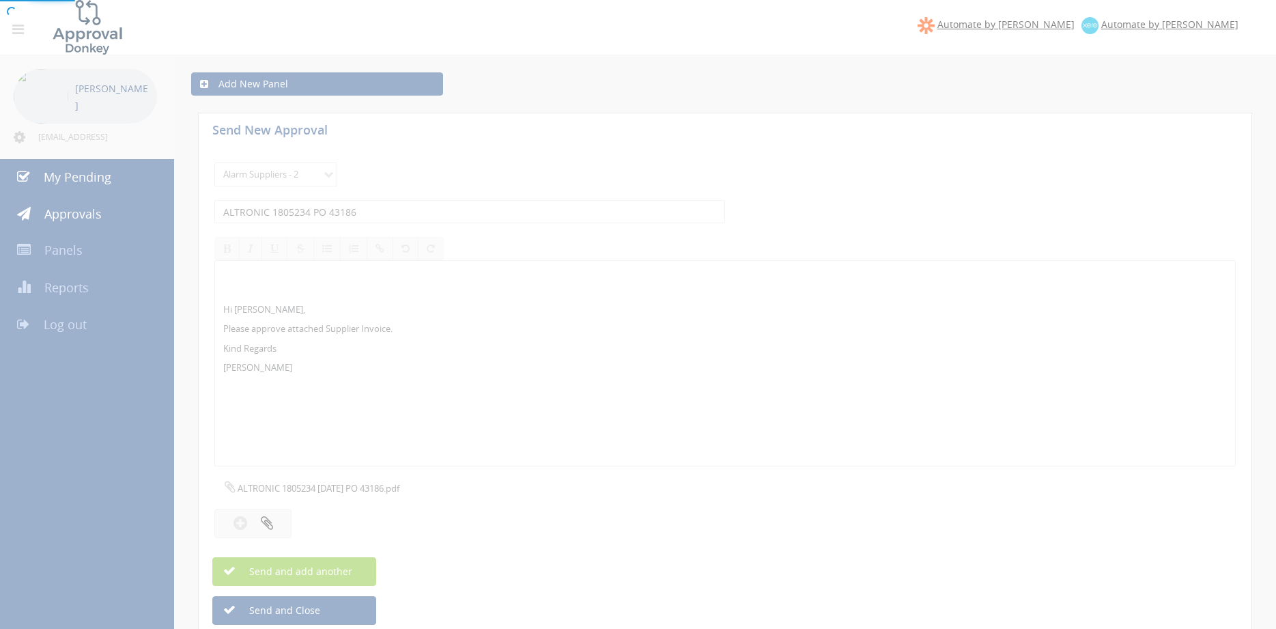
select select
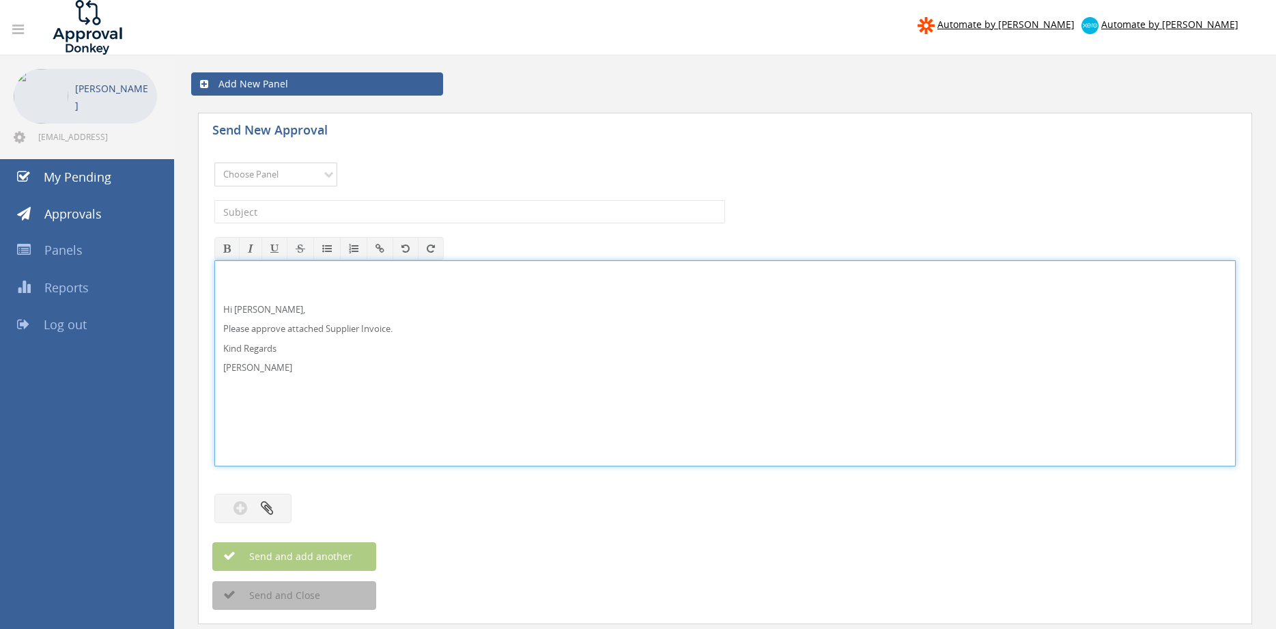
click at [214, 163] on select "Choose Panel Alarm Credits RG - 3 NZ Utilities Cable and SAI Global NZ Alarms-1…" at bounding box center [275, 175] width 123 height 24
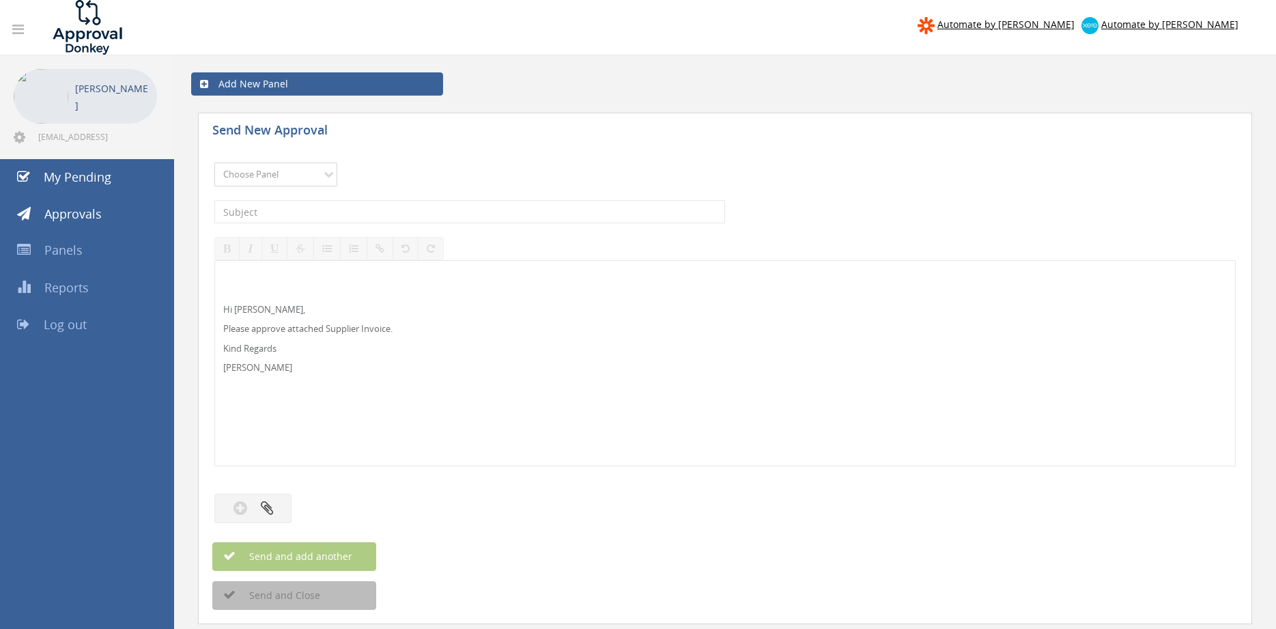
select select "9680"
click option "Alarm Suppliers - 2" at bounding box center [0, 0] width 0 height 0
click at [352, 212] on input "text" at bounding box center [469, 211] width 511 height 23
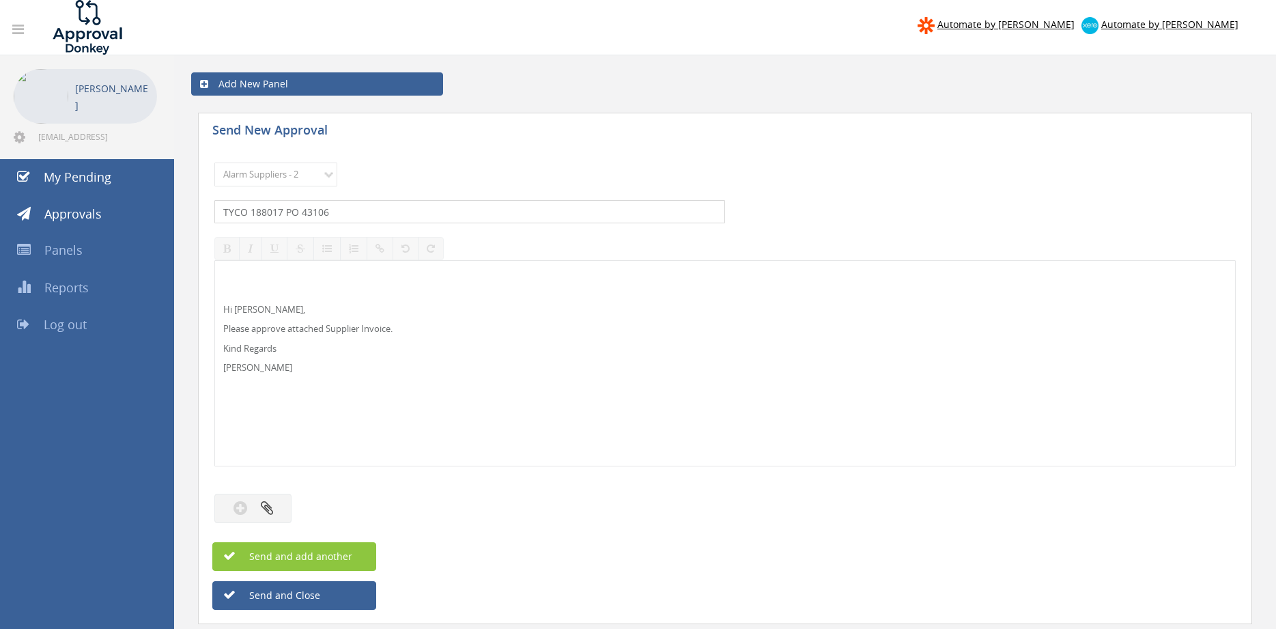
type input "TYCO 188017 PO 43106"
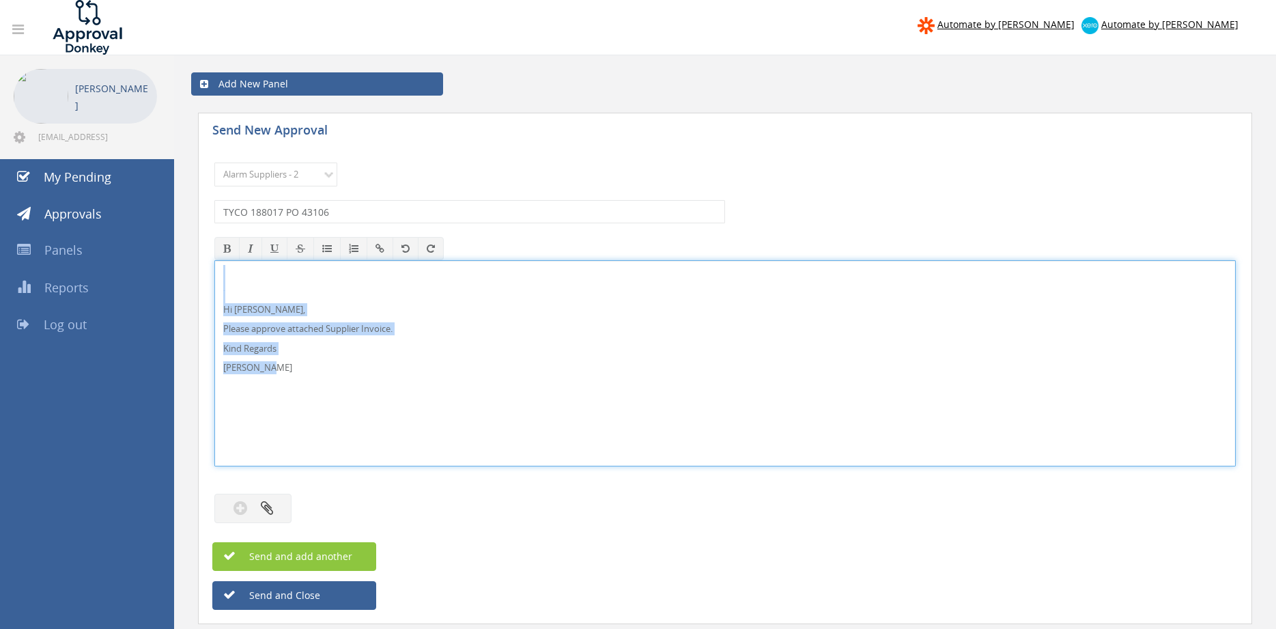
drag, startPoint x: 300, startPoint y: 373, endPoint x: 180, endPoint y: 268, distance: 160.1
click at [214, 268] on div "Hi Rob, Please approve attached Supplier Invoice. Kind Regards Pam Walker" at bounding box center [724, 363] width 1021 height 206
copy div "Hi Rob, Please approve attached Supplier Invoice. Kind Regards Pam Walker"
click at [276, 500] on button "button" at bounding box center [252, 508] width 77 height 29
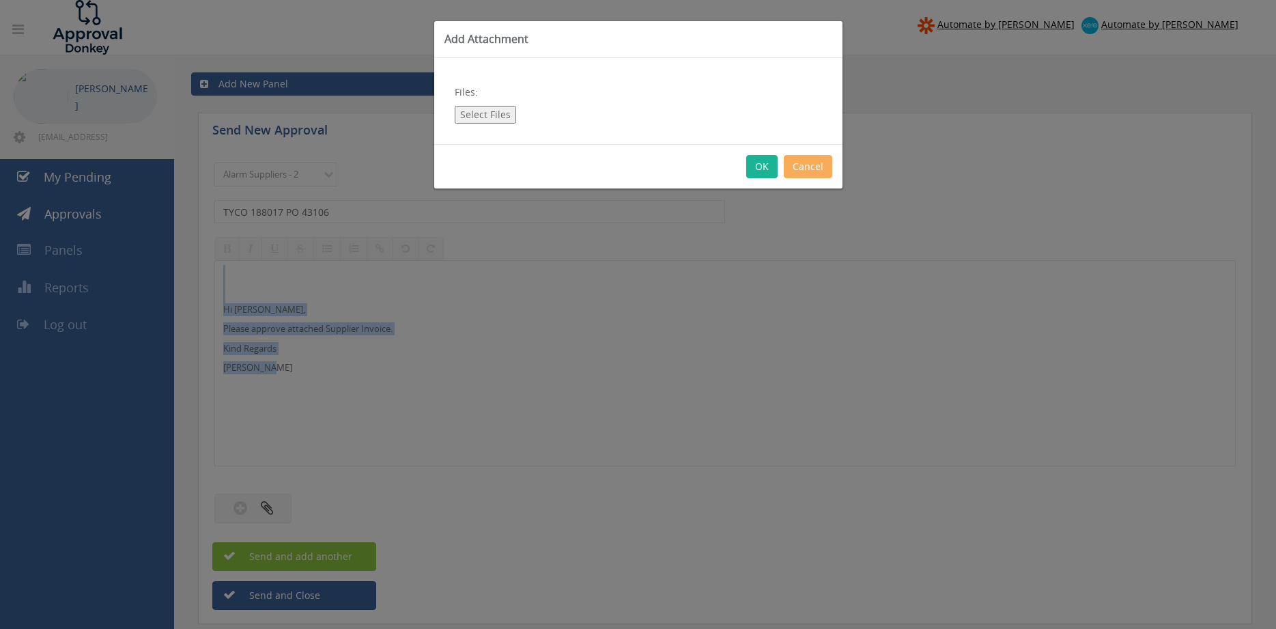
click at [488, 115] on button "Select Files" at bounding box center [485, 115] width 61 height 18
type input "C:\fakepath\TYCO 1880117 19.08.25 PO 43106.pdf"
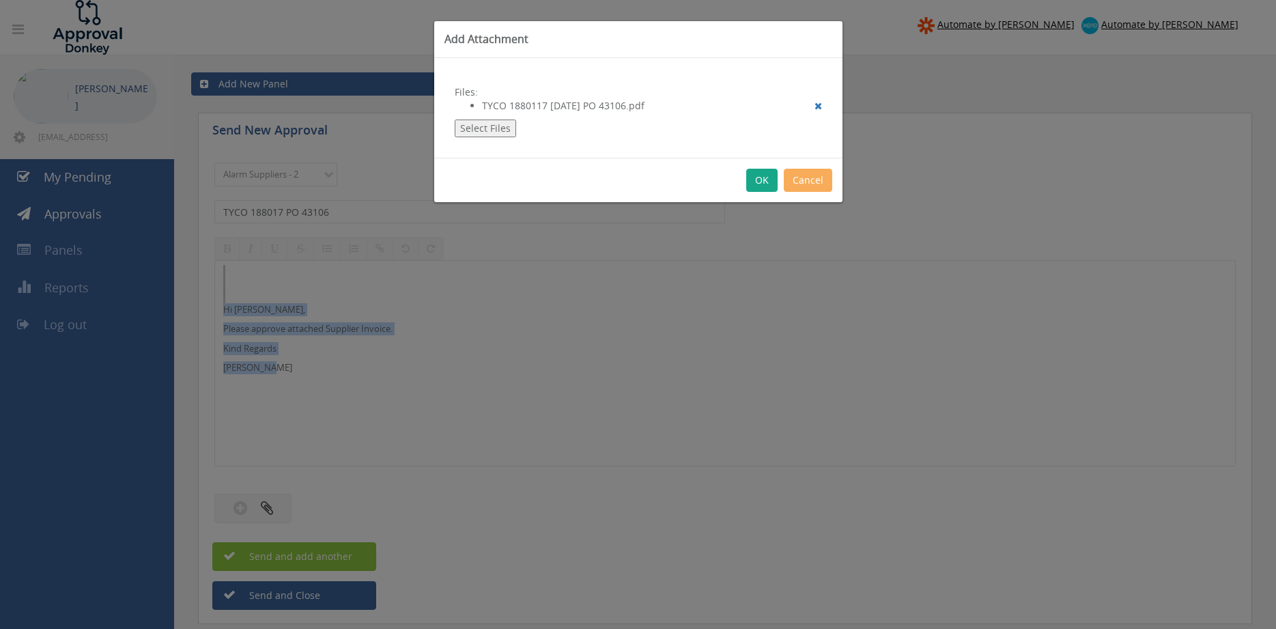
click at [760, 179] on button "OK" at bounding box center [761, 180] width 31 height 23
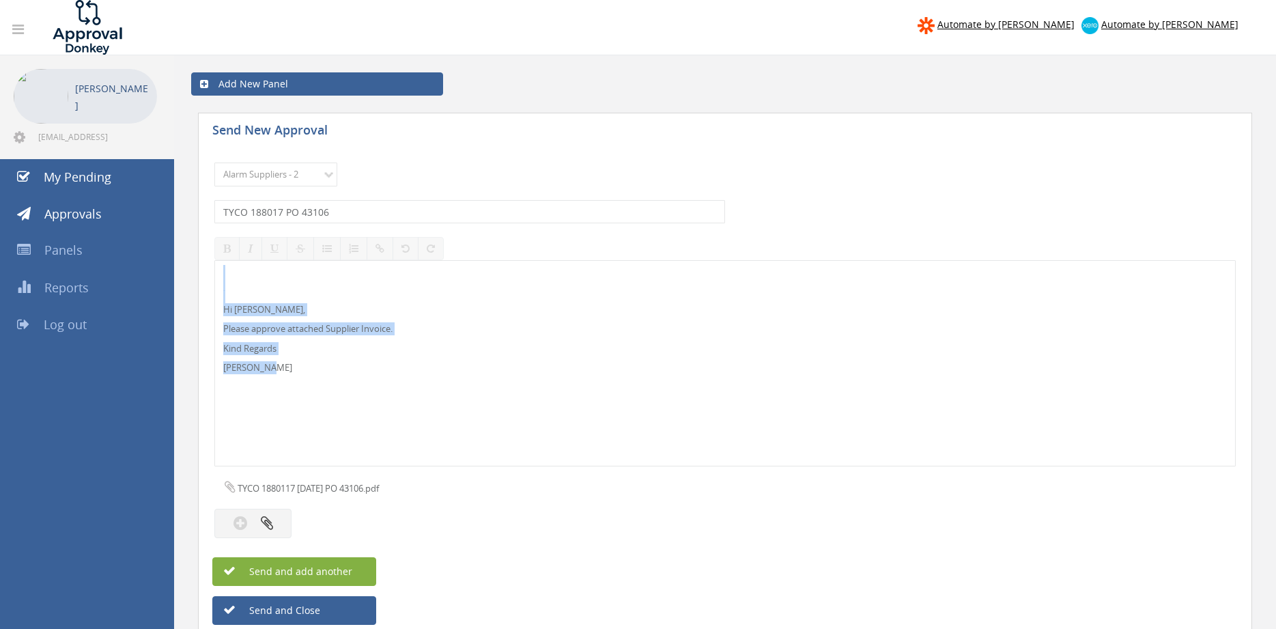
click at [343, 559] on button "Send and add another" at bounding box center [294, 571] width 164 height 29
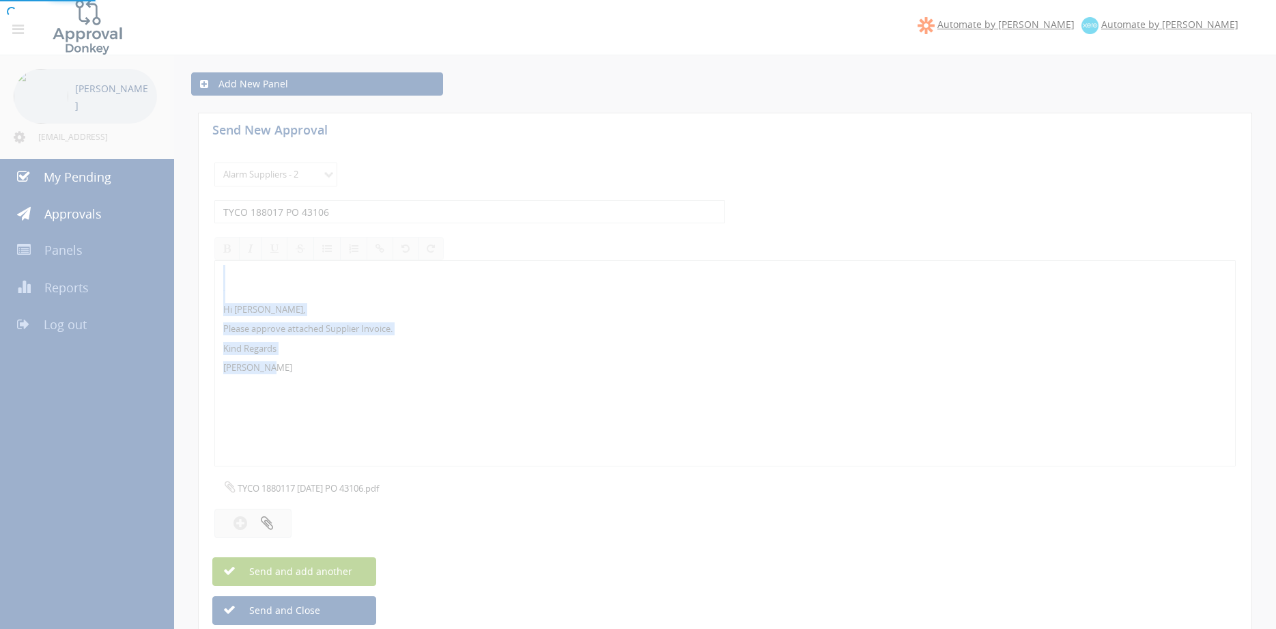
select select
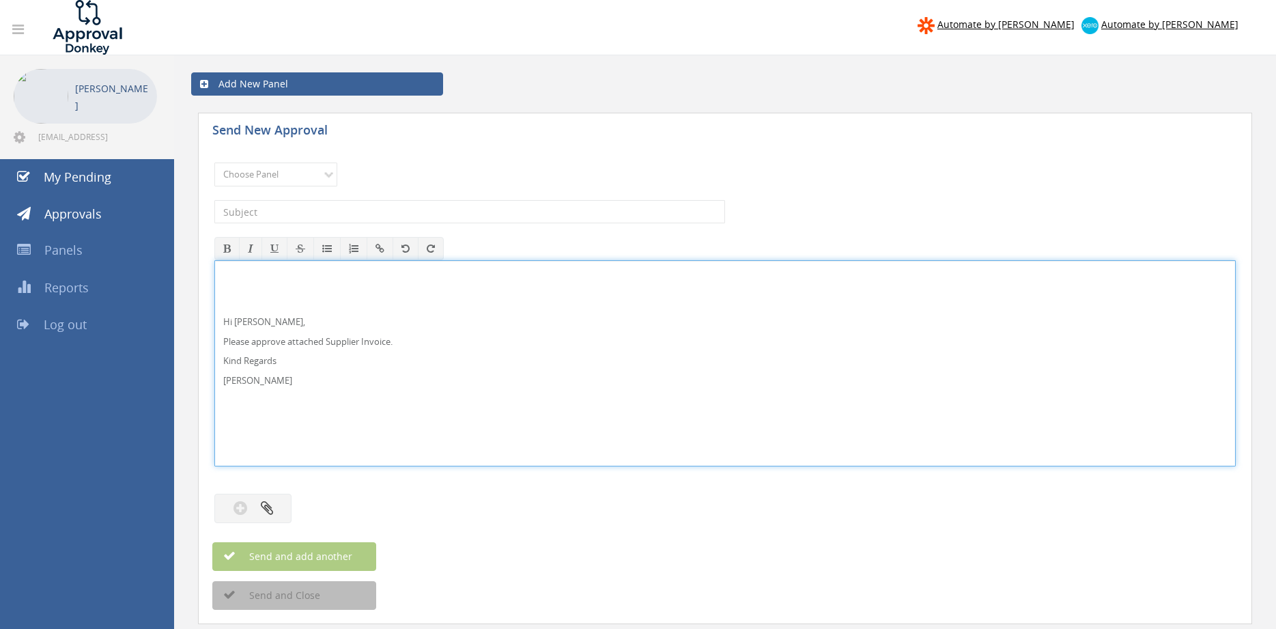
click at [270, 325] on p "Hi Rob," at bounding box center [725, 321] width 1004 height 13
drag, startPoint x: 277, startPoint y: 381, endPoint x: 247, endPoint y: 302, distance: 84.7
click at [216, 283] on div "Hi Paul and Ben, Please approve attached Supplier Invoice. Kind Regards Pam Wal…" at bounding box center [725, 363] width 1020 height 205
click at [453, 371] on div "Hi Paul and Ben, Please approve attached Supplier Invoice. Kind Regards Pam Wal…" at bounding box center [725, 363] width 1020 height 205
drag, startPoint x: 291, startPoint y: 379, endPoint x: 224, endPoint y: 290, distance: 111.2
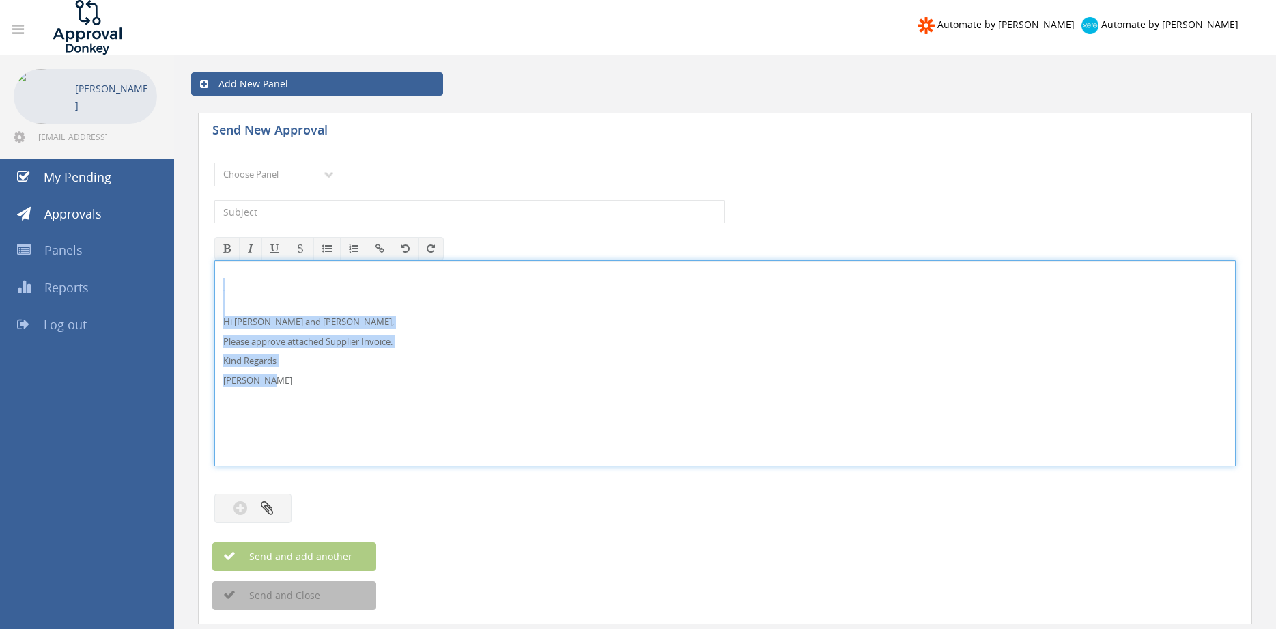
click at [219, 289] on div "Hi Paul and Ben, Please approve attached Supplier Invoice. Kind Regards Pam Wal…" at bounding box center [725, 363] width 1020 height 205
copy div "Hi Paul and Ben, Please approve attached Supplier Invoice. Kind Regards Pam Wal…"
click at [214, 163] on select "Choose Panel Alarm Credits RG - 3 NZ Utilities Cable and SAI Global NZ Alarms-1…" at bounding box center [275, 175] width 123 height 24
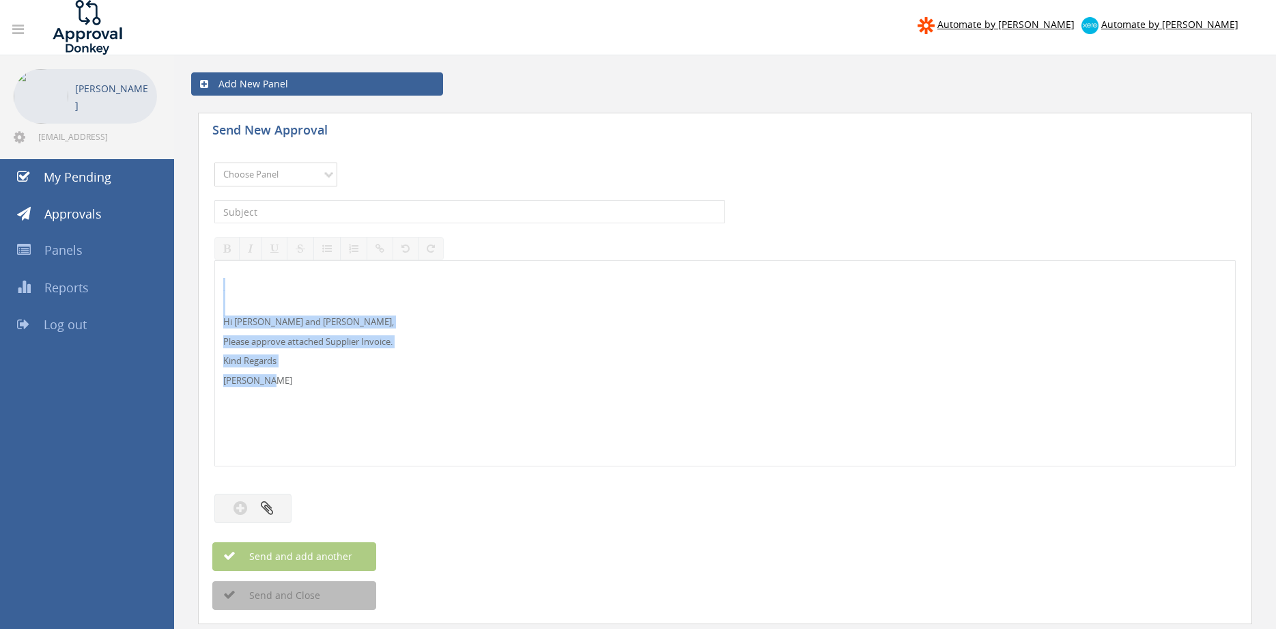
select select "9744"
click option "Flamestop Utilities" at bounding box center [0, 0] width 0 height 0
click at [337, 210] on input "text" at bounding box center [469, 211] width 511 height 23
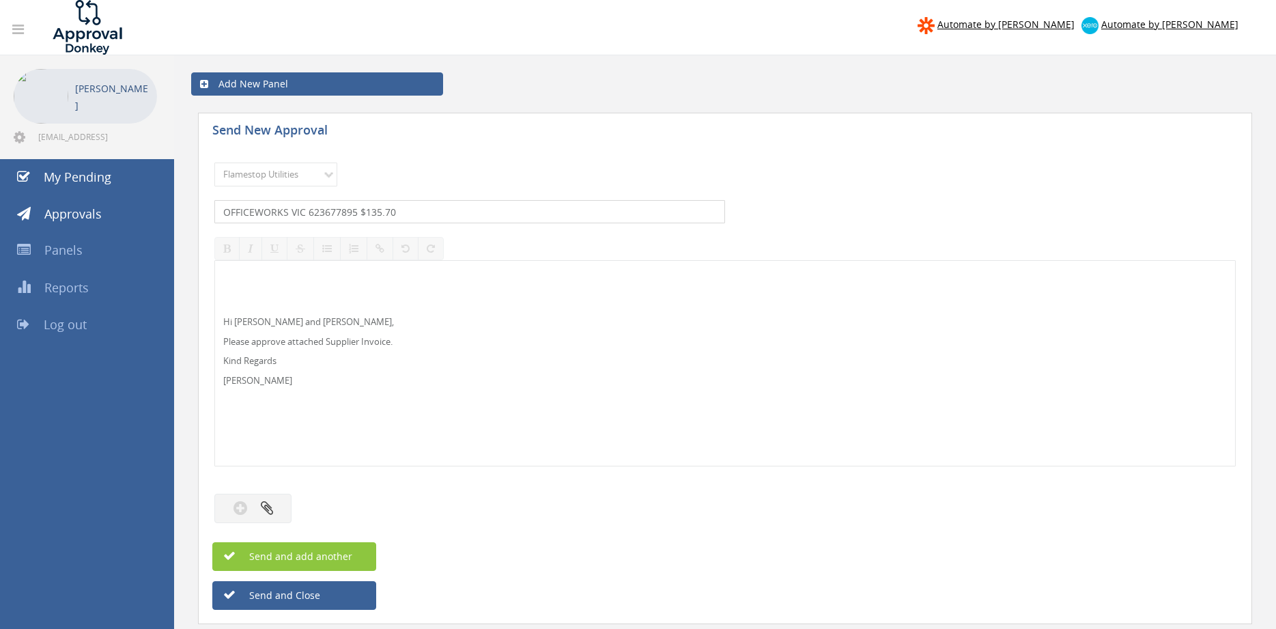
type input "OFFICEWORKS VIC 623677895 $135.70"
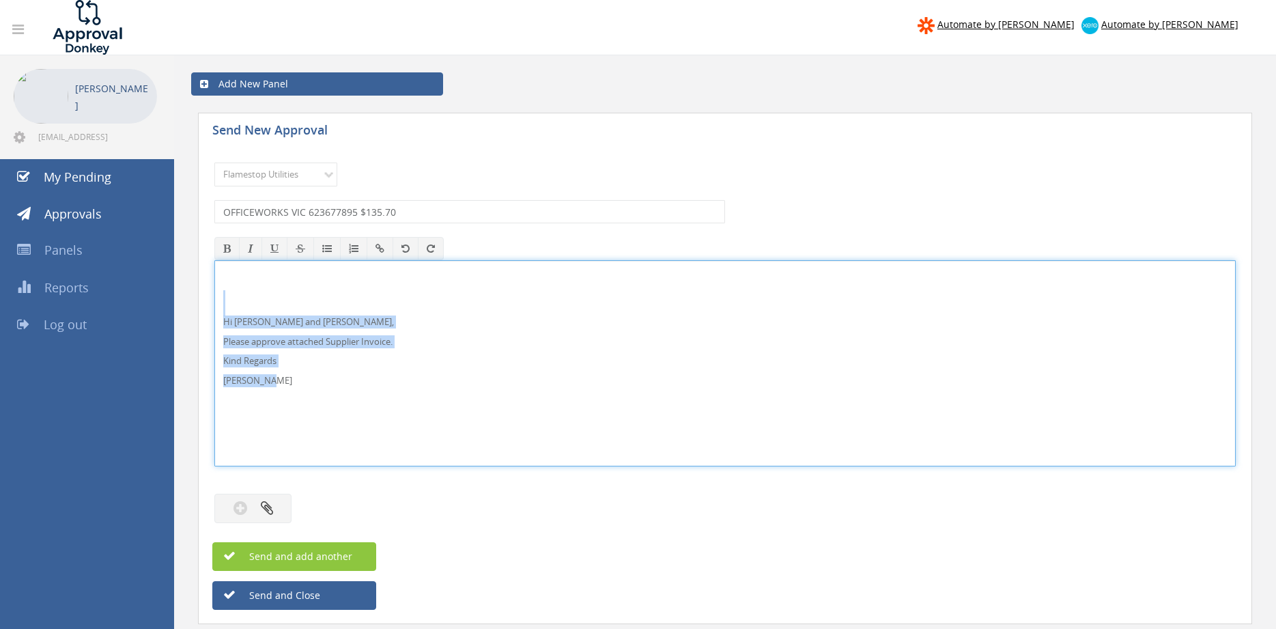
drag, startPoint x: 232, startPoint y: 373, endPoint x: 197, endPoint y: 304, distance: 77.3
click at [214, 304] on div "Hi Paul and Ben, Please approve attached Supplier Invoice. Kind Regards Pam Wal…" at bounding box center [724, 363] width 1021 height 206
copy div "Hi Paul and Ben, Please approve attached Supplier Invoice. Kind Regards Pam Wal…"
click at [274, 503] on button "button" at bounding box center [252, 508] width 77 height 29
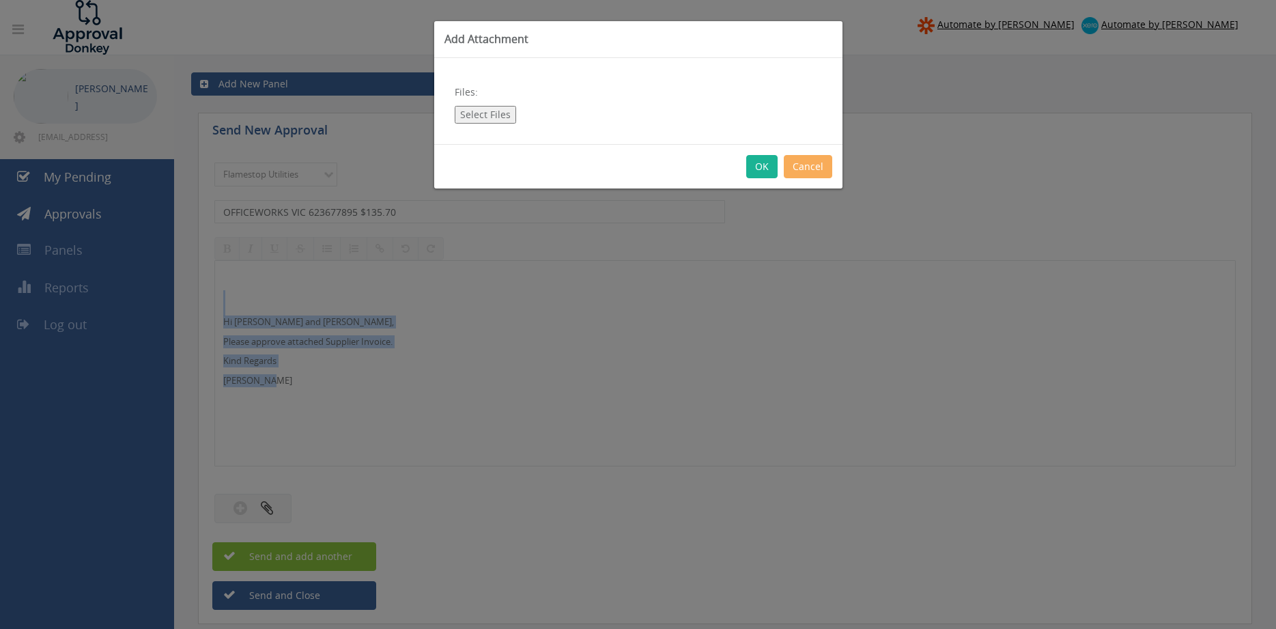
click at [486, 113] on button "Select Files" at bounding box center [485, 115] width 61 height 18
type input "C:\fakepath\Officeworks VIC Invoice 623677895 03.09.25.pdf"
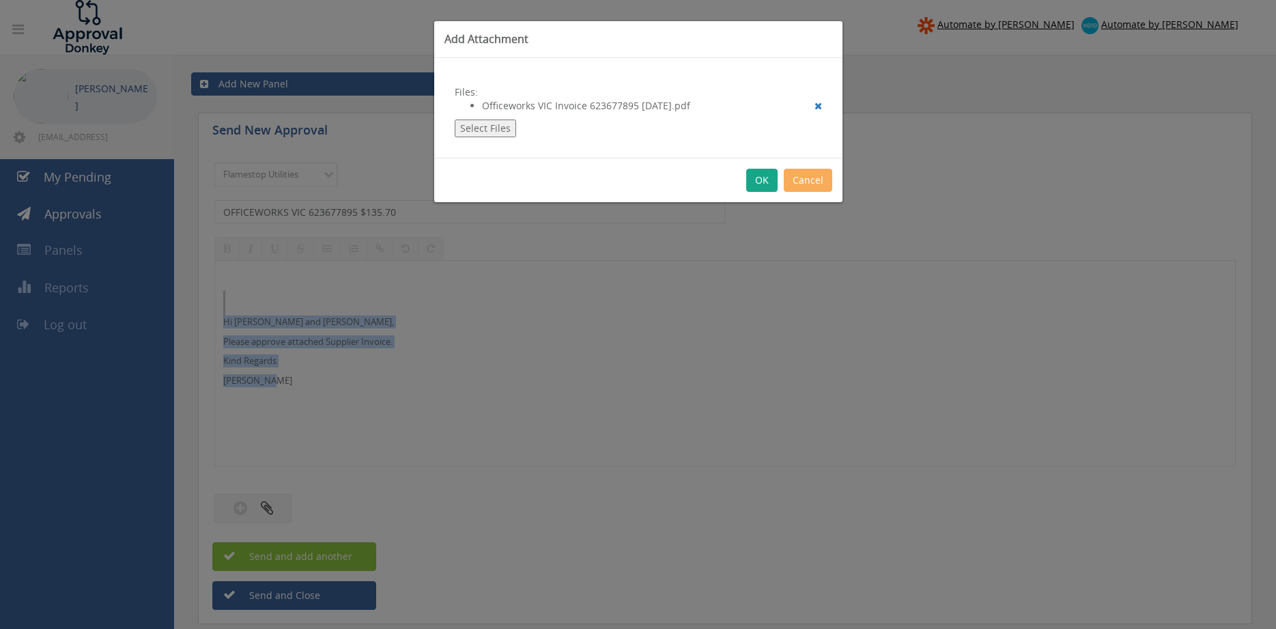
click at [762, 179] on button "OK" at bounding box center [761, 180] width 31 height 23
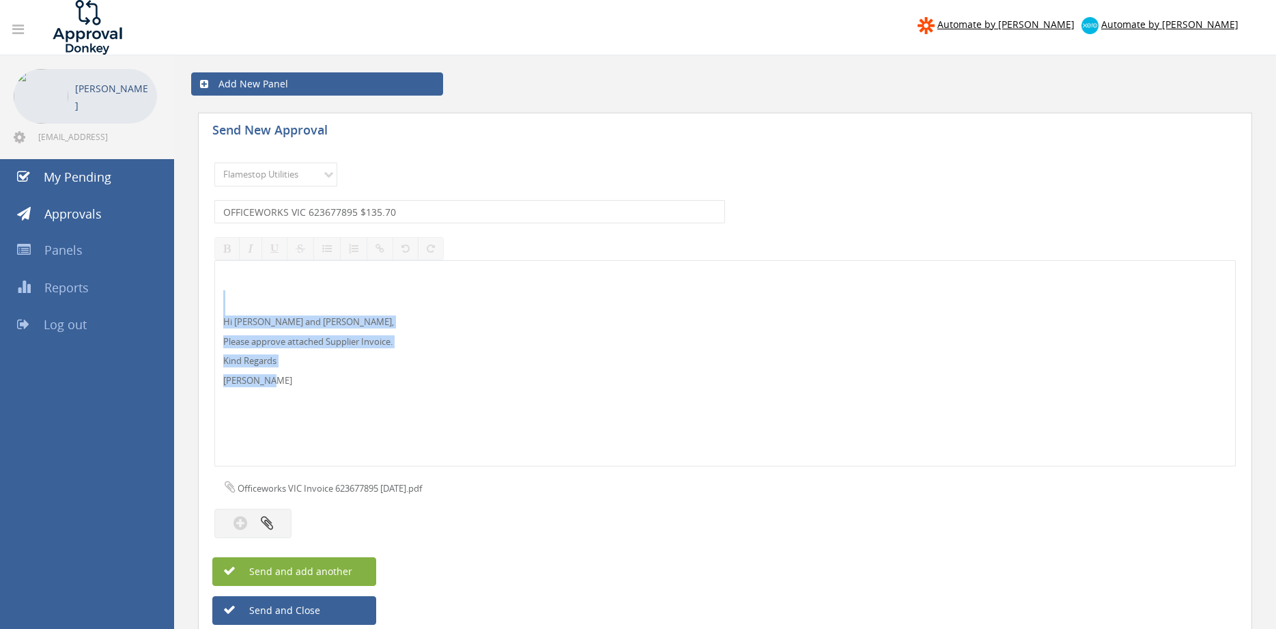
click at [322, 569] on span "Send and add another" at bounding box center [286, 571] width 132 height 13
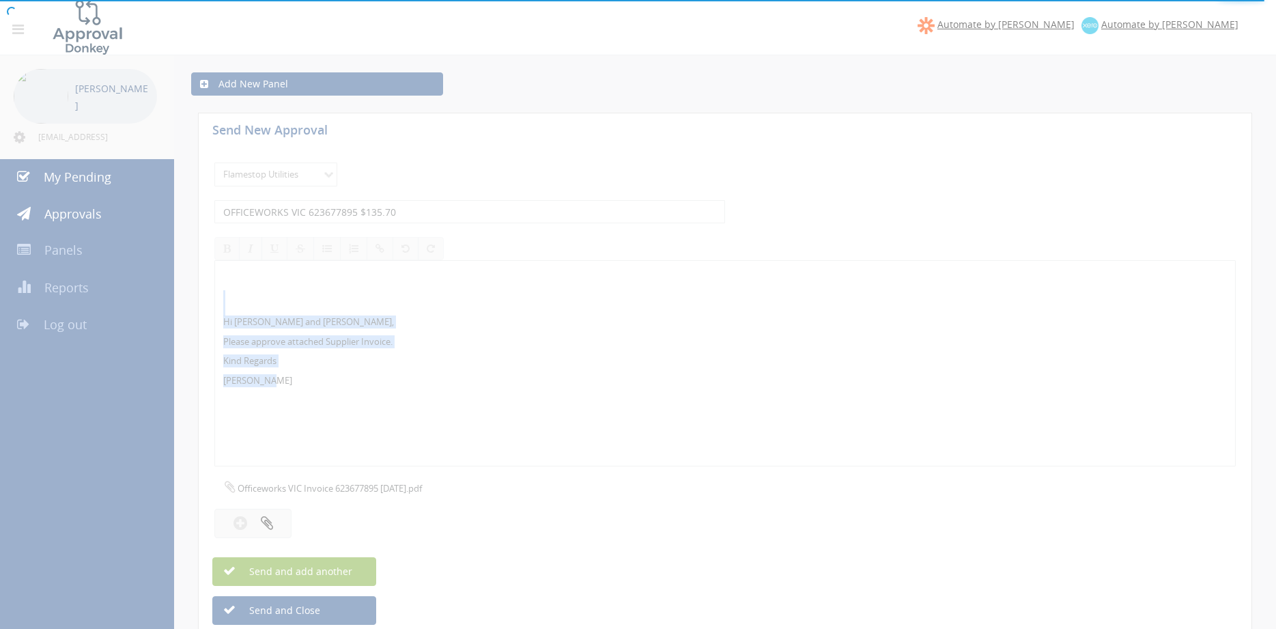
select select
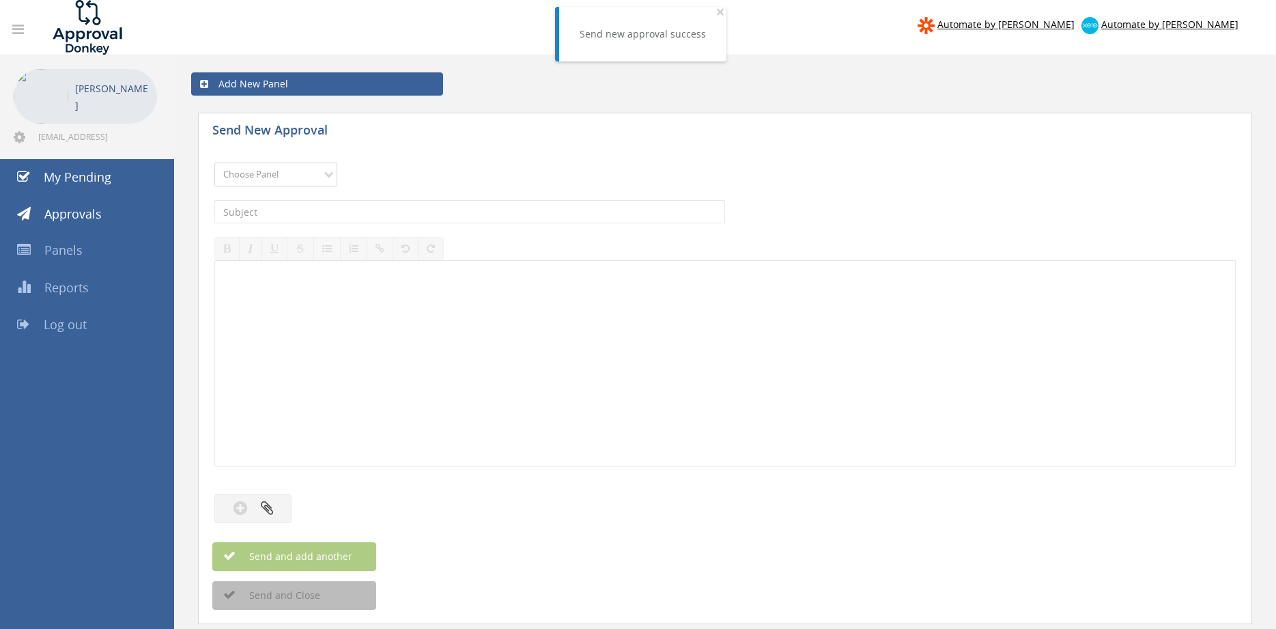
click at [214, 163] on select "Choose Panel Alarm Credits RG - 3 NZ Utilities Cable and SAI Global NZ Alarms-1…" at bounding box center [275, 175] width 123 height 24
select select "9744"
click option "Flamestop Utilities" at bounding box center [0, 0] width 0 height 0
click at [380, 212] on input "text" at bounding box center [469, 211] width 511 height 23
type input "GRAPHIC ART MART GSSI1265723 $527.34"
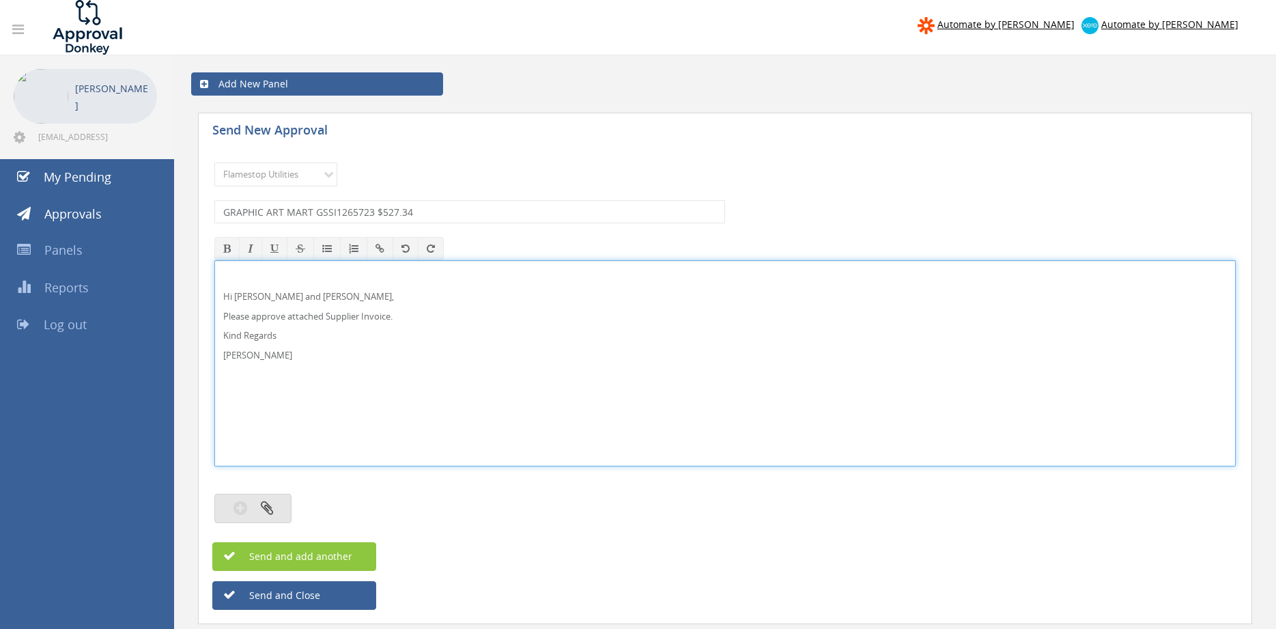
click at [280, 507] on button "button" at bounding box center [252, 508] width 77 height 29
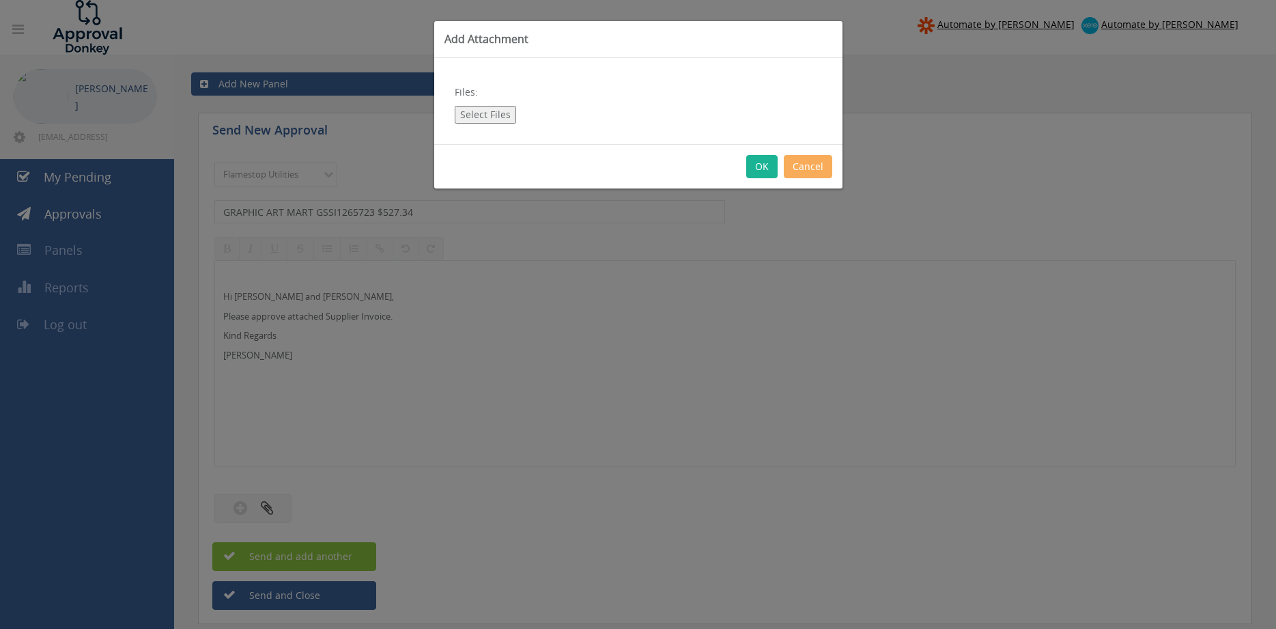
click at [496, 113] on button "Select Files" at bounding box center [485, 115] width 61 height 18
type input "C:\fakepath\GRAPHIC ART MART GSSI1265723 01.09.25.pdf"
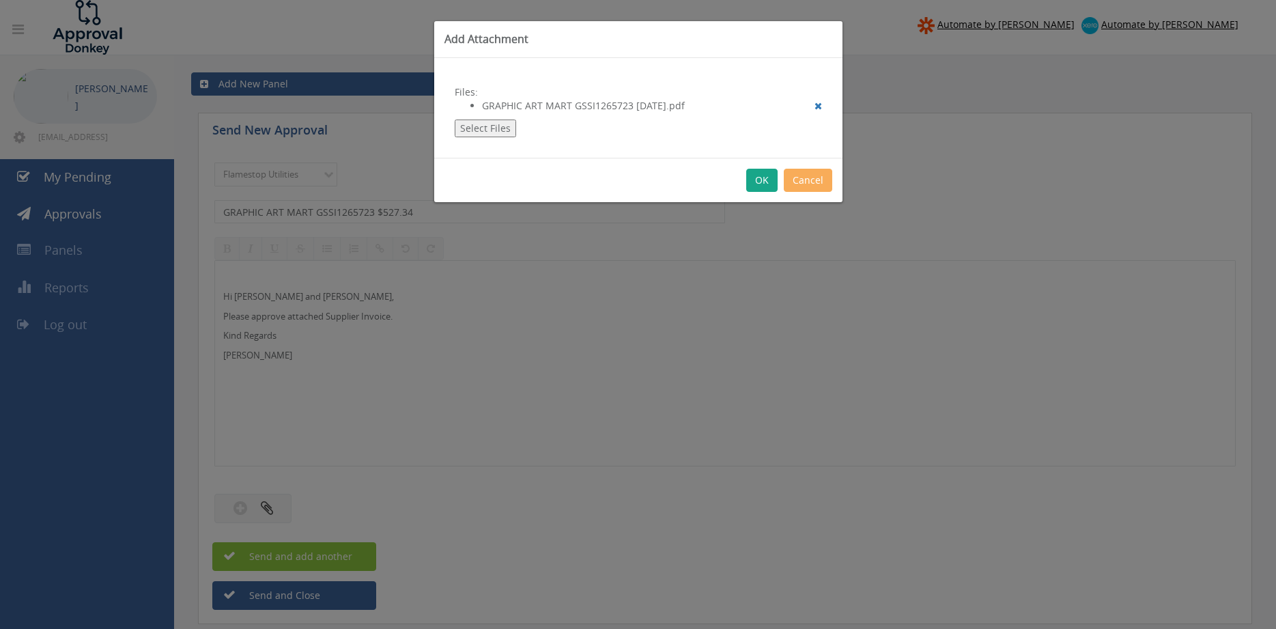
click at [764, 178] on button "OK" at bounding box center [761, 180] width 31 height 23
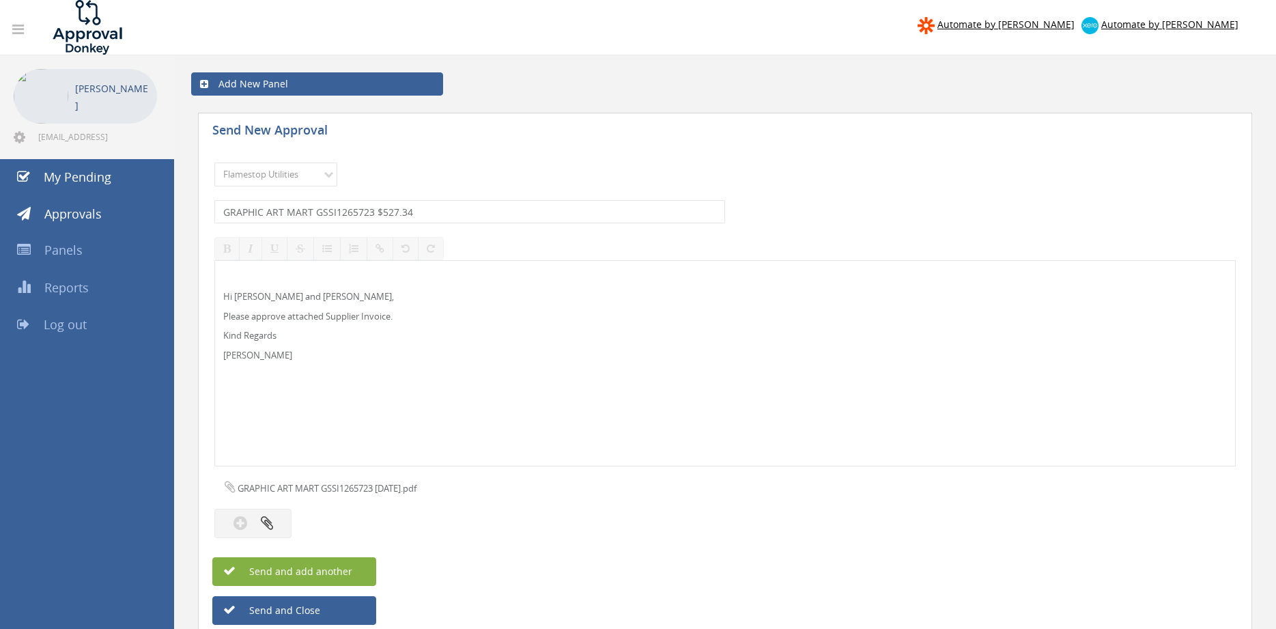
click at [341, 569] on span "Send and add another" at bounding box center [286, 571] width 132 height 13
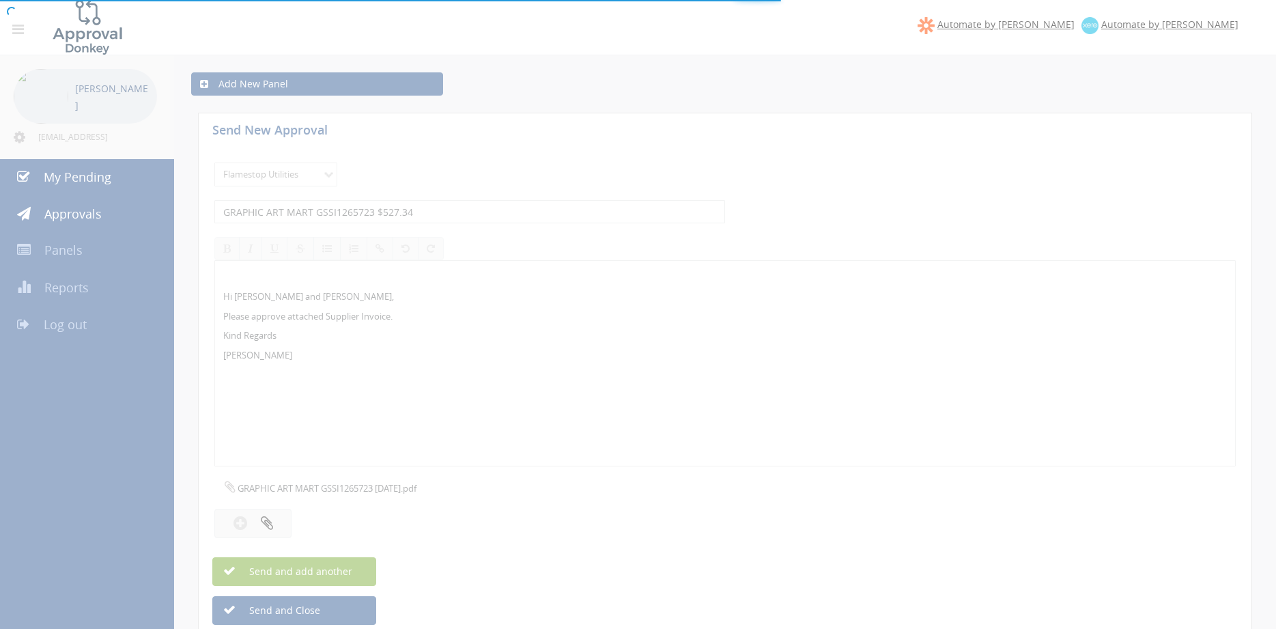
select select
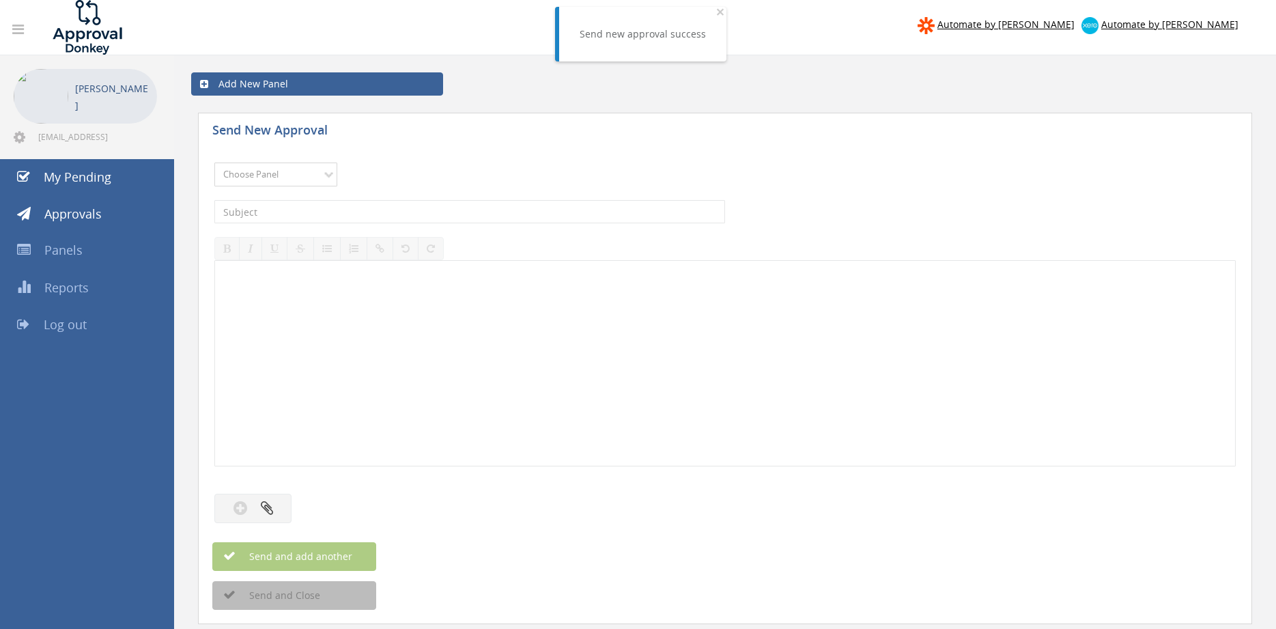
click at [214, 163] on select "Choose Panel Alarm Credits RG - 3 NZ Utilities Cable and SAI Global NZ Alarms-1…" at bounding box center [275, 175] width 123 height 24
select select "9744"
click option "Flamestop Utilities" at bounding box center [0, 0] width 0 height 0
click at [361, 210] on input "text" at bounding box center [469, 211] width 511 height 23
type input "FRESH & CLEAN LC CSVN678826 $12.50"
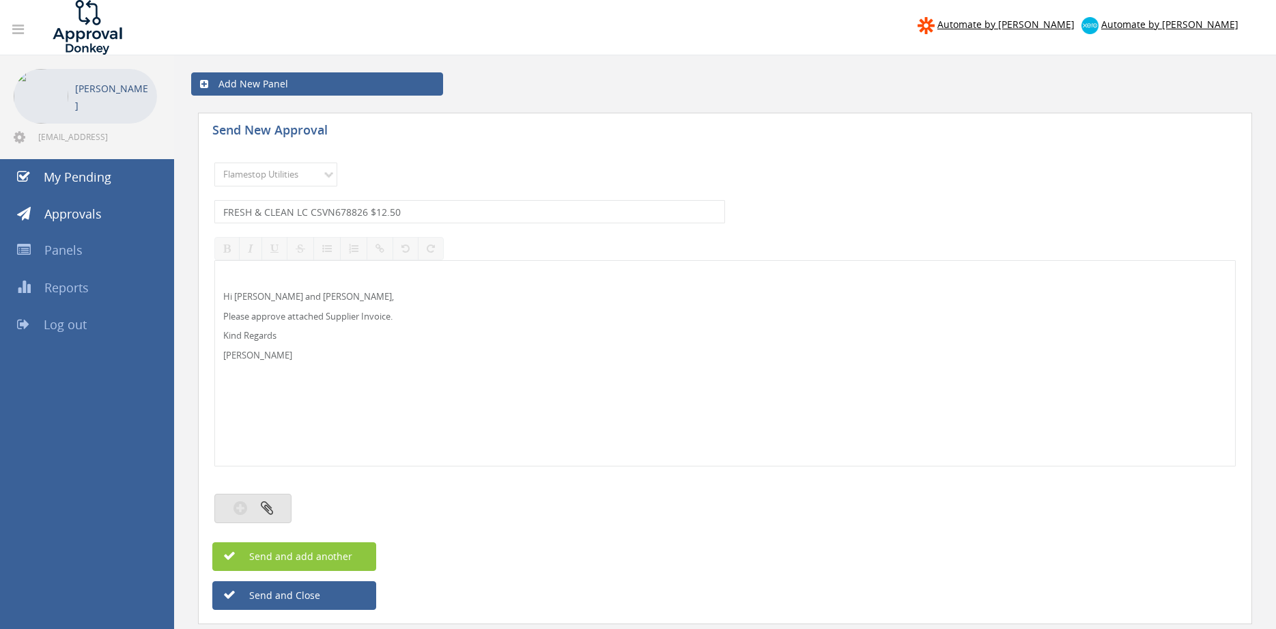
click at [274, 503] on button "button" at bounding box center [252, 508] width 77 height 29
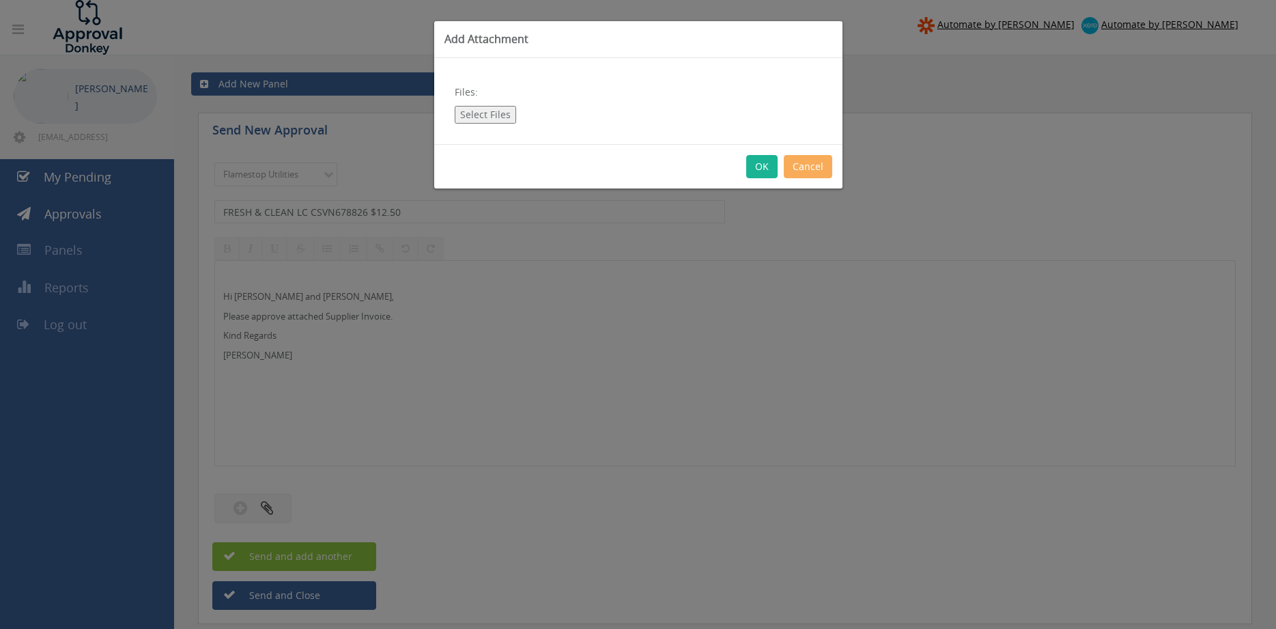
click at [500, 114] on button "Select Files" at bounding box center [485, 115] width 61 height 18
type input "C:\fakepath\FRESH&CLEAN LC_CSVN678826 01.09.25.pdf"
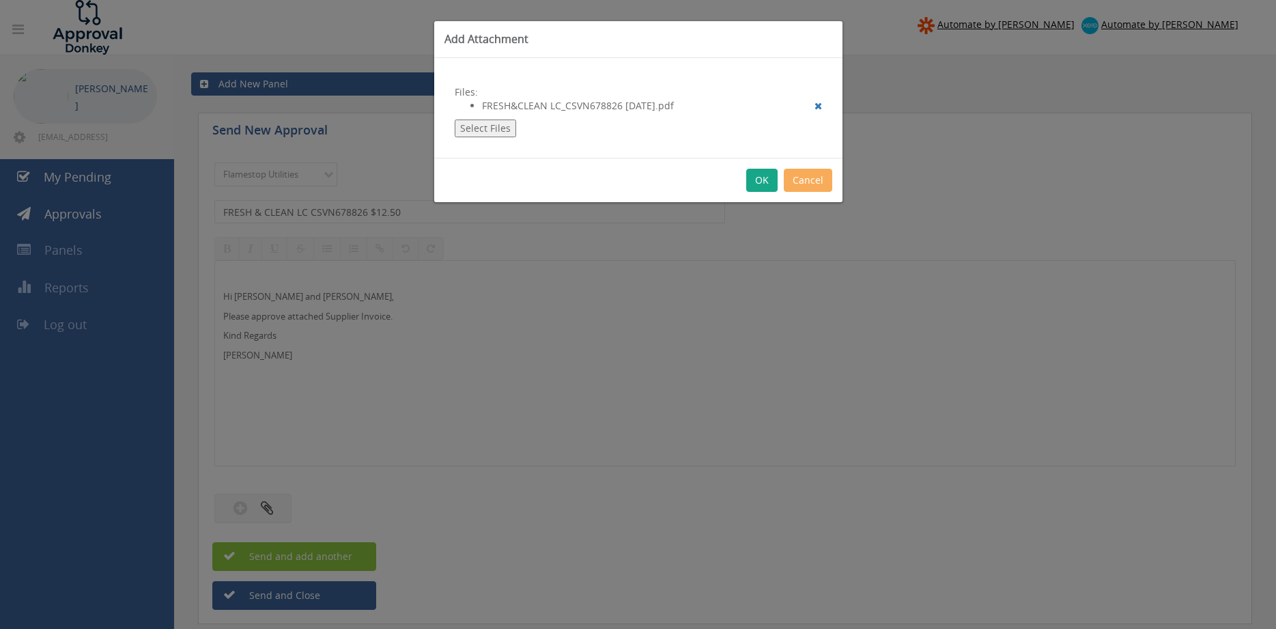
click at [760, 182] on button "OK" at bounding box center [761, 180] width 31 height 23
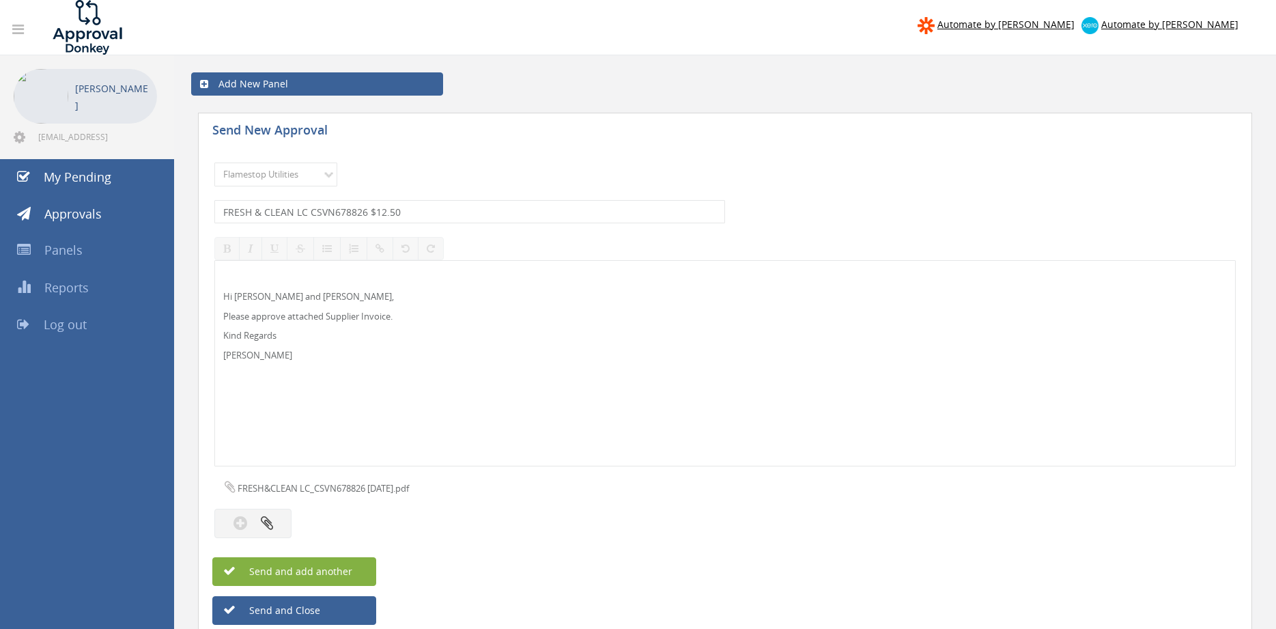
click at [365, 569] on button "Send and add another" at bounding box center [294, 571] width 164 height 29
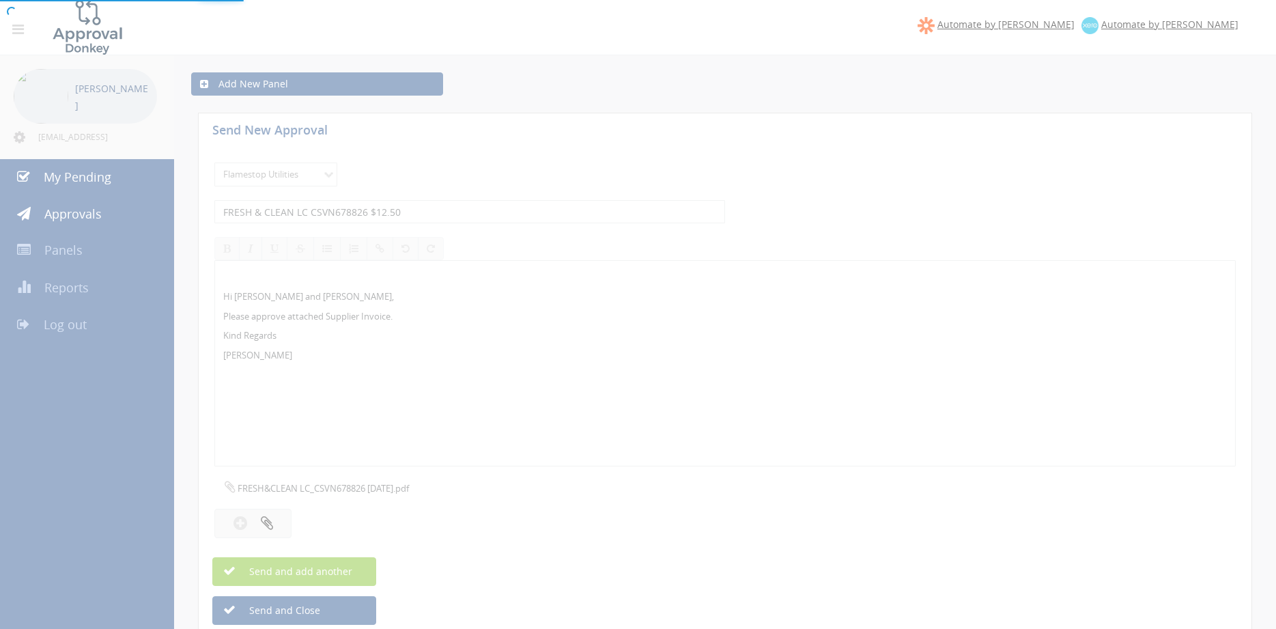
select select
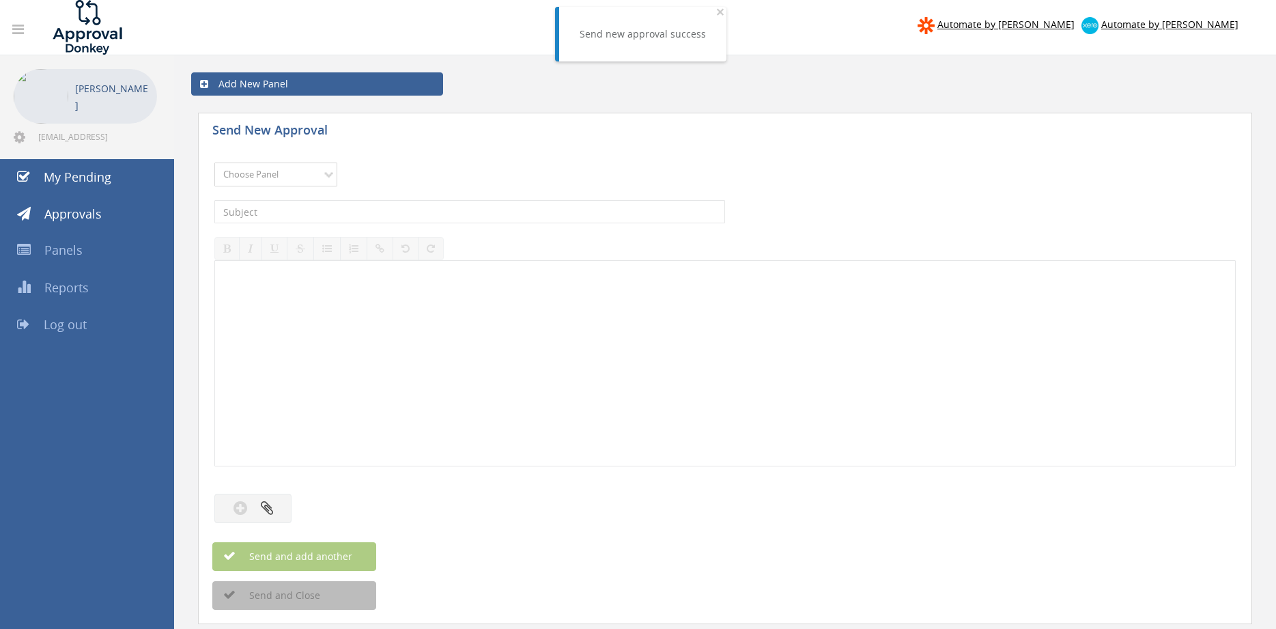
click at [214, 163] on select "Choose Panel Alarm Credits RG - 3 NZ Utilities Cable and SAI Global NZ Alarms-1…" at bounding box center [275, 175] width 123 height 24
click option "Alarm Credits RG - 2" at bounding box center [0, 0] width 0 height 0
click at [214, 163] on select "Choose Panel Alarm Credits RG - 3 NZ Utilities Cable and SAI Global NZ Alarms-1…" at bounding box center [275, 175] width 123 height 24
select select "9744"
click option "Flamestop Utilities" at bounding box center [0, 0] width 0 height 0
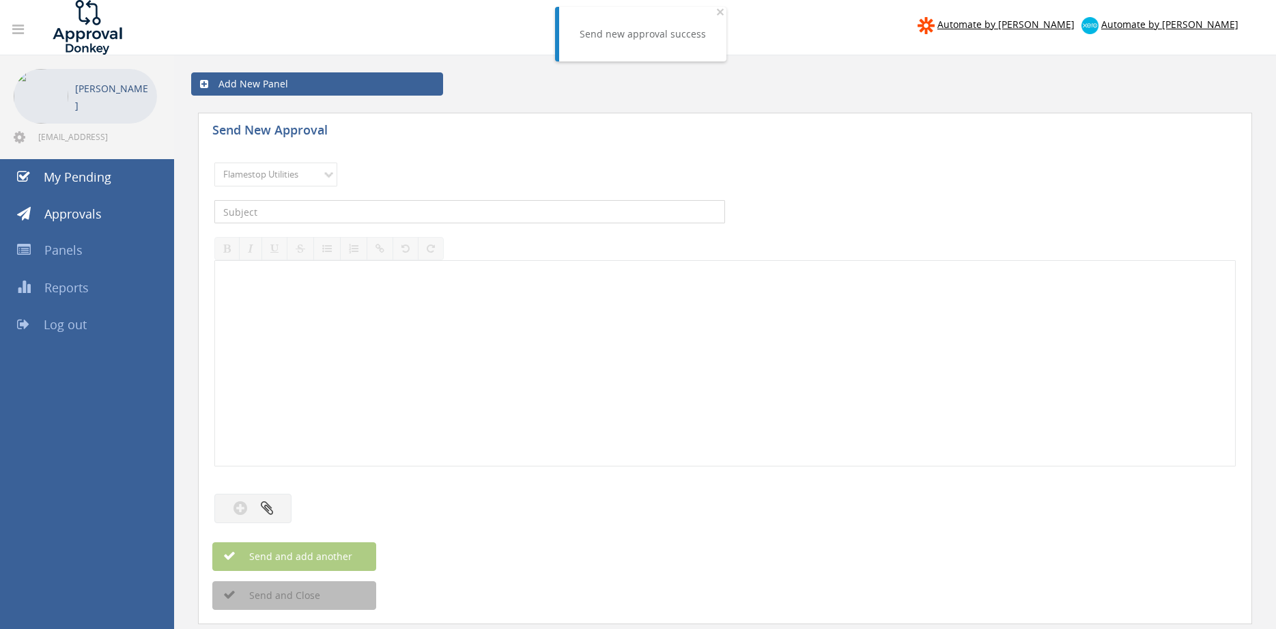
click at [333, 208] on input "text" at bounding box center [469, 211] width 511 height 23
type input "AZAPAK WPK 292331 $2,161.22"
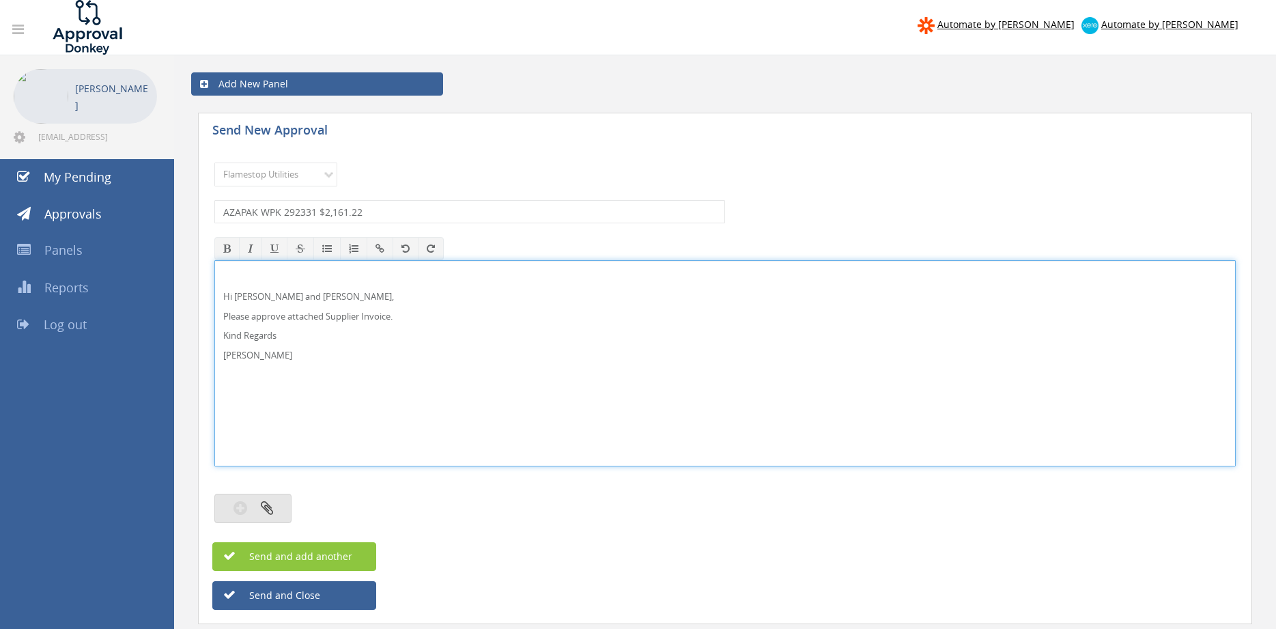
click at [268, 512] on icon "button" at bounding box center [267, 508] width 12 height 16
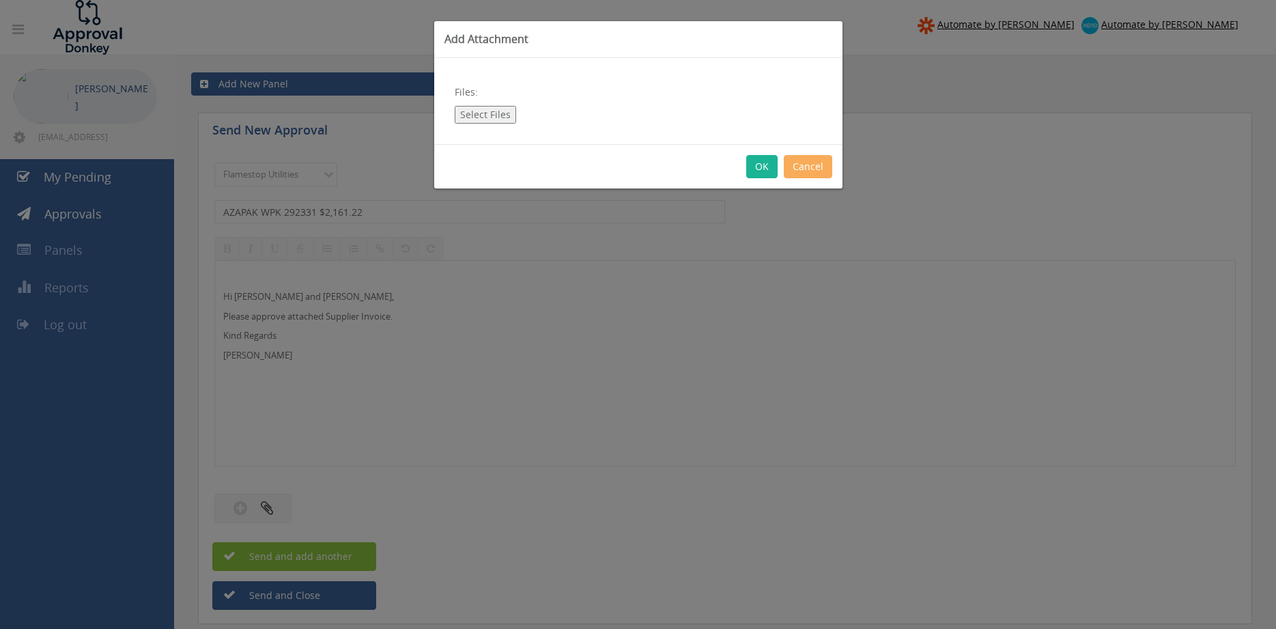
click at [485, 114] on button "Select Files" at bounding box center [485, 115] width 61 height 18
type input "C:\fakepath\AZAPAK WPK 292331-01 03.09.25.pdf"
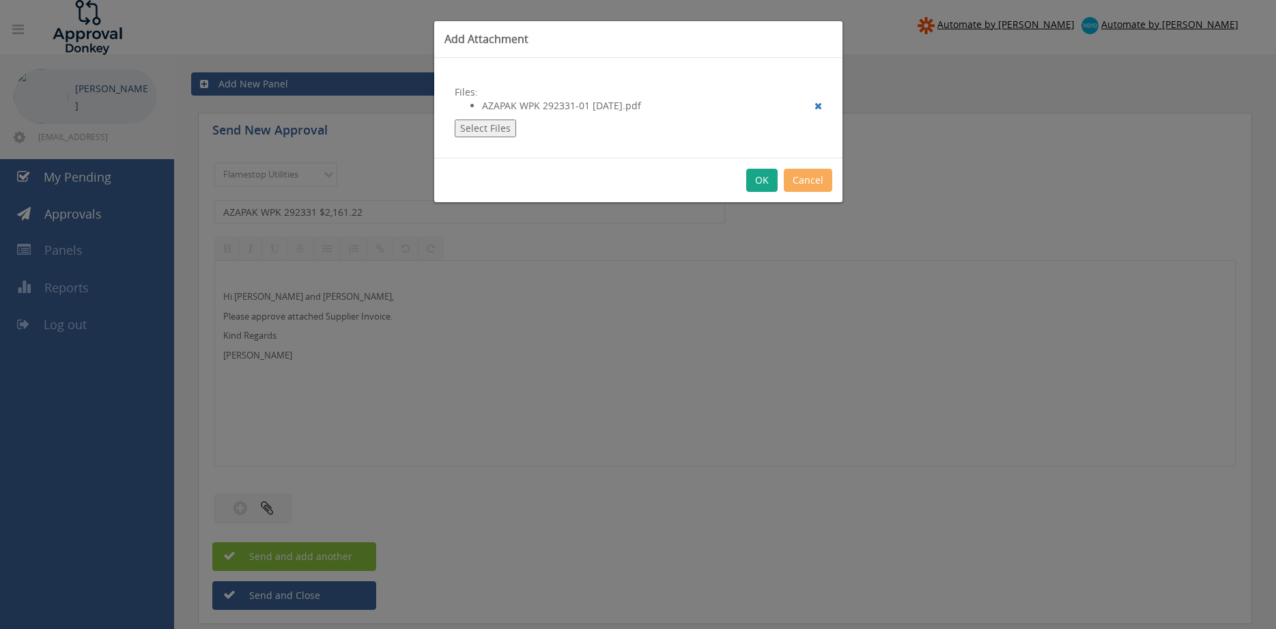
drag, startPoint x: 765, startPoint y: 180, endPoint x: 818, endPoint y: 232, distance: 73.9
click at [765, 180] on button "OK" at bounding box center [761, 180] width 31 height 23
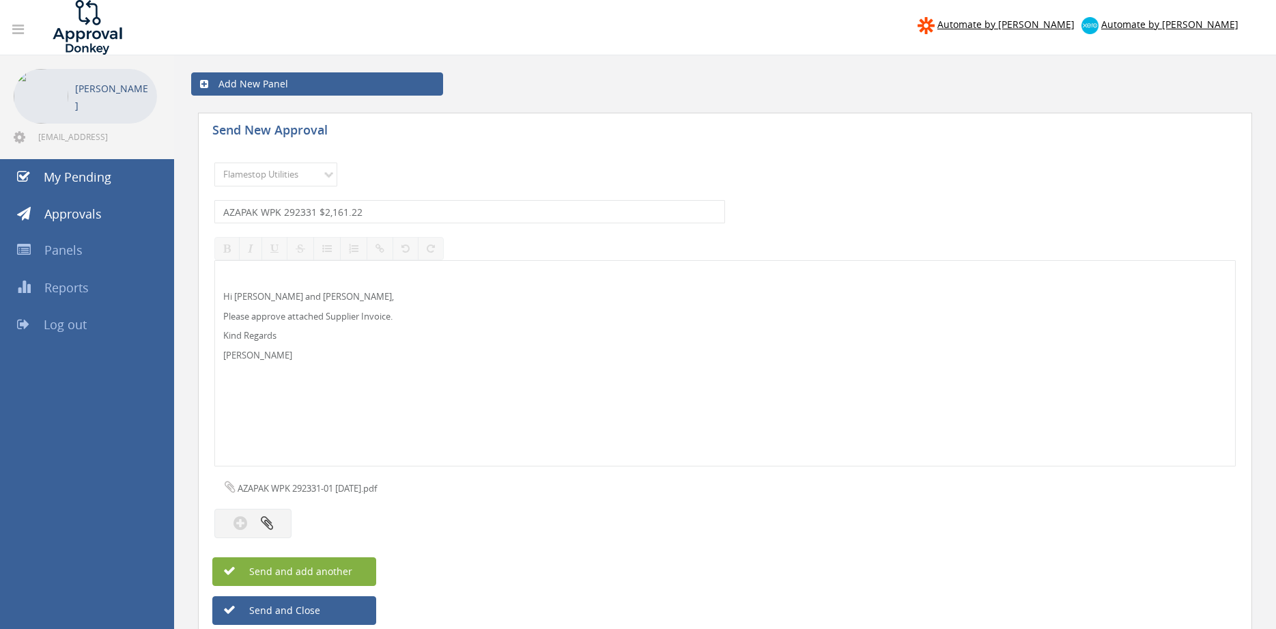
click at [348, 567] on span "Send and add another" at bounding box center [286, 571] width 132 height 13
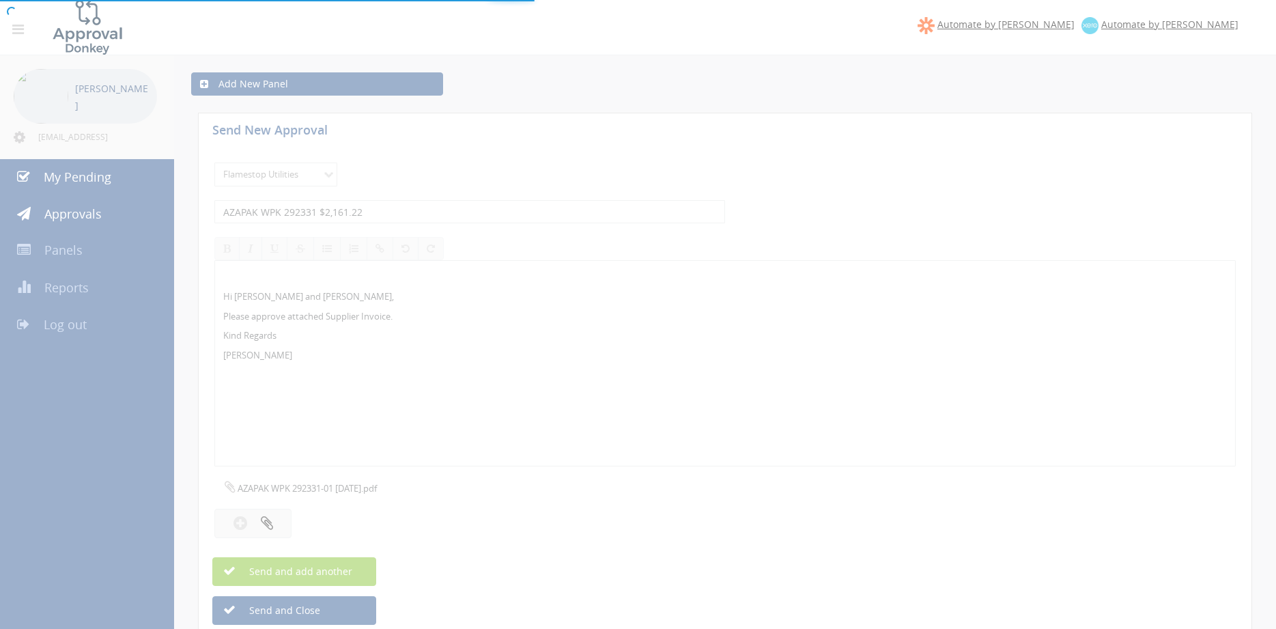
select select
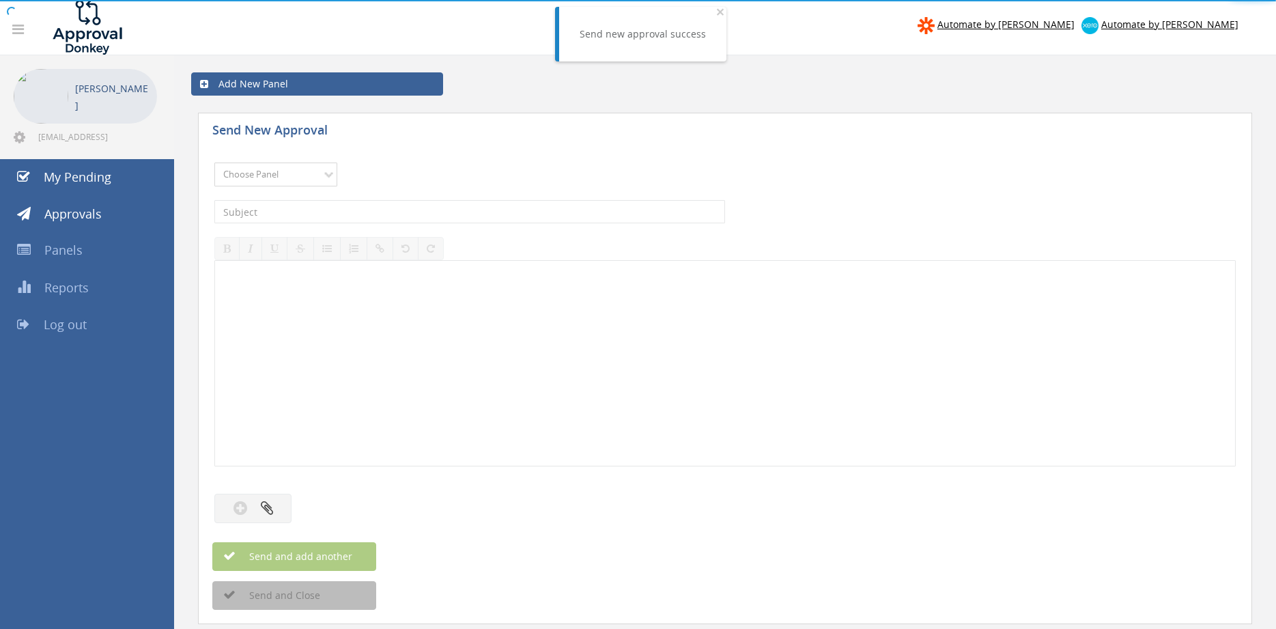
click at [214, 163] on select "Choose Panel Alarm Credits RG - 3 NZ Utilities Cable and SAI Global NZ Alarms-1…" at bounding box center [275, 175] width 123 height 24
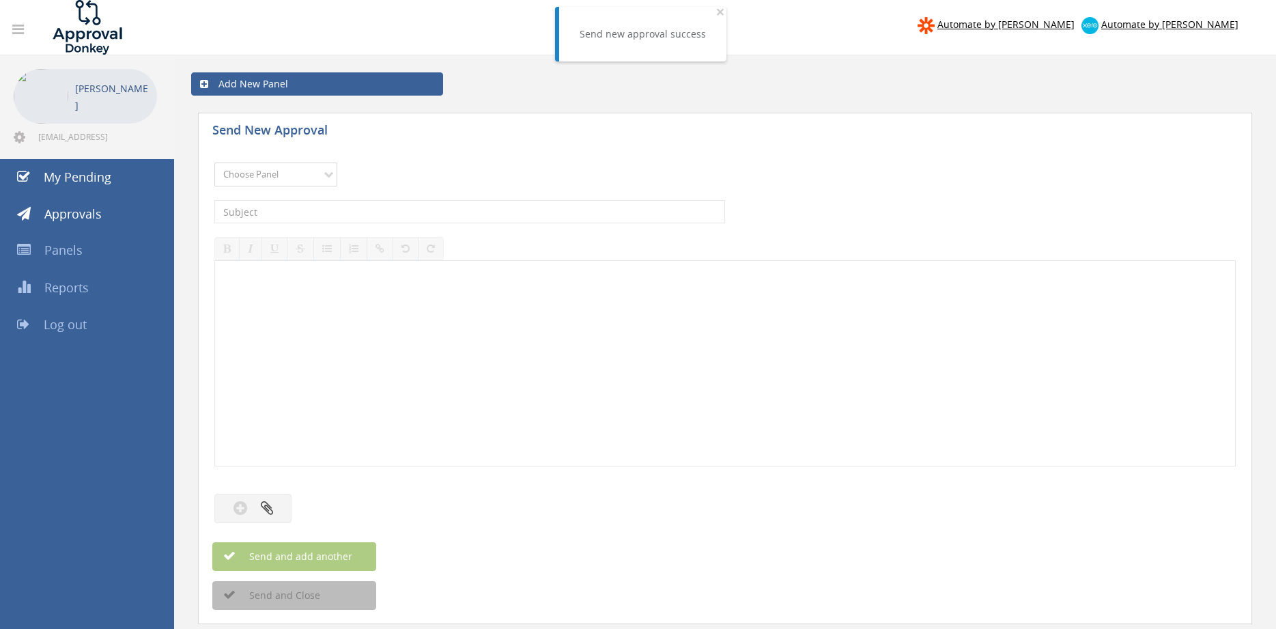
select select "9744"
click option "Flamestop Utilities" at bounding box center [0, 0] width 0 height 0
click at [333, 212] on input "text" at bounding box center [469, 211] width 511 height 23
type input "AZAPAK WA 288604 $125.53"
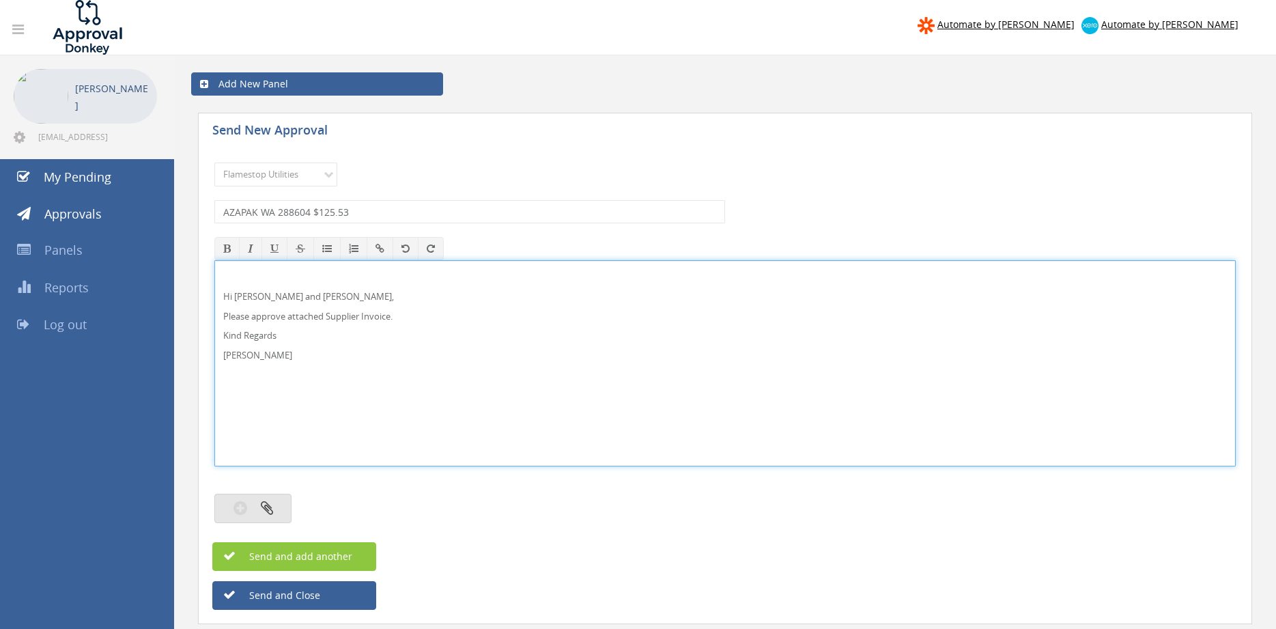
click at [278, 505] on button "button" at bounding box center [252, 508] width 77 height 29
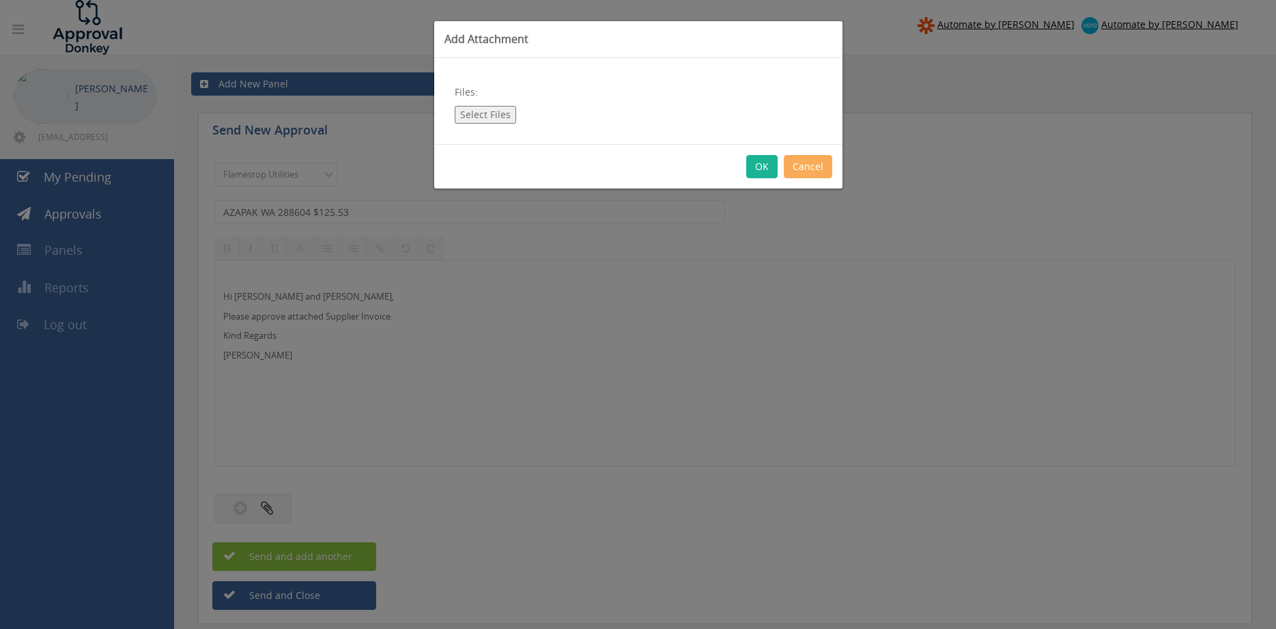
click at [501, 117] on button "Select Files" at bounding box center [485, 115] width 61 height 18
type input "C:\fakepath\AZAPAK WA 288604-01 10.07.25.pdf"
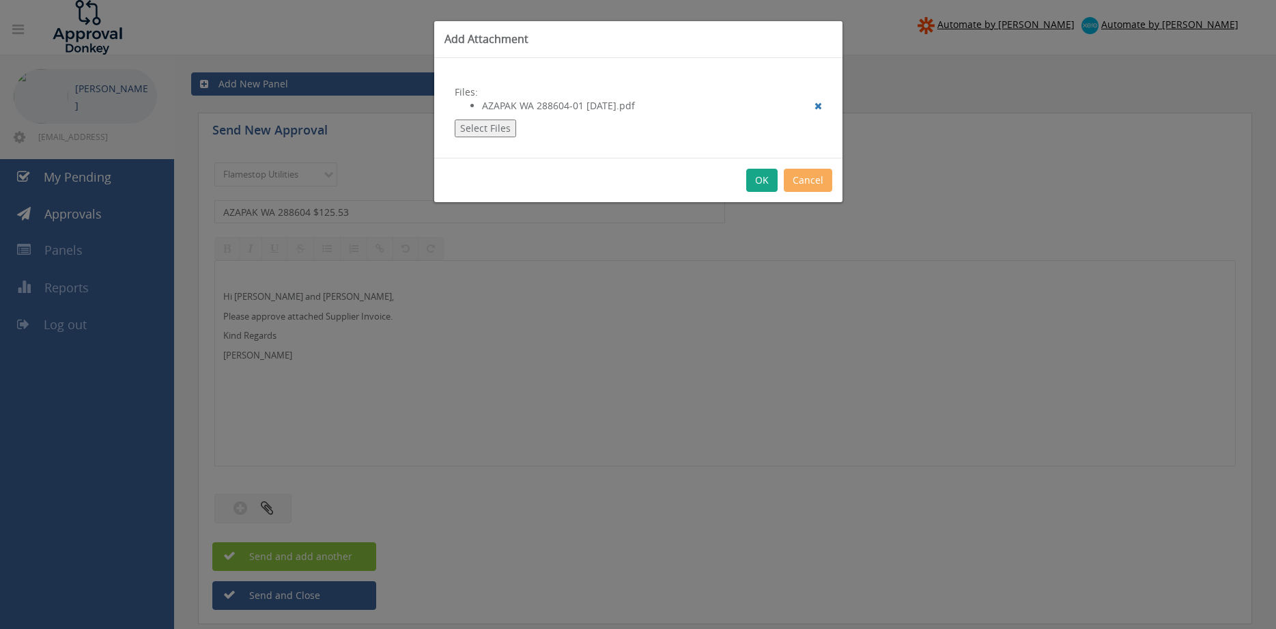
click at [761, 182] on button "OK" at bounding box center [761, 180] width 31 height 23
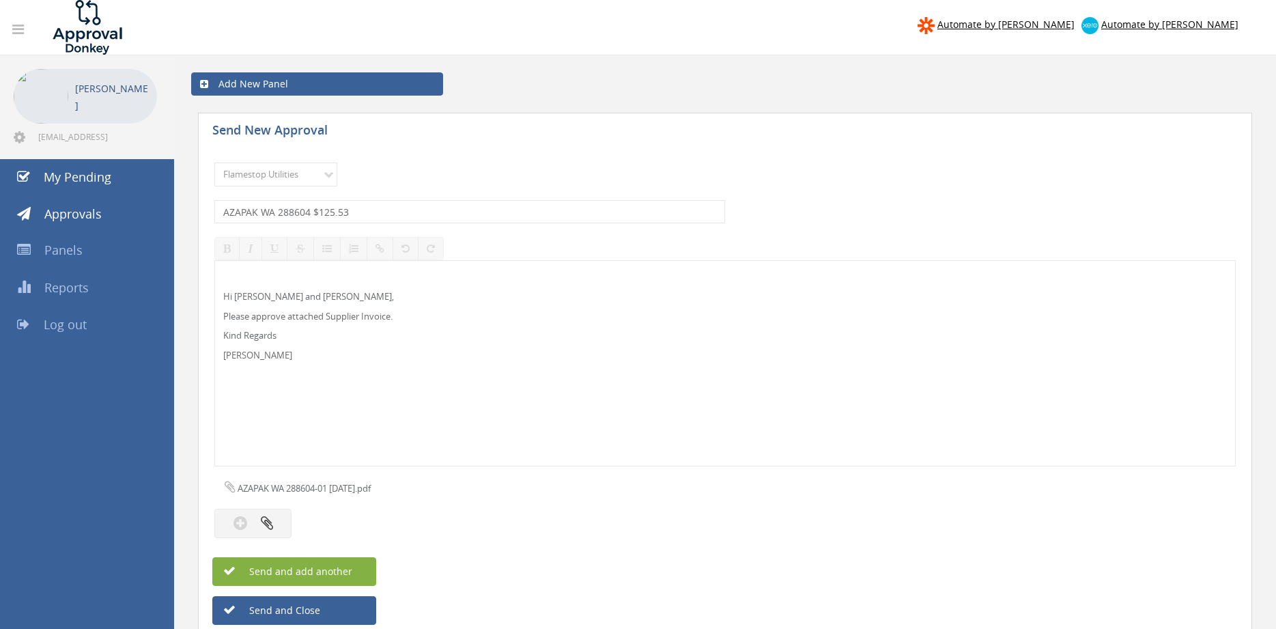
click at [345, 569] on span "Send and add another" at bounding box center [286, 571] width 132 height 13
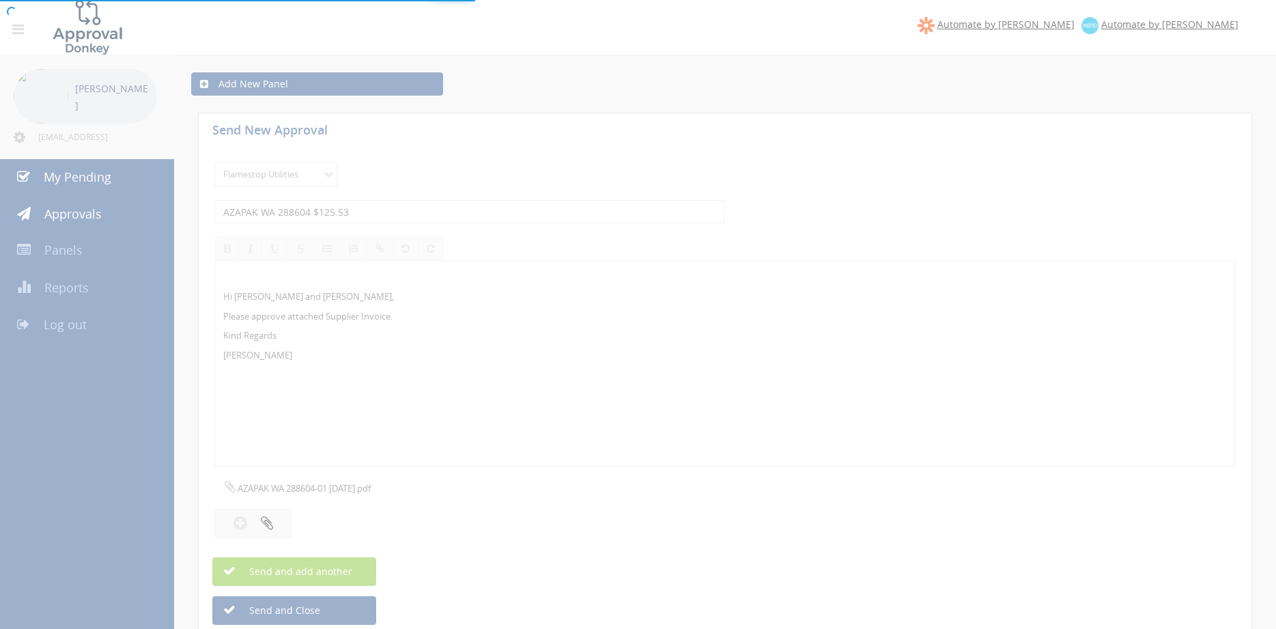
select select
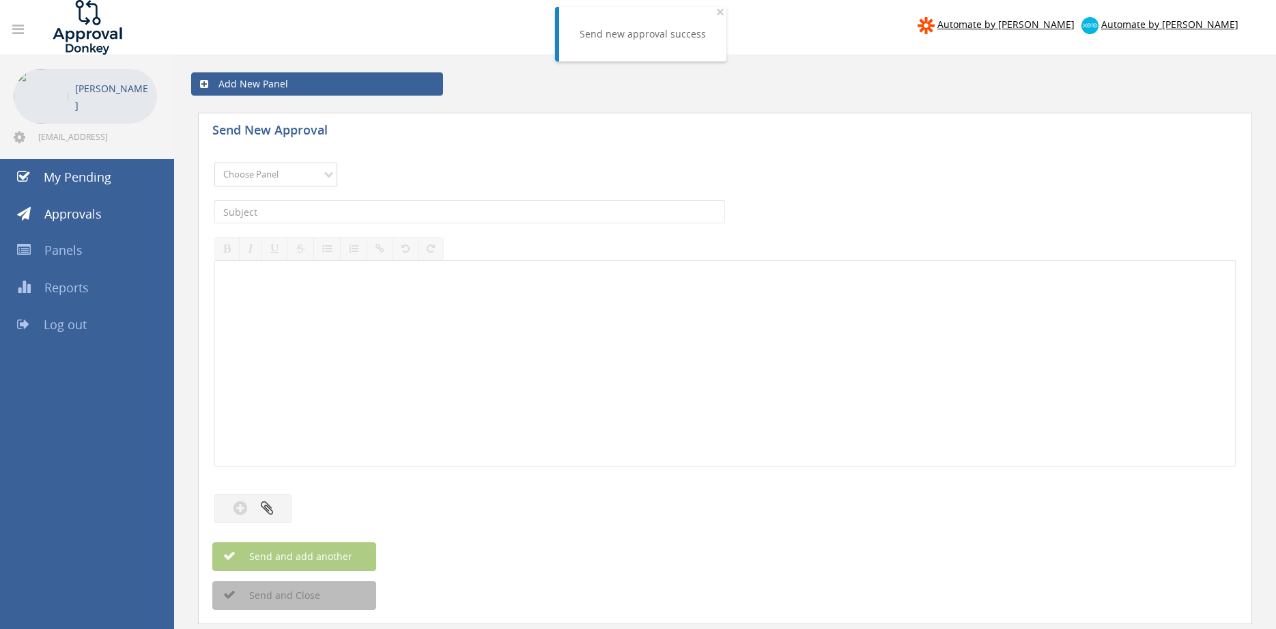
click at [214, 163] on select "Choose Panel Alarm Credits RG - 3 NZ Utilities Cable and SAI Global NZ Alarms-1…" at bounding box center [275, 175] width 123 height 24
select select "9744"
click option "Flamestop Utilities" at bounding box center [0, 0] width 0 height 0
click at [379, 202] on input "text" at bounding box center [469, 211] width 511 height 23
type input "AZAPAK LC 292287 $621.23"
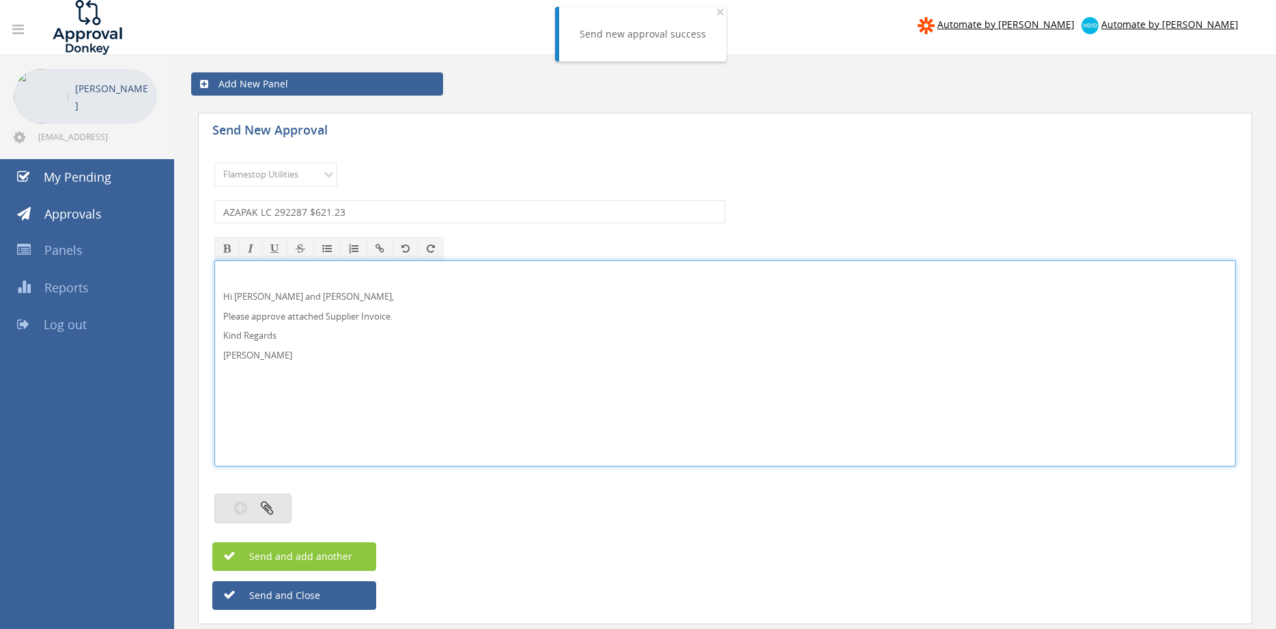
click at [279, 504] on button "button" at bounding box center [252, 508] width 77 height 29
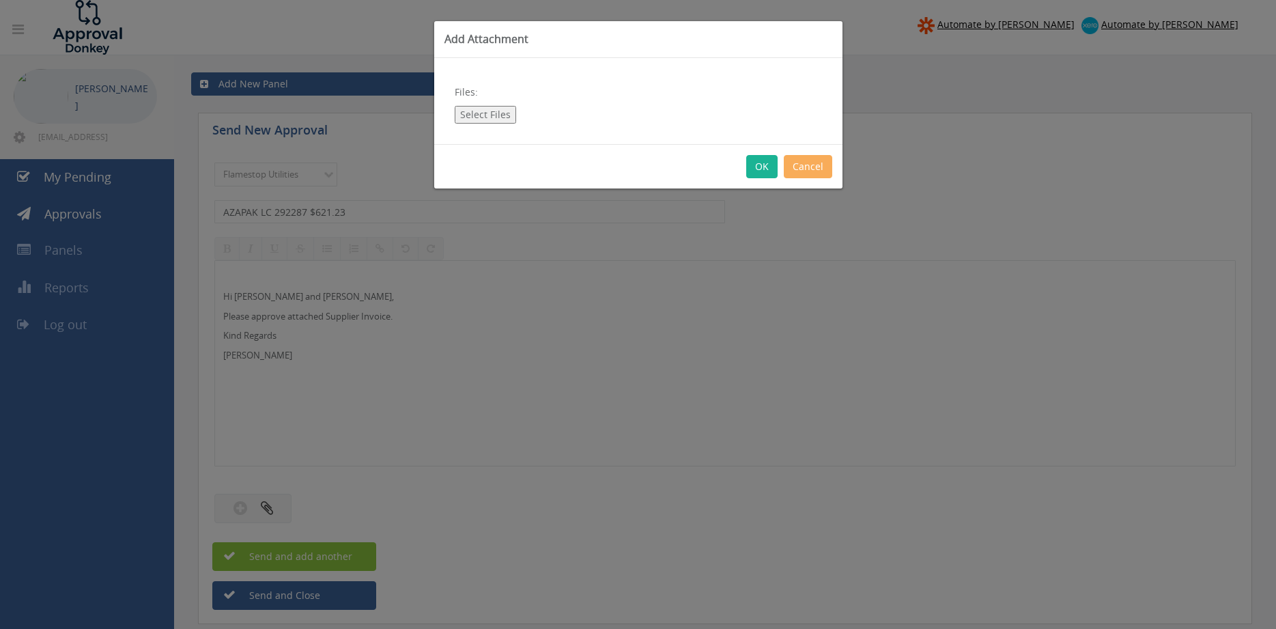
click at [489, 104] on div "Files: Select Files" at bounding box center [638, 101] width 408 height 86
click at [488, 115] on button "Select Files" at bounding box center [485, 115] width 61 height 18
type input "C:\fakepath\AZAPAK LC 292287-01 02.09.25.pdf"
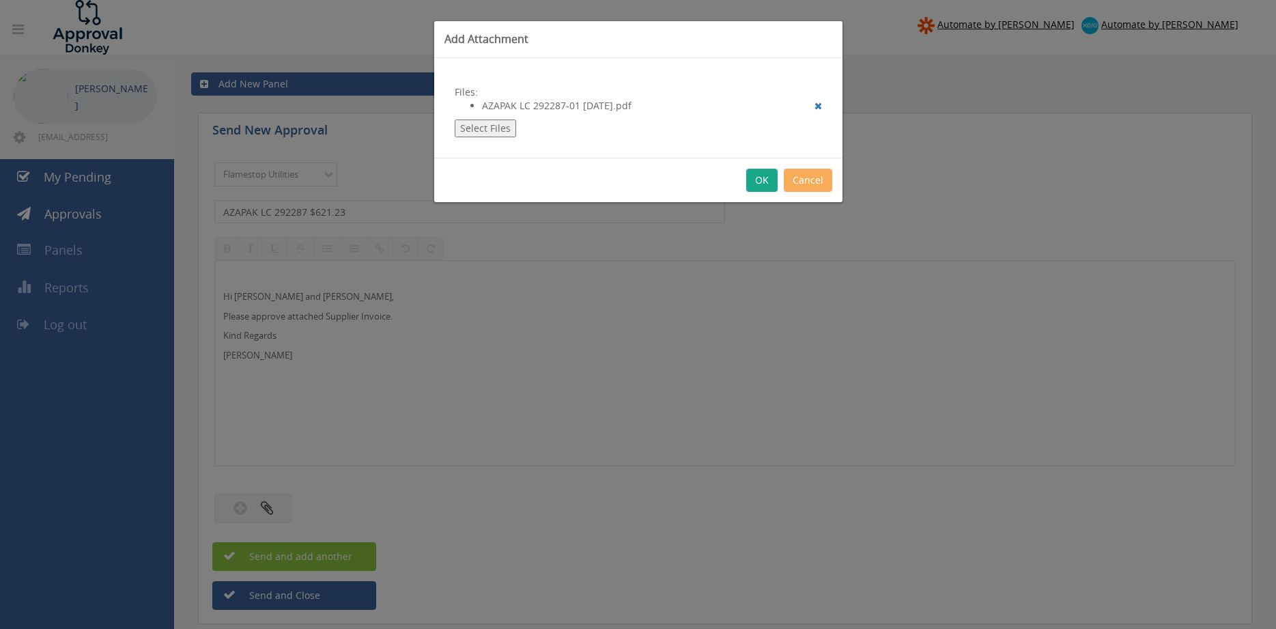
click at [757, 175] on button "OK" at bounding box center [761, 180] width 31 height 23
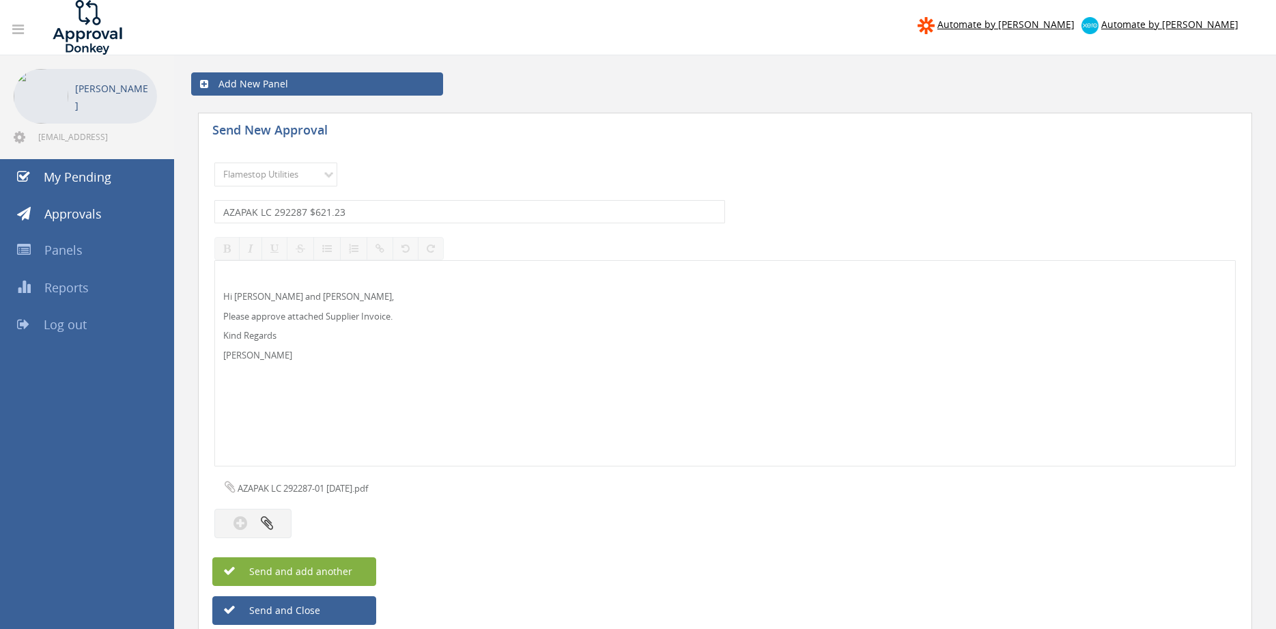
click at [347, 570] on span "Send and add another" at bounding box center [286, 571] width 132 height 13
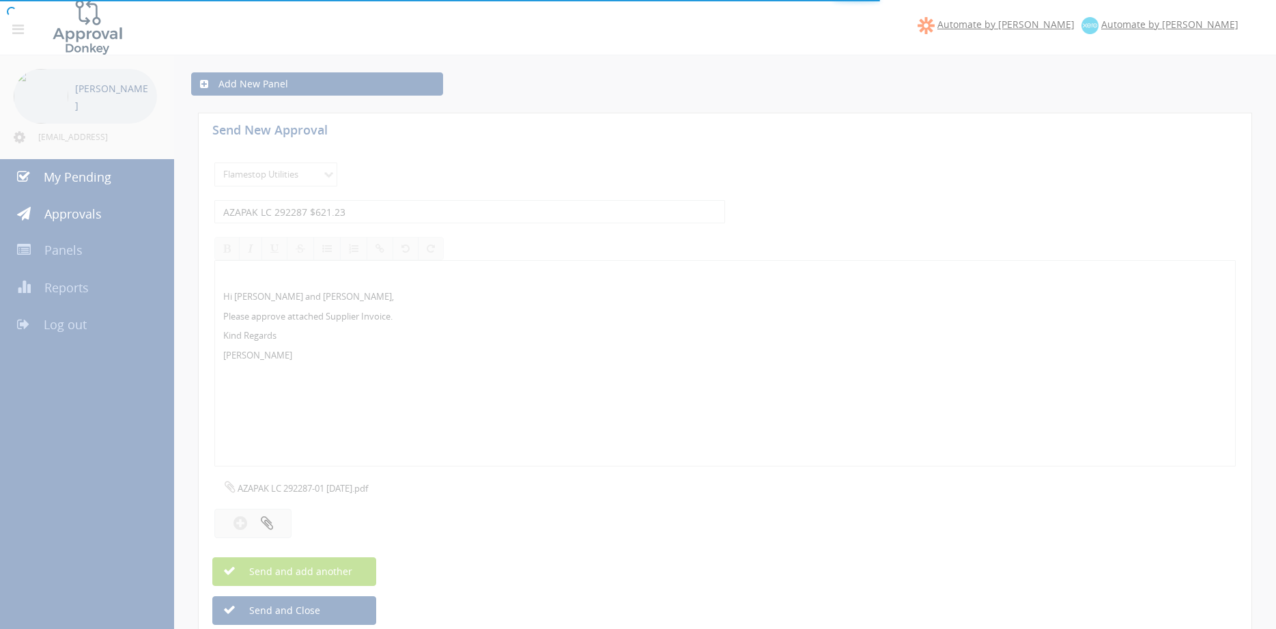
select select
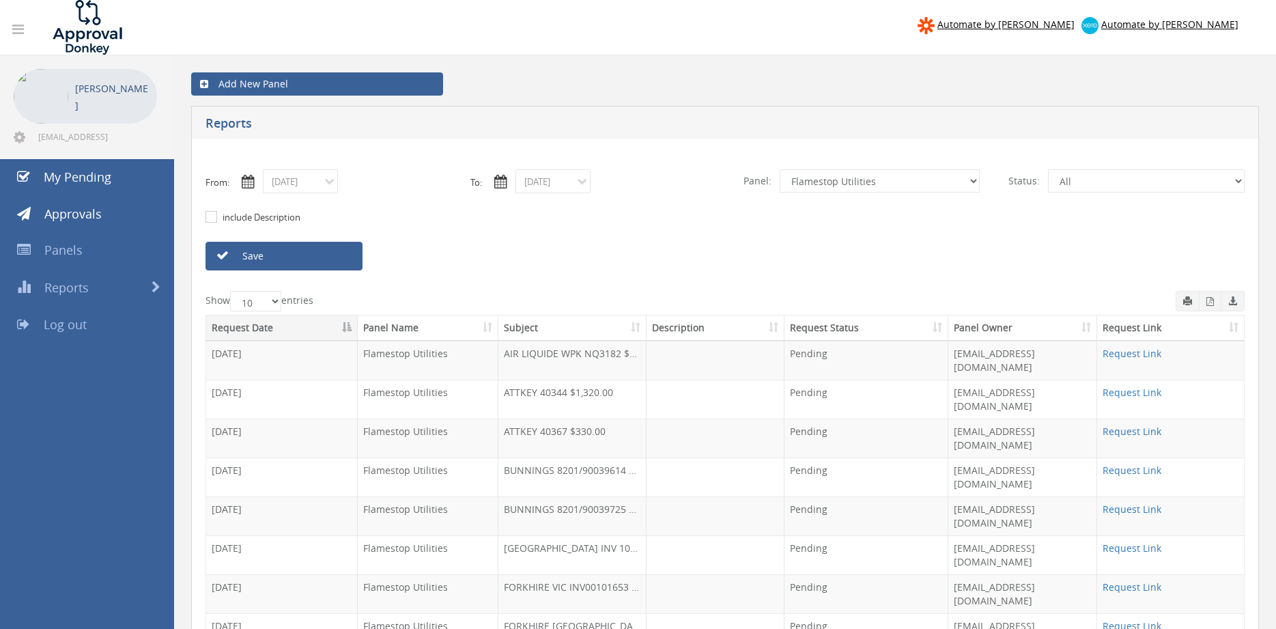
select select "number:9744"
click at [318, 188] on input "09/01/2025" at bounding box center [300, 181] width 75 height 24
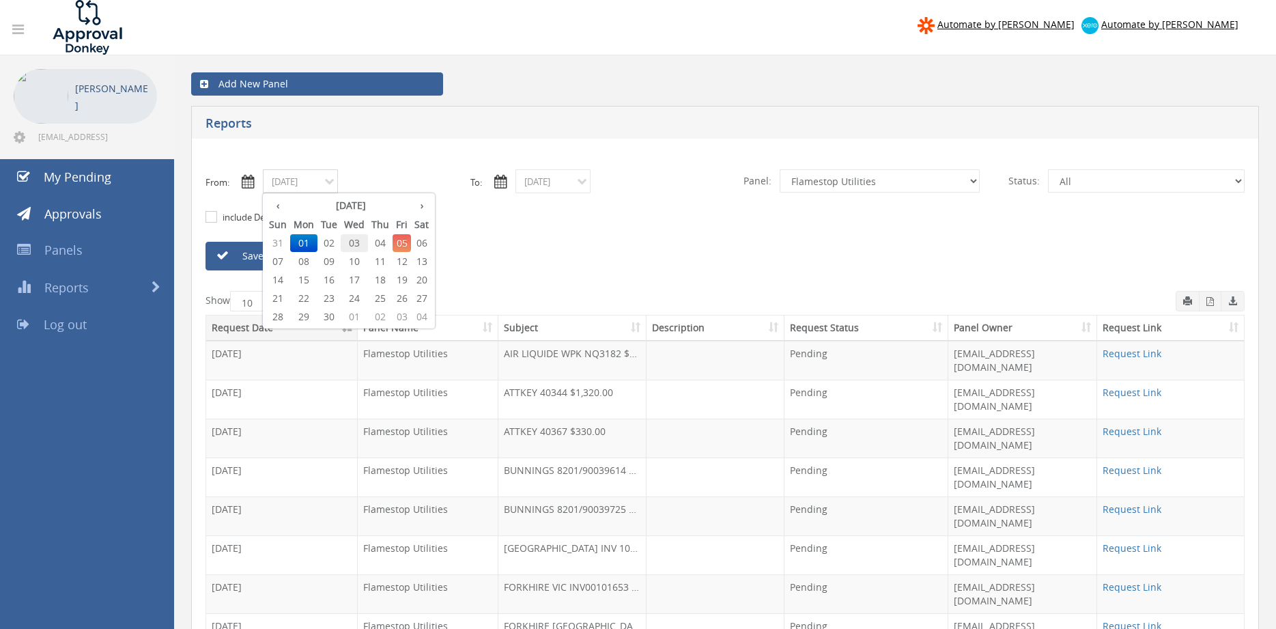
click at [361, 243] on span "03" at bounding box center [354, 243] width 27 height 18
type input "09/03/2025"
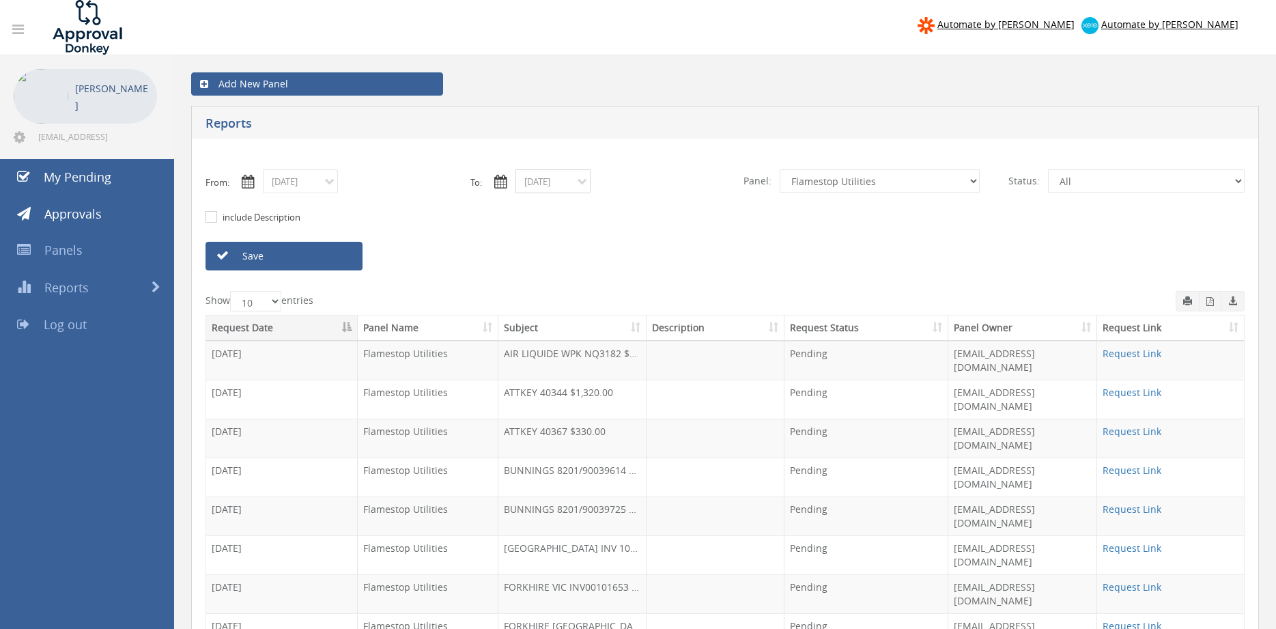
drag, startPoint x: 528, startPoint y: 179, endPoint x: 543, endPoint y: 192, distance: 19.8
click at [528, 179] on input "09/04/2025" at bounding box center [552, 181] width 75 height 24
click at [608, 239] on span "03" at bounding box center [606, 243] width 27 height 18
type input "09/03/2025"
click at [780, 169] on select "All Alarm Credits RG - 3 NZ Utilities Cable and SAI Global NZ Alarms-1 NZ FX Pa…" at bounding box center [880, 180] width 200 height 23
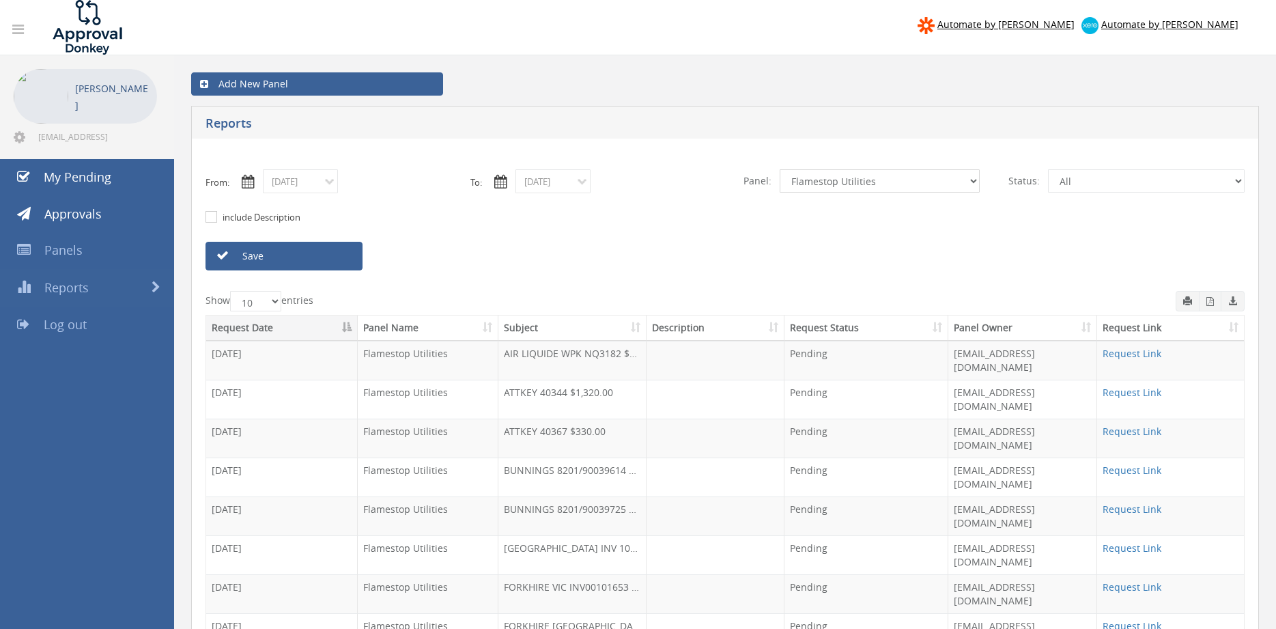
select select "number:9680"
click option "Alarm Suppliers - 2" at bounding box center [0, 0] width 0 height 0
click at [353, 262] on link "Save" at bounding box center [284, 256] width 157 height 29
select select "number:9680"
click at [322, 186] on input "09/03/2025" at bounding box center [300, 181] width 75 height 24
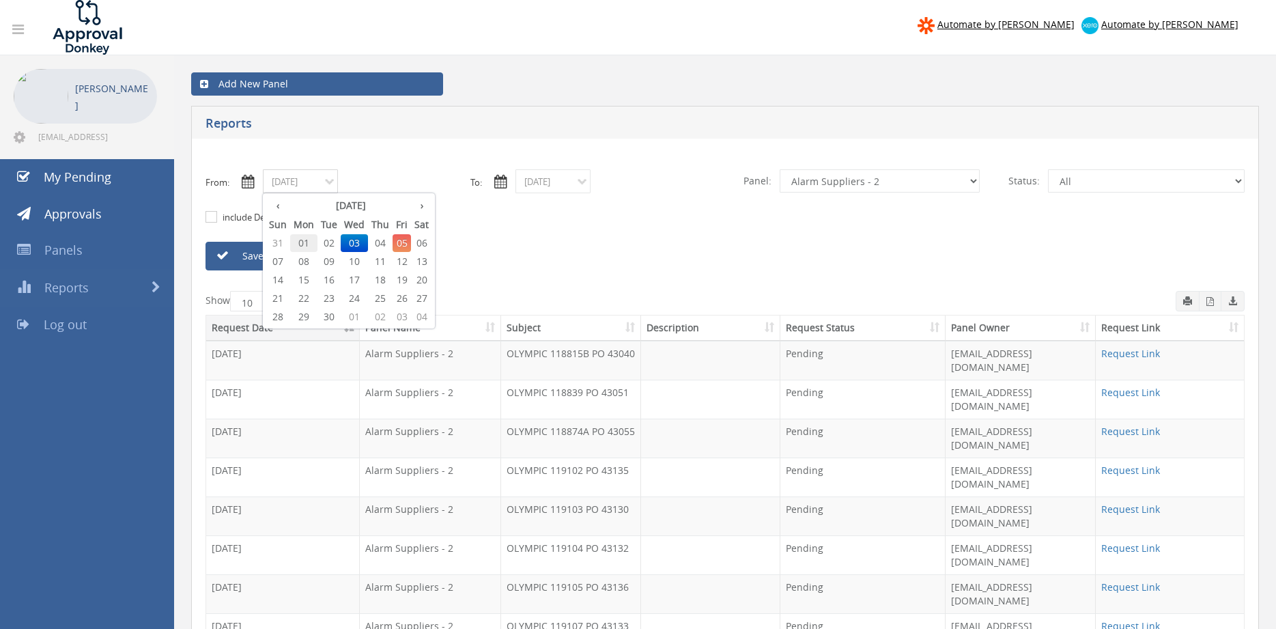
click at [303, 242] on span "01" at bounding box center [303, 243] width 27 height 18
type input "09/01/2025"
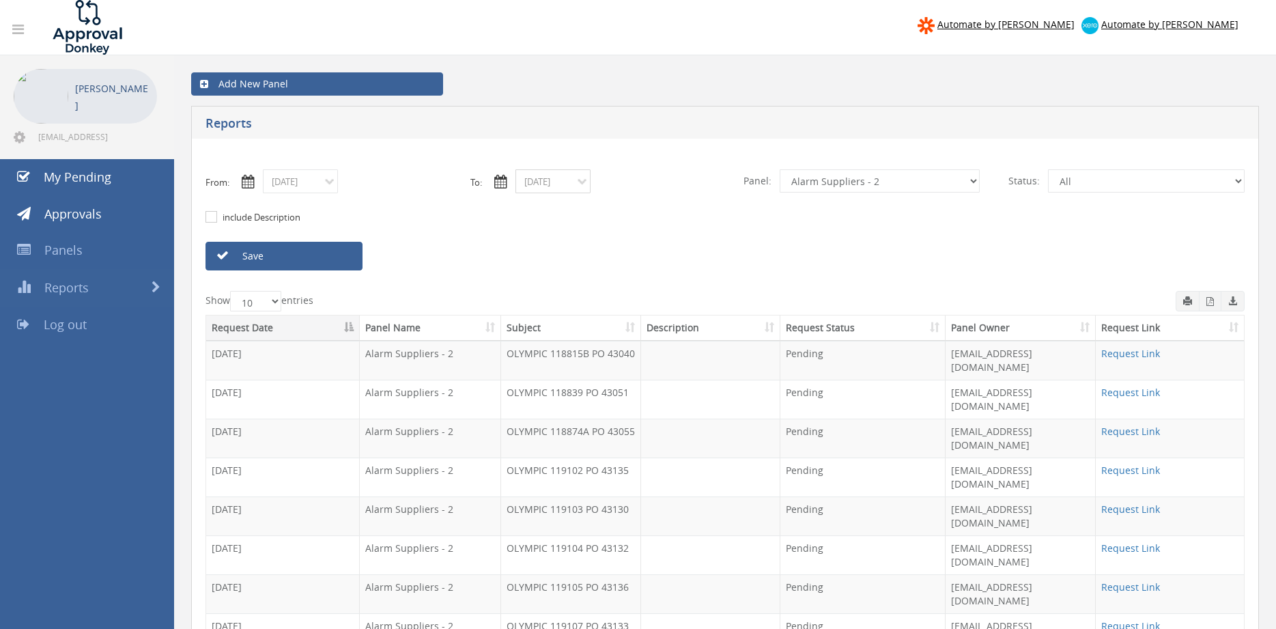
click at [535, 184] on input "09/03/2025" at bounding box center [552, 181] width 75 height 24
click at [556, 242] on span "01" at bounding box center [556, 243] width 27 height 18
type input "09/01/2025"
click at [780, 169] on select "All Alarm Credits RG - 3 NZ Utilities Cable and SAI Global NZ Alarms-1 NZ FX Pa…" at bounding box center [880, 180] width 200 height 23
select select "number:9739"
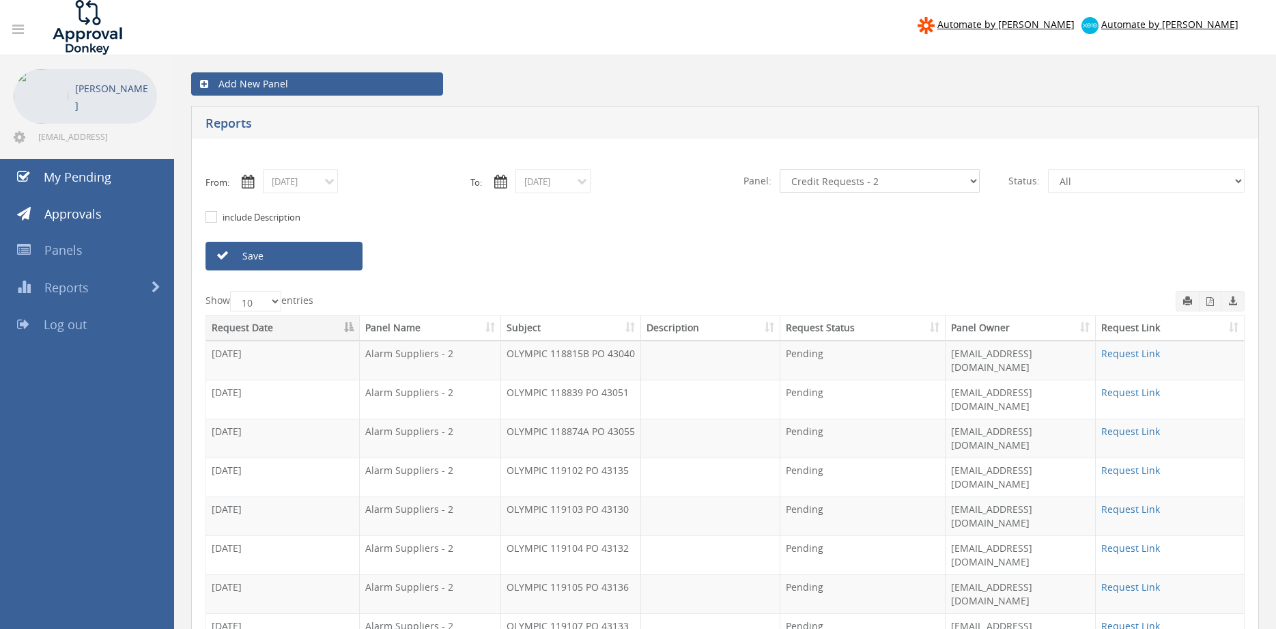
click option "Credit Requests - 2" at bounding box center [0, 0] width 0 height 0
click at [336, 264] on link "Save" at bounding box center [284, 256] width 157 height 29
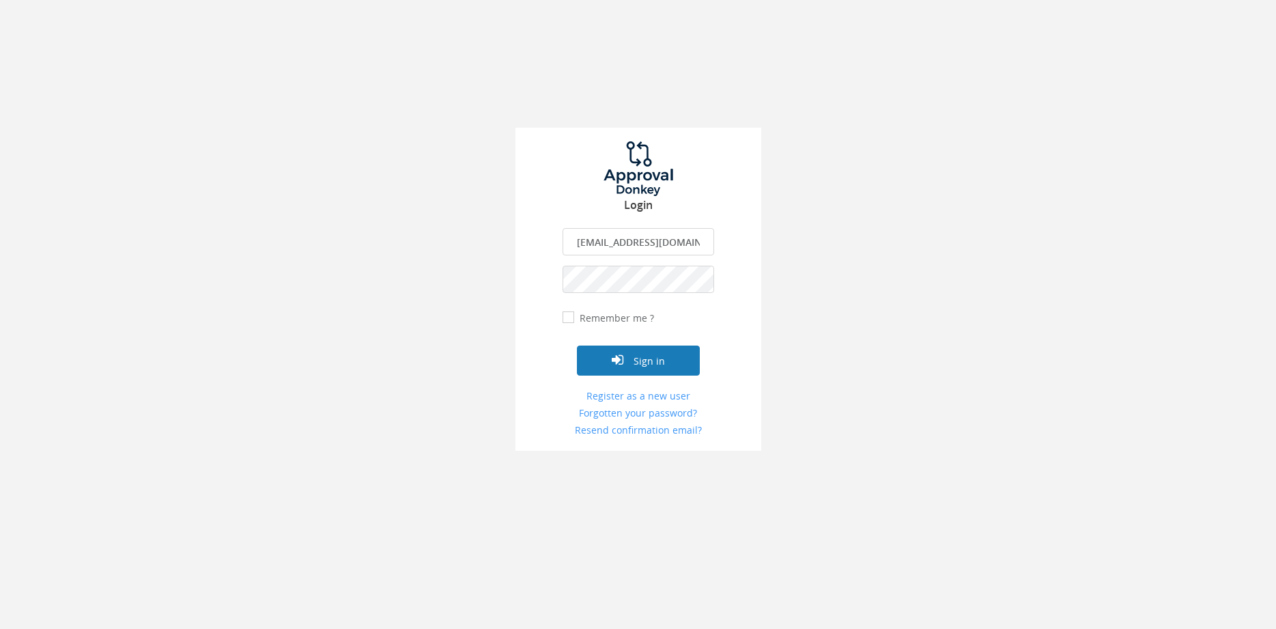
click at [645, 359] on button "Sign in" at bounding box center [638, 360] width 123 height 30
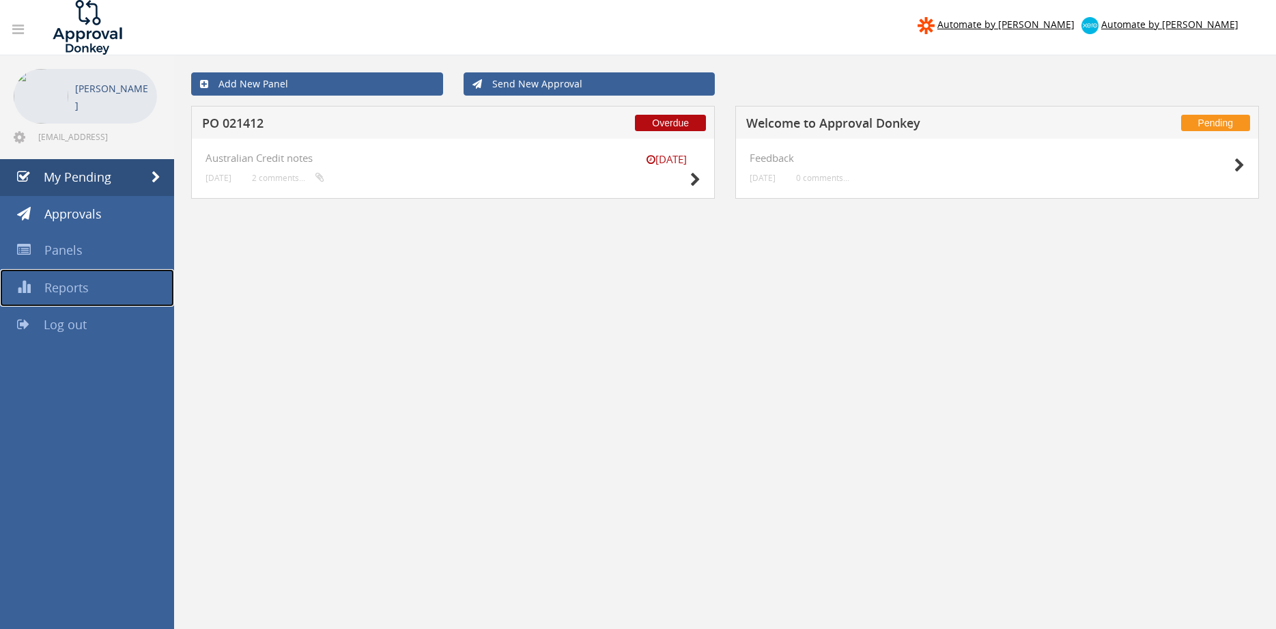
click at [78, 281] on span "Reports" at bounding box center [66, 287] width 44 height 16
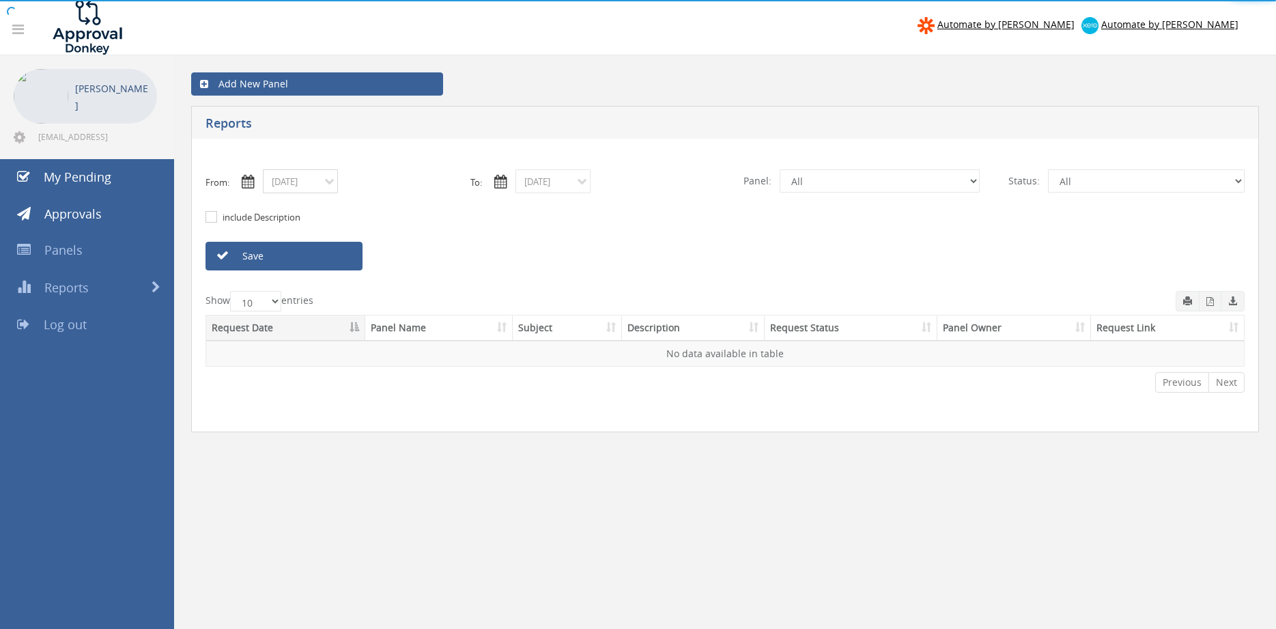
click at [322, 185] on input "09/05/2025" at bounding box center [300, 181] width 75 height 24
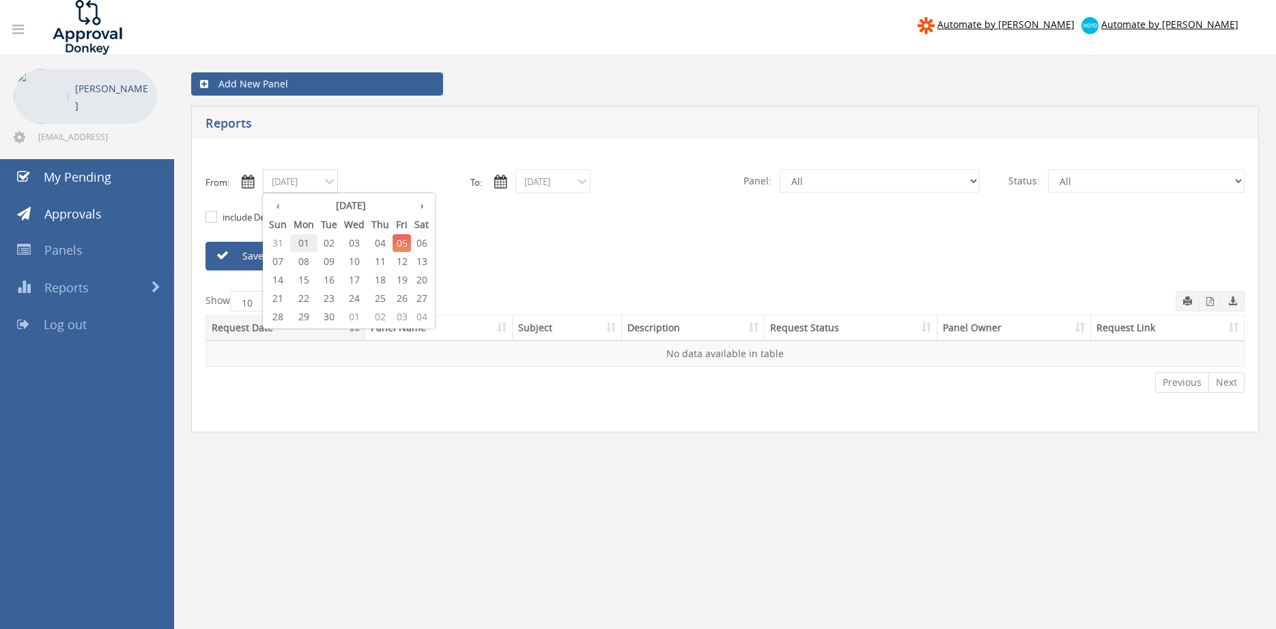
click at [308, 244] on span "01" at bounding box center [303, 243] width 27 height 18
type input "09/01/2025"
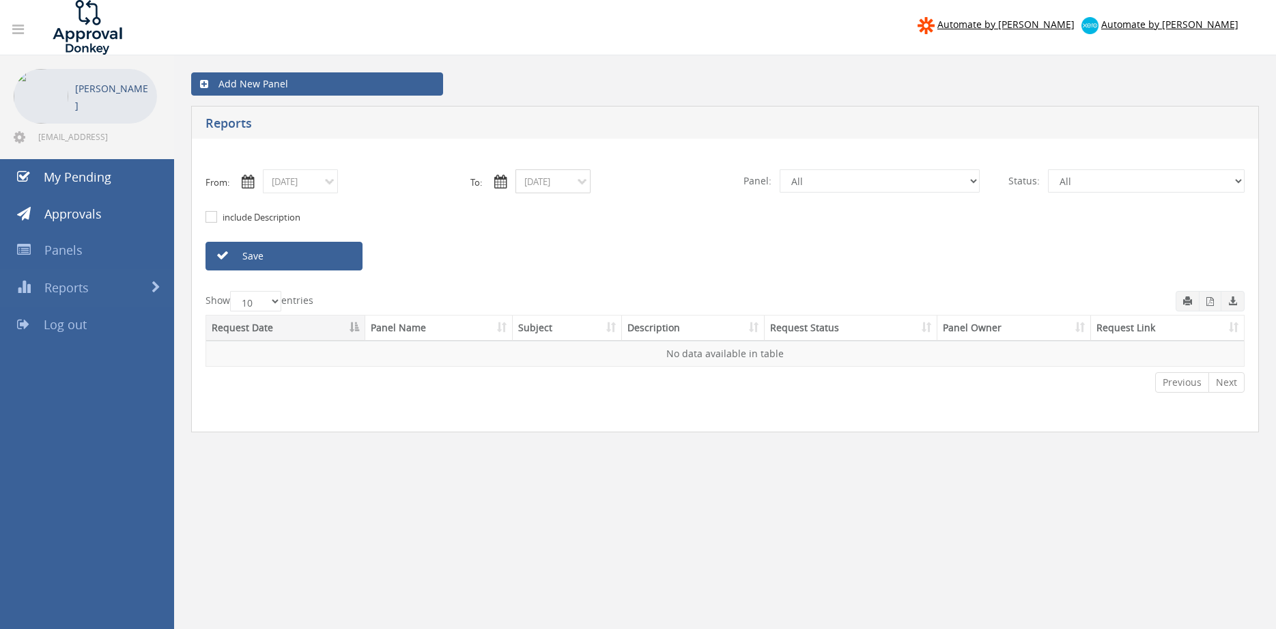
click at [544, 184] on input "09/05/2025" at bounding box center [552, 181] width 75 height 24
click at [560, 243] on span "01" at bounding box center [556, 243] width 27 height 18
type input "09/01/2025"
select select "number:9739"
click option "Credit Requests - 2" at bounding box center [0, 0] width 0 height 0
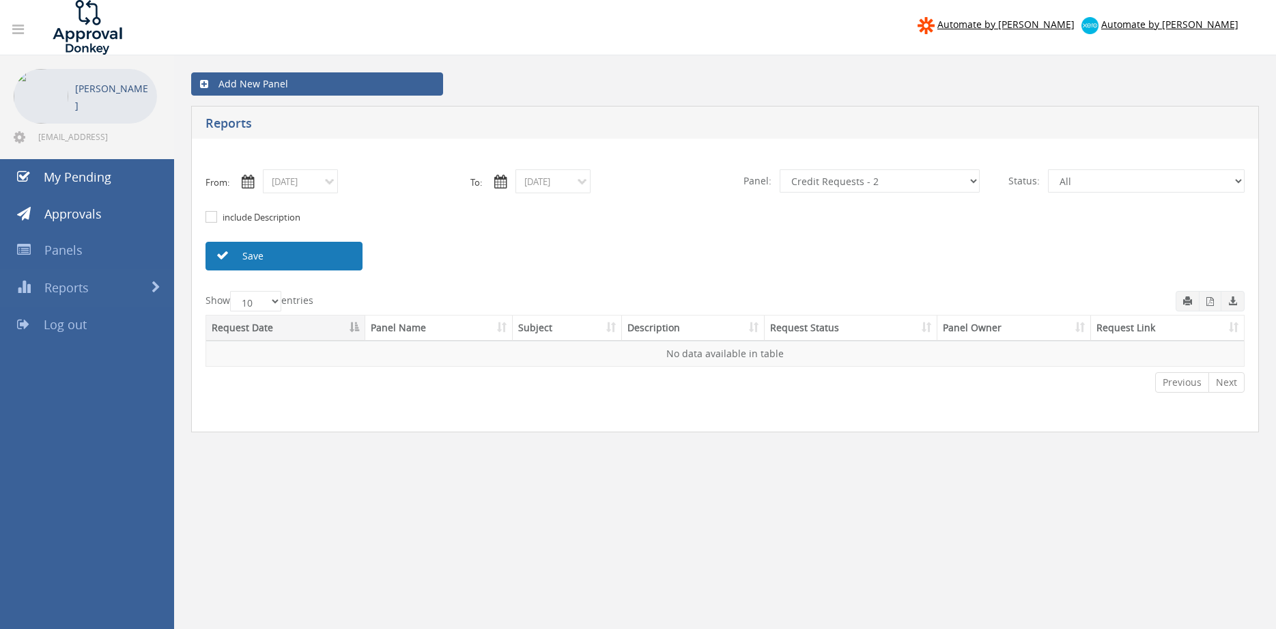
click at [347, 262] on link "Save" at bounding box center [284, 256] width 157 height 29
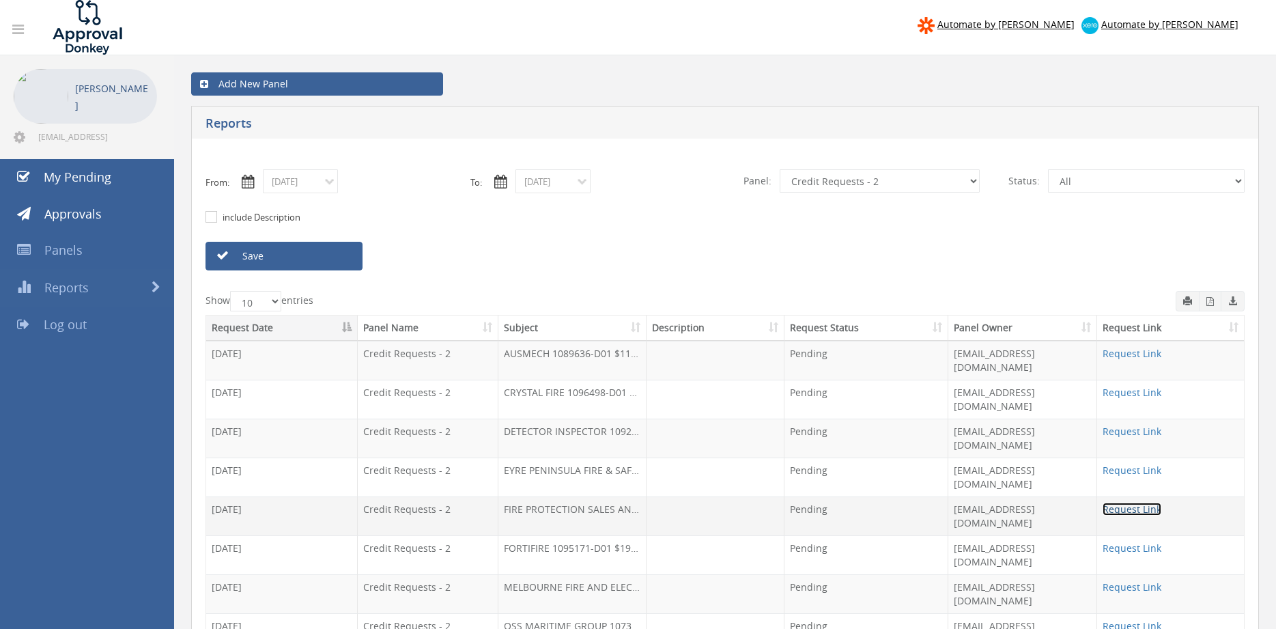
click at [1122, 503] on link "Request Link" at bounding box center [1132, 509] width 59 height 13
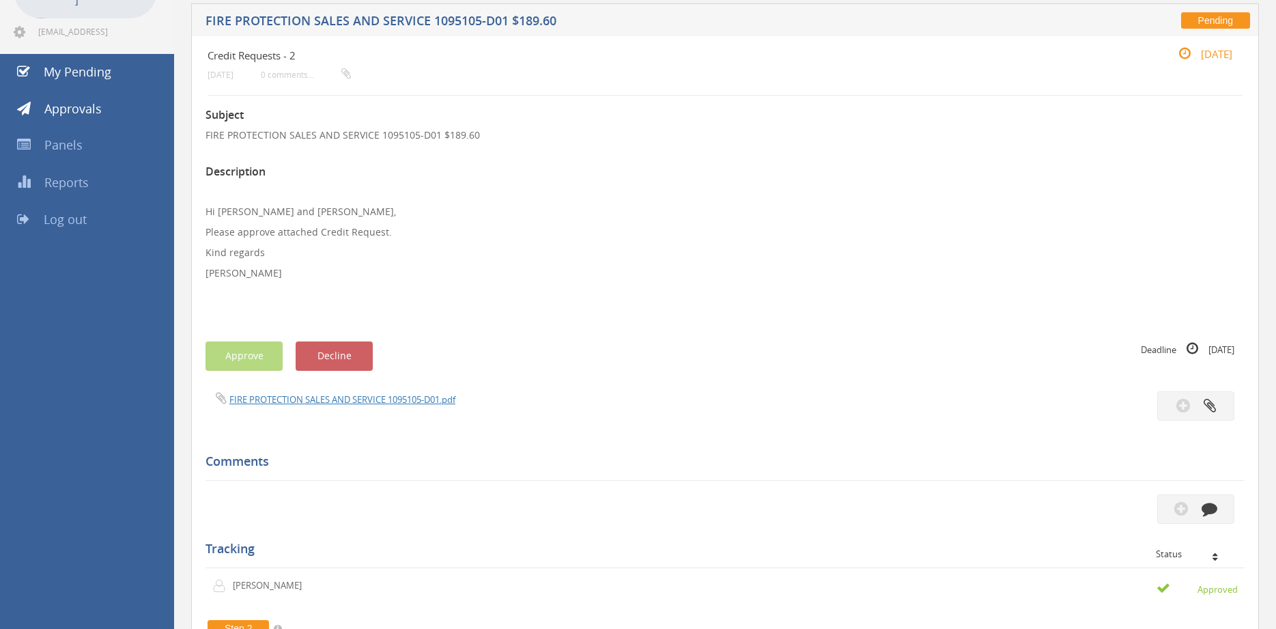
scroll to position [93, 0]
